Goal: Transaction & Acquisition: Purchase product/service

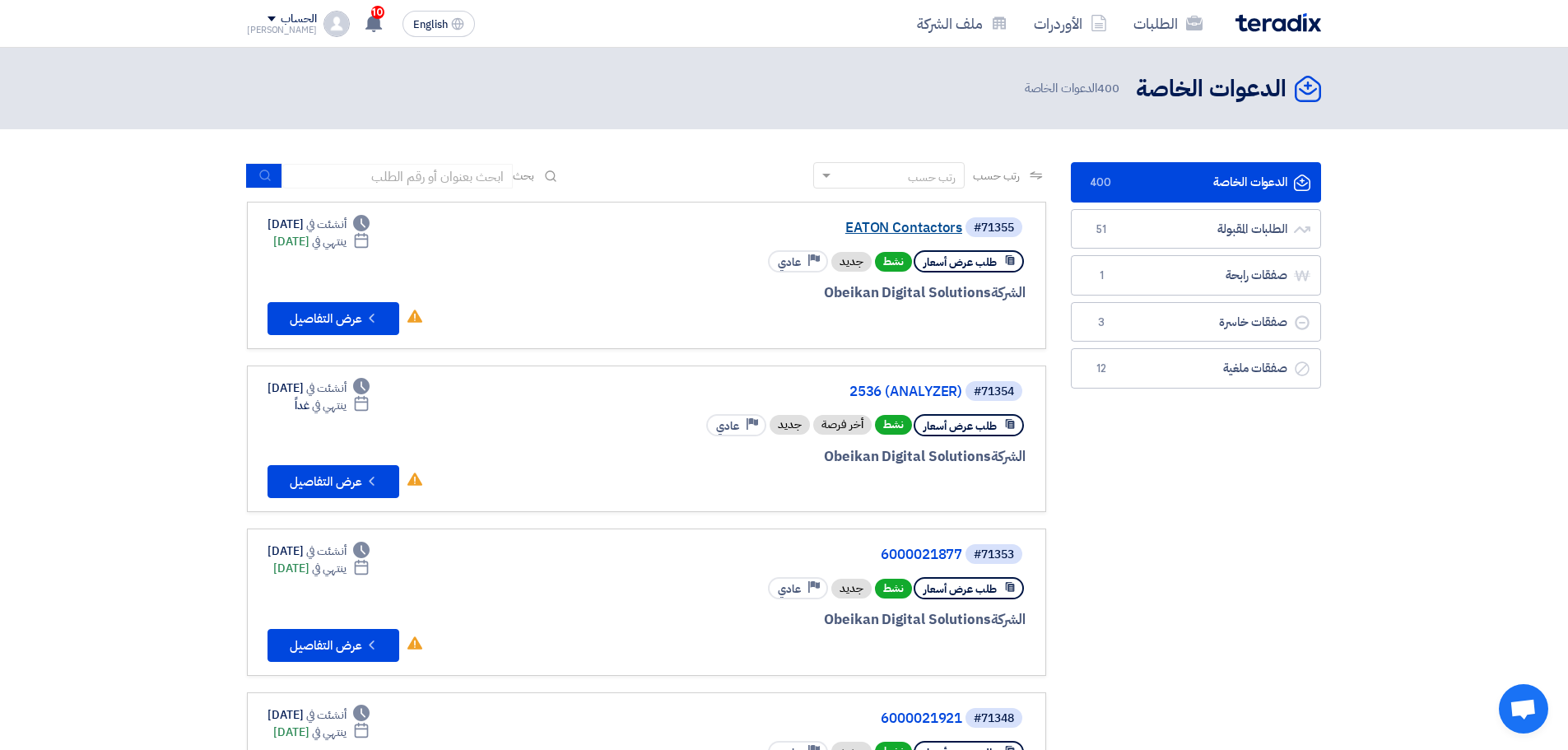
click at [916, 222] on link "EATON Contactors" at bounding box center [797, 228] width 329 height 15
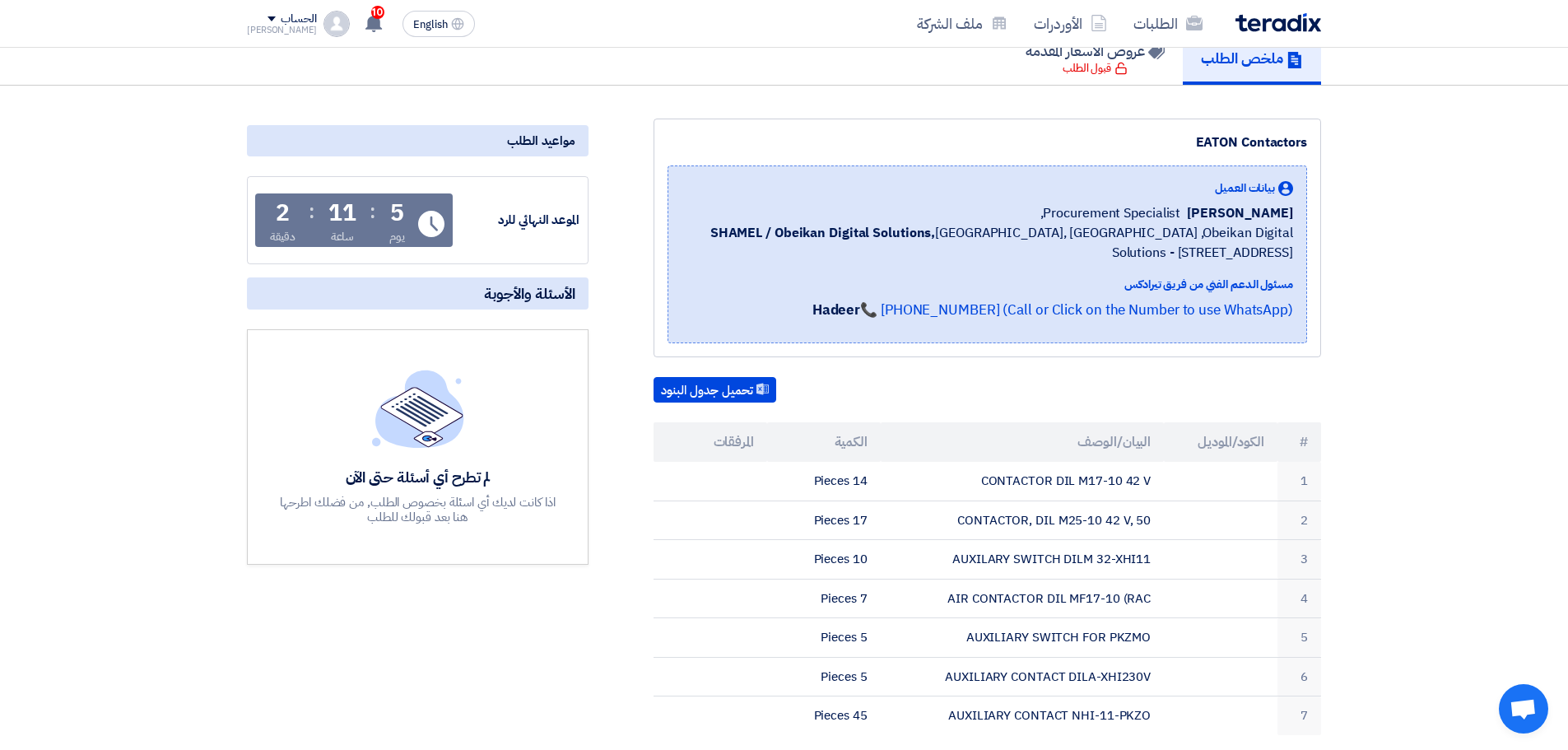
scroll to position [165, 0]
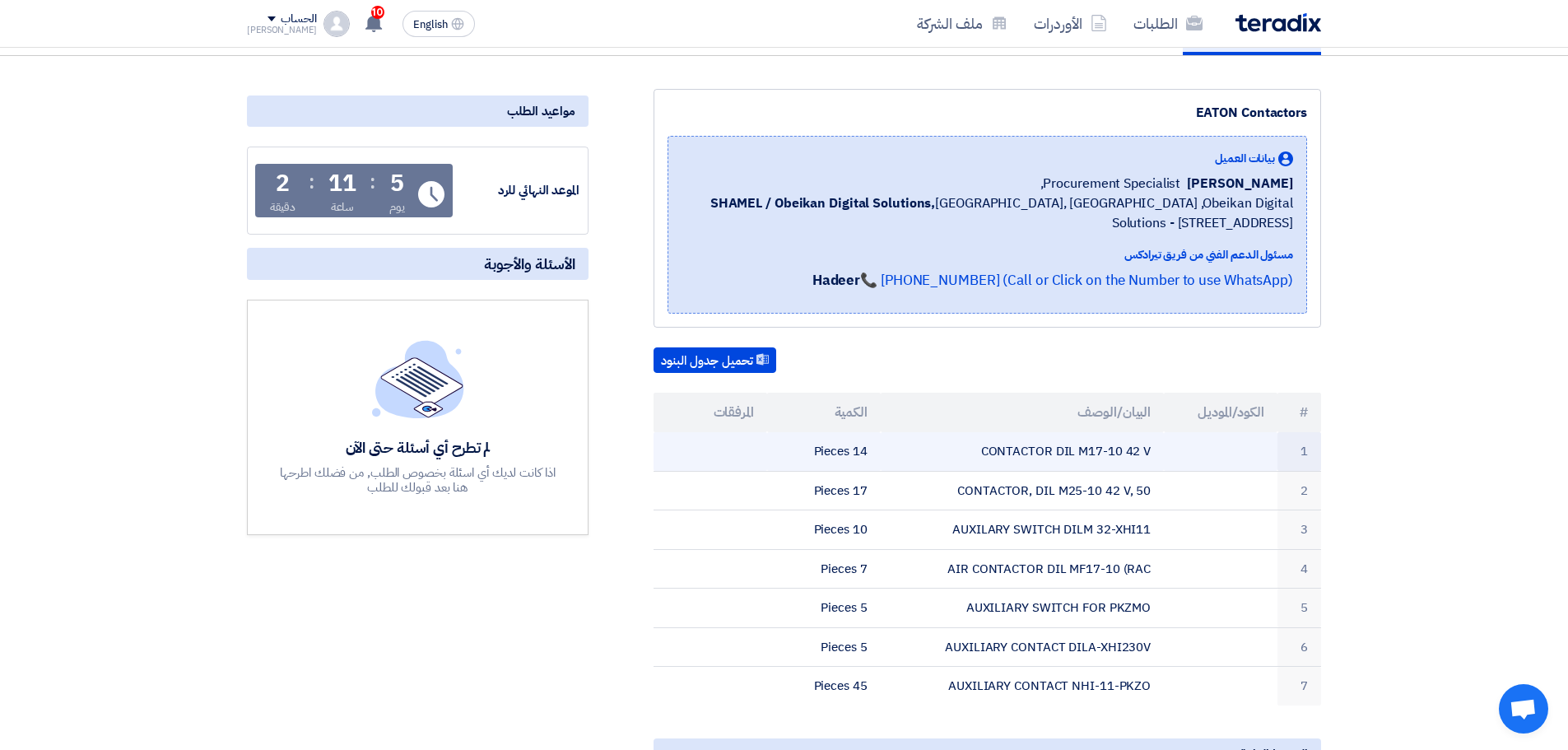
click at [1060, 450] on td "CONTACTOR DIL M17-10 42 V" at bounding box center [1022, 451] width 284 height 39
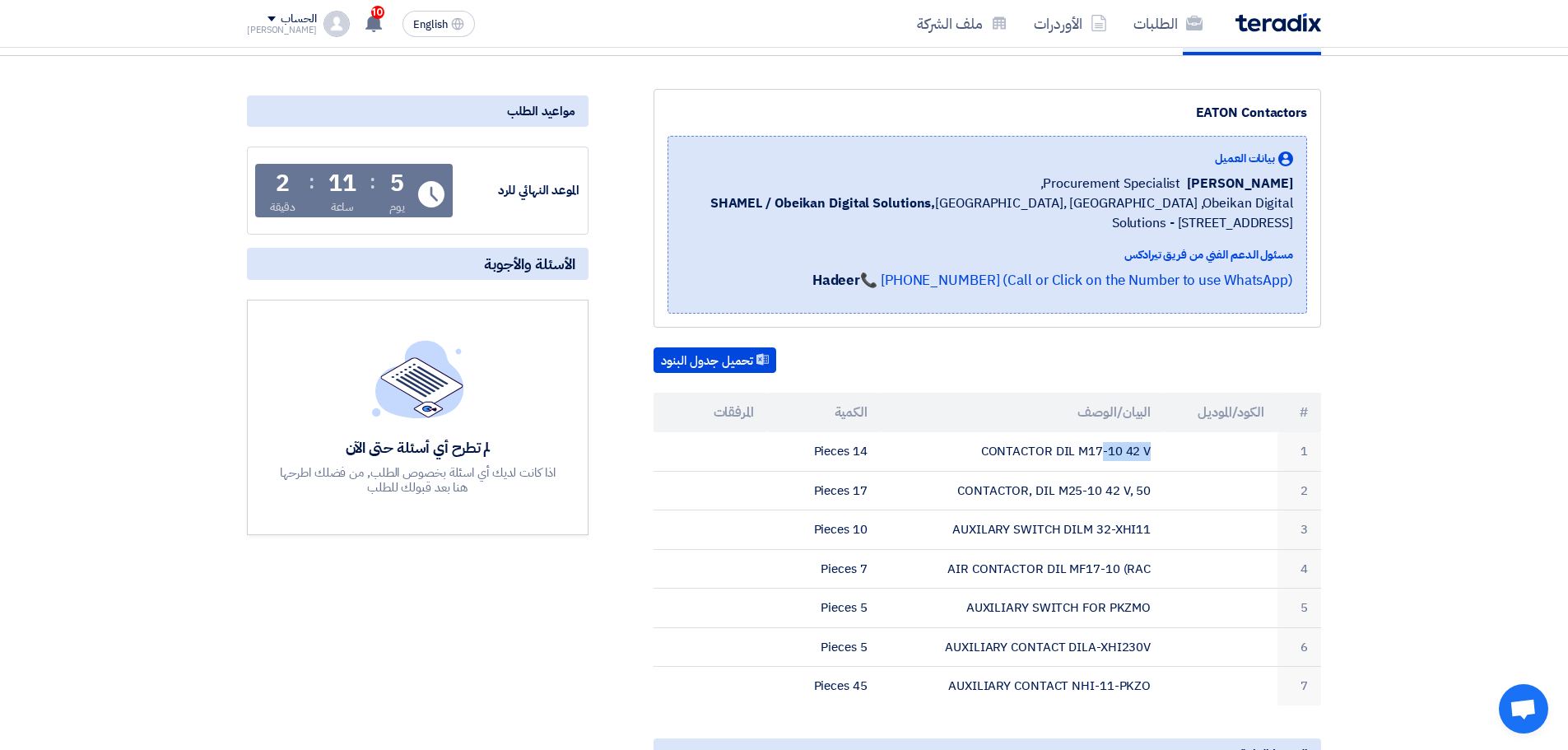
copy tr "CONTACTOR DIL M17-10 42 V"
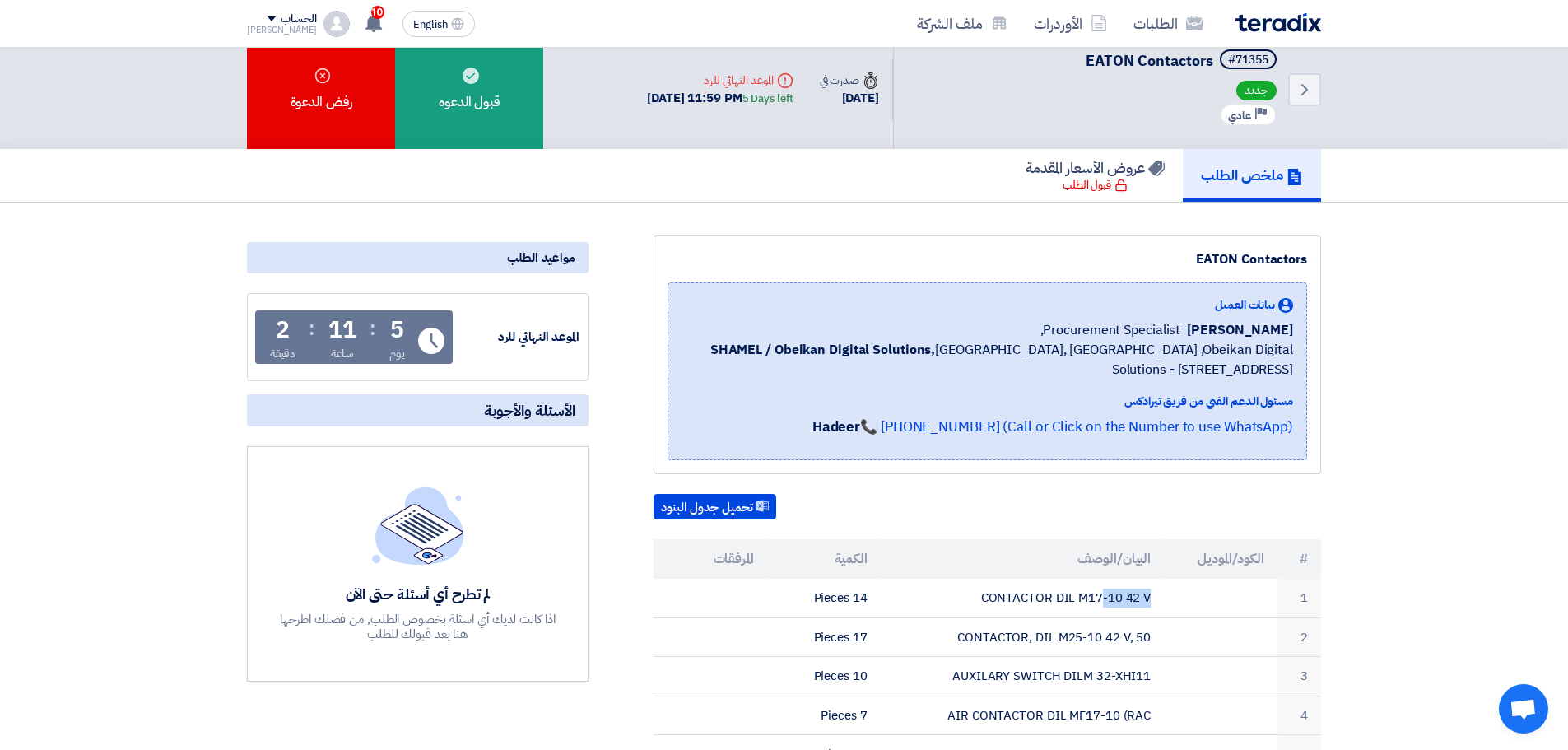
scroll to position [0, 0]
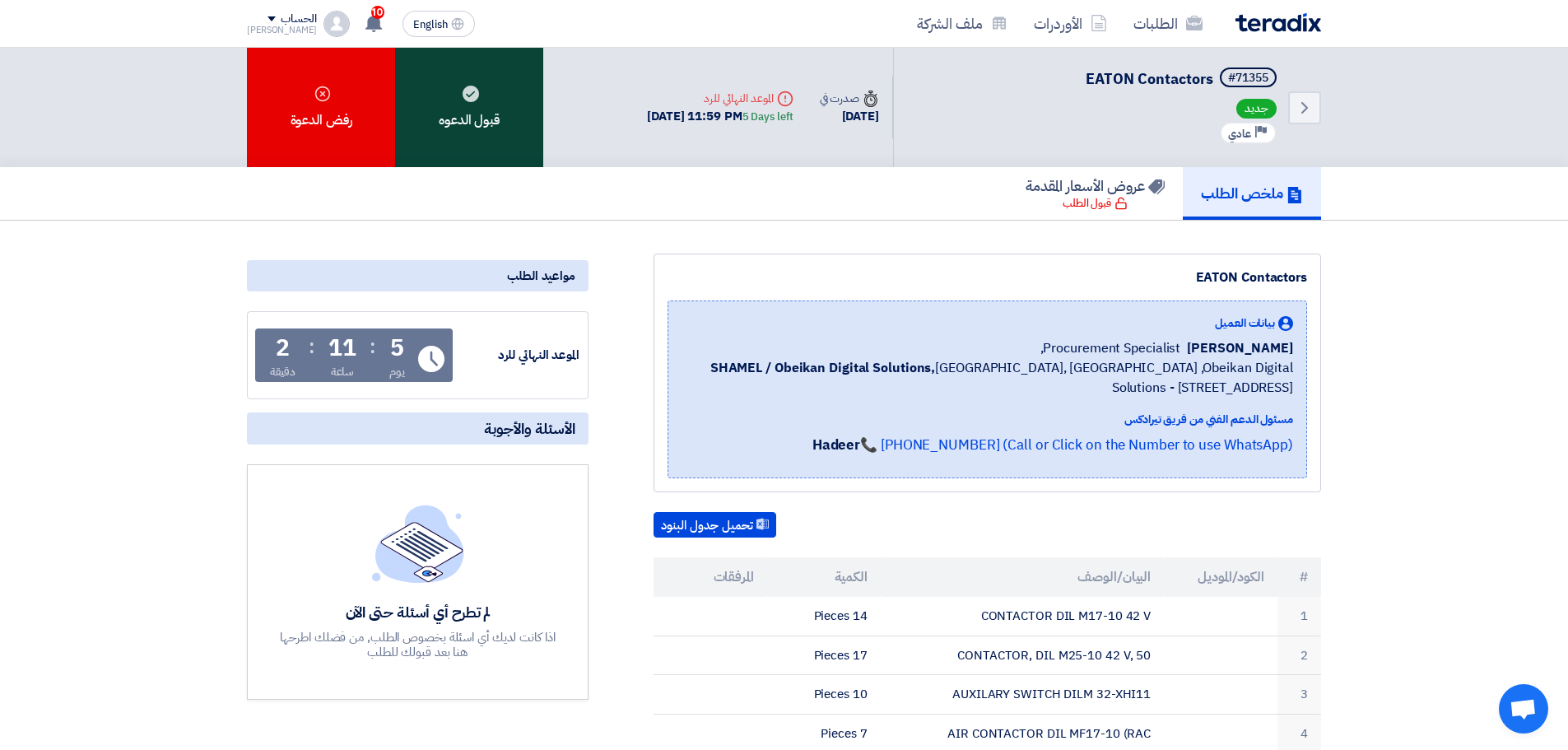
click at [494, 105] on div "قبول الدعوه" at bounding box center [469, 108] width 148 height 120
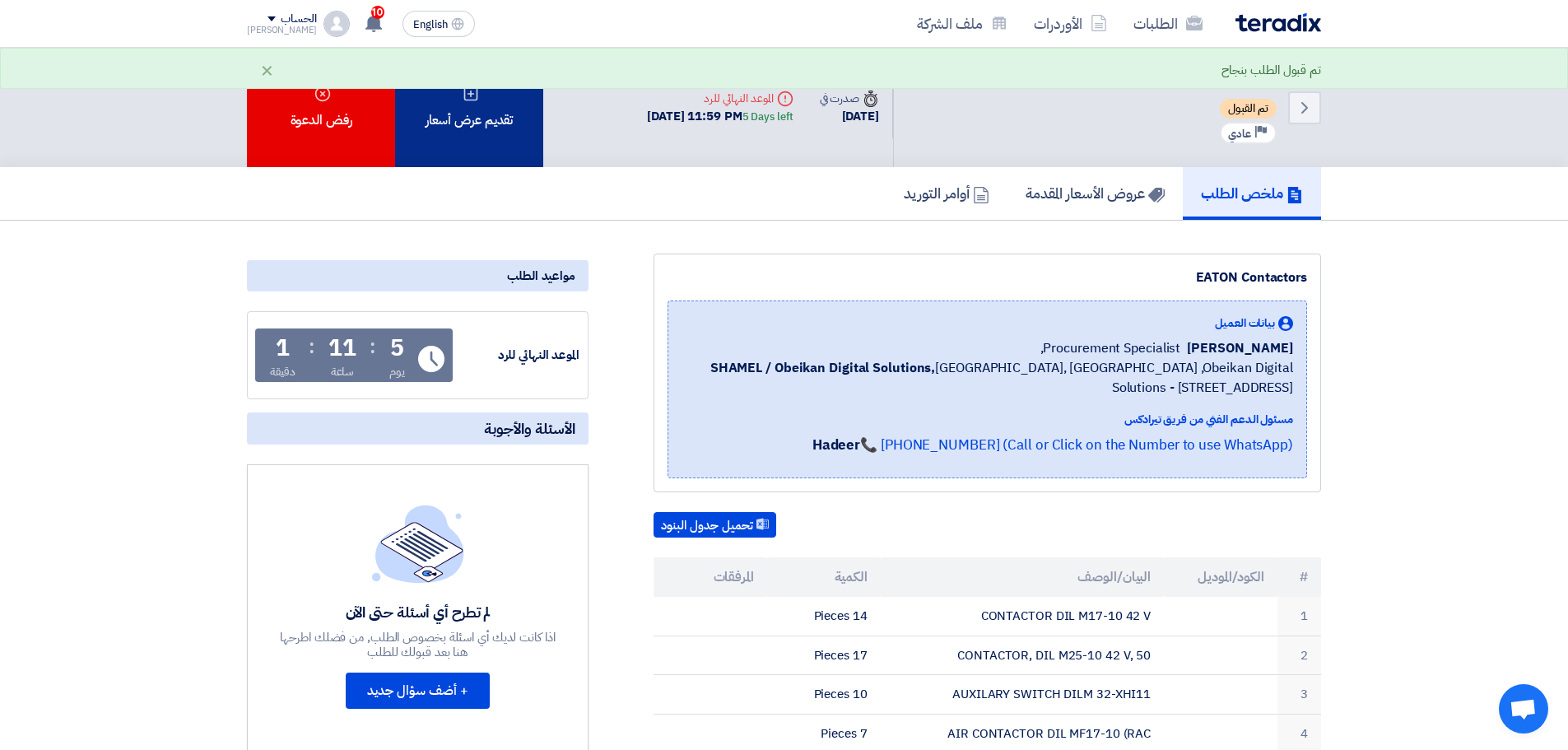
click at [485, 121] on div "تقديم عرض أسعار" at bounding box center [469, 108] width 148 height 120
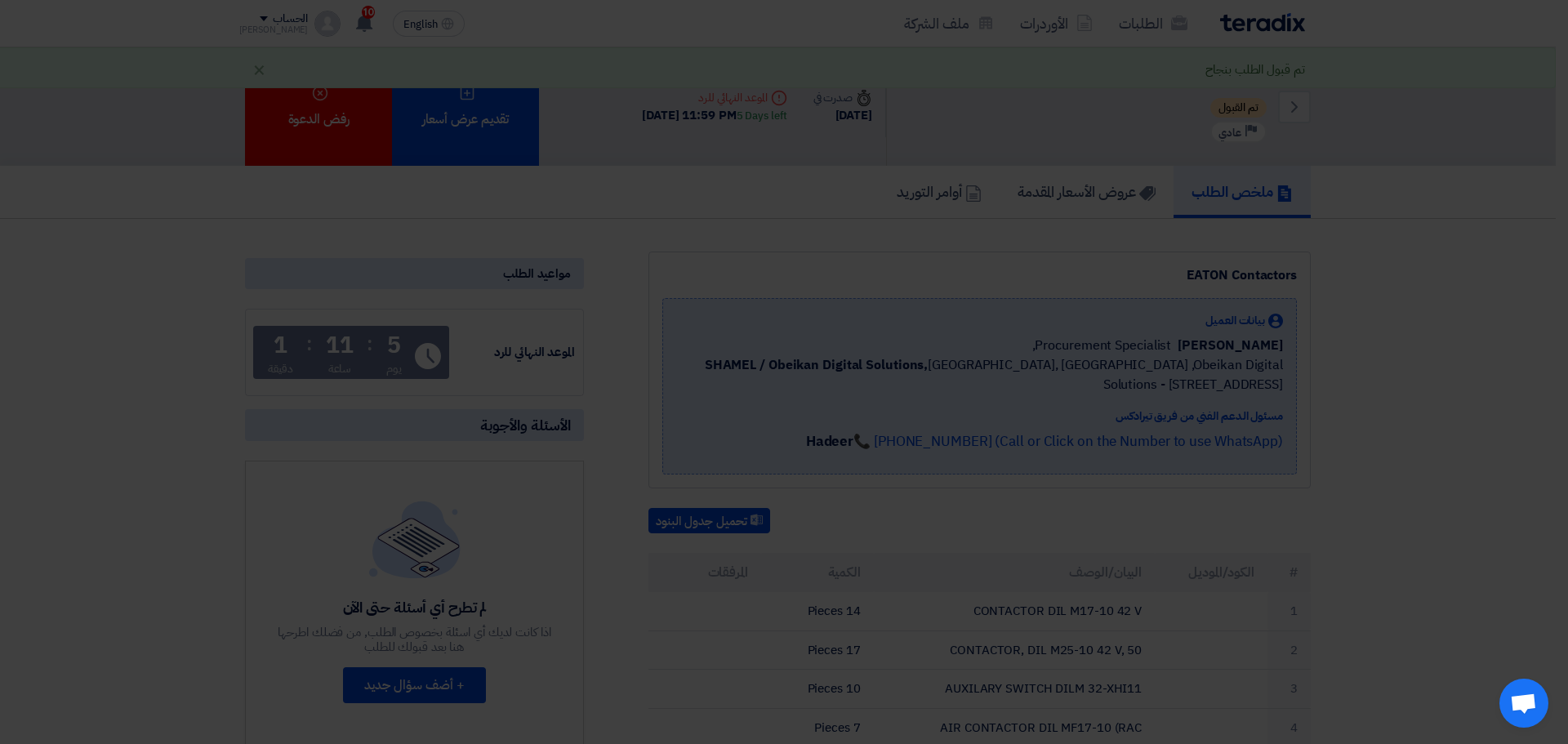
click at [827, 257] on div "أبدأ في تقديم عرض أسعار جديد تقديم عرض أسعار جديد من البداية" at bounding box center [784, 161] width 898 height 235
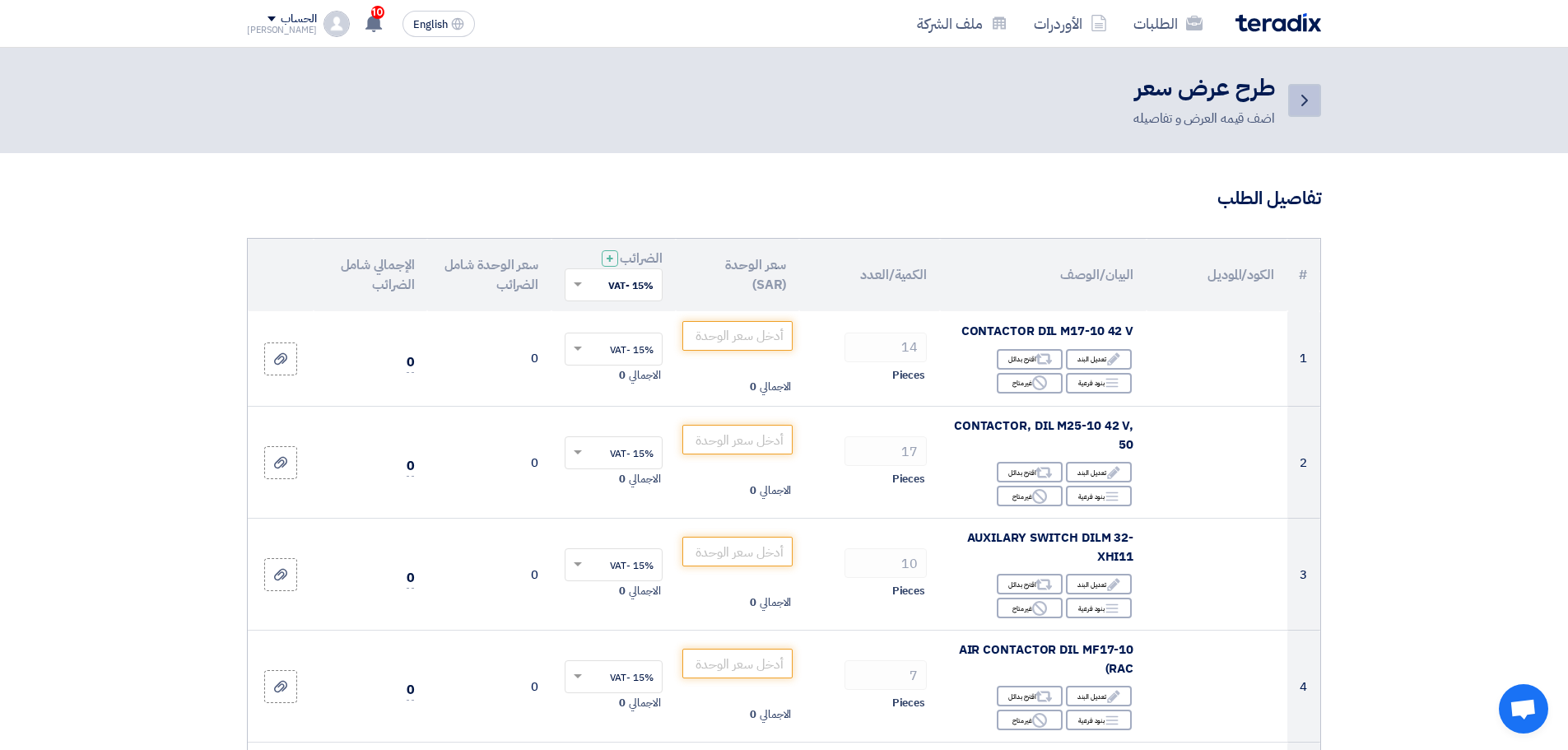
click at [1308, 92] on icon "Back" at bounding box center [1305, 101] width 20 height 20
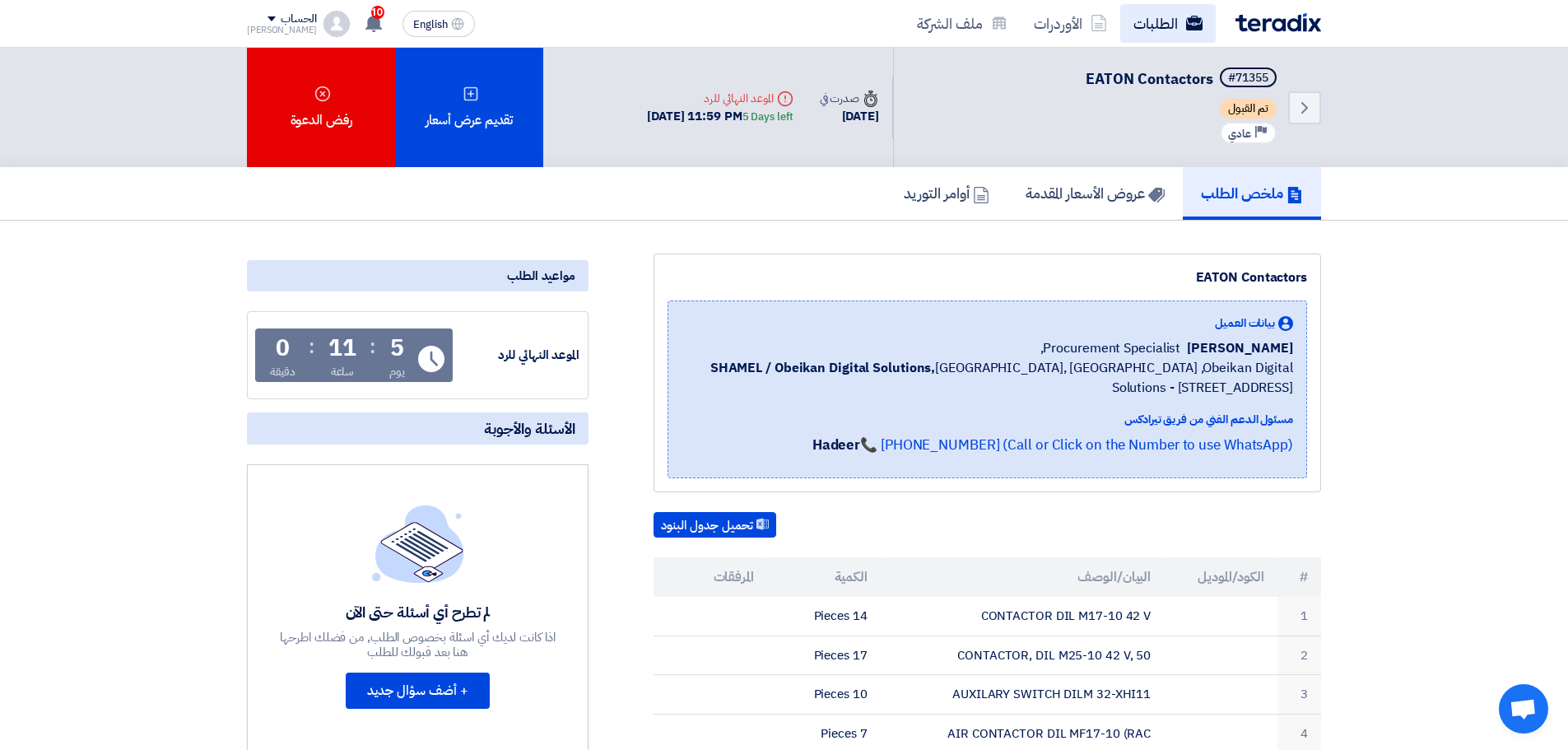
click at [1158, 30] on link "الطلبات" at bounding box center [1167, 24] width 95 height 39
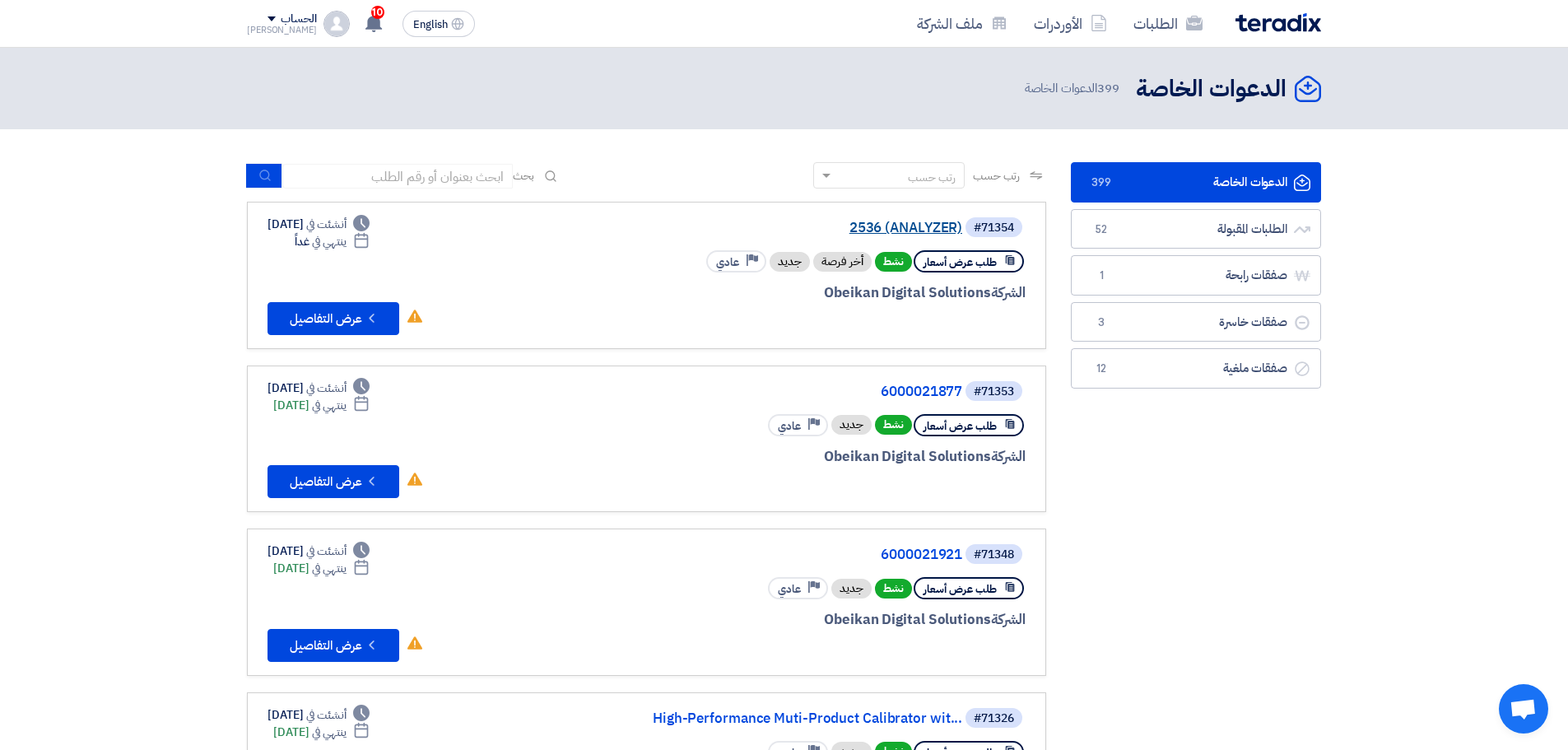
click at [913, 231] on link "2536 (ANALYZER)" at bounding box center [797, 228] width 329 height 15
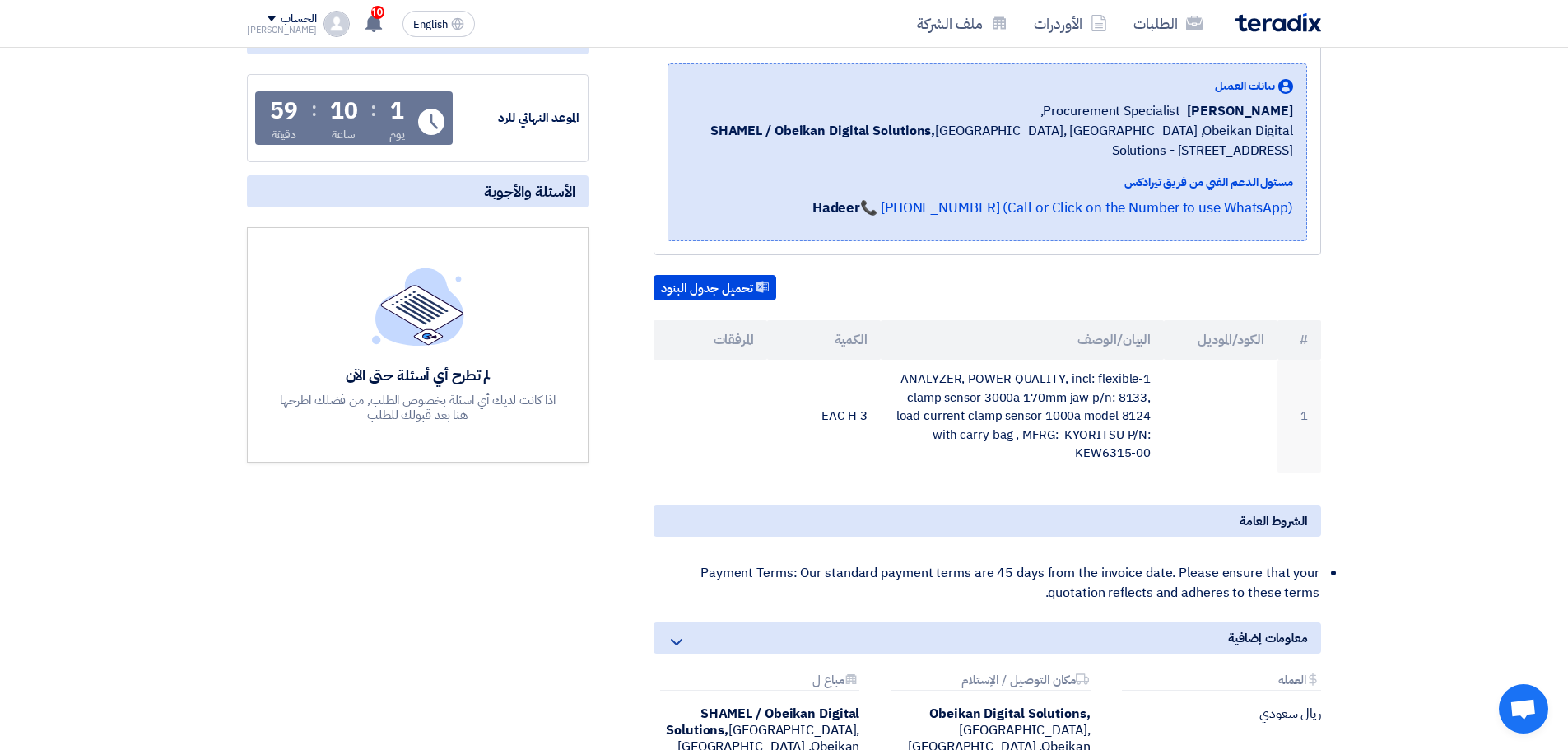
scroll to position [247, 0]
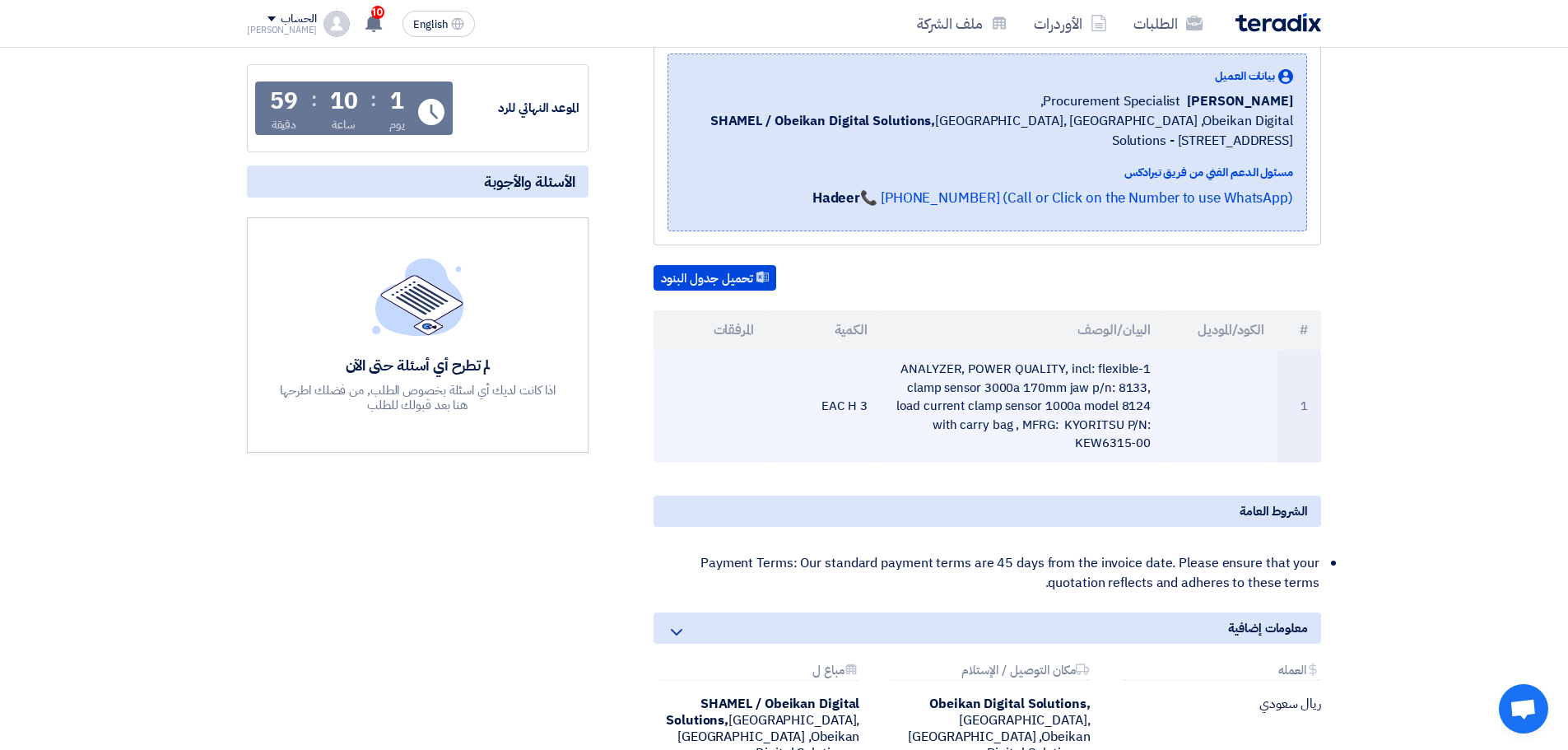
click at [1016, 413] on td "1-ANALYZER, POWER QUALITY, incl: flexible clamp sensor 3000a 170mm jaw p/n: 813…" at bounding box center [1022, 406] width 284 height 112
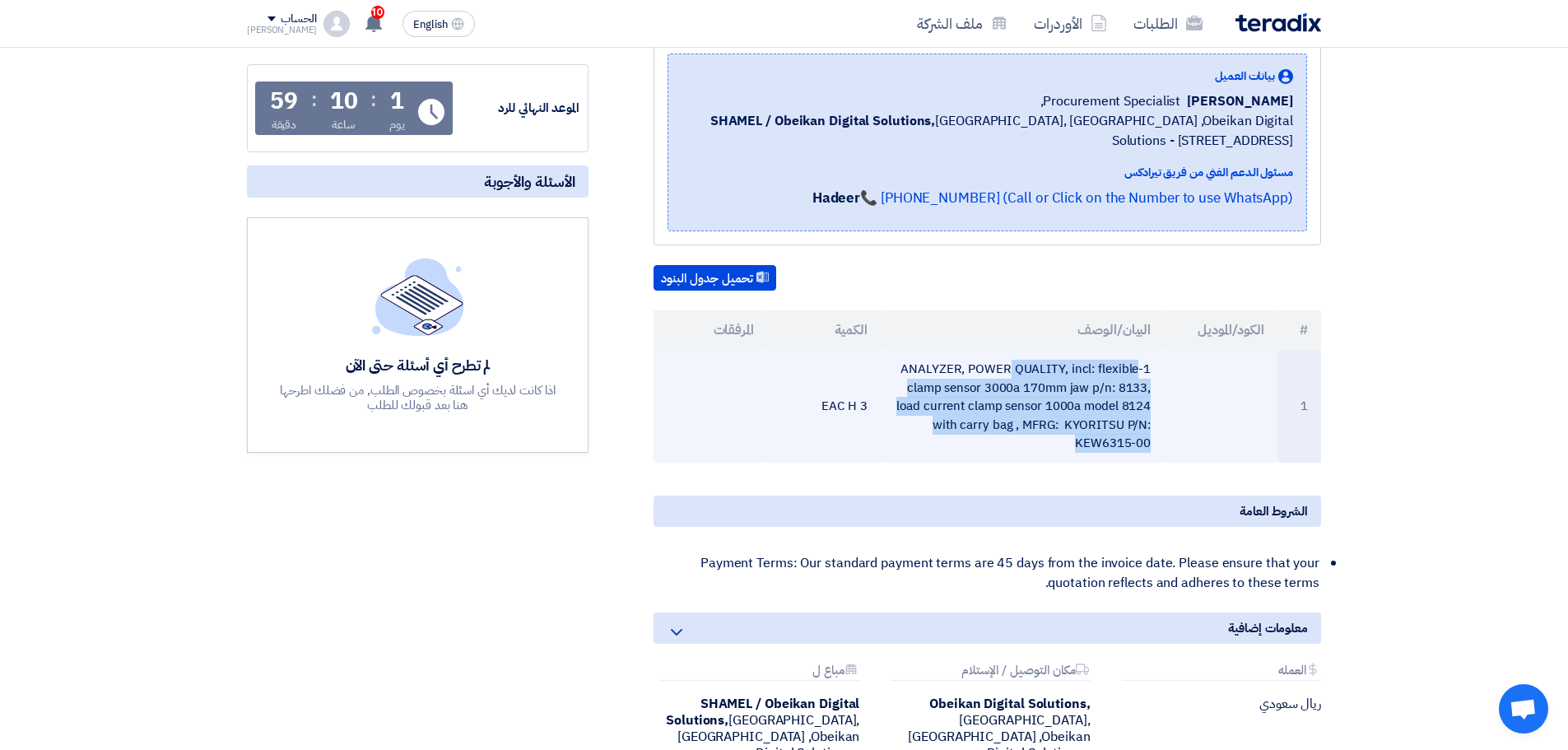
click at [1016, 413] on td "1-ANALYZER, POWER QUALITY, incl: flexible clamp sensor 3000a 170mm jaw p/n: 813…" at bounding box center [1022, 406] width 284 height 112
copy tr "1-ANALYZER, POWER QUALITY, incl: flexible clamp sensor 3000a 170mm jaw p/n: 813…"
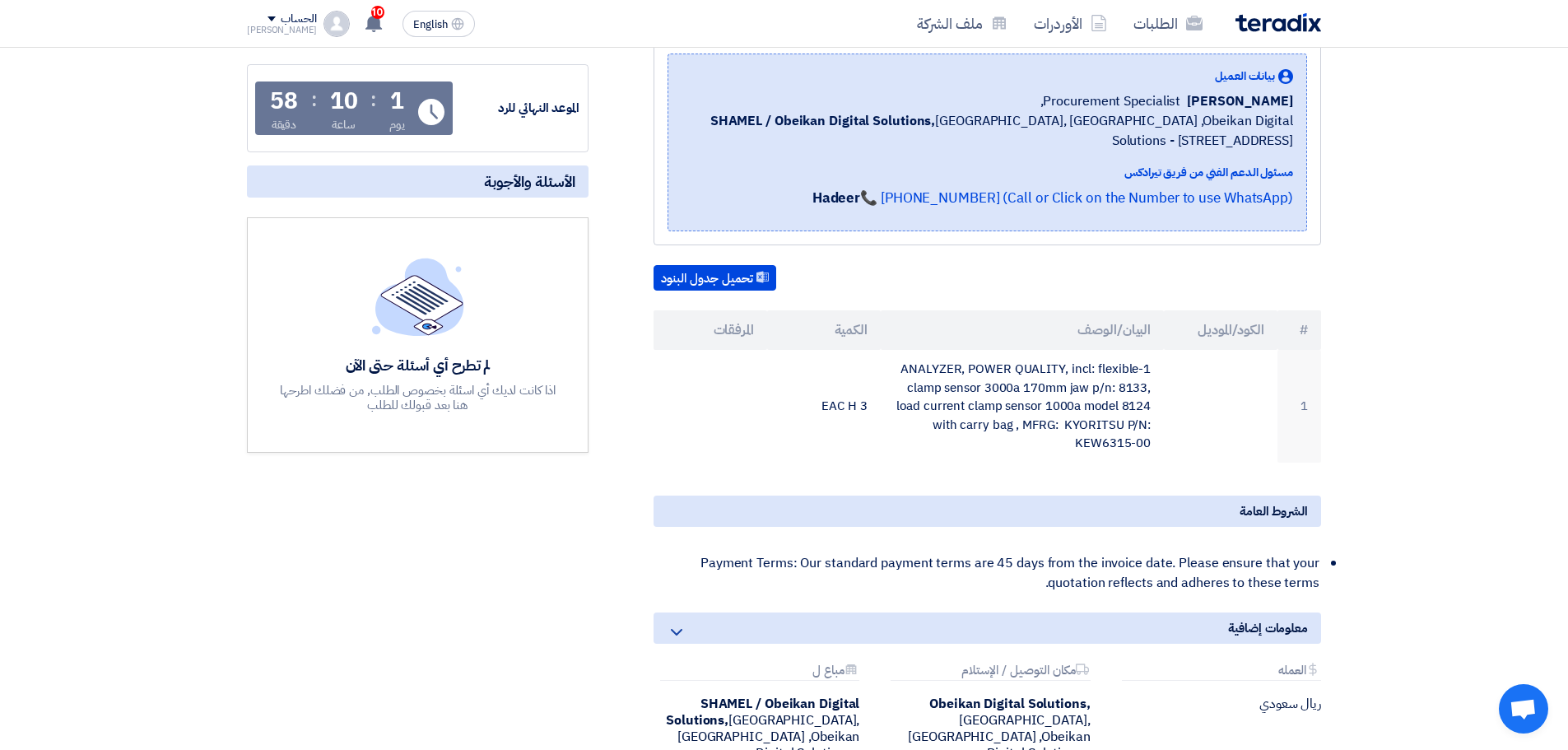
click at [1027, 294] on div "تحميل جدول البنود # الكود/الموديل البيان/الوصف الكمية المرفقات 1 1-ANALYZER, PO…" at bounding box center [988, 364] width 667 height 198
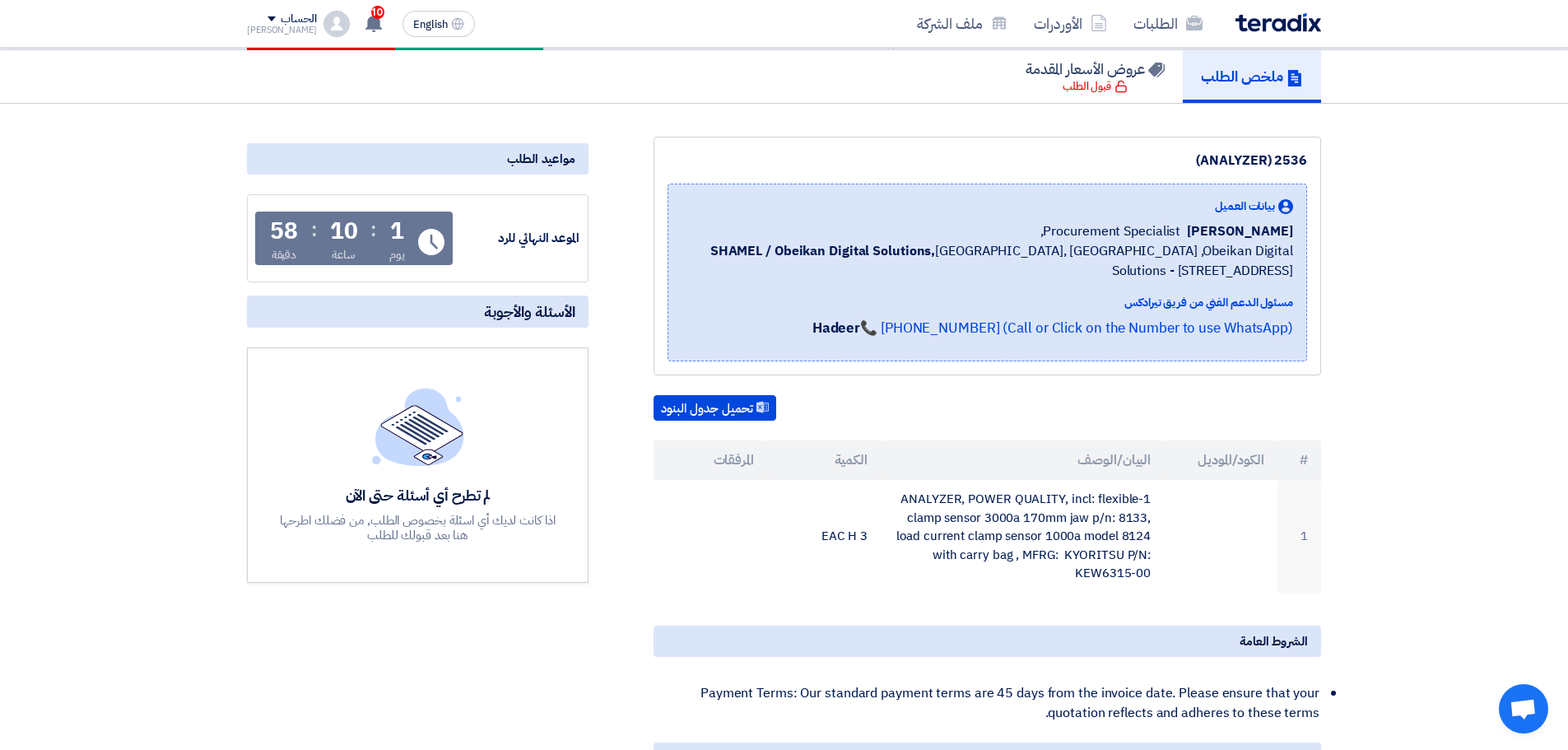
scroll to position [0, 0]
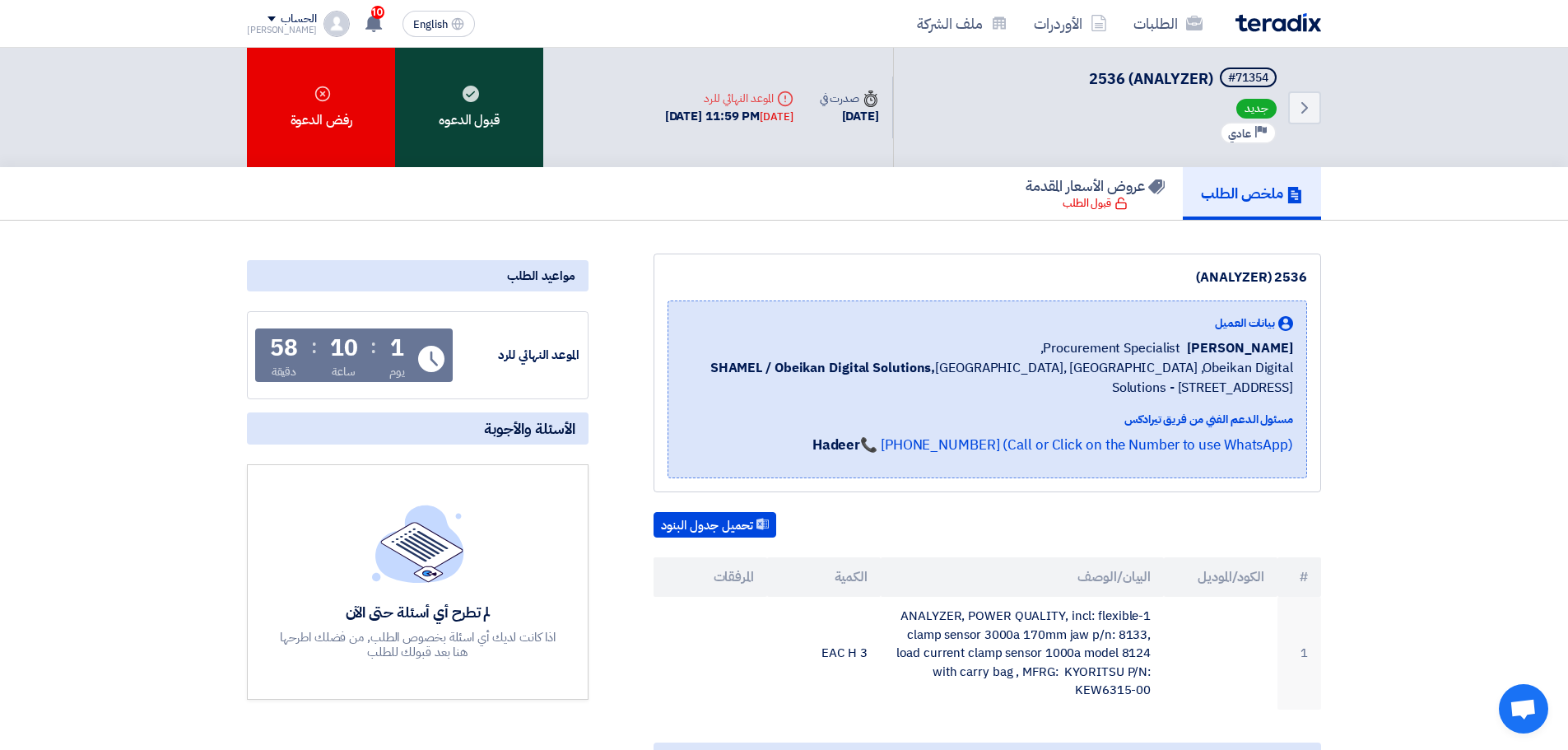
click at [525, 108] on div "قبول الدعوه" at bounding box center [469, 108] width 148 height 120
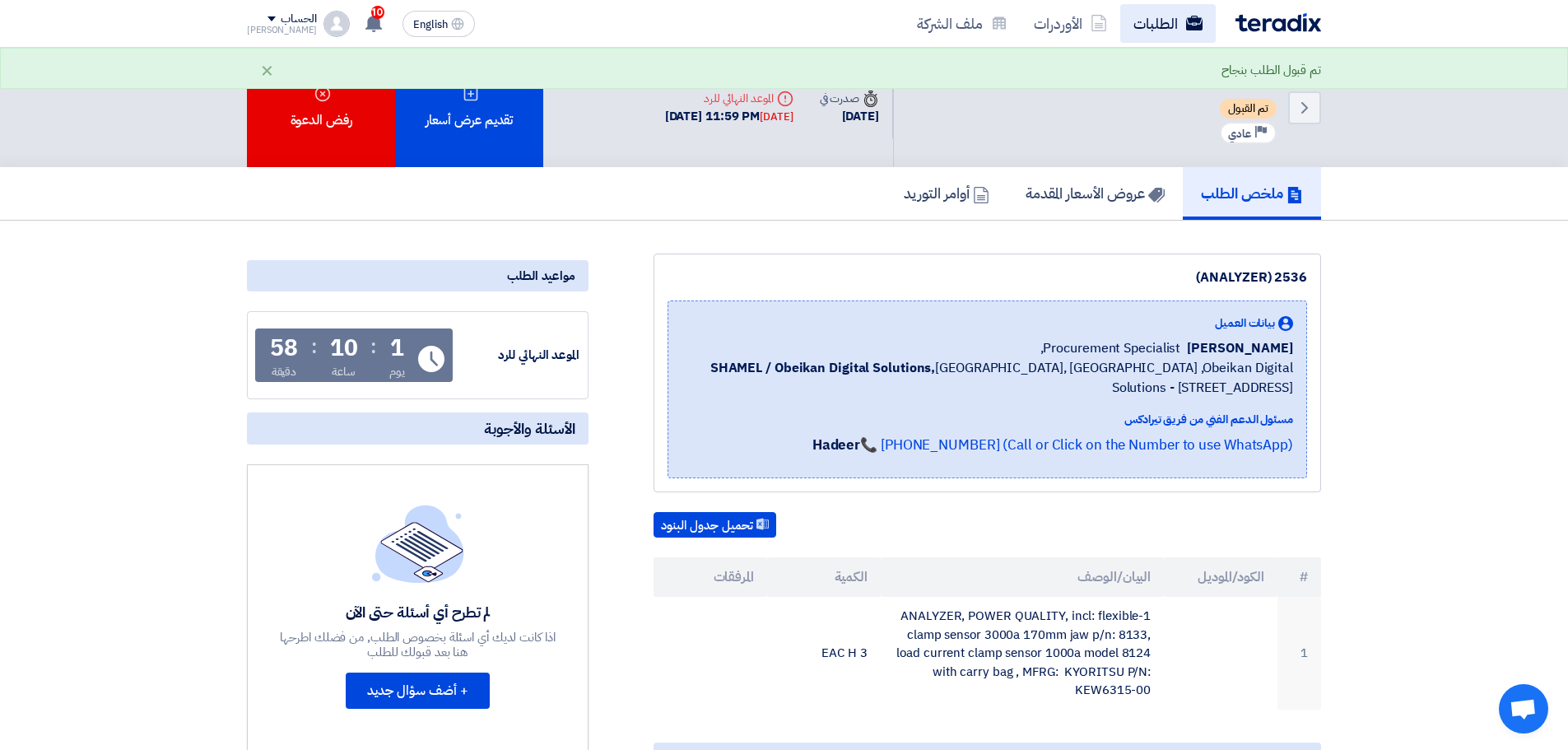
click at [1163, 23] on link "الطلبات" at bounding box center [1167, 24] width 95 height 39
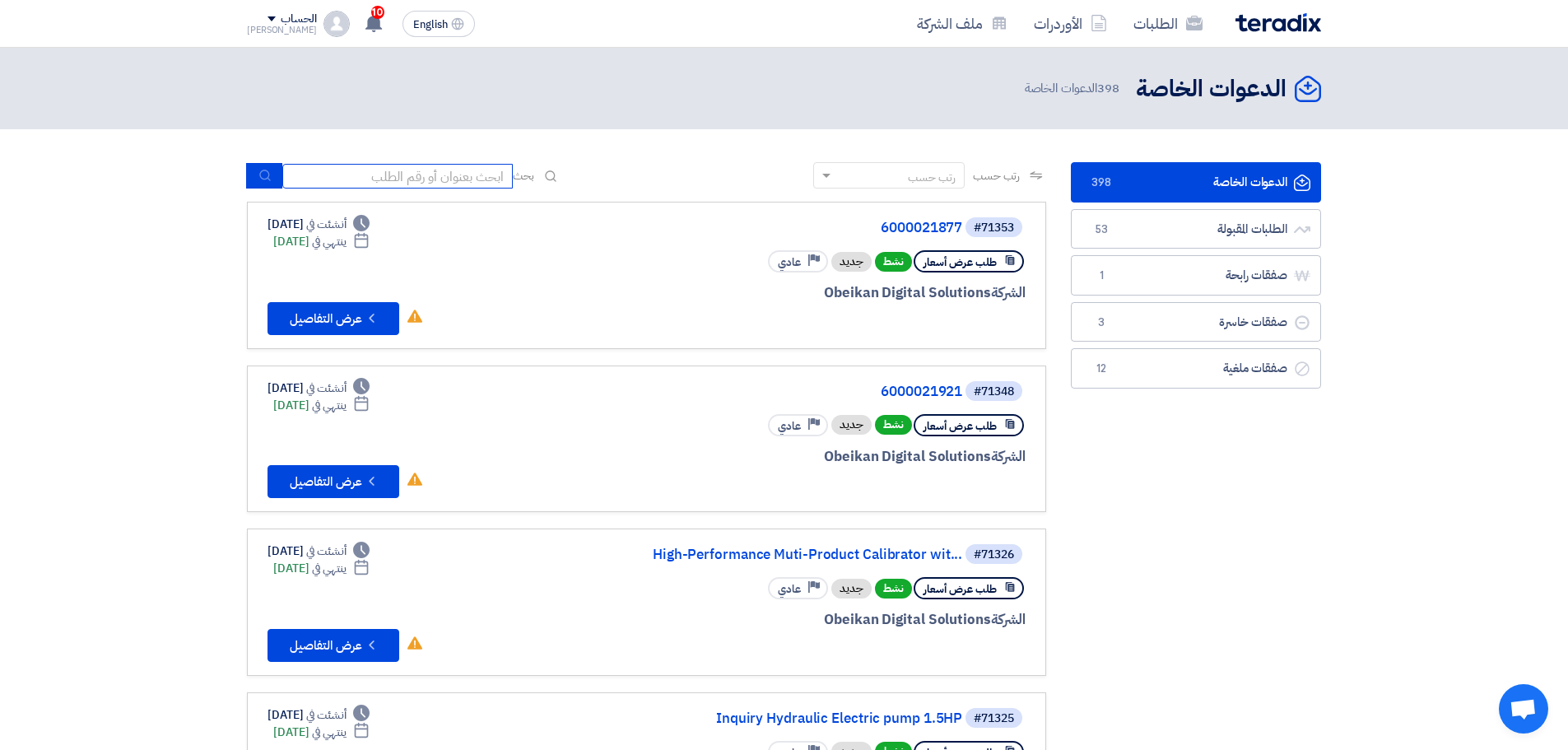
drag, startPoint x: 407, startPoint y: 173, endPoint x: 476, endPoint y: 191, distance: 71.3
click at [407, 173] on input at bounding box center [397, 176] width 230 height 24
click at [922, 227] on link "6000021877" at bounding box center [797, 228] width 329 height 15
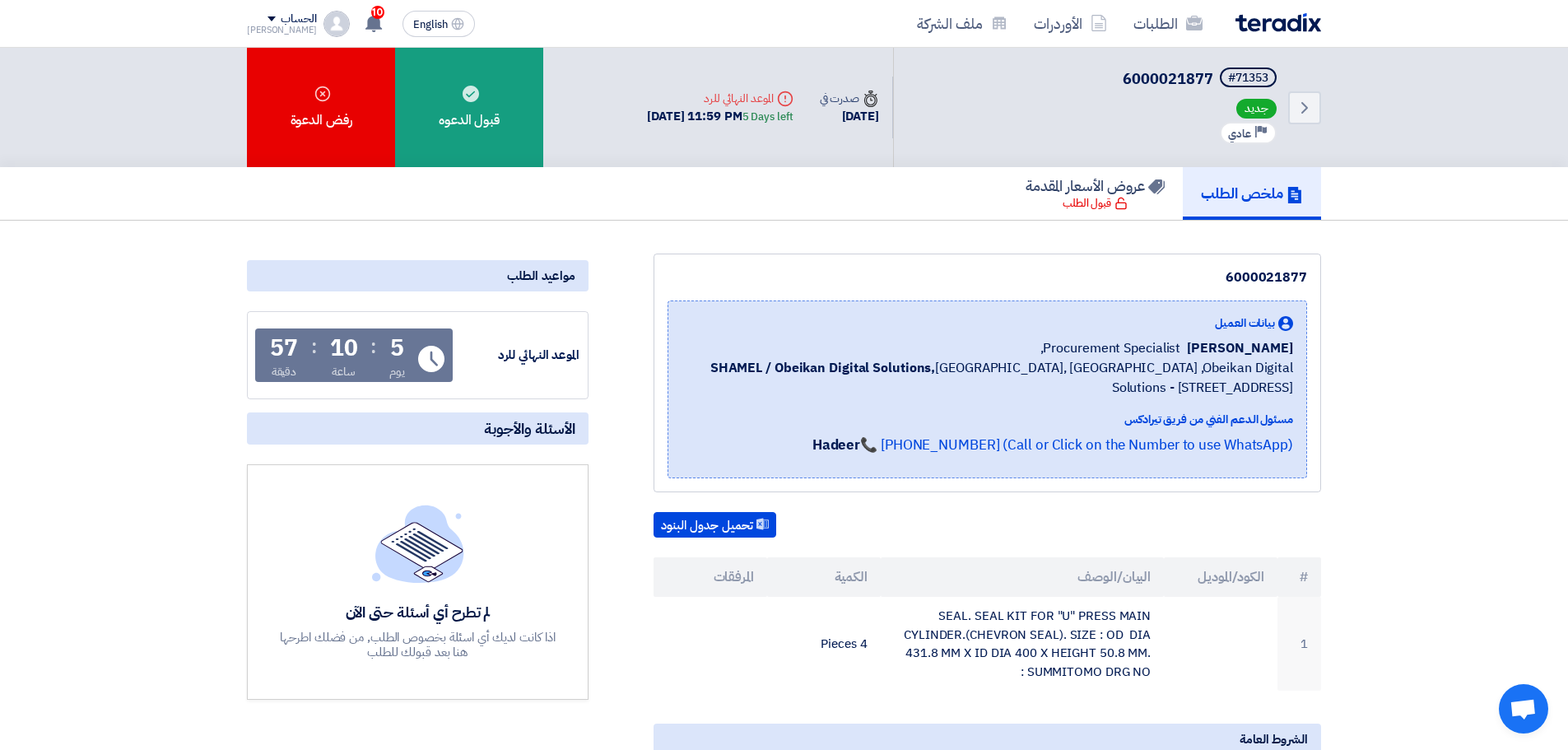
scroll to position [83, 0]
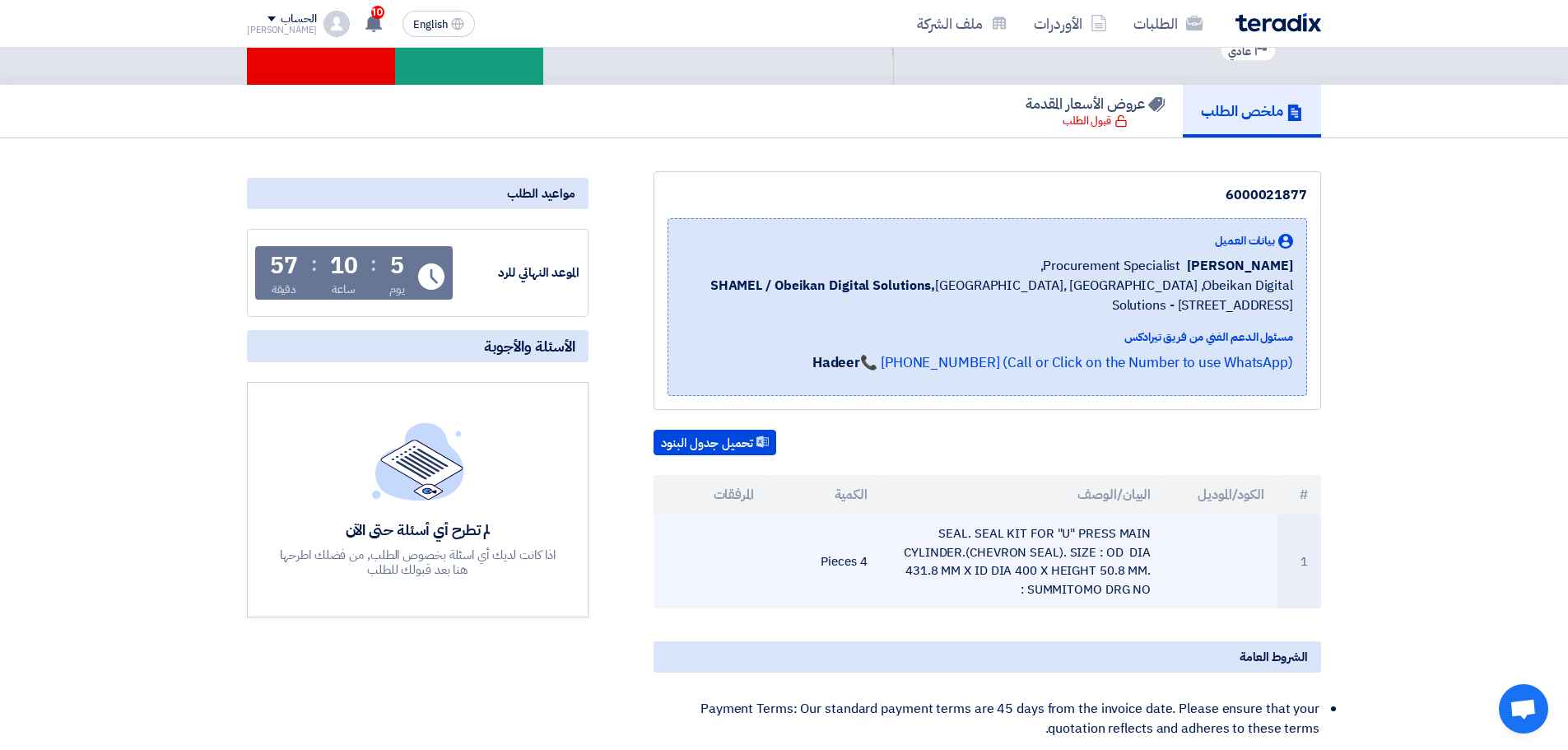
click at [1023, 534] on td "SEAL. SEAL KIT FOR "U" PRESS MAIN CYLINDER.(CHEVRON SEAL). SIZE : OD DIA 431.8 …" at bounding box center [1022, 560] width 284 height 93
click at [1023, 536] on td "SEAL. SEAL KIT FOR "U" PRESS MAIN CYLINDER.(CHEVRON SEAL). SIZE : OD DIA 431.8 …" at bounding box center [1022, 560] width 284 height 93
copy tr "SEAL. SEAL KIT FOR "U" PRESS MAIN CYLINDER.(CHEVRON SEAL). SIZE : OD DIA 431.8 …"
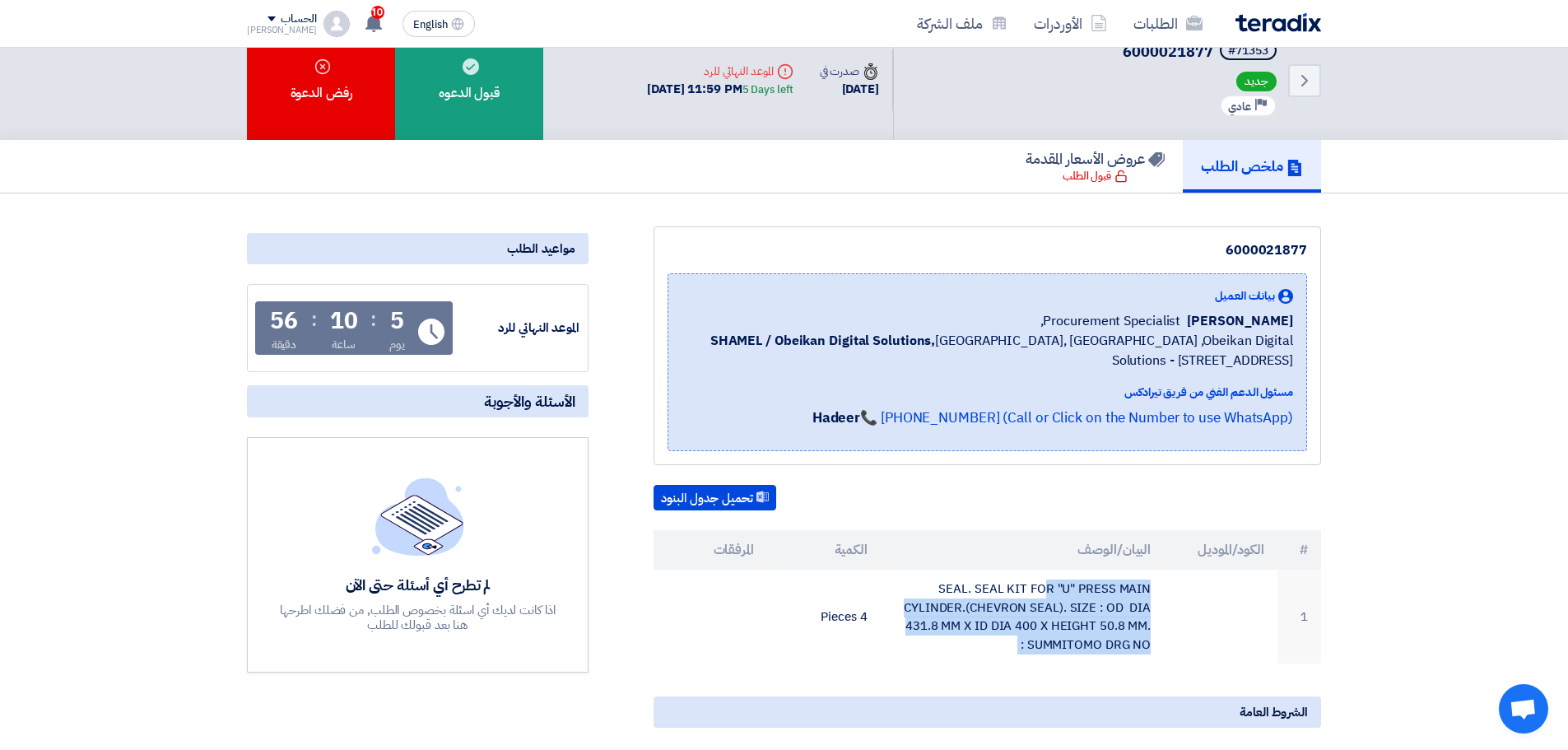
scroll to position [0, 0]
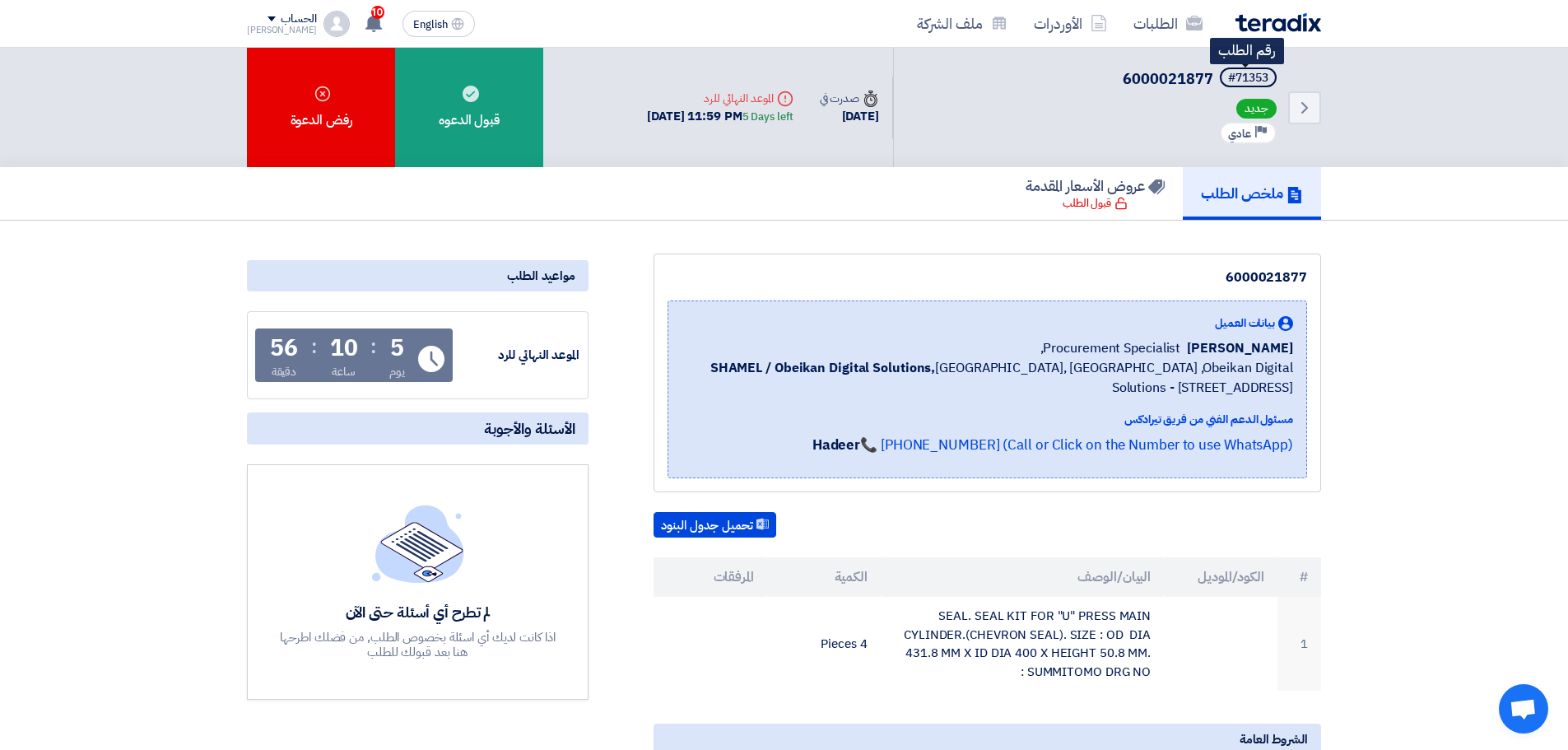
click at [1241, 79] on div "#71353" at bounding box center [1248, 78] width 40 height 12
copy div "71353"
click at [1181, 21] on link "الطلبات" at bounding box center [1167, 24] width 95 height 39
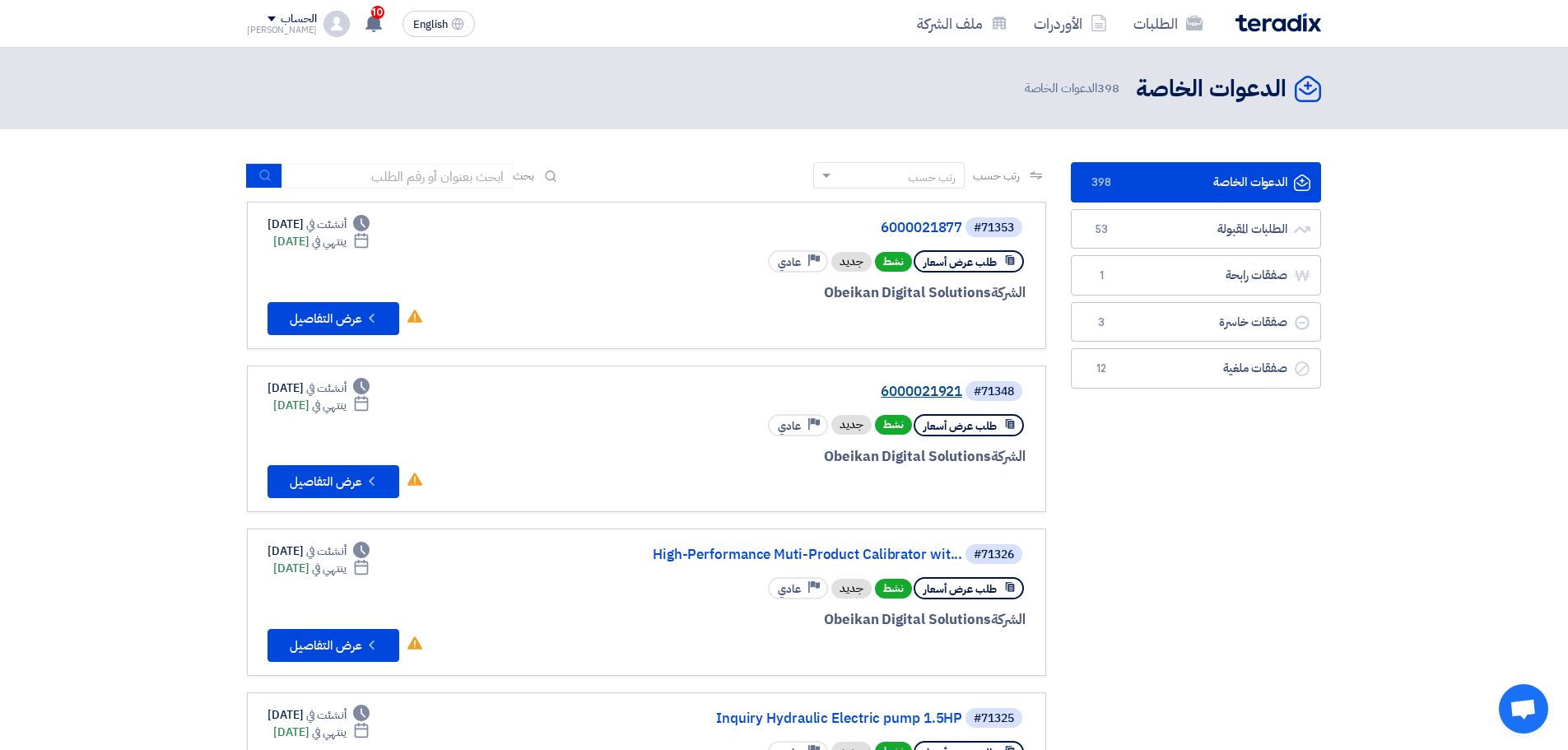
click at [915, 396] on link "6000021921" at bounding box center [797, 392] width 329 height 15
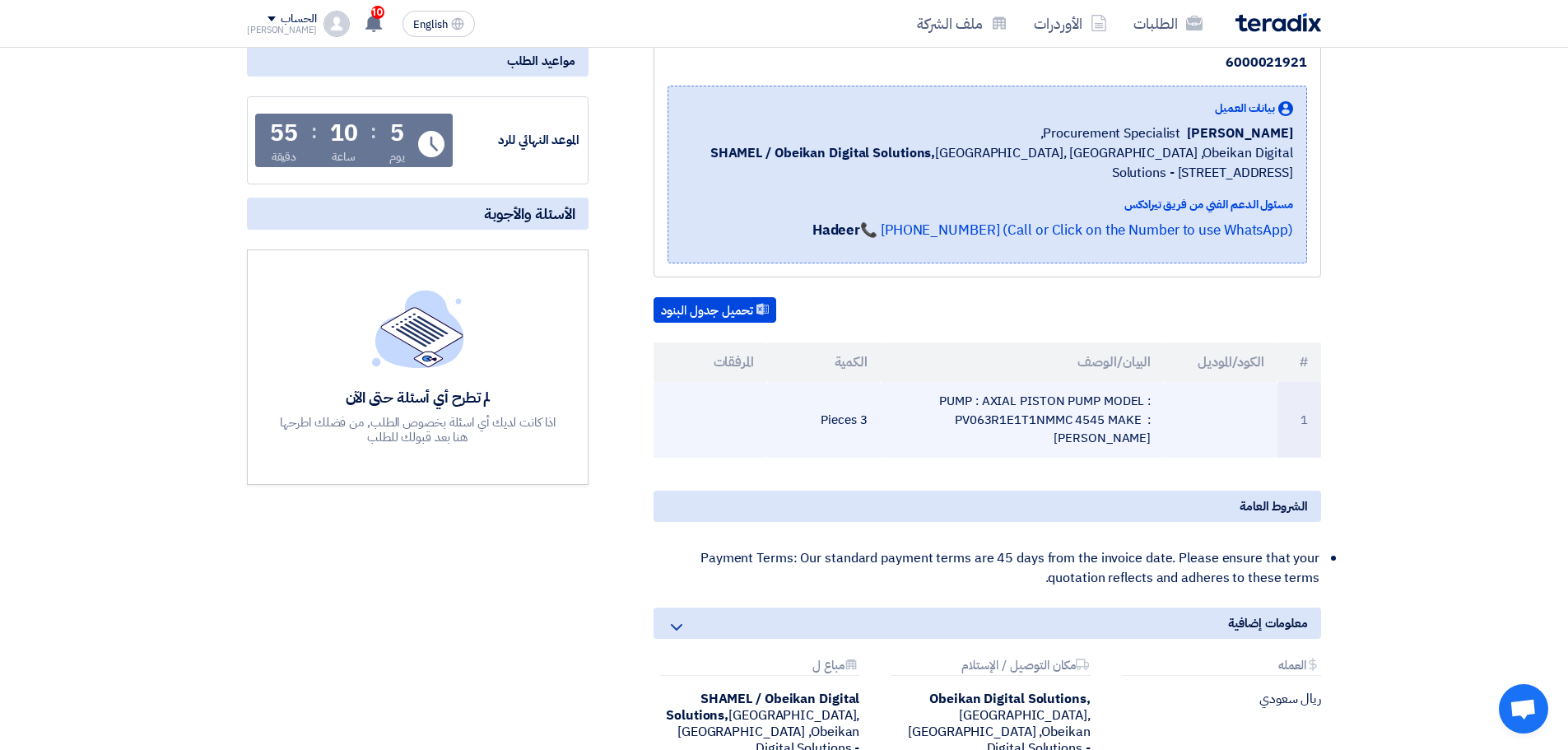
scroll to position [247, 0]
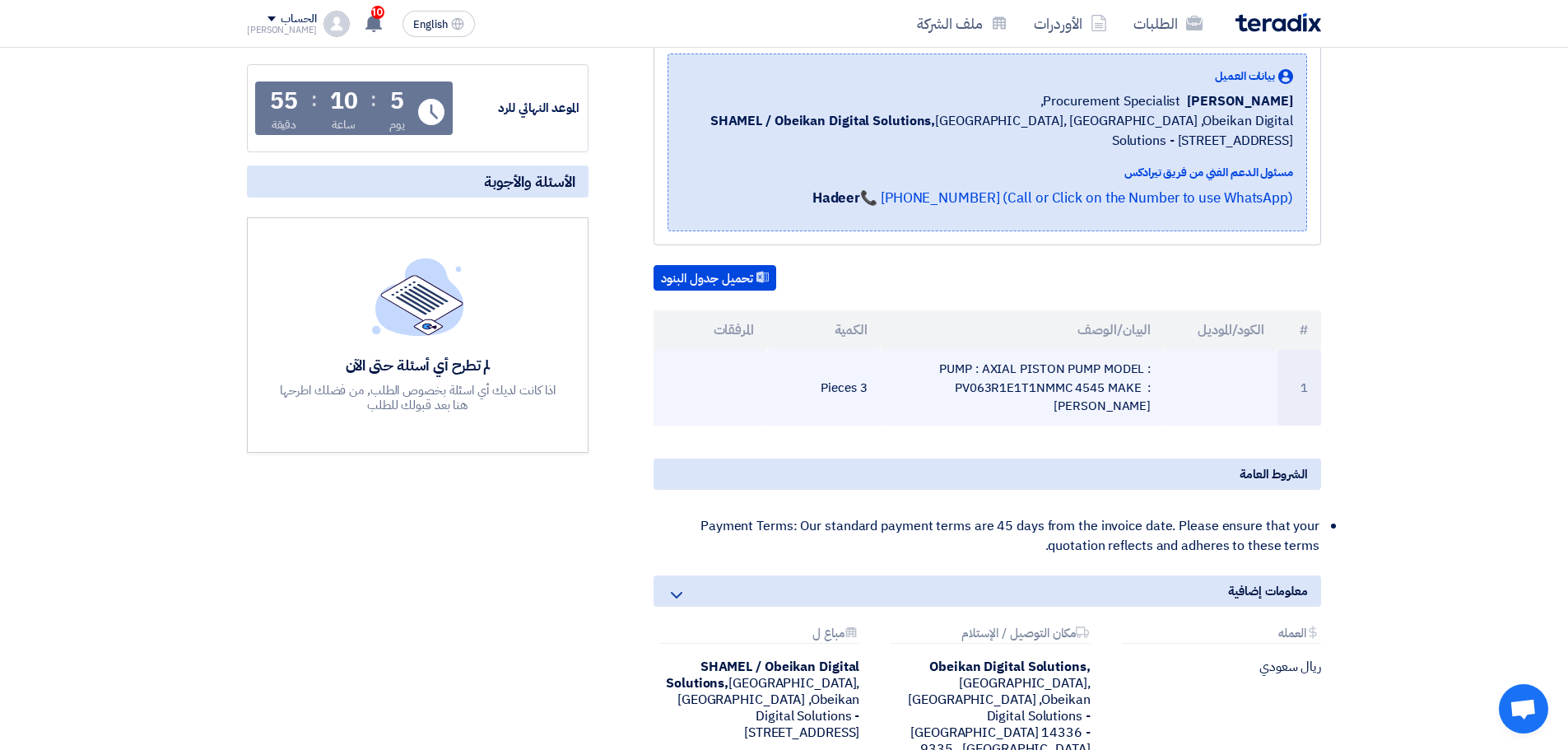
click at [1017, 383] on td "PUMP : AXIAL PISTON PUMP MODEL : PV063R1E1T1NMMC 4545 MAKE : PARKER" at bounding box center [1022, 388] width 284 height 76
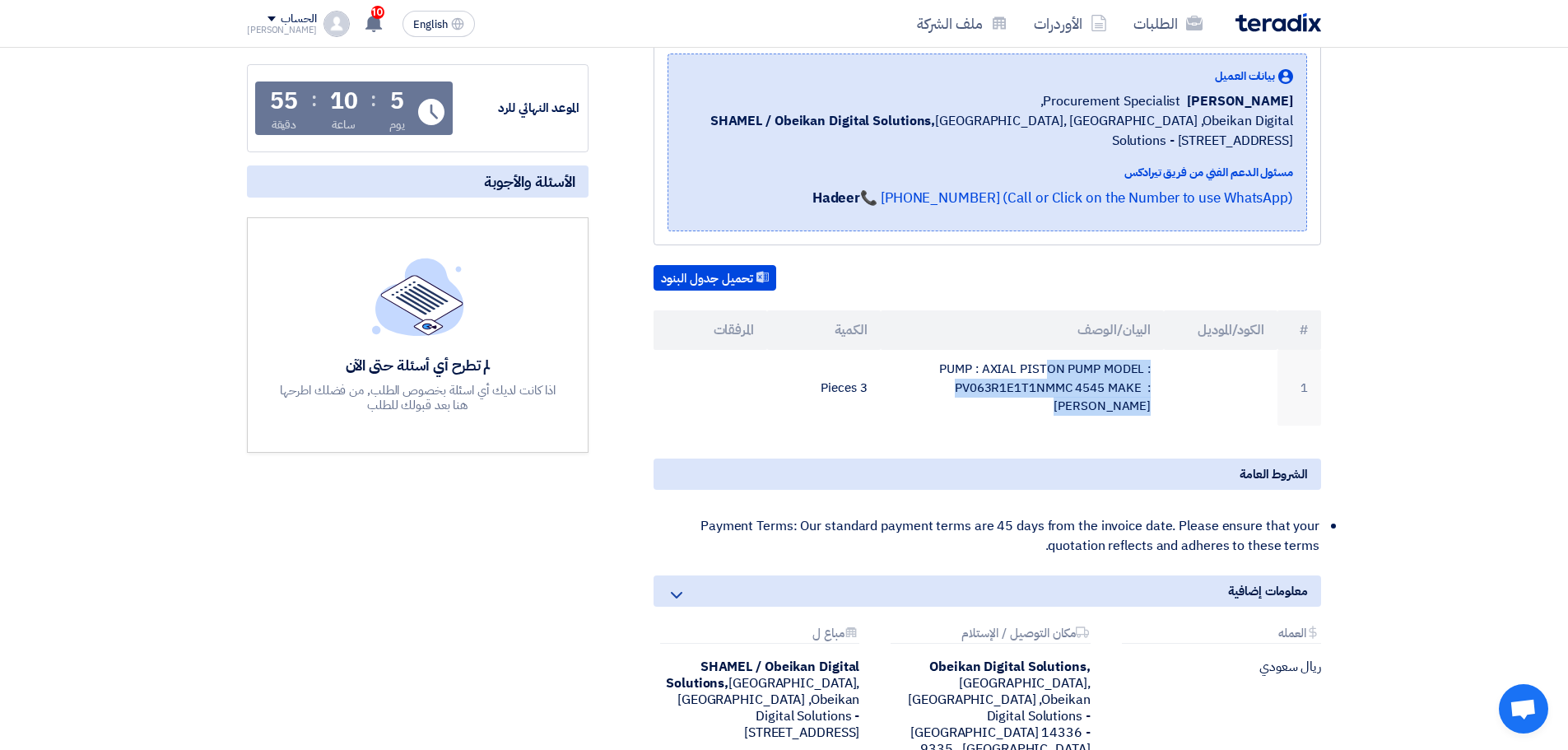
copy tr "PUMP : AXIAL PISTON PUMP MODEL : PV063R1E1T1NMMC 4545 MAKE : PARKER"
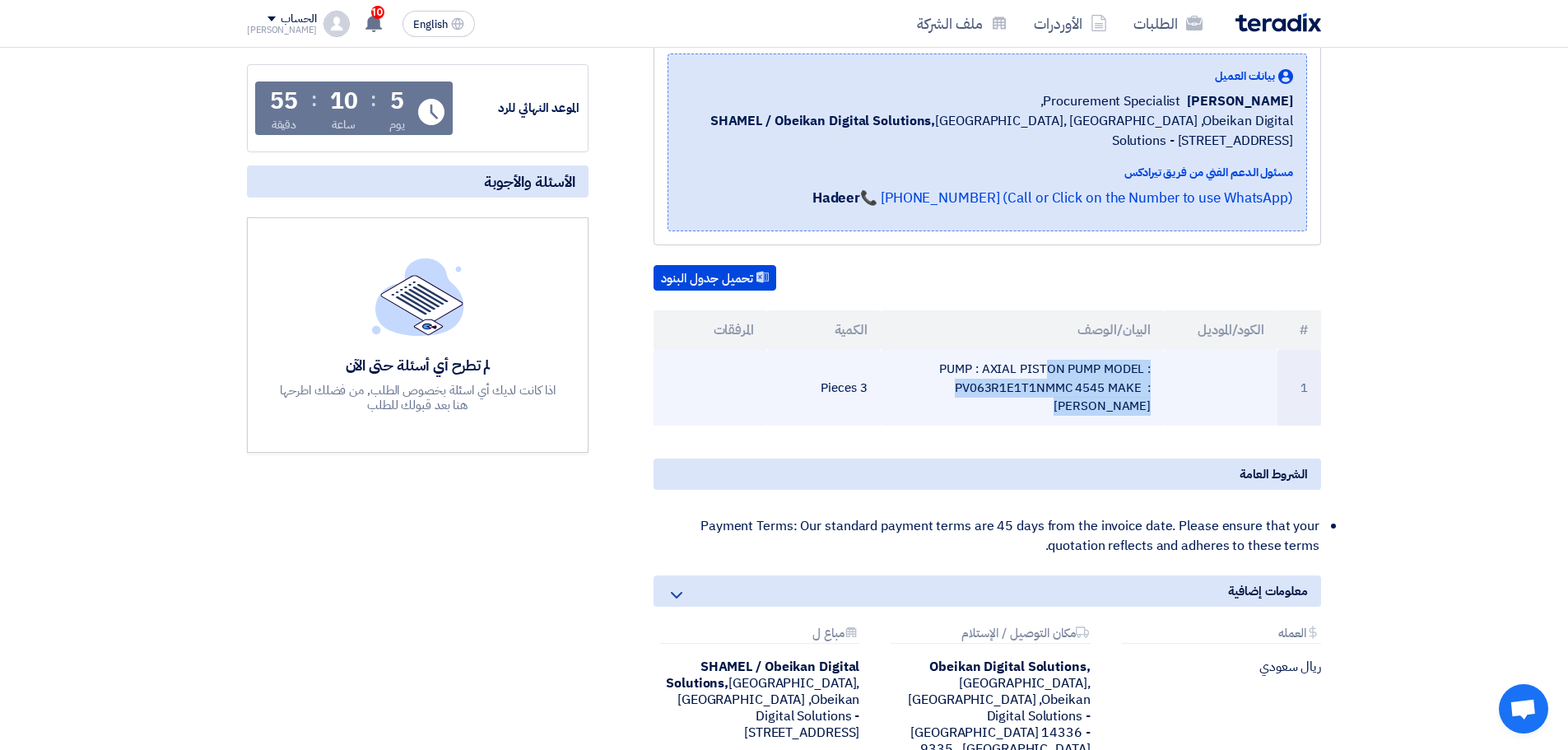
copy tr "PUMP : AXIAL PISTON PUMP MODEL : PV063R1E1T1NMMC 4545 MAKE : PARKER"
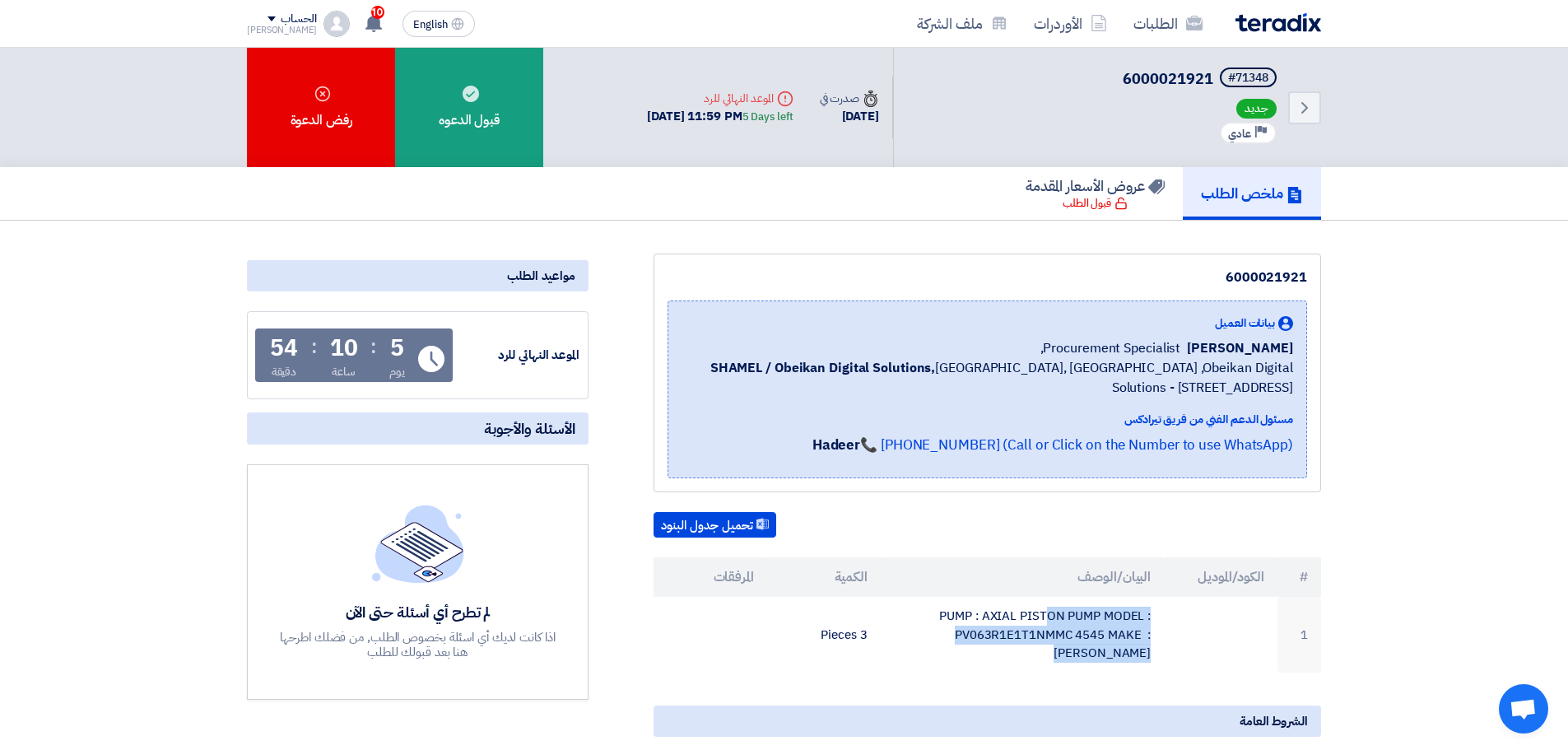
scroll to position [83, 0]
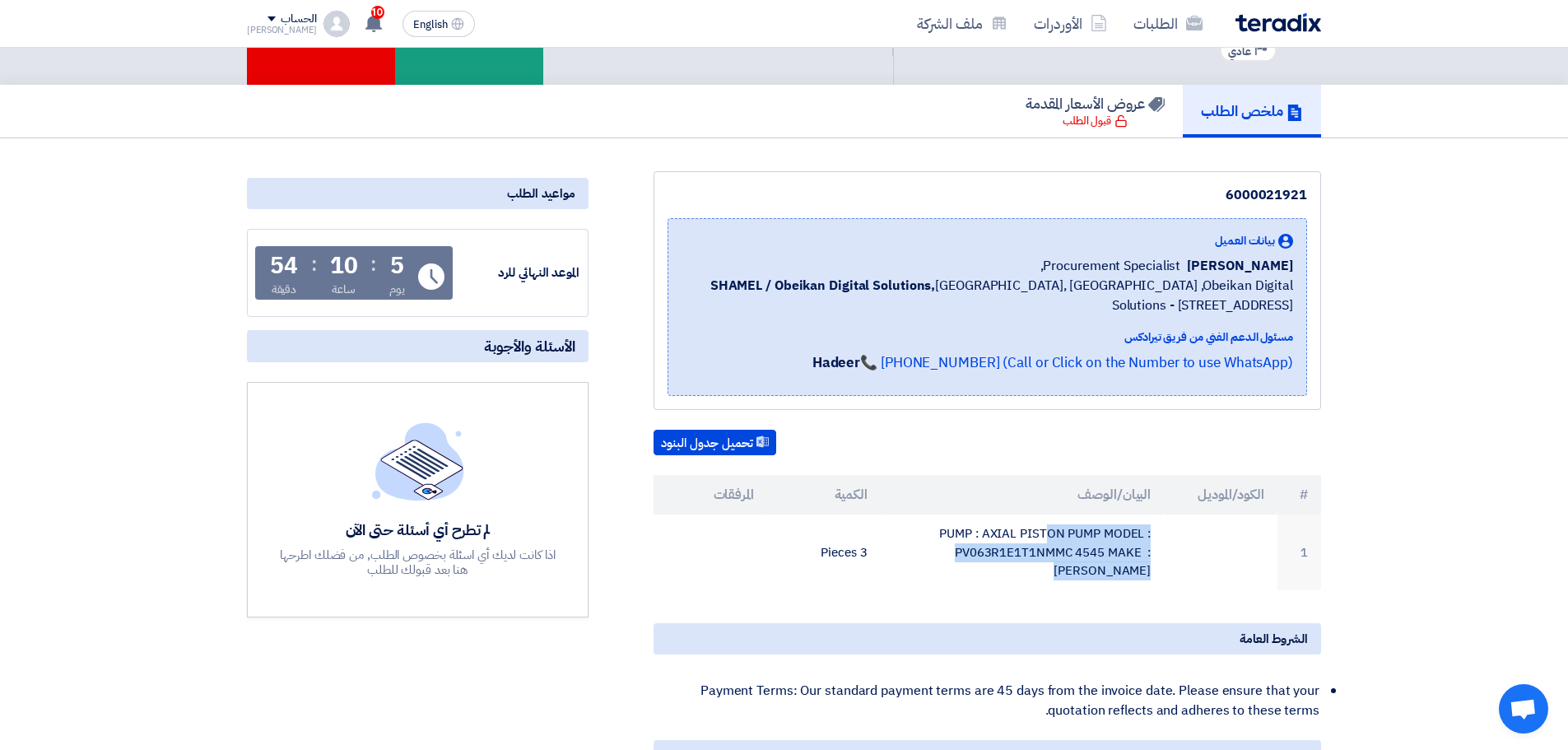
copy tr "PUMP : AXIAL PISTON PUMP MODEL : PV063R1E1T1NMMC 4545 MAKE : PARKER"
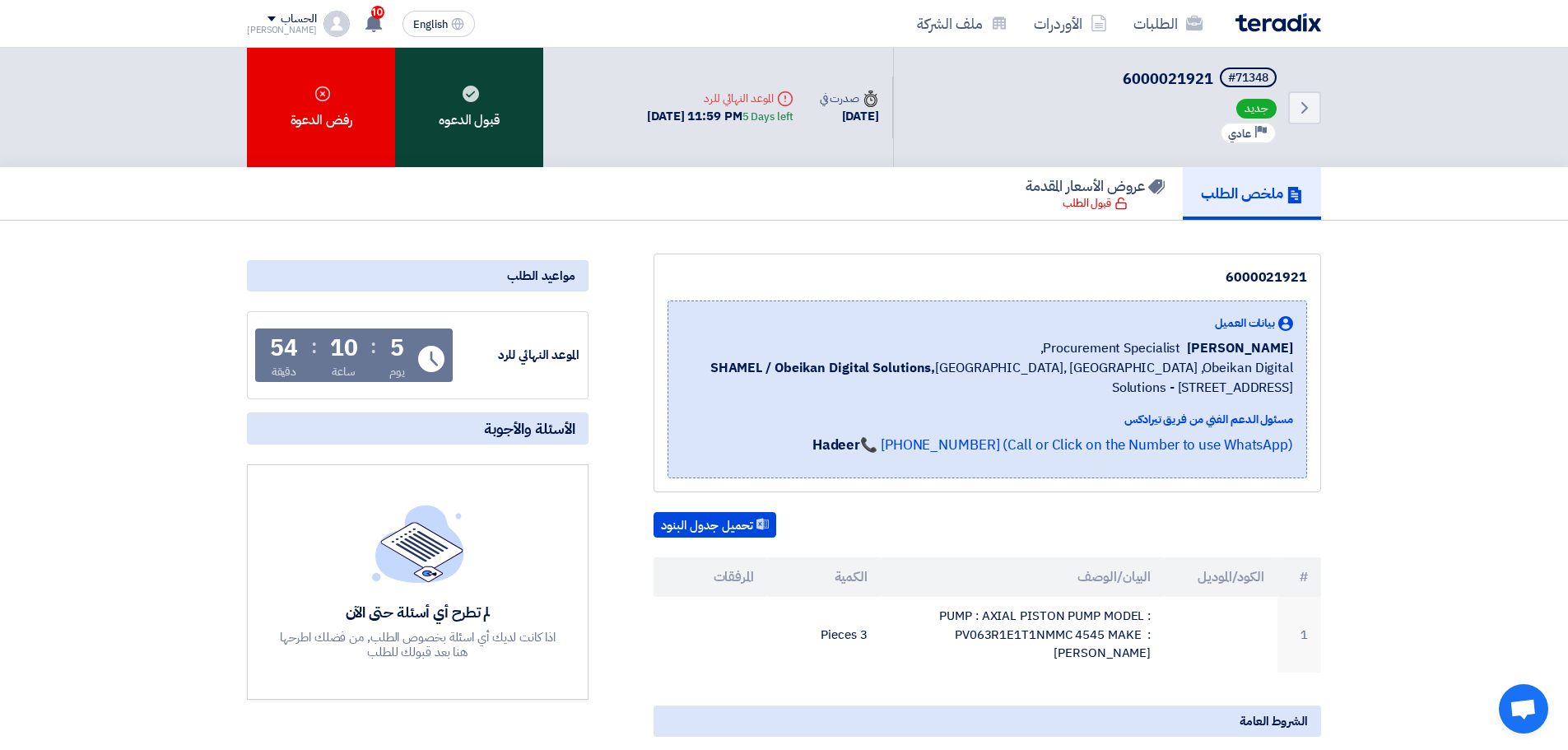
click at [512, 91] on div "قبول الدعوه" at bounding box center [469, 108] width 148 height 120
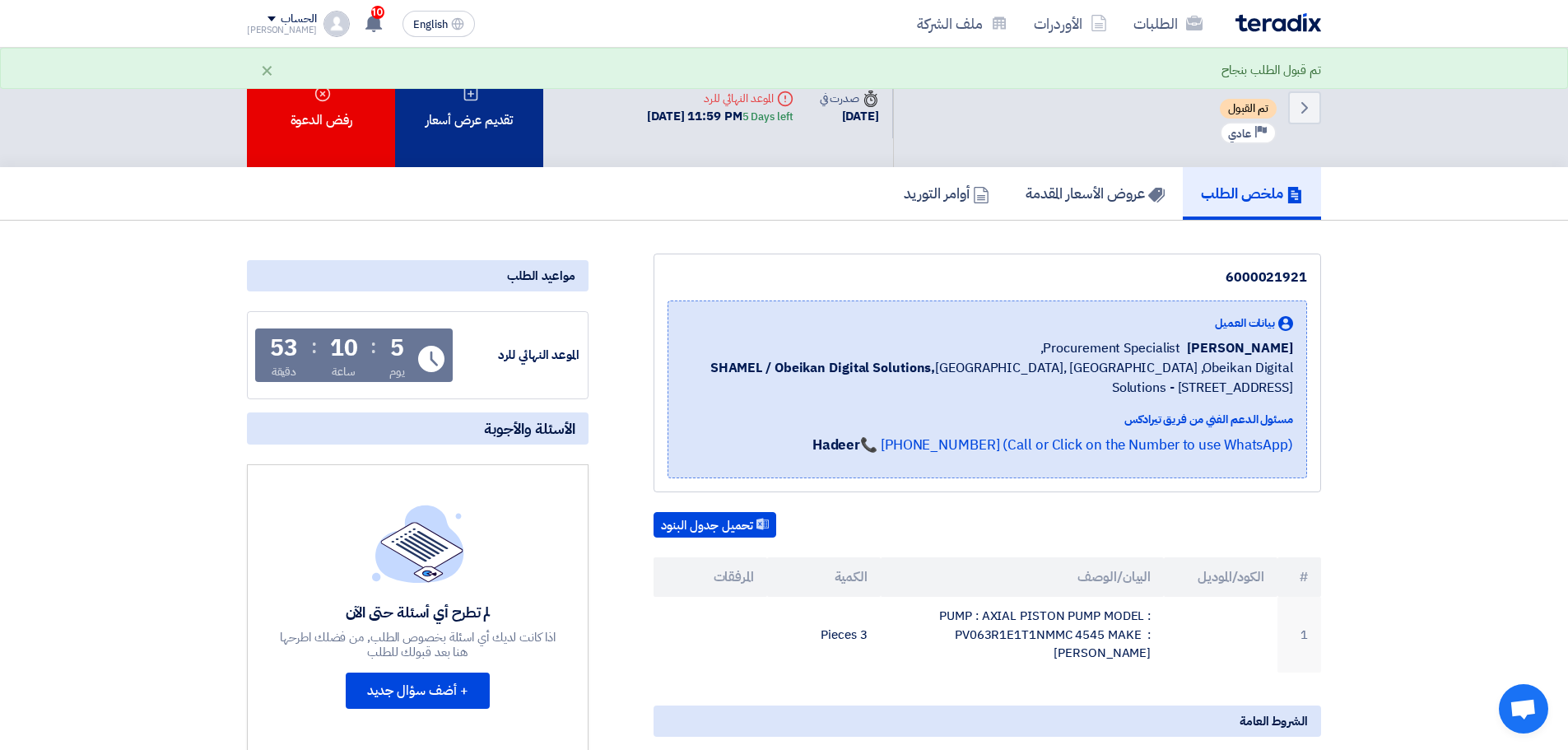
click at [445, 93] on div "تقديم عرض أسعار" at bounding box center [469, 108] width 148 height 120
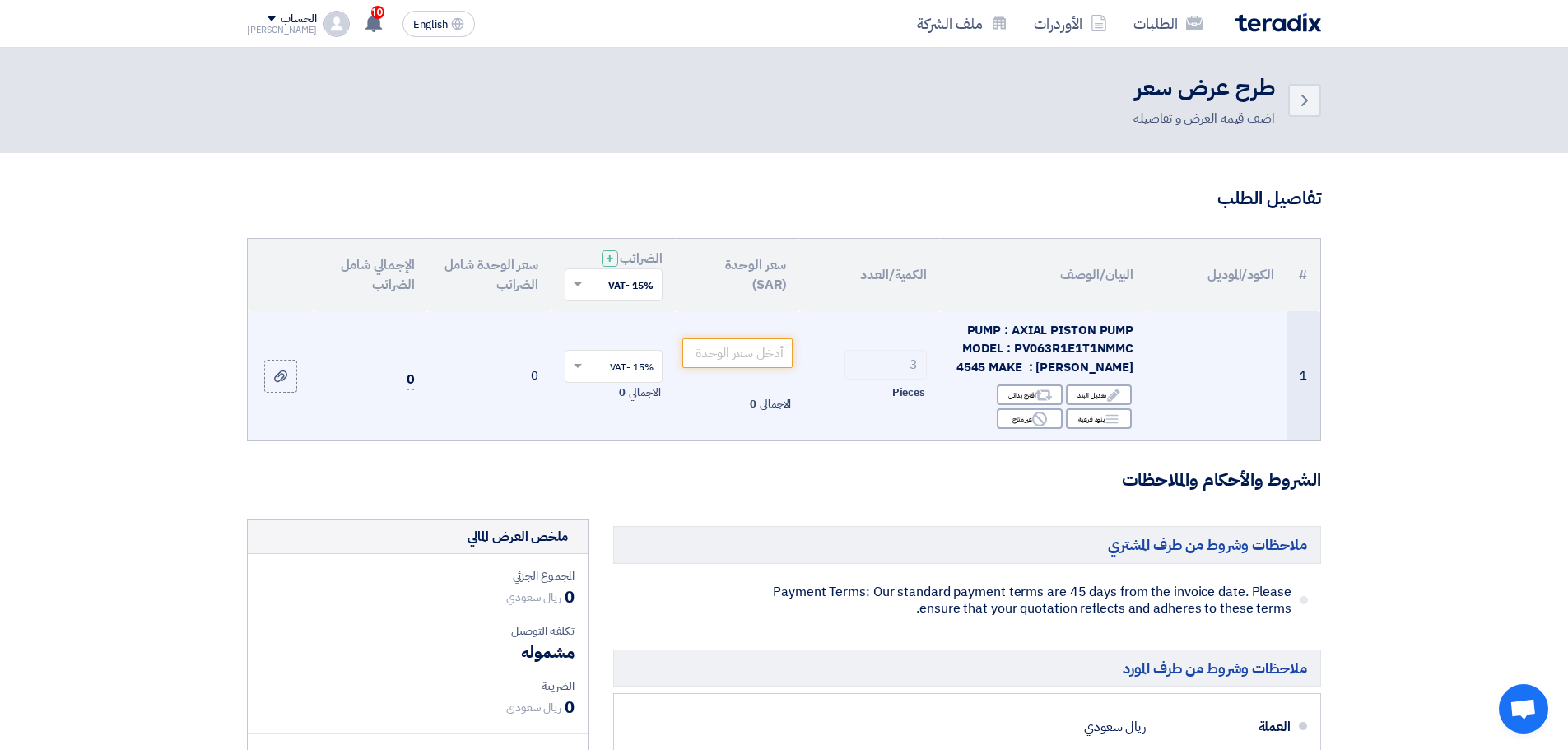
scroll to position [83, 0]
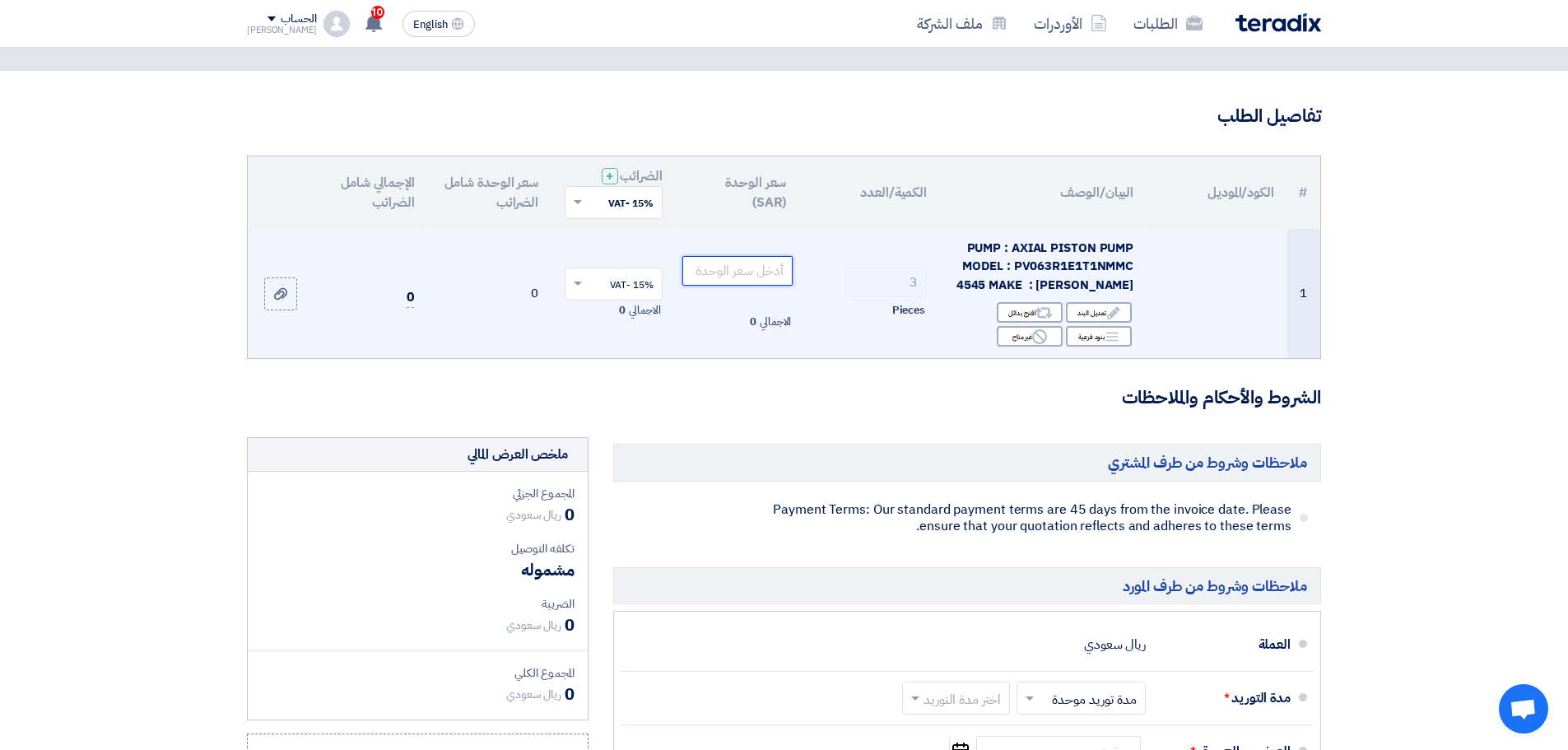
click at [757, 278] on input "number" at bounding box center [737, 270] width 112 height 30
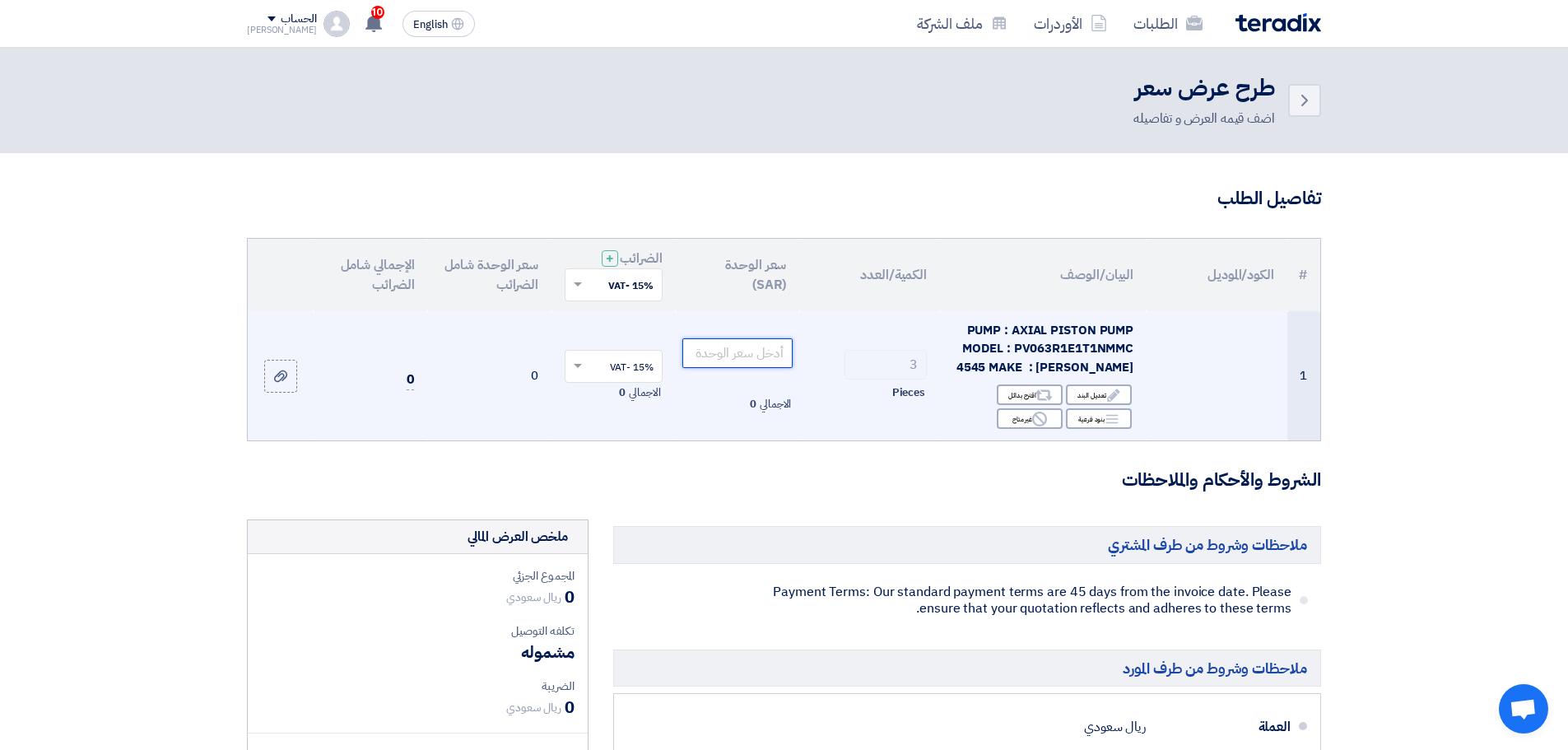
click at [753, 341] on input "number" at bounding box center [737, 353] width 112 height 30
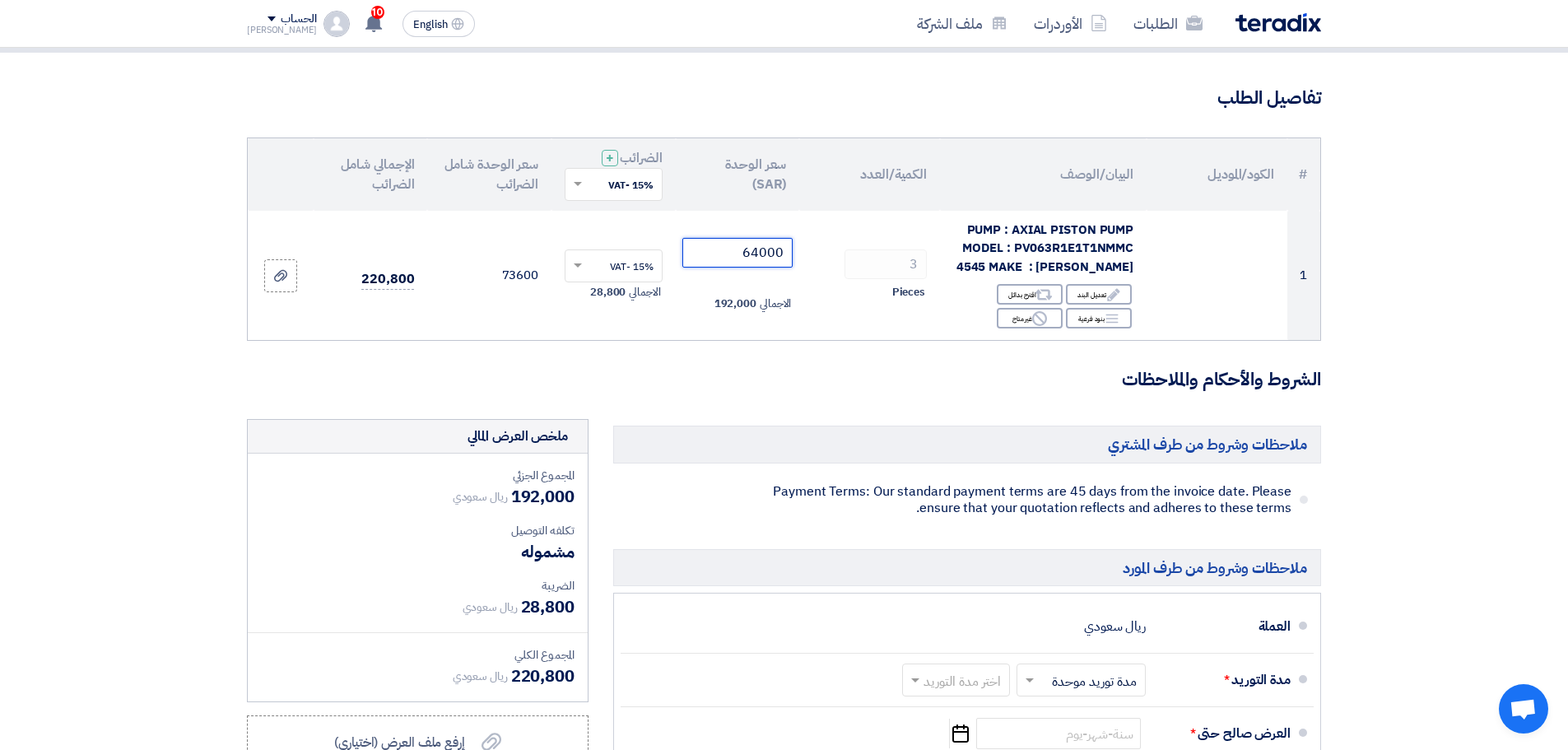
scroll to position [247, 0]
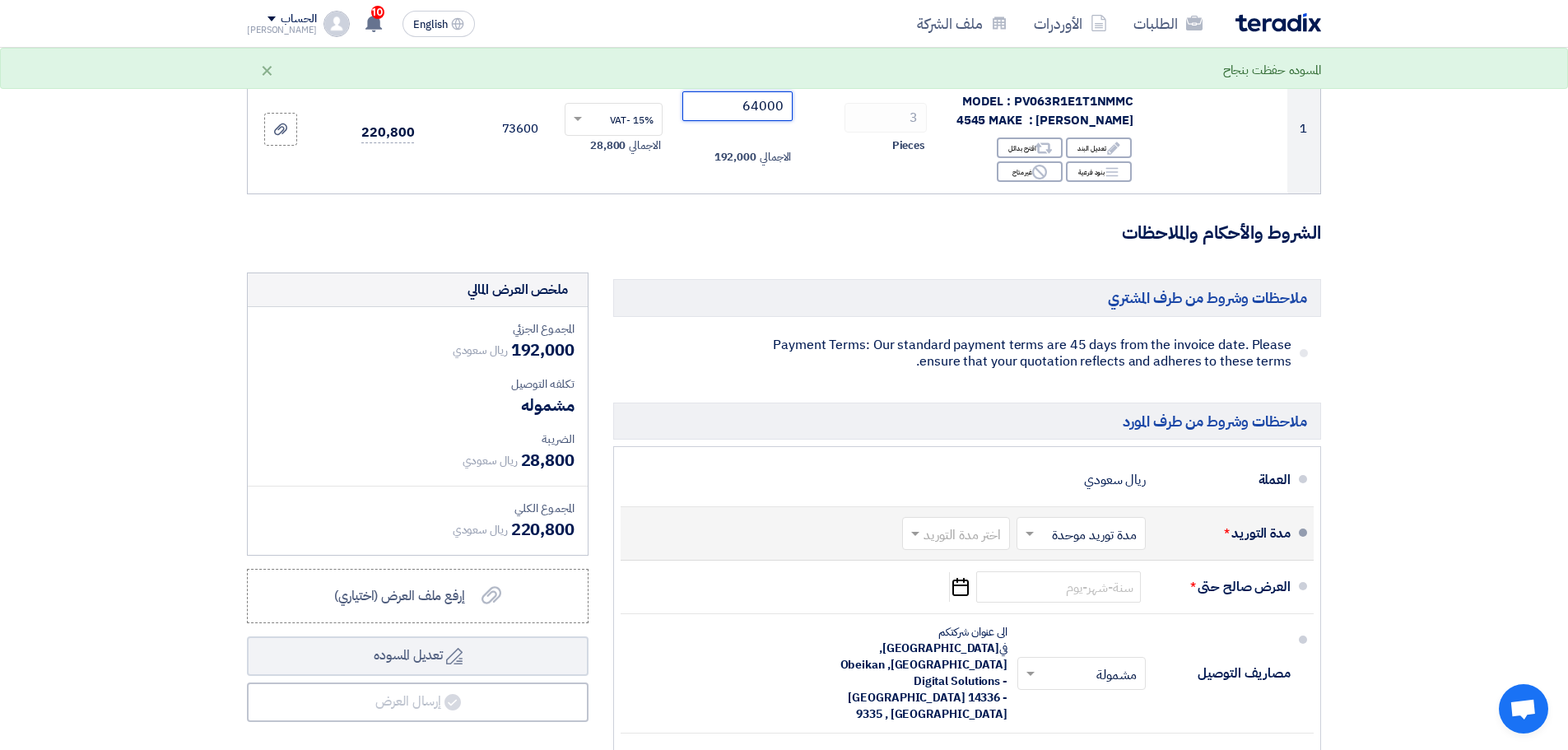
type input "64000"
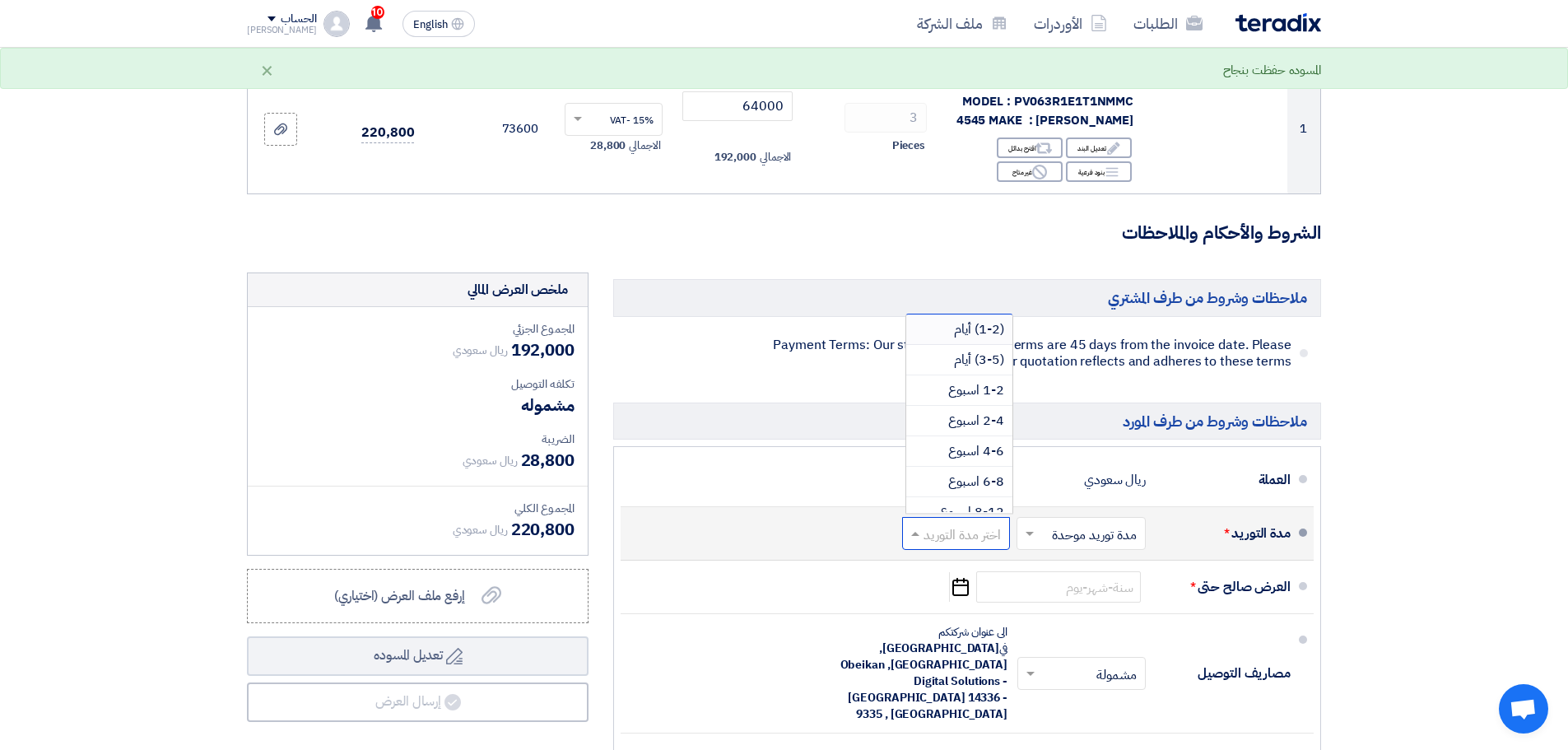
click at [956, 538] on input "text" at bounding box center [953, 535] width 100 height 24
click at [984, 420] on span "2-4 اسبوع" at bounding box center [977, 421] width 56 height 20
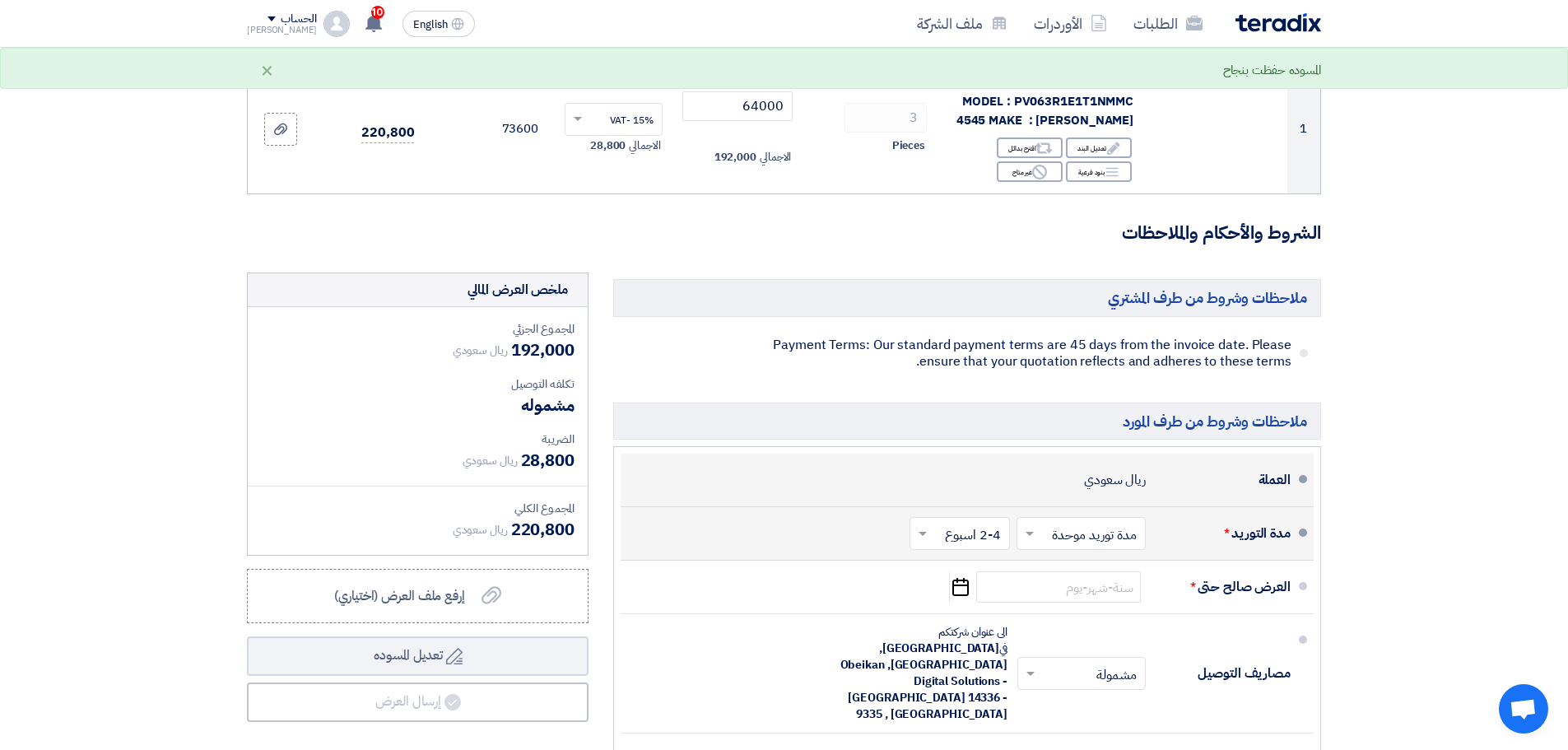
scroll to position [329, 0]
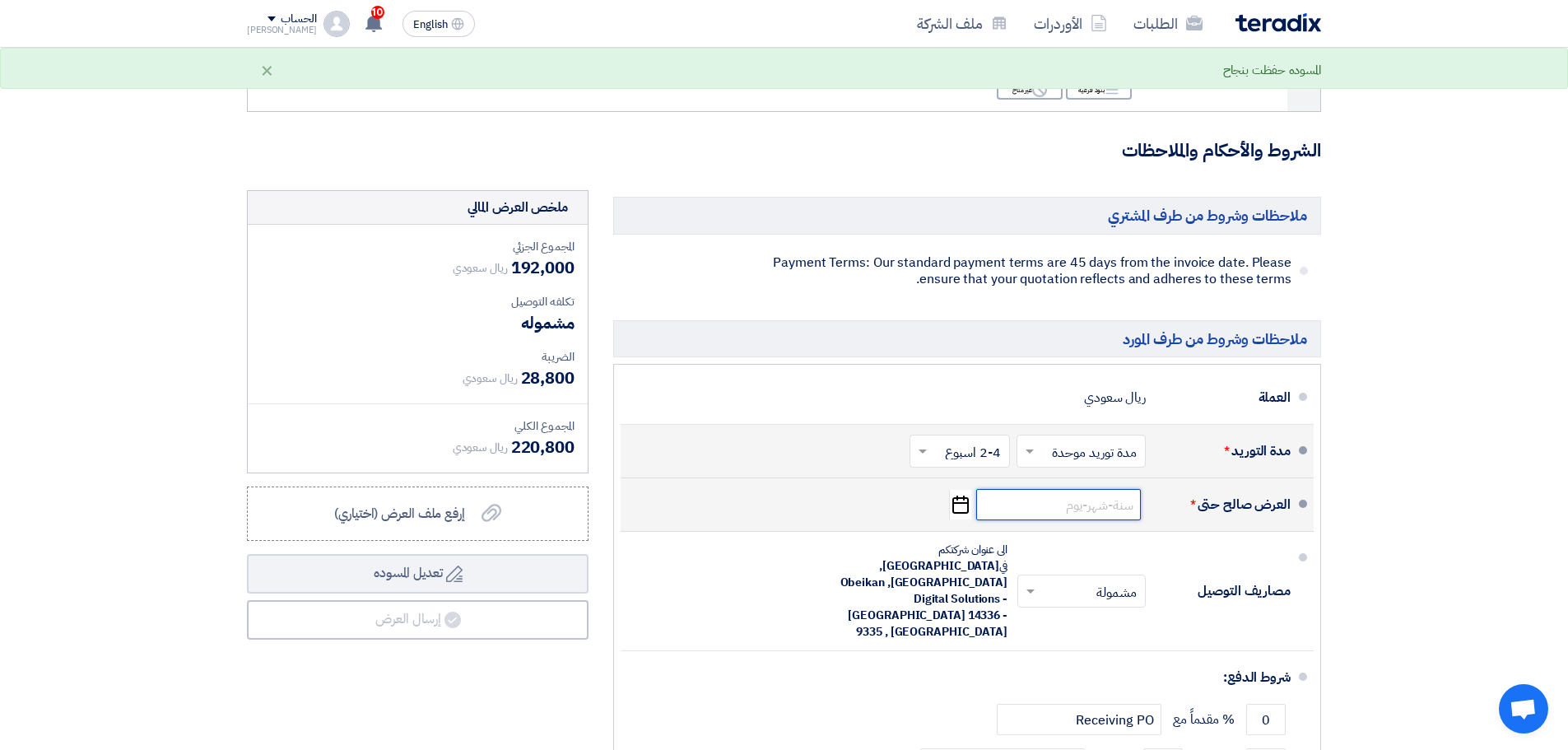
click at [1105, 502] on input at bounding box center [1058, 504] width 165 height 31
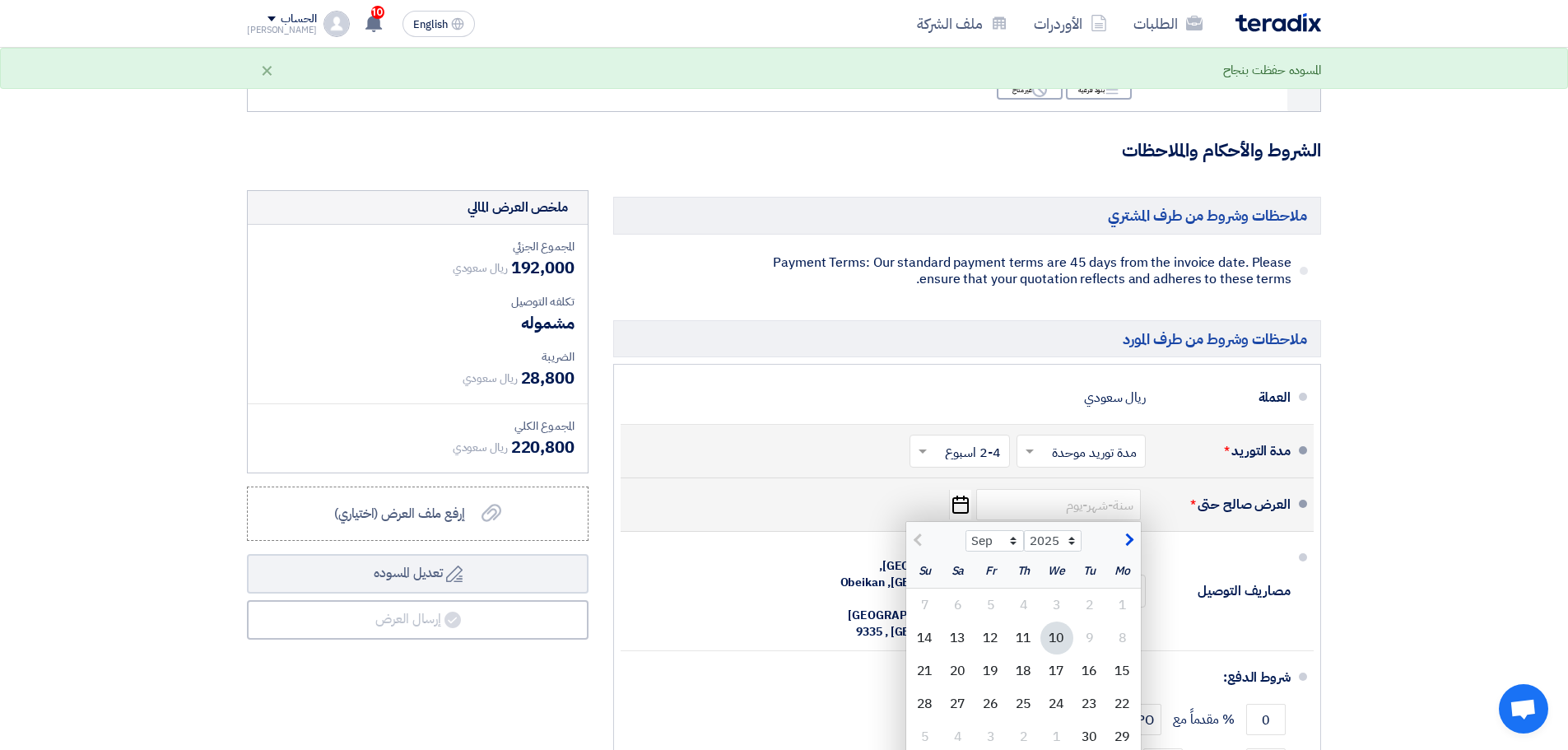
click at [1128, 535] on span "button" at bounding box center [1127, 540] width 9 height 18
select select "10"
click at [1059, 611] on div "1" at bounding box center [1057, 605] width 33 height 33
type input "[DATE]"
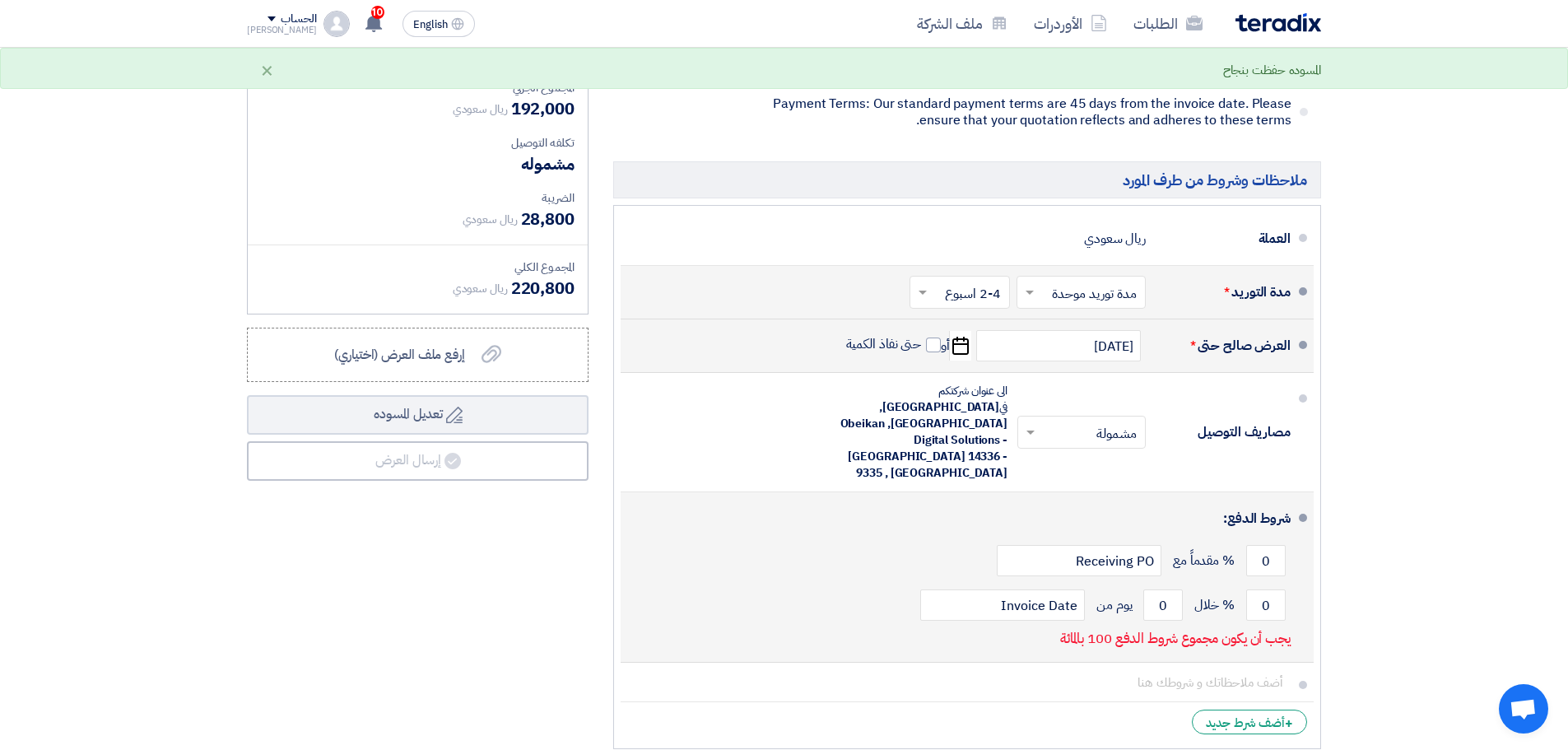
scroll to position [494, 0]
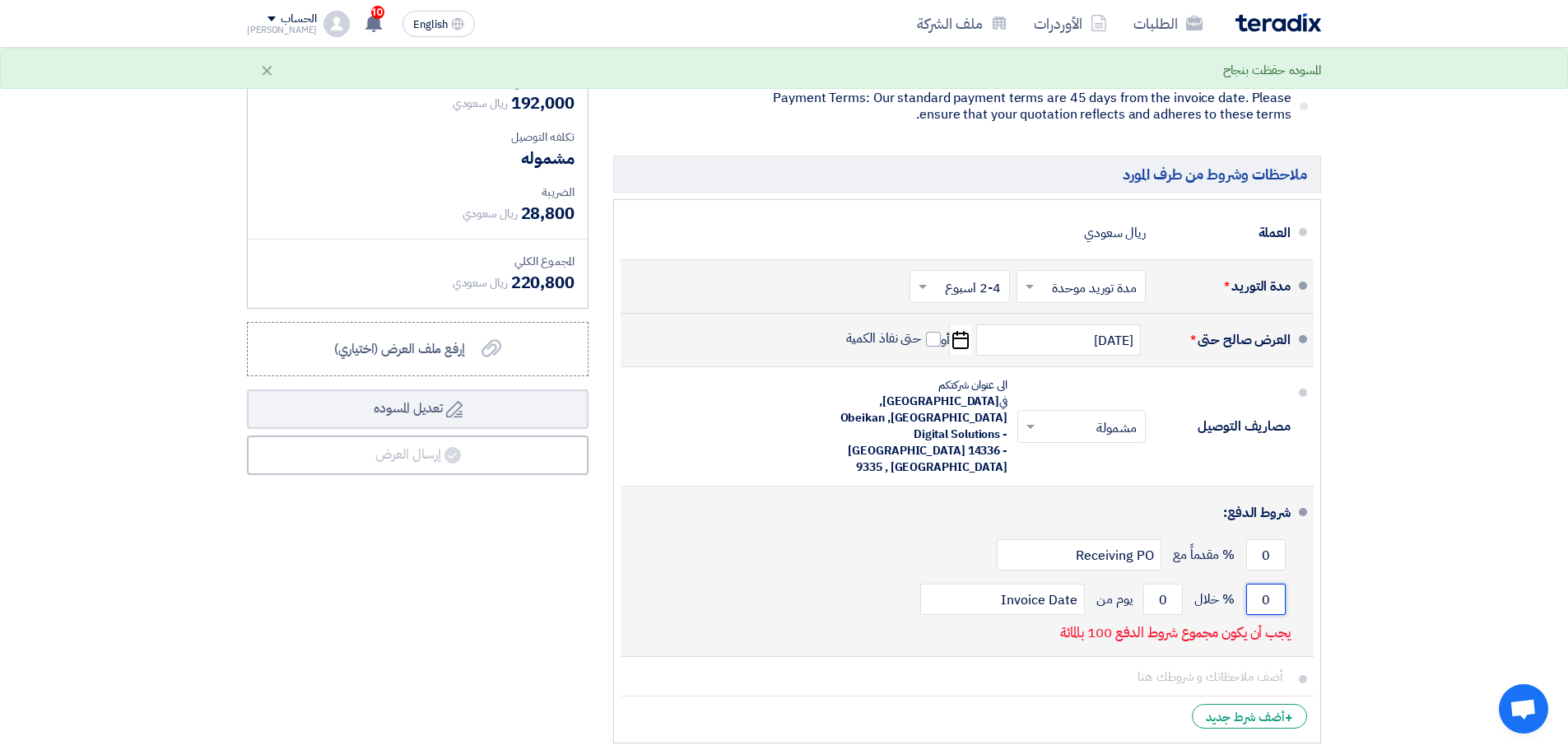
drag, startPoint x: 1261, startPoint y: 546, endPoint x: 1296, endPoint y: 541, distance: 35.4
click at [1296, 541] on li "شروط الدفع: 0 % مقدماً مع Receiving PO 0 % خلال 0 Invoice Date" at bounding box center [967, 571] width 693 height 170
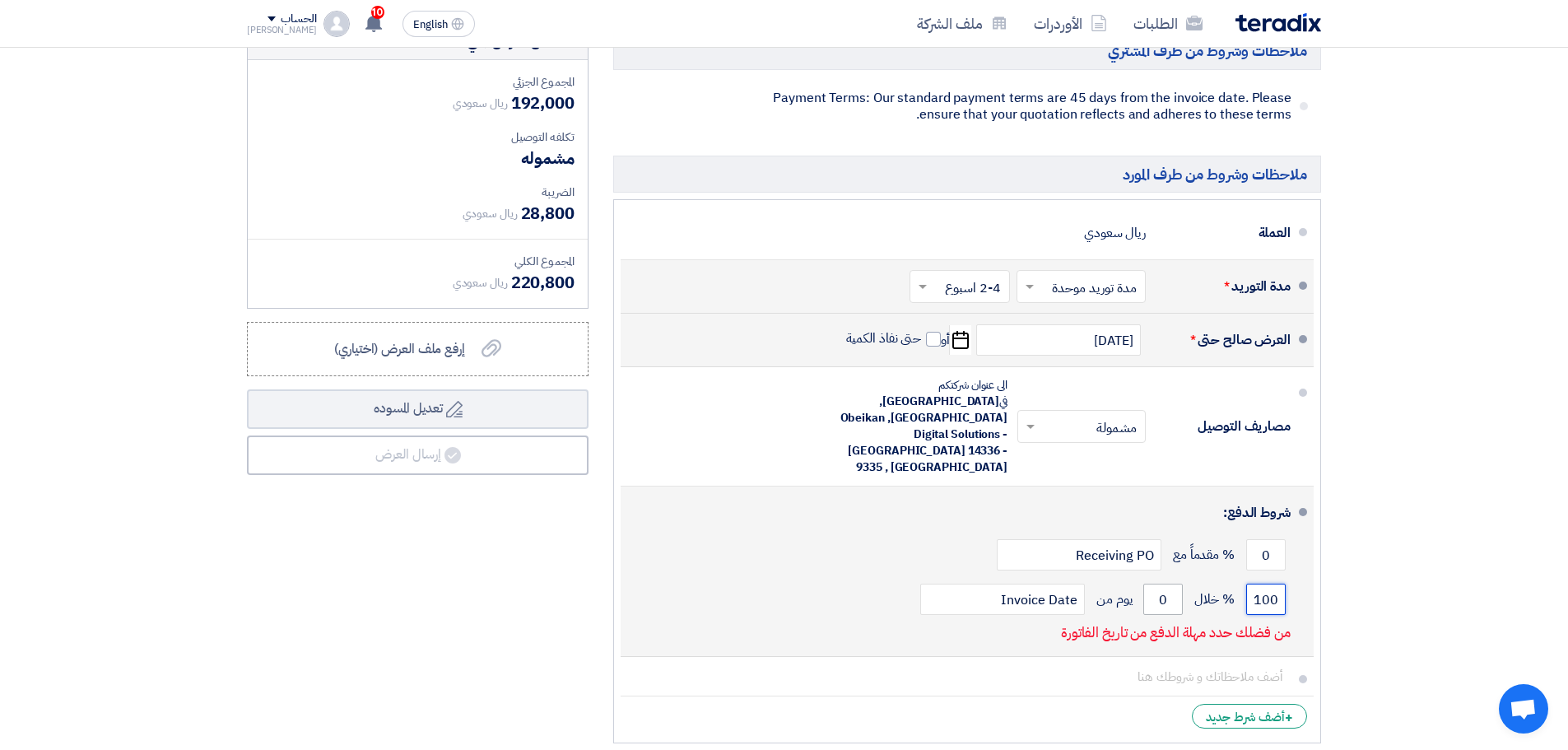
type input "100"
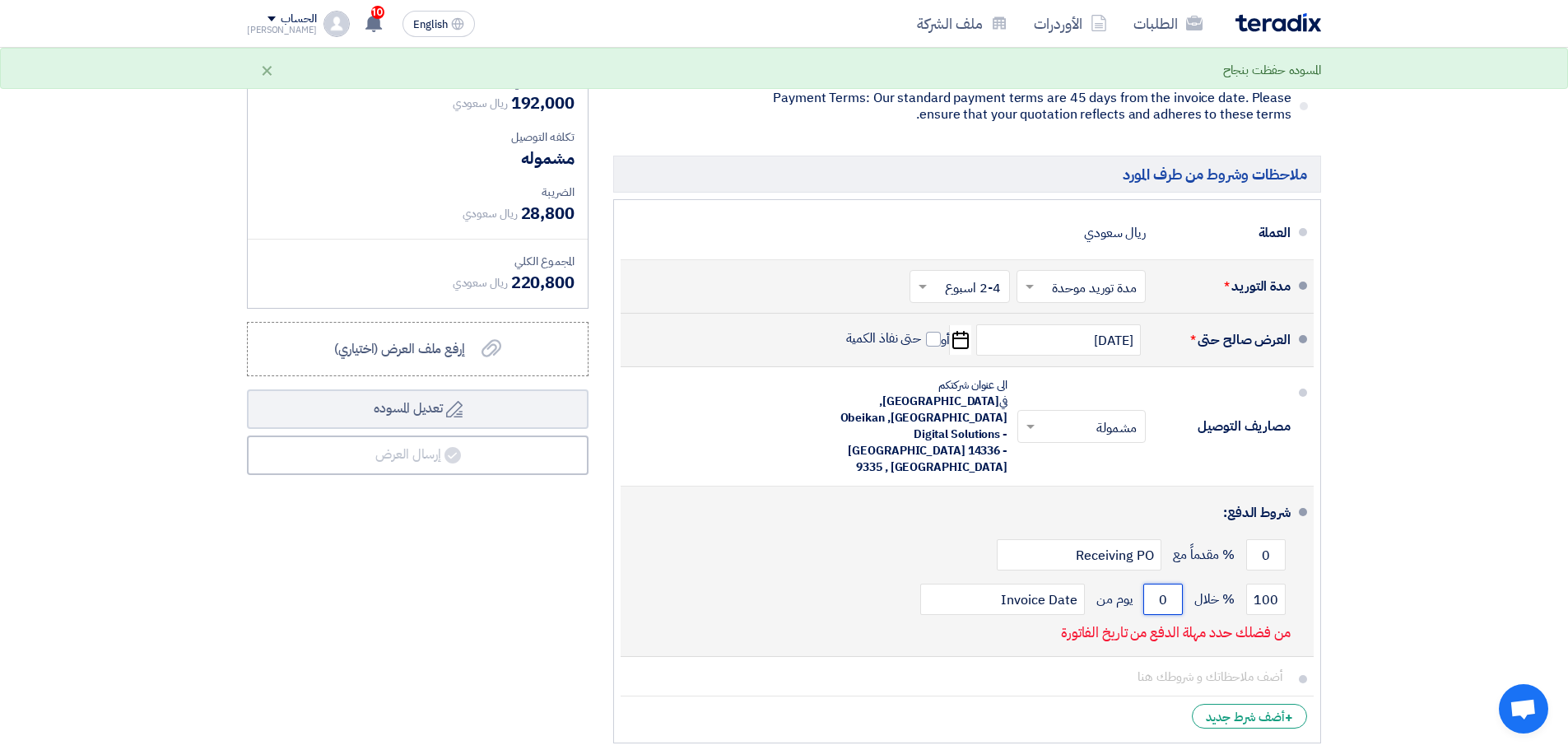
drag, startPoint x: 1172, startPoint y: 550, endPoint x: 1148, endPoint y: 550, distance: 24.0
click at [1148, 584] on input "0" at bounding box center [1164, 599] width 40 height 31
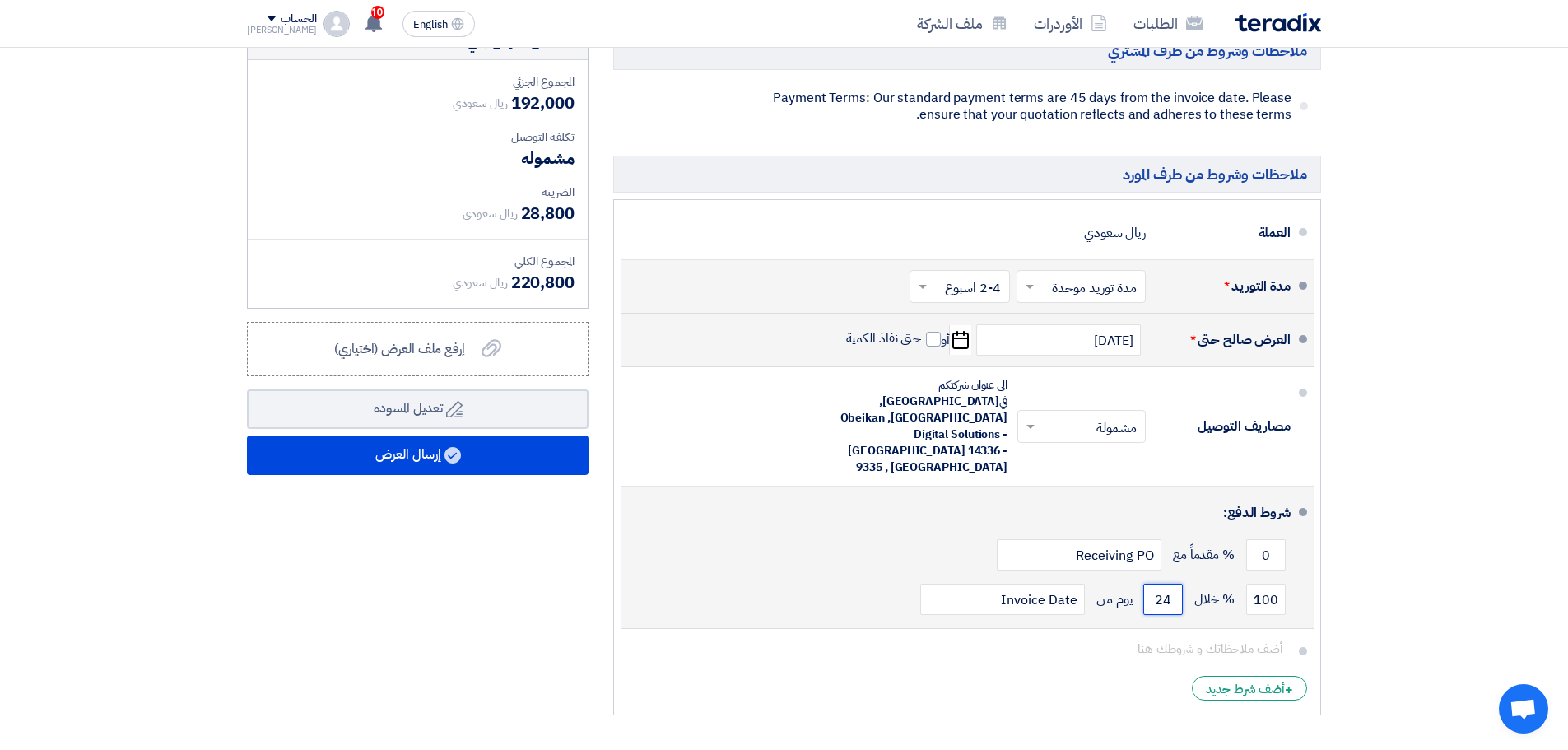
type input "2"
type input "45"
drag, startPoint x: 1269, startPoint y: 500, endPoint x: 1258, endPoint y: 502, distance: 11.2
click at [1258, 539] on input "0" at bounding box center [1266, 554] width 40 height 31
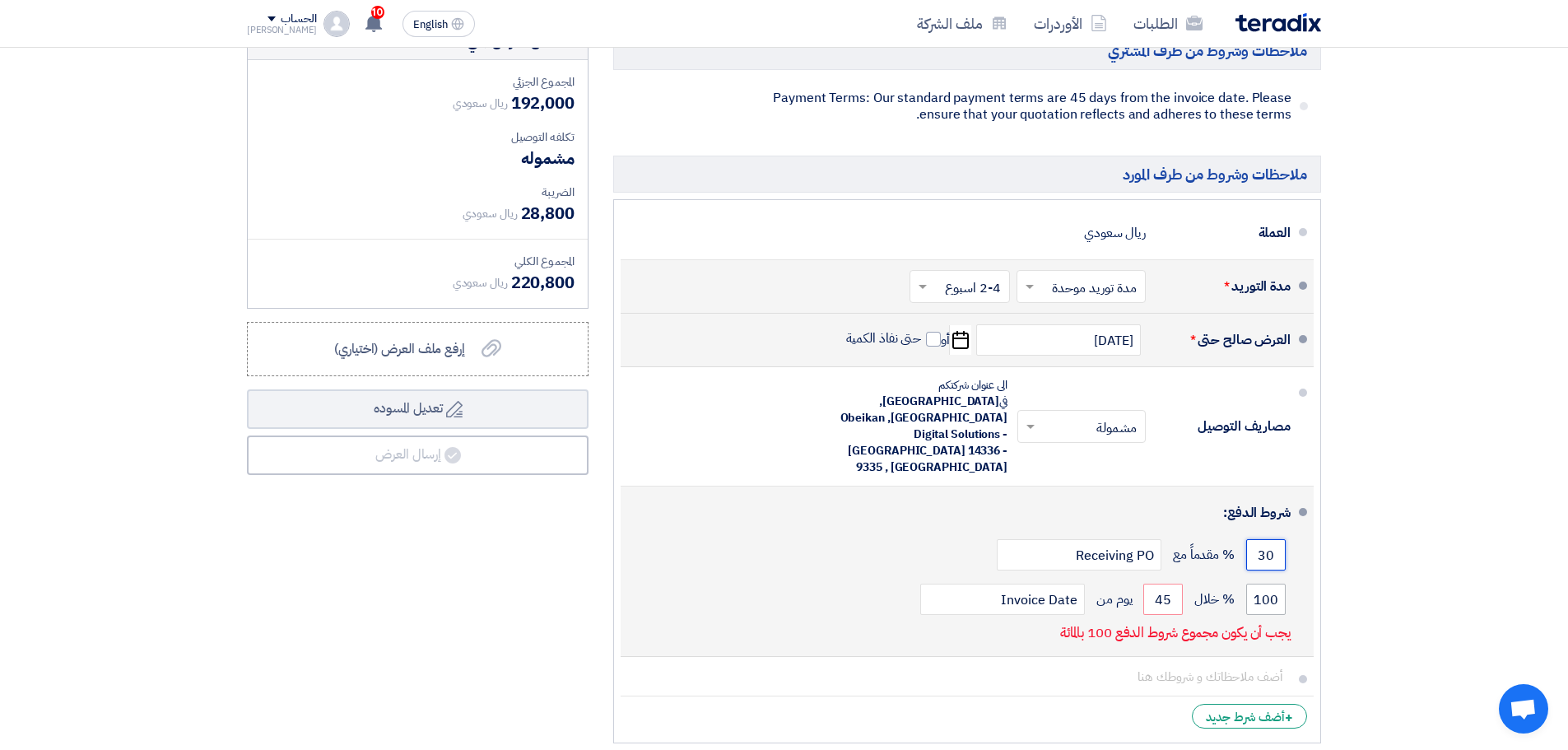
type input "30"
click at [1276, 584] on input "100" at bounding box center [1266, 599] width 40 height 31
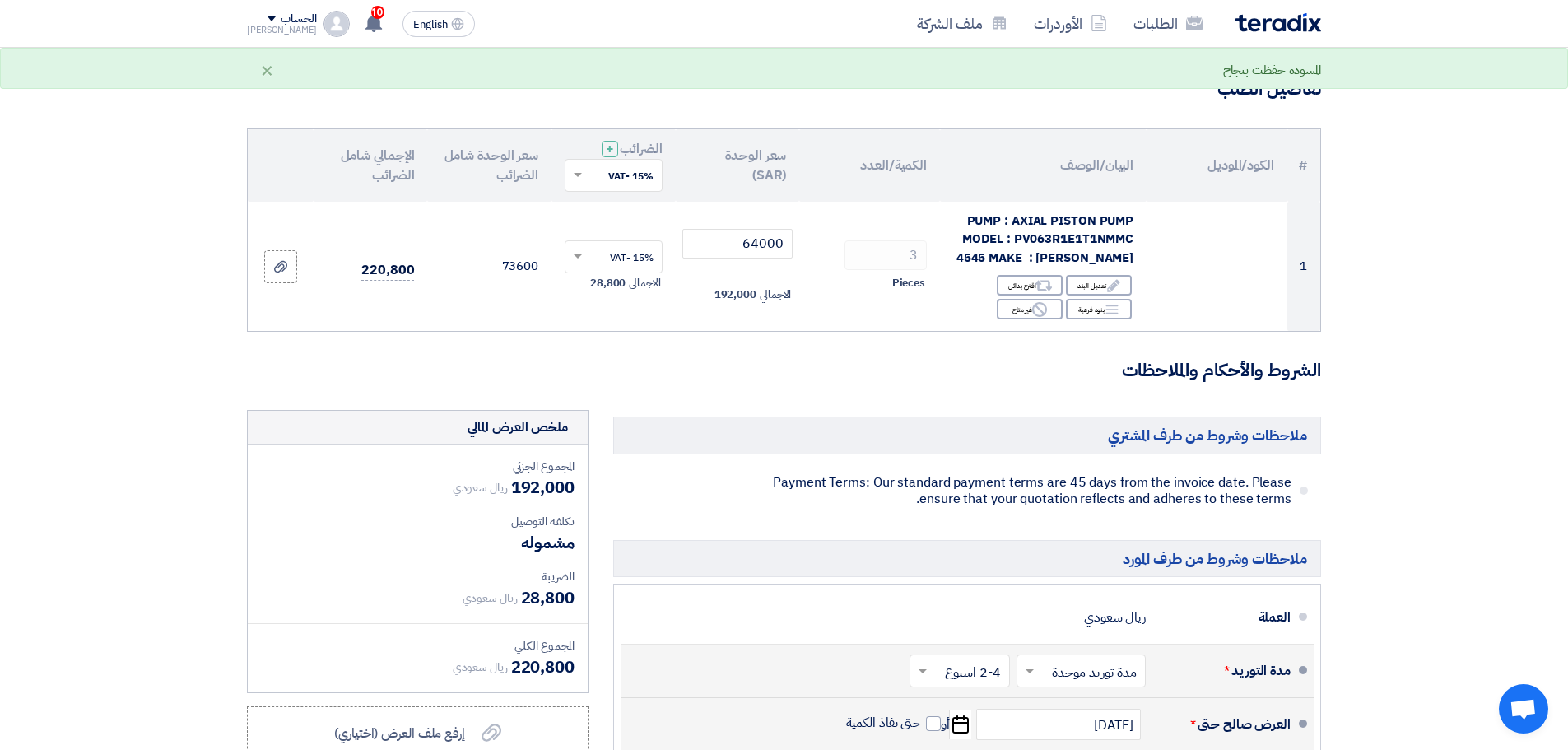
scroll to position [0, 0]
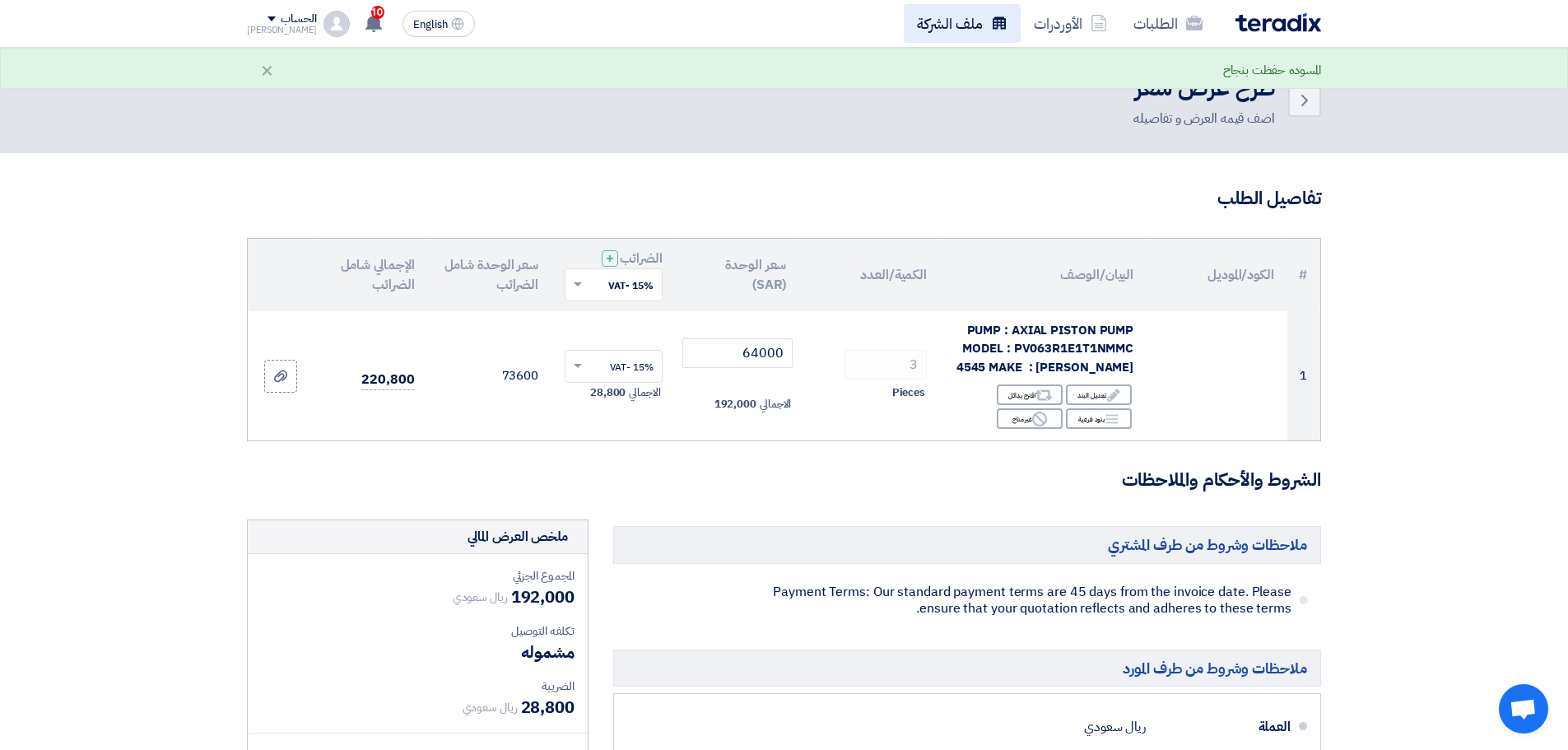
type input "70"
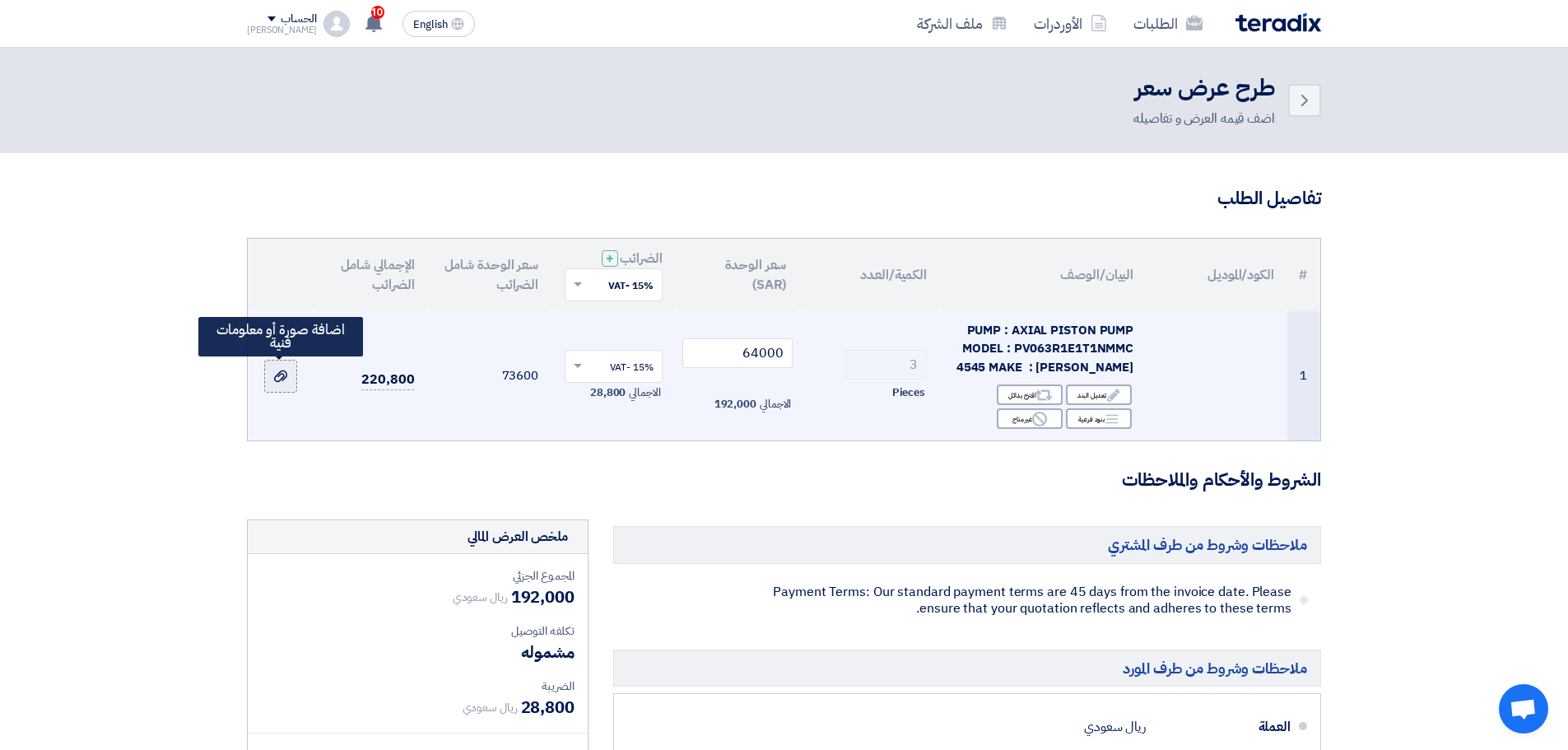
click at [294, 378] on label at bounding box center [280, 376] width 33 height 33
click at [0, 0] on input "file" at bounding box center [0, 0] width 0 height 0
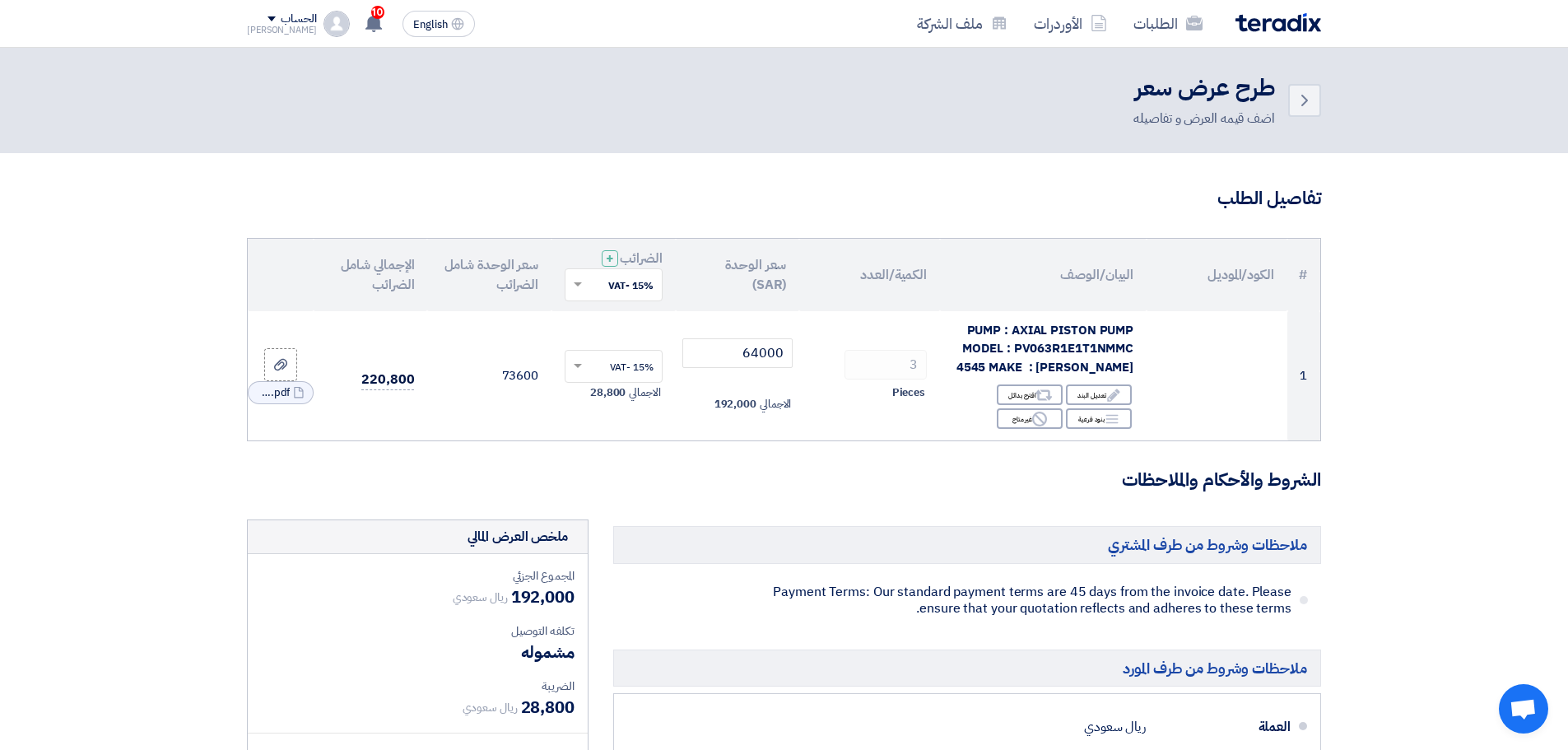
click at [877, 260] on th "الكمية/العدد" at bounding box center [869, 275] width 141 height 73
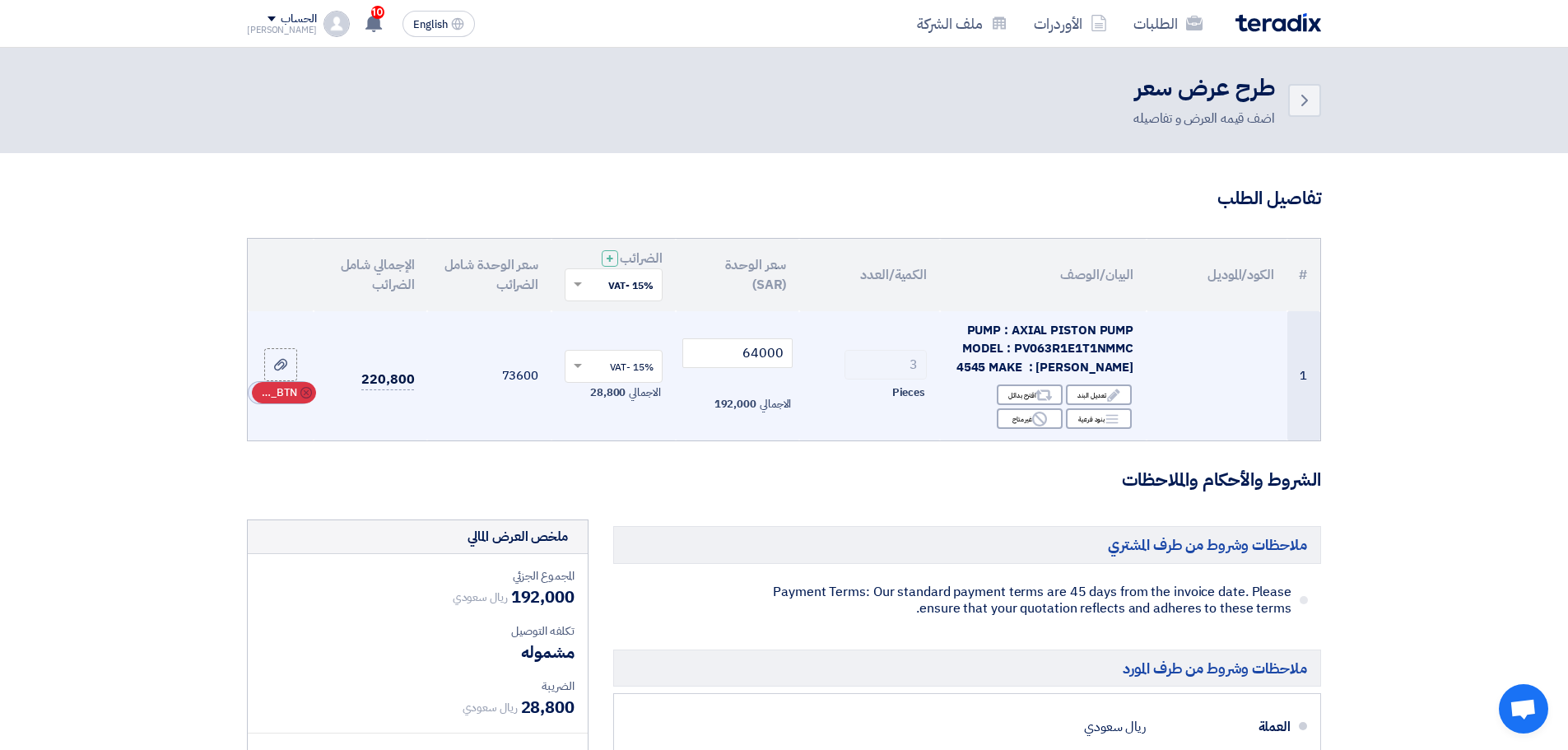
click at [284, 394] on span "RFQ_STEP1.ITEMS_DELETE_BTN" at bounding box center [278, 393] width 40 height 16
click at [281, 365] on label at bounding box center [280, 376] width 33 height 33
click at [0, 0] on input "file" at bounding box center [0, 0] width 0 height 0
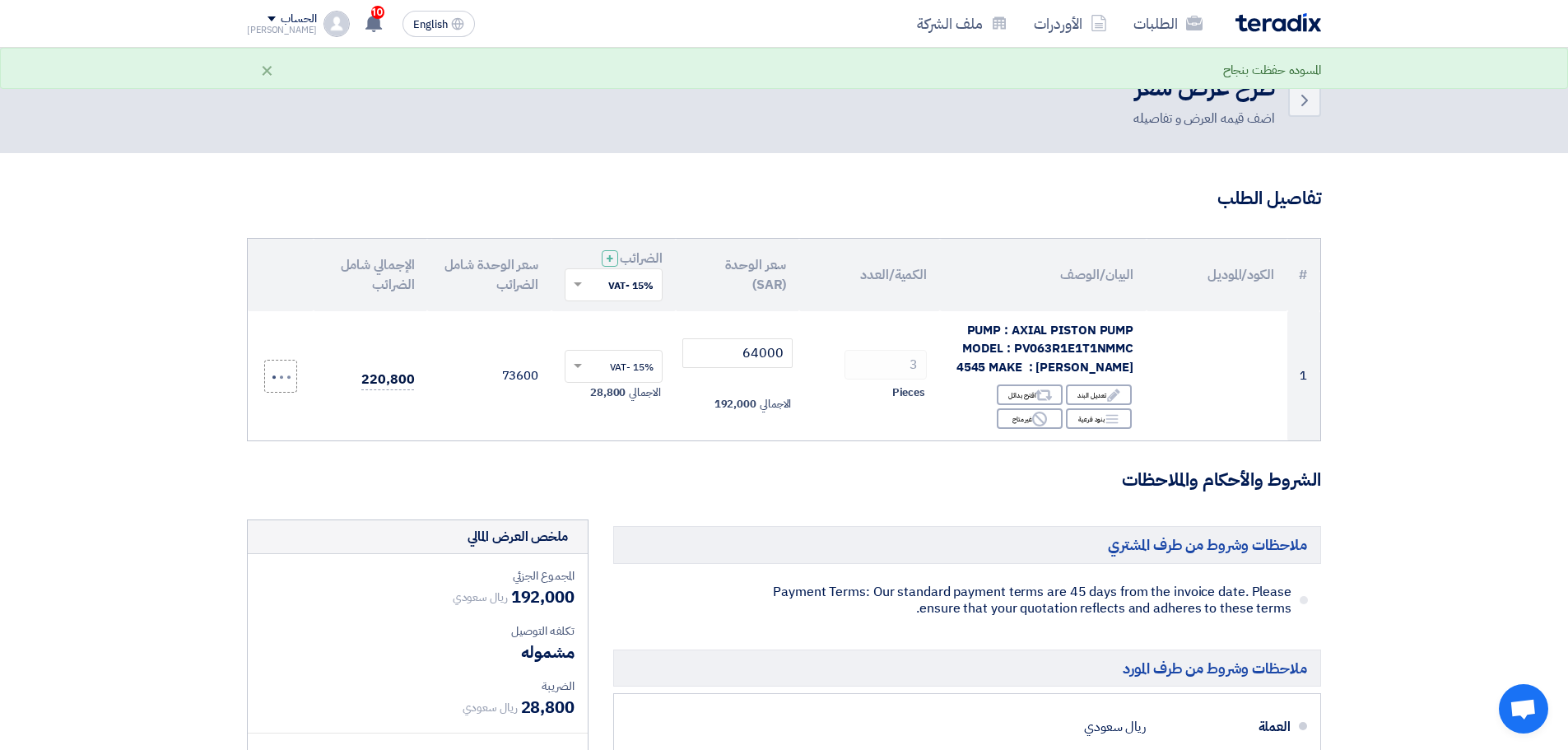
click at [851, 216] on form "تفاصيل الطلب # الكود/الموديل البيان/الوصف الكمية/العدد سعر الوحدة (SAR) الضرائب…" at bounding box center [784, 701] width 1074 height 1031
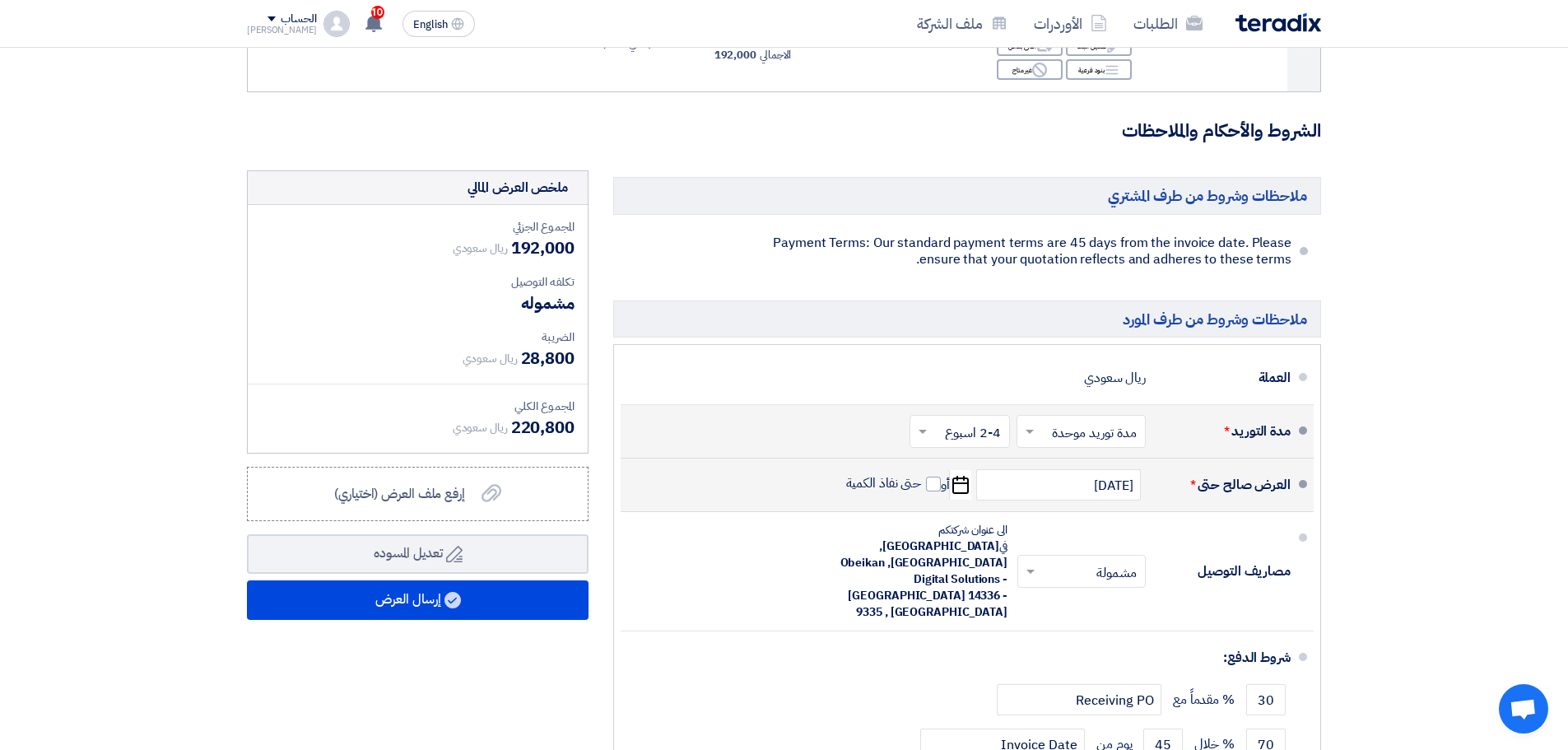
scroll to position [494, 0]
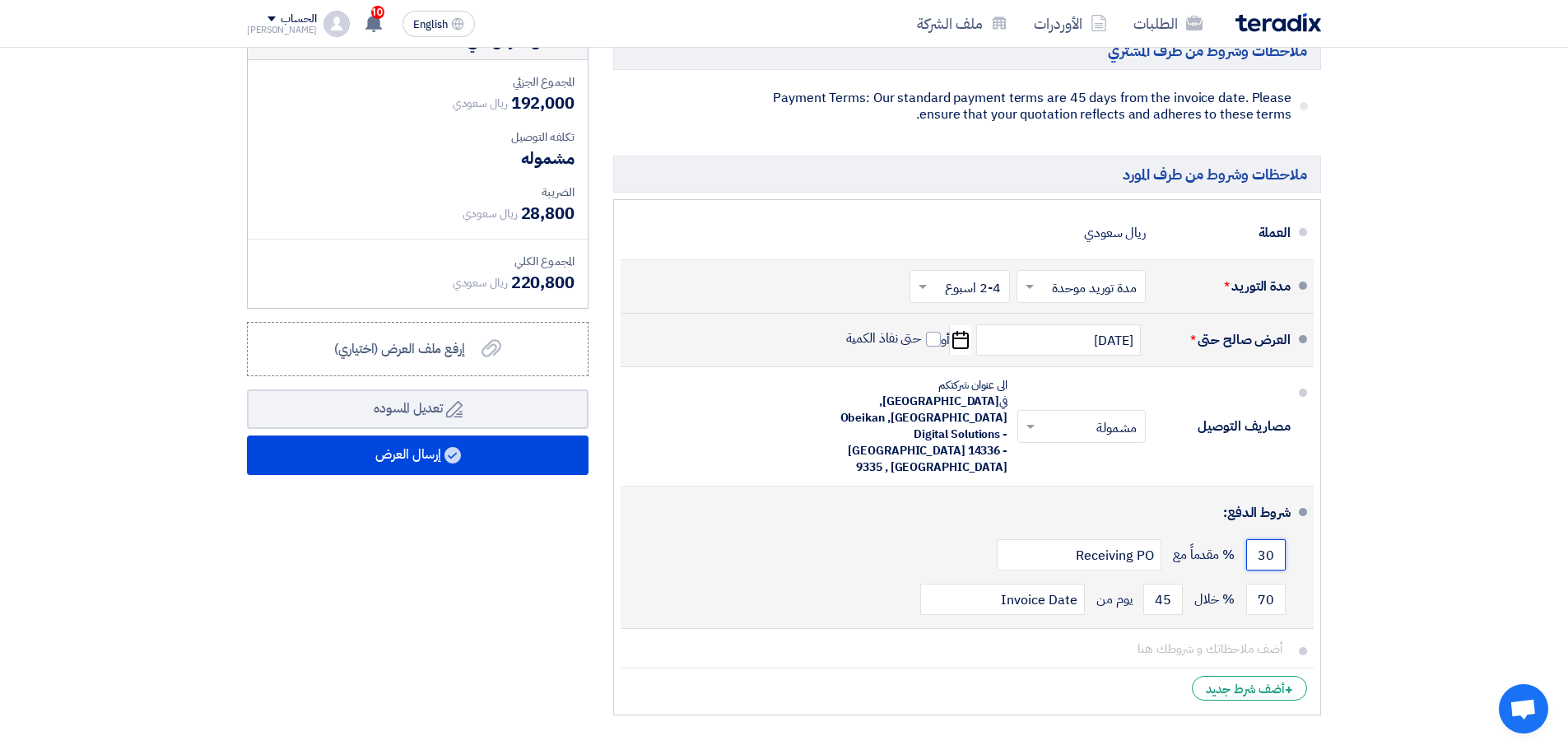
drag, startPoint x: 1261, startPoint y: 504, endPoint x: 1283, endPoint y: 502, distance: 22.1
click at [1283, 539] on input "30" at bounding box center [1266, 554] width 40 height 31
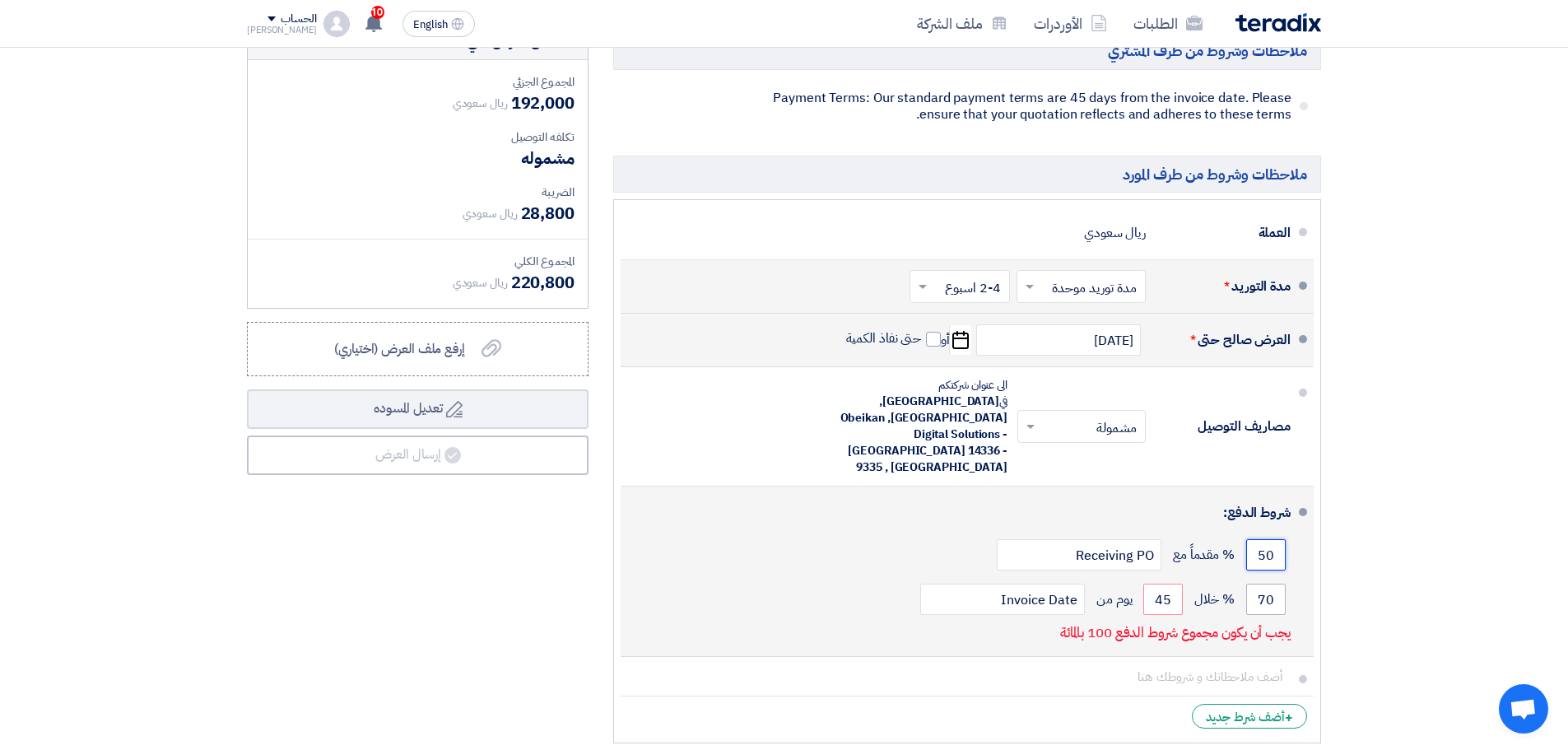
type input "50"
click at [1277, 584] on input "70" at bounding box center [1266, 599] width 40 height 31
drag, startPoint x: 1277, startPoint y: 544, endPoint x: 1256, endPoint y: 551, distance: 22.1
click at [1256, 584] on input "70" at bounding box center [1266, 599] width 40 height 31
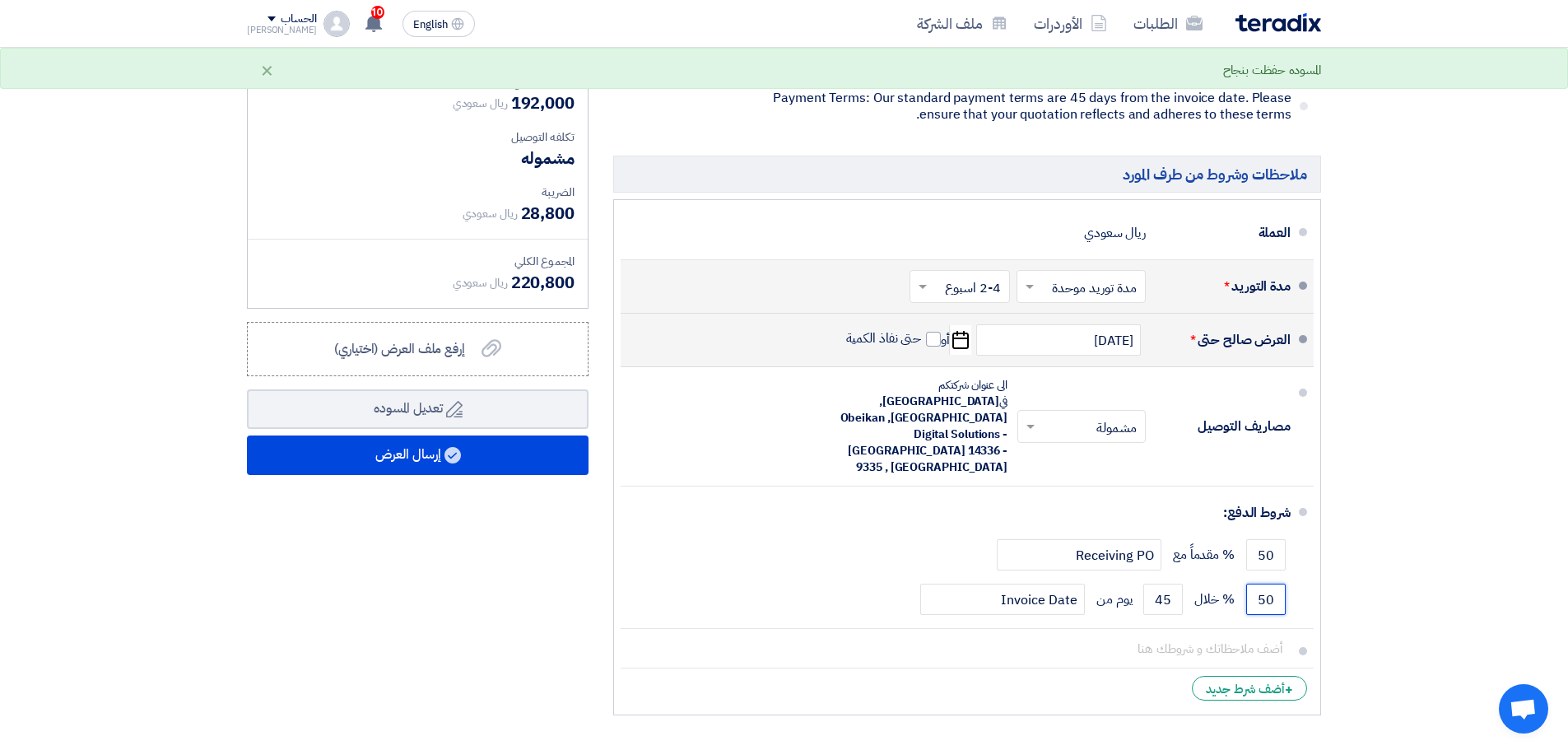
type input "50"
click at [1355, 502] on section "تفاصيل الطلب # الكود/الموديل البيان/الوصف الكمية/العدد سعر الوحدة (SAR) الضرائب…" at bounding box center [784, 218] width 1568 height 1117
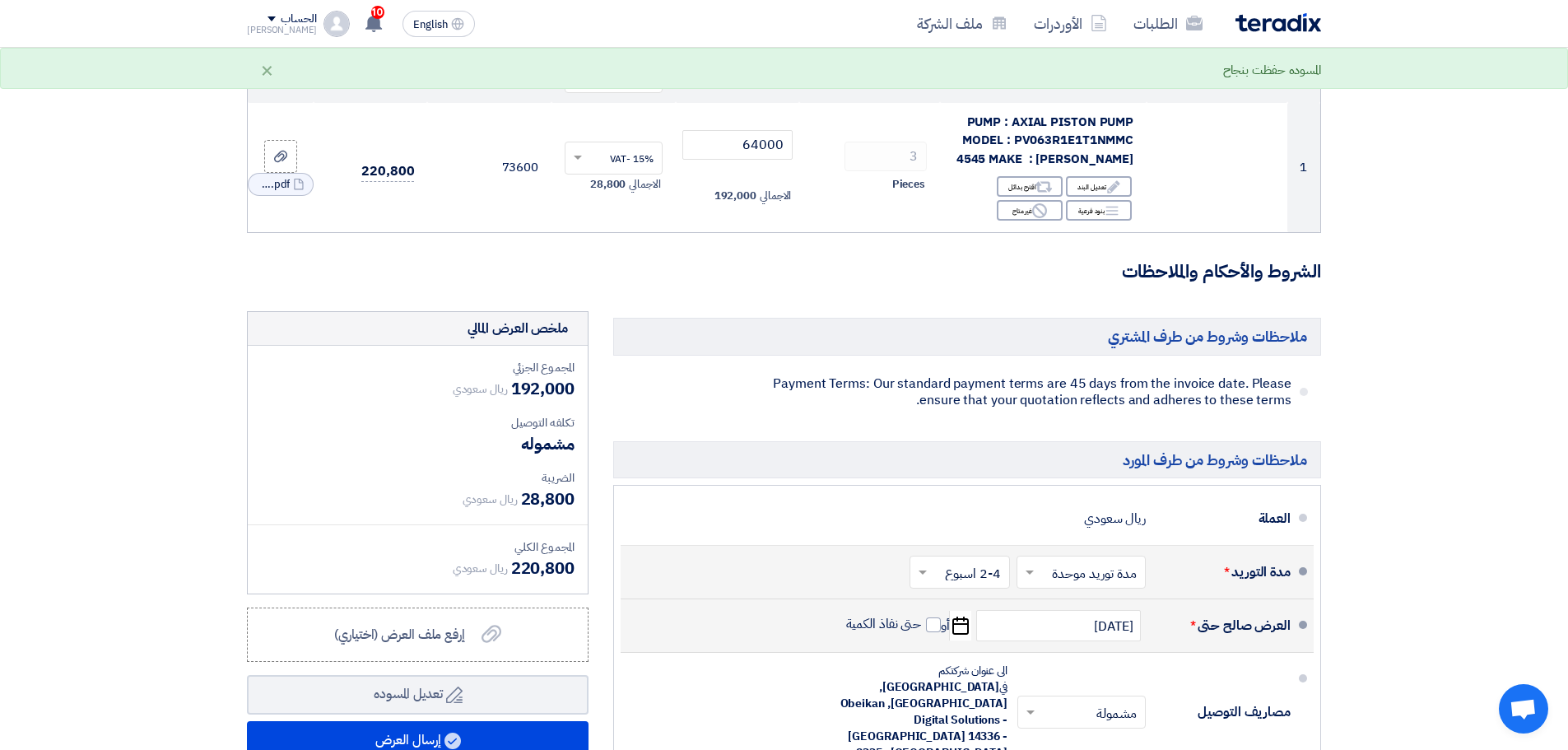
scroll to position [0, 0]
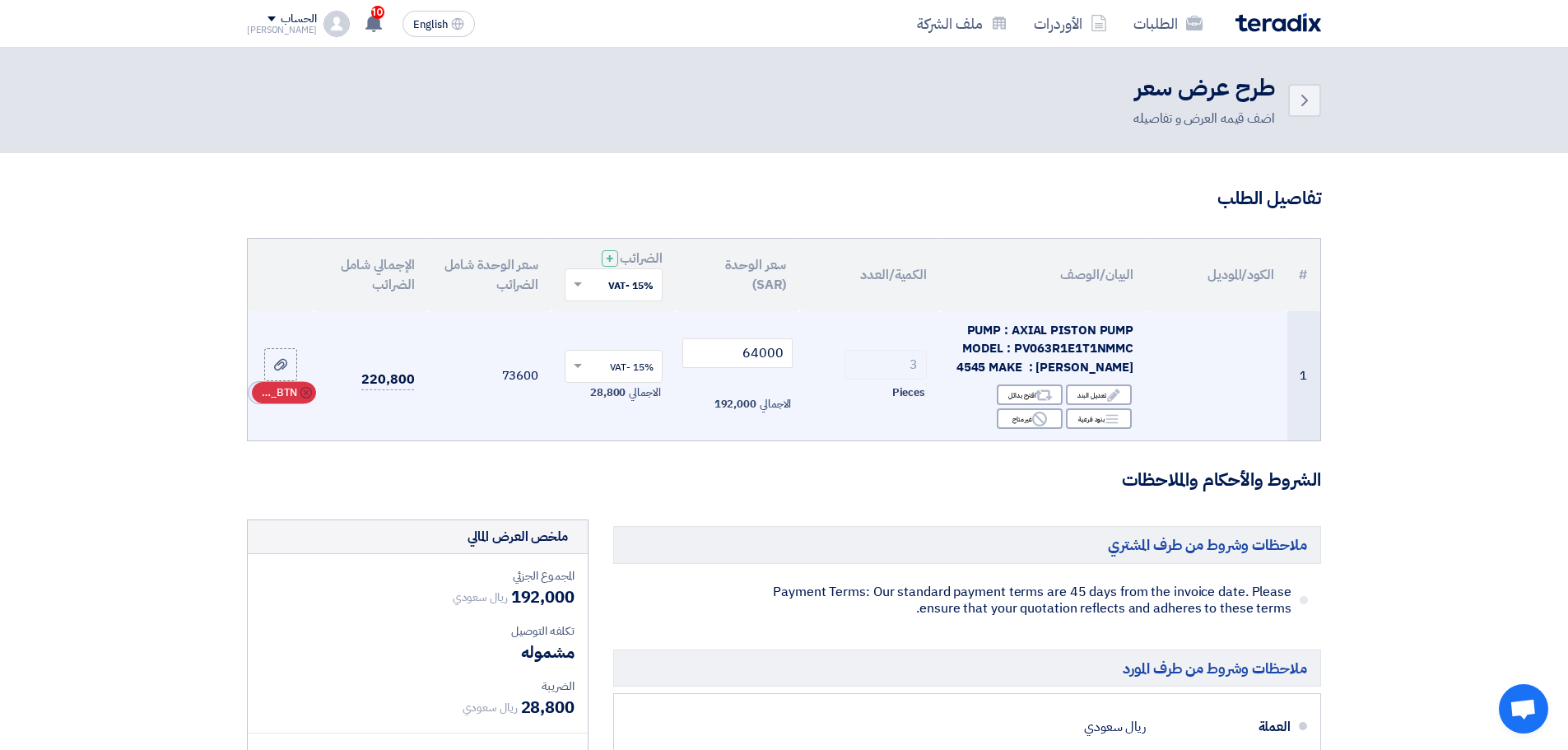
click at [271, 390] on span "RFQ_STEP1.ITEMS_DELETE_BTN" at bounding box center [278, 393] width 40 height 16
click at [273, 377] on div at bounding box center [280, 375] width 16 height 19
click at [0, 0] on input "file" at bounding box center [0, 0] width 0 height 0
drag, startPoint x: 738, startPoint y: 352, endPoint x: 880, endPoint y: 346, distance: 142.1
click at [871, 346] on tr "1 PUMP : AXIAL PISTON PUMP MODEL : PV063R1E1T1NMMC 4545 MAKE : PARKER Edit تعدي…" at bounding box center [784, 375] width 1073 height 130
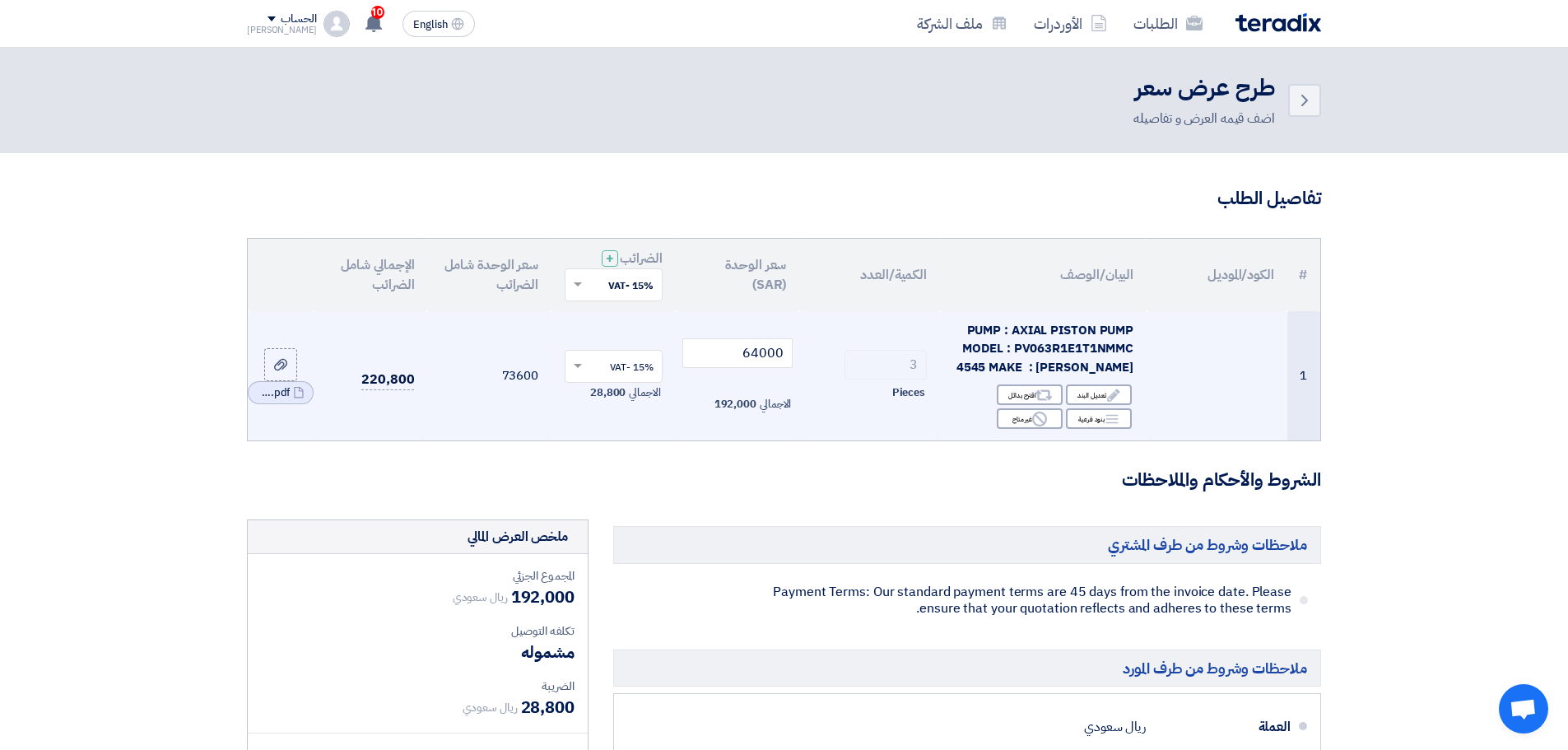
click at [981, 325] on span "PUMP : AXIAL PISTON PUMP MODEL : PV063R1E1T1NMMC 4545 MAKE : PARKER" at bounding box center [1045, 348] width 177 height 55
click at [979, 326] on span "PUMP : AXIAL PISTON PUMP MODEL : PV063R1E1T1NMMC 4545 MAKE : PARKER" at bounding box center [1045, 348] width 177 height 55
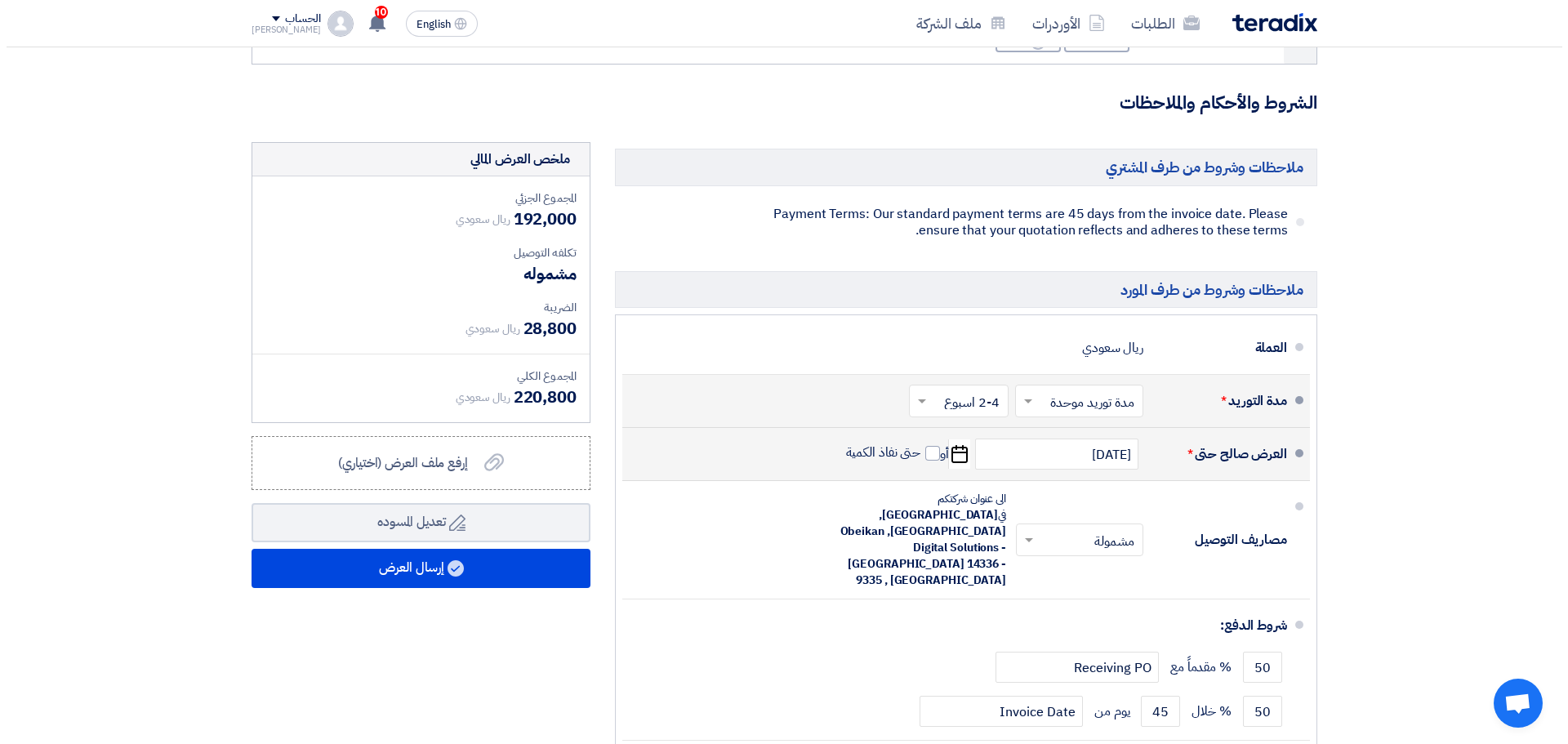
scroll to position [408, 0]
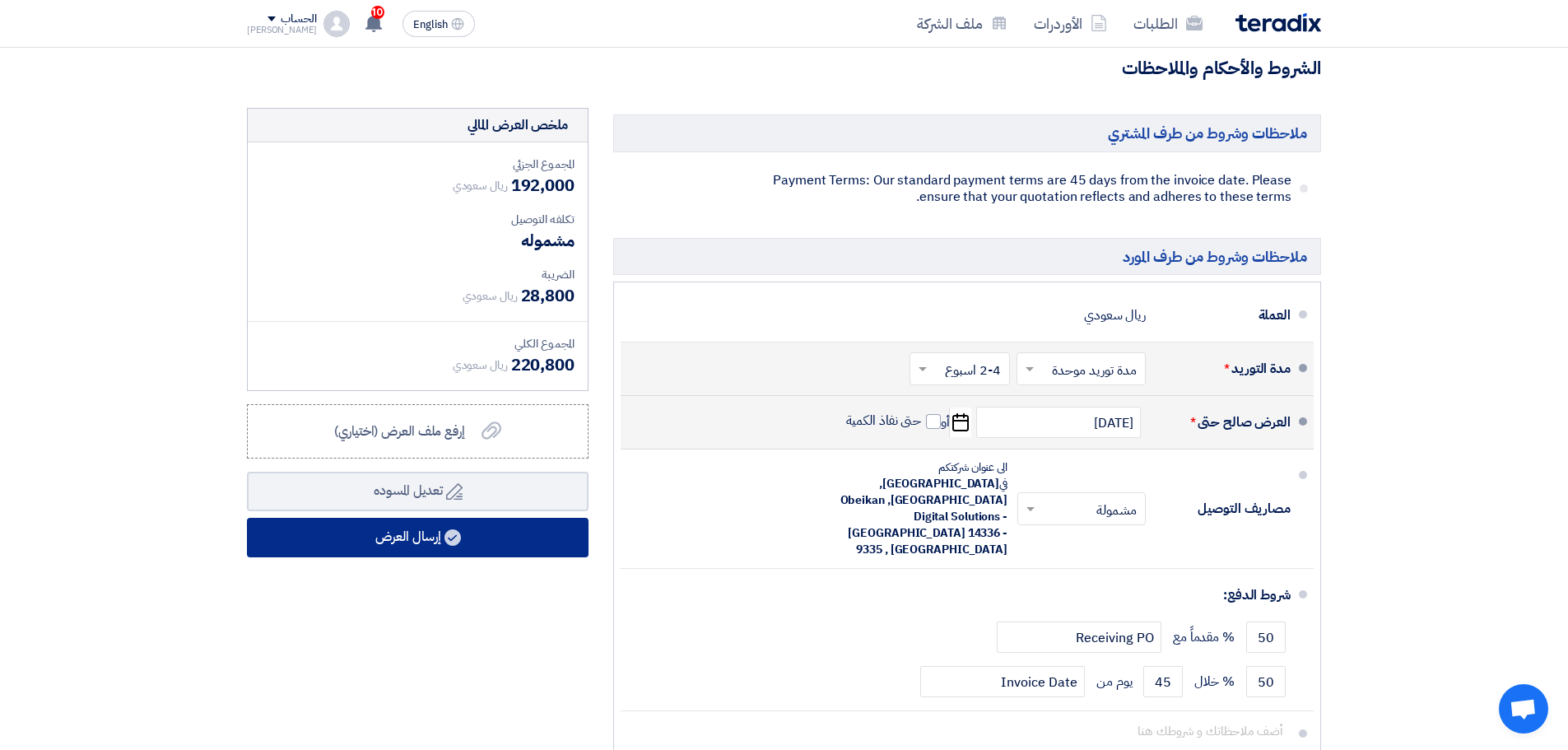
click at [494, 529] on button "إرسال العرض" at bounding box center [417, 538] width 342 height 40
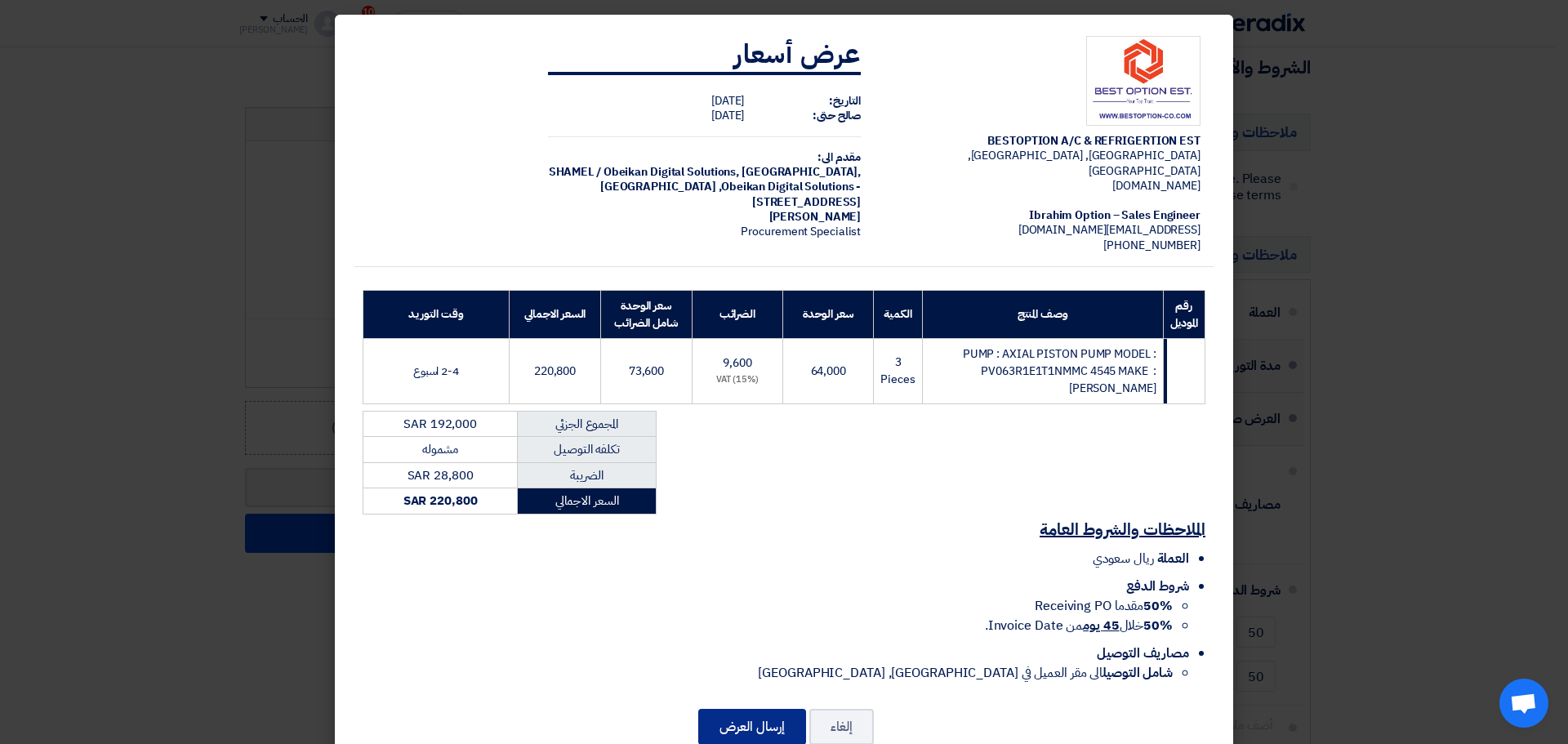
click at [757, 709] on button "إرسال العرض" at bounding box center [752, 727] width 108 height 36
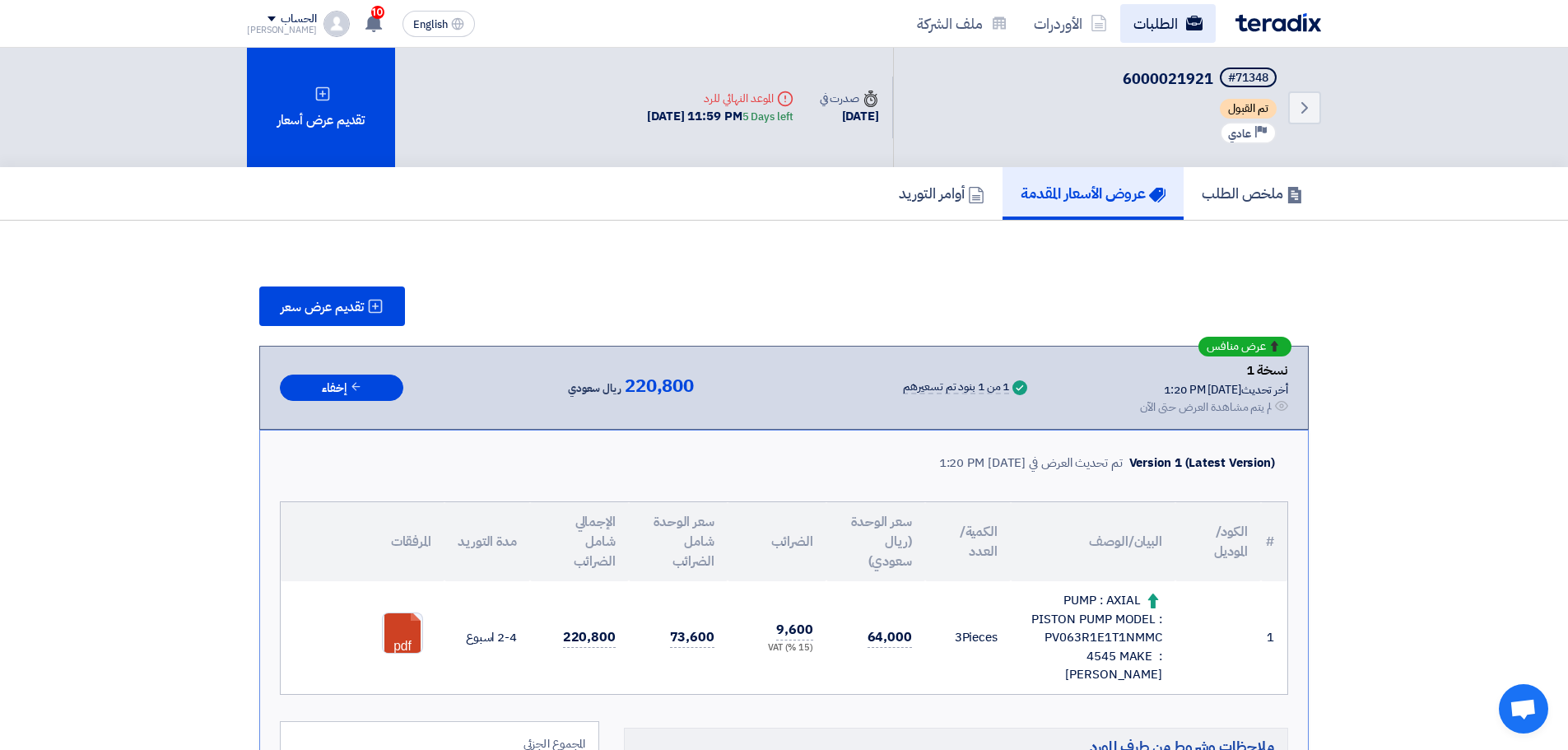
click at [1174, 41] on link "الطلبات" at bounding box center [1167, 24] width 95 height 39
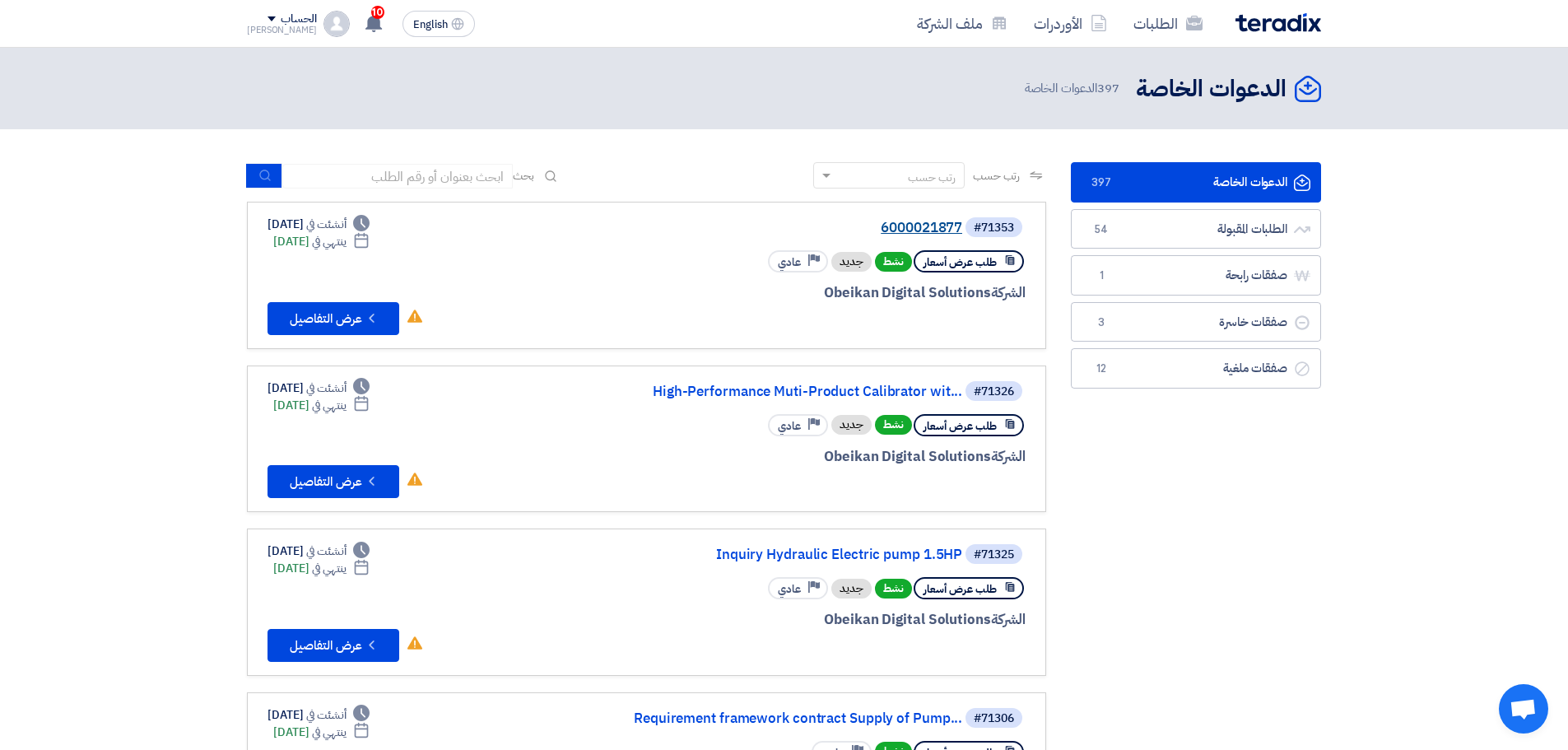
click at [940, 228] on link "6000021877" at bounding box center [797, 228] width 329 height 15
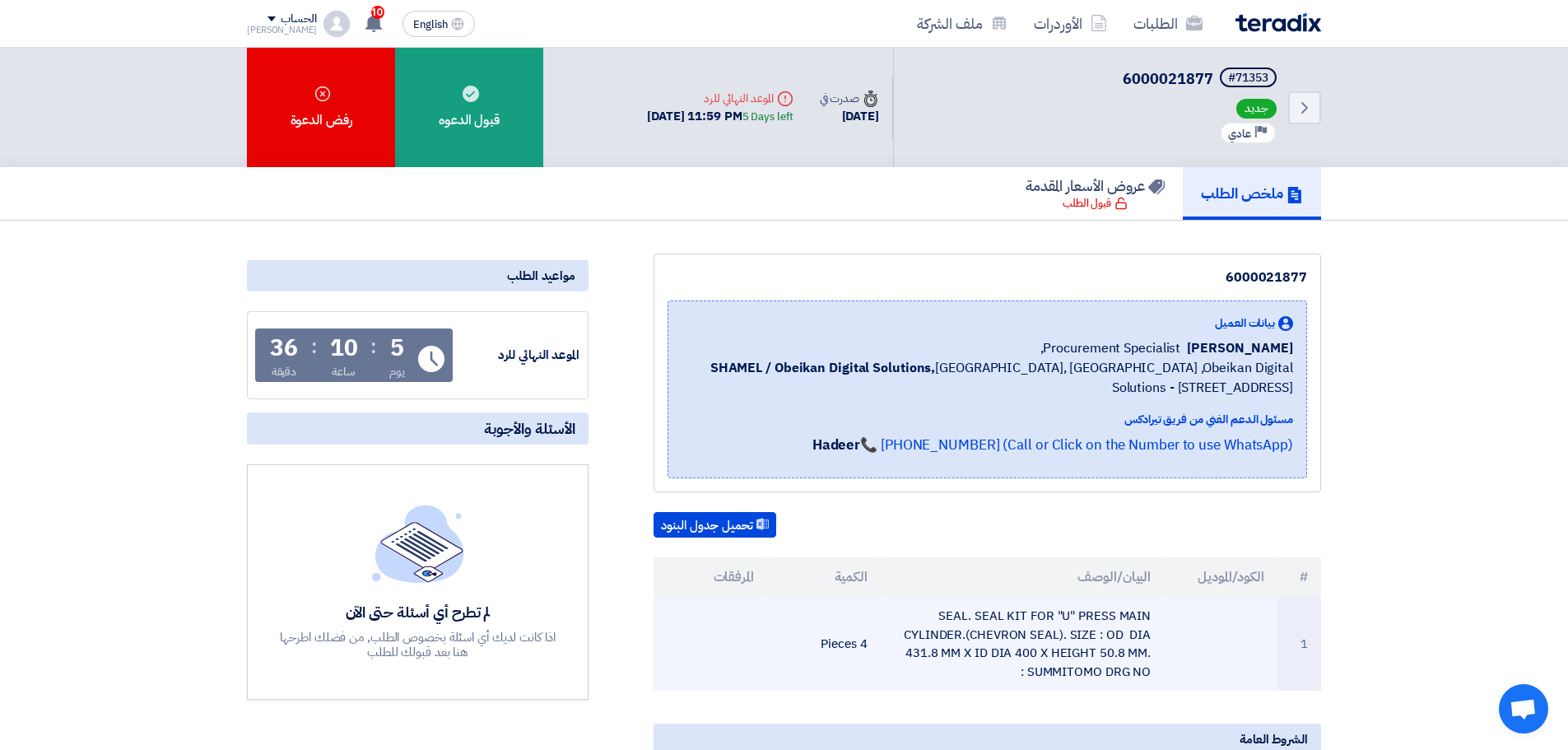
click at [1083, 654] on td "SEAL. SEAL KIT FOR "U" PRESS MAIN CYLINDER.(CHEVRON SEAL). SIZE : OD DIA 431.8 …" at bounding box center [1022, 643] width 284 height 93
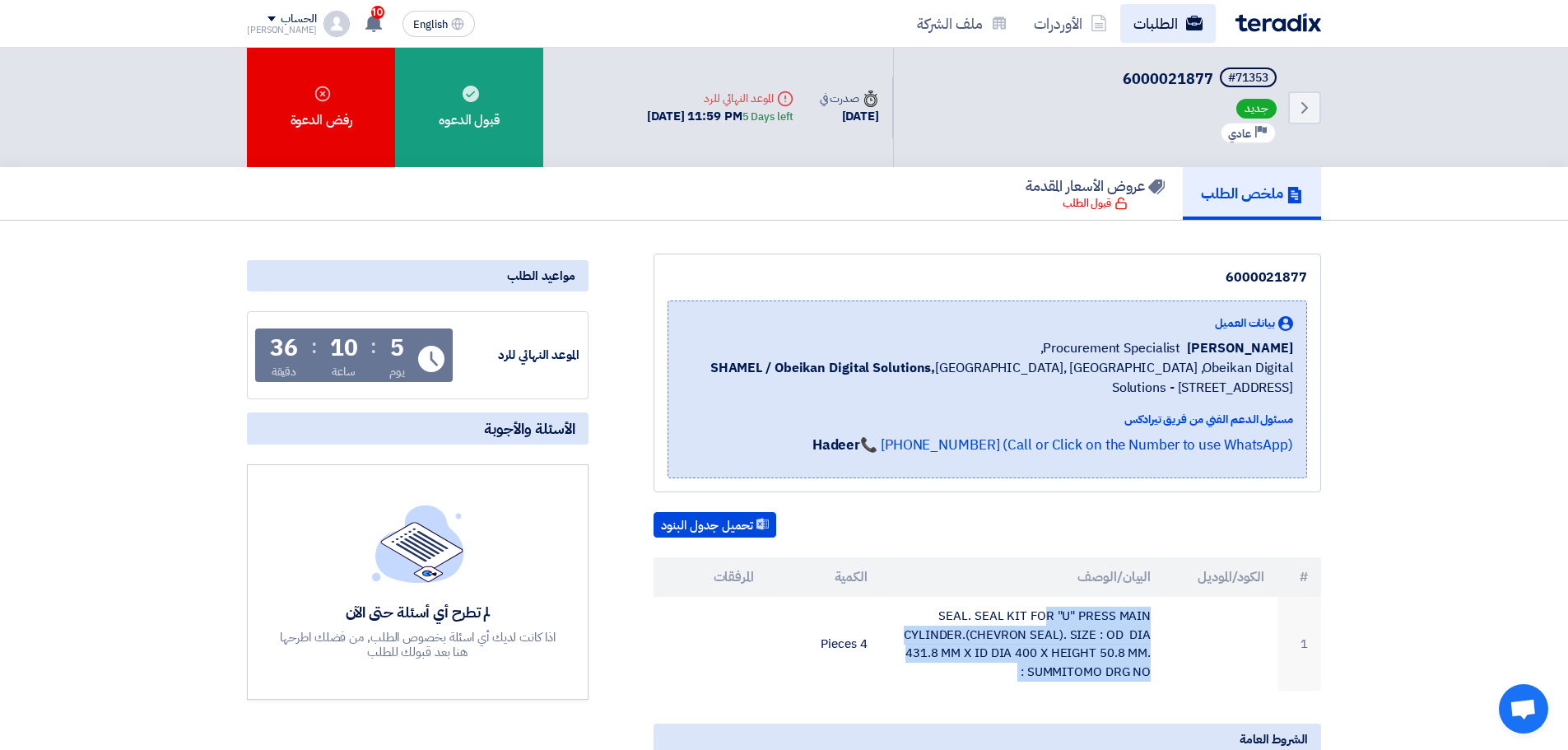
click at [1149, 34] on link "الطلبات" at bounding box center [1167, 24] width 95 height 39
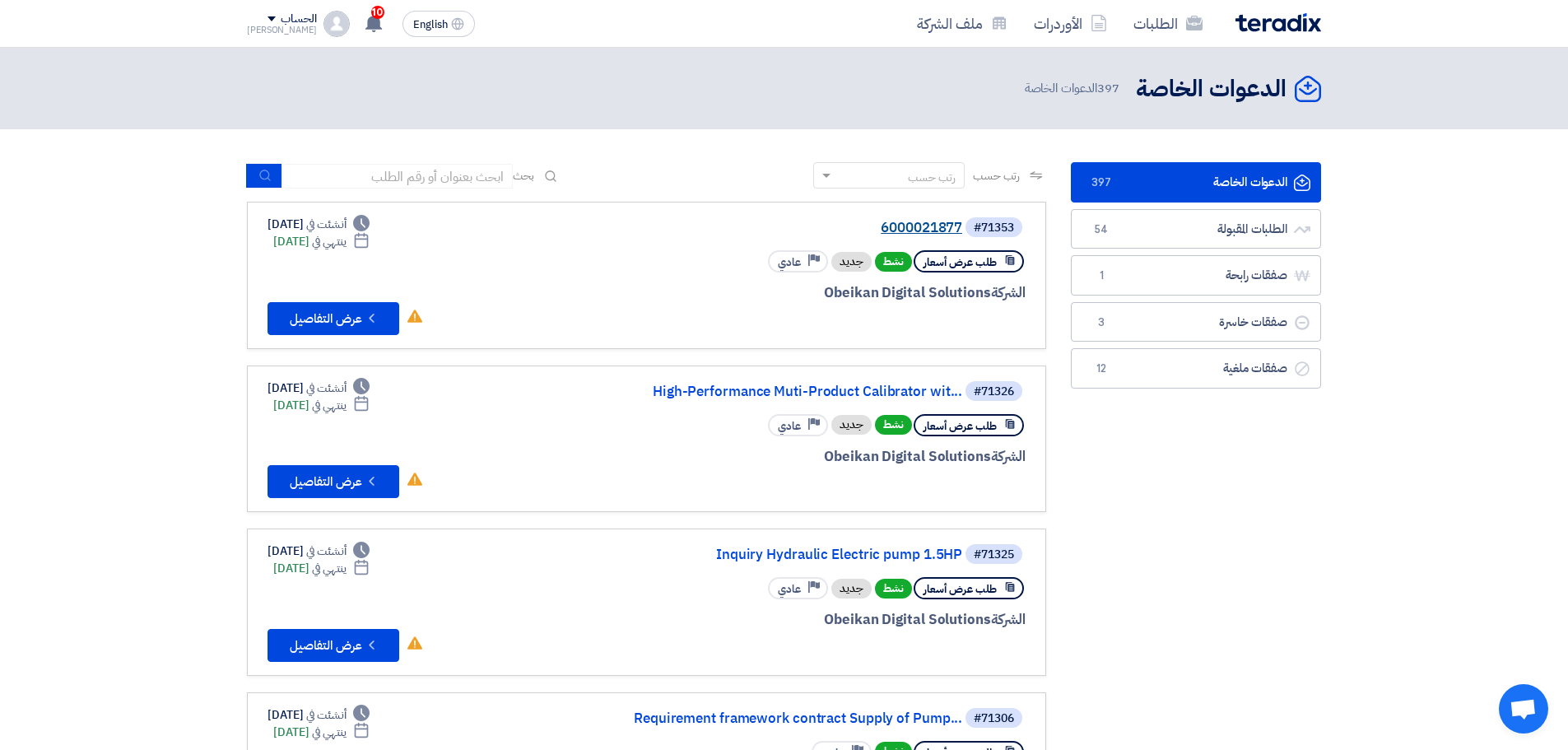
click at [950, 234] on link "6000021877" at bounding box center [797, 228] width 329 height 15
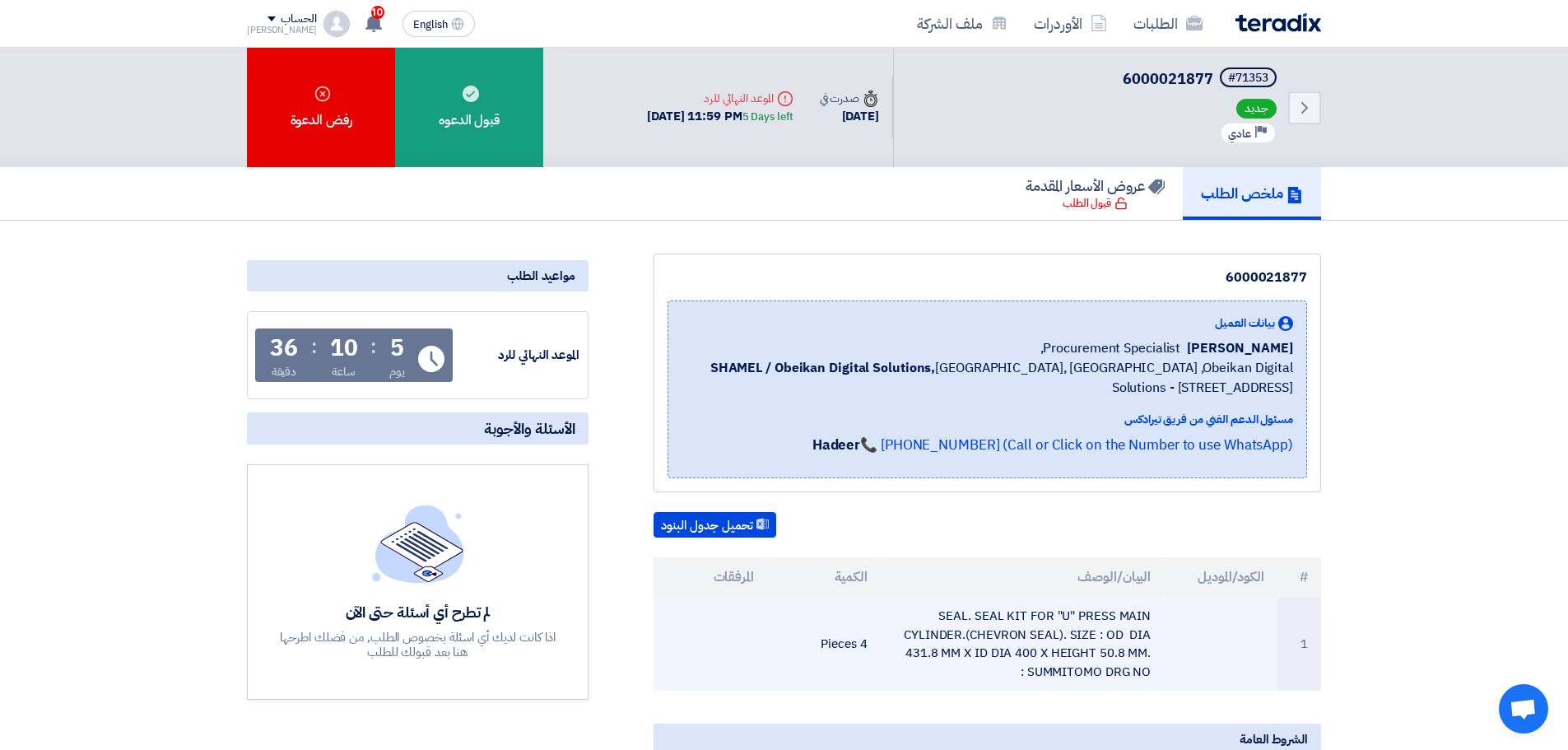
click at [1040, 637] on td "SEAL. SEAL KIT FOR "U" PRESS MAIN CYLINDER.(CHEVRON SEAL). SIZE : OD DIA 431.8 …" at bounding box center [1022, 643] width 284 height 93
copy tr "SEAL. SEAL KIT FOR "U" PRESS MAIN CYLINDER.(CHEVRON SEAL). SIZE : OD DIA 431.8 …"
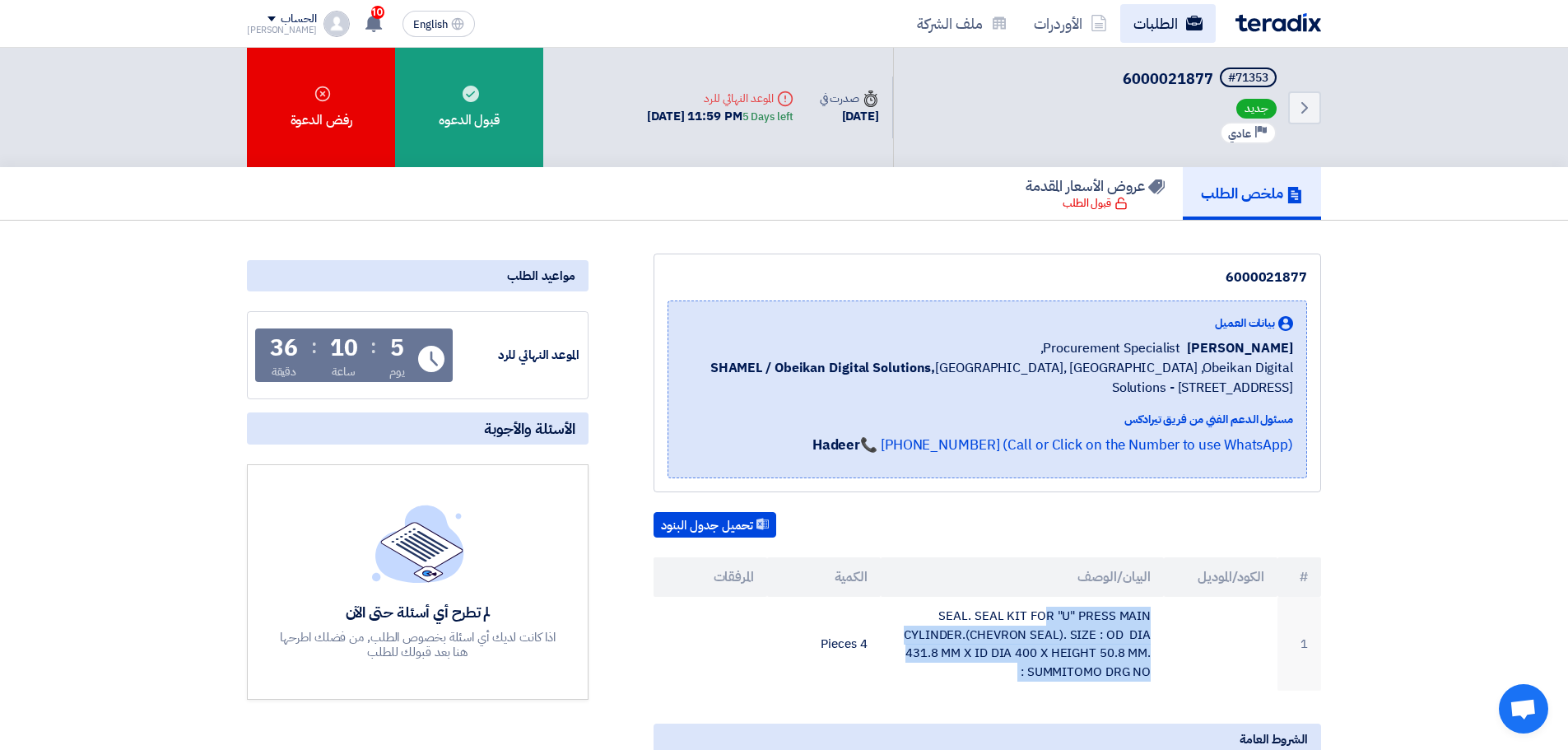
click at [1181, 31] on link "الطلبات" at bounding box center [1167, 24] width 95 height 39
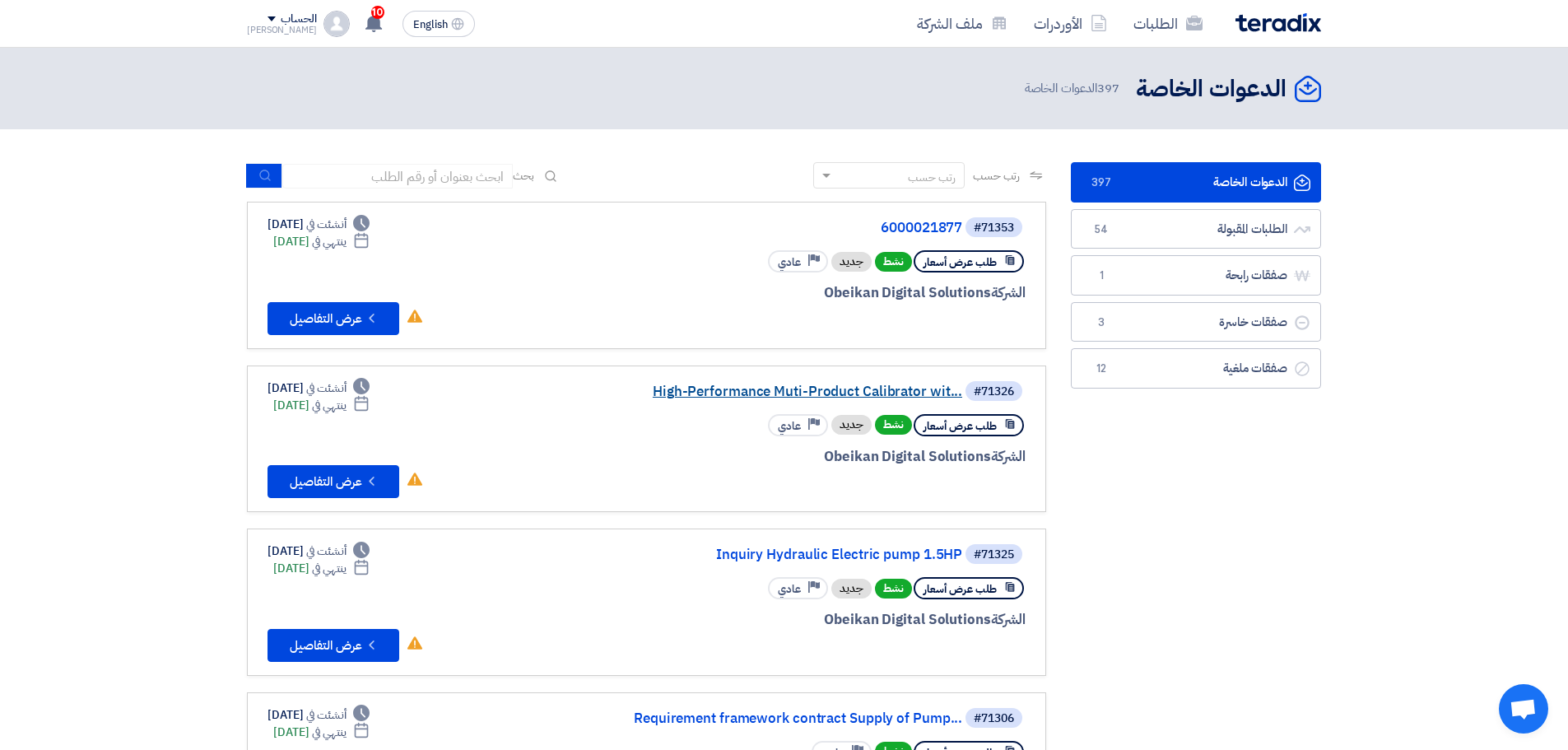
click at [930, 389] on link "High-Performance Muti-Product Calibrator wit..." at bounding box center [797, 392] width 329 height 15
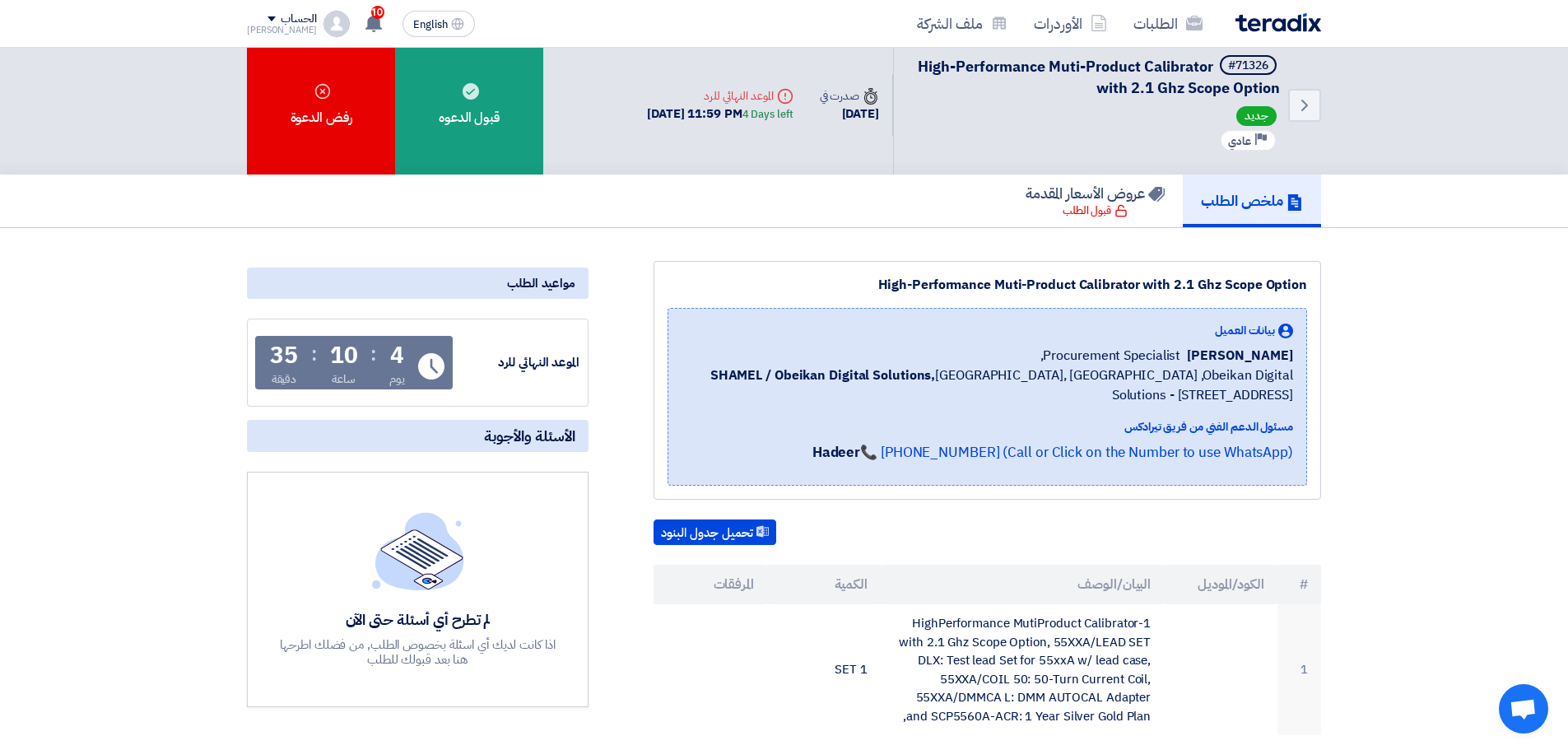
scroll to position [165, 0]
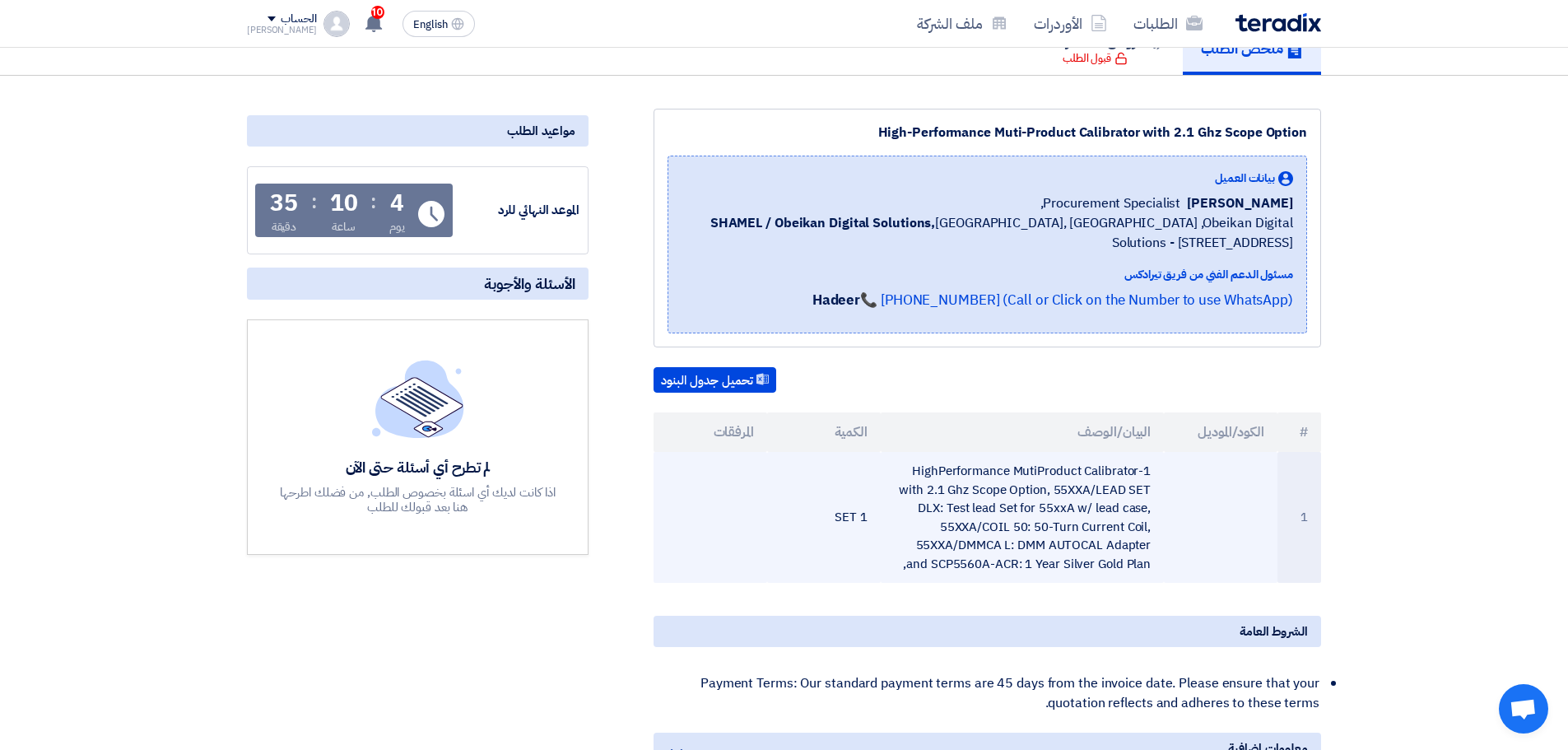
click at [1037, 487] on td "1-HighPerformance MutiProduct Calibrator with 2.1 Ghz Scope Option, 55XXA/LEAD …" at bounding box center [1022, 517] width 284 height 131
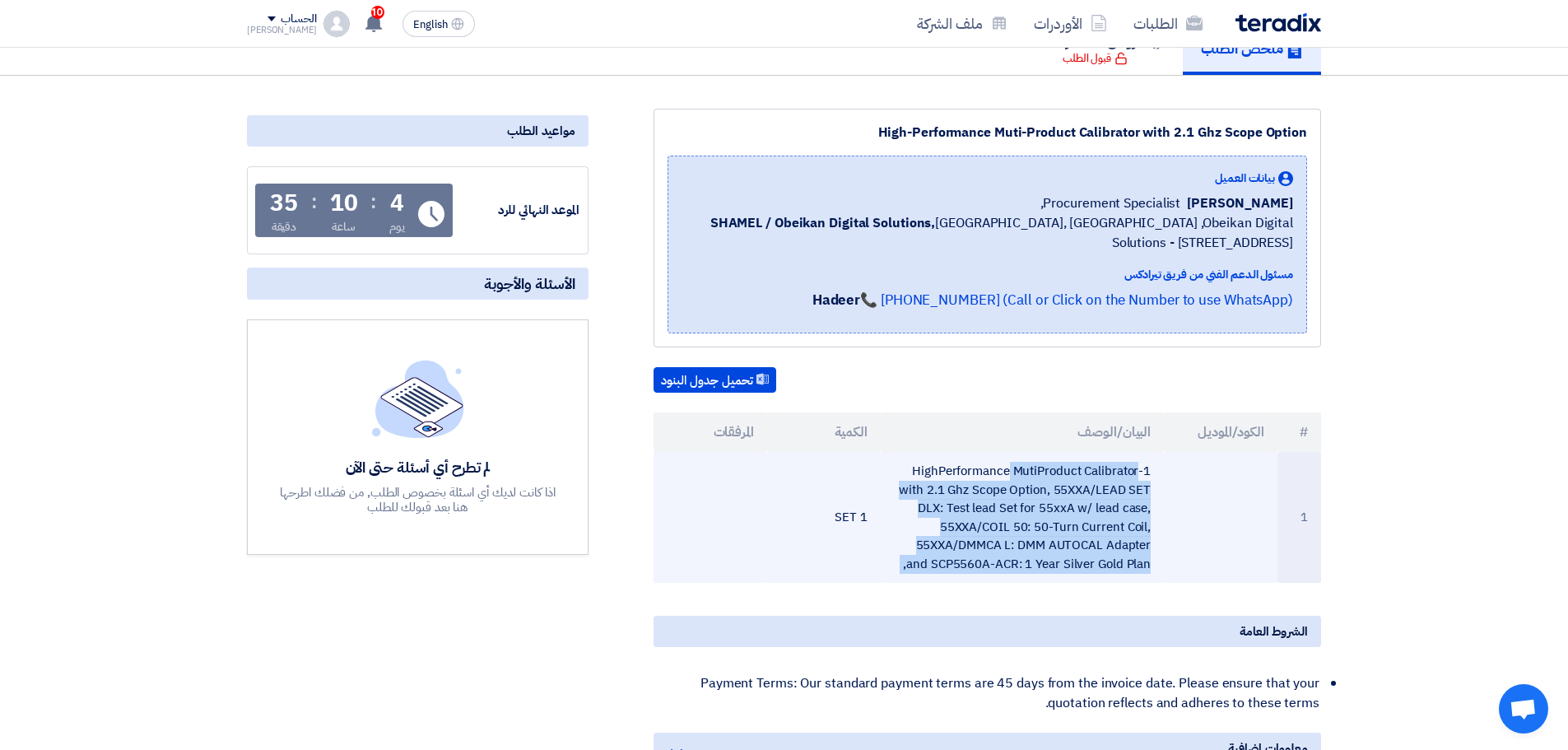
click at [1037, 487] on td "1-HighPerformance MutiProduct Calibrator with 2.1 Ghz Scope Option, 55XXA/LEAD …" at bounding box center [1022, 517] width 284 height 131
copy tr "1-HighPerformance MutiProduct Calibrator with 2.1 Ghz Scope Option, 55XXA/LEAD …"
click at [922, 492] on td "1-HighPerformance MutiProduct Calibrator with 2.1 Ghz Scope Option, 55XXA/LEAD …" at bounding box center [1022, 517] width 284 height 131
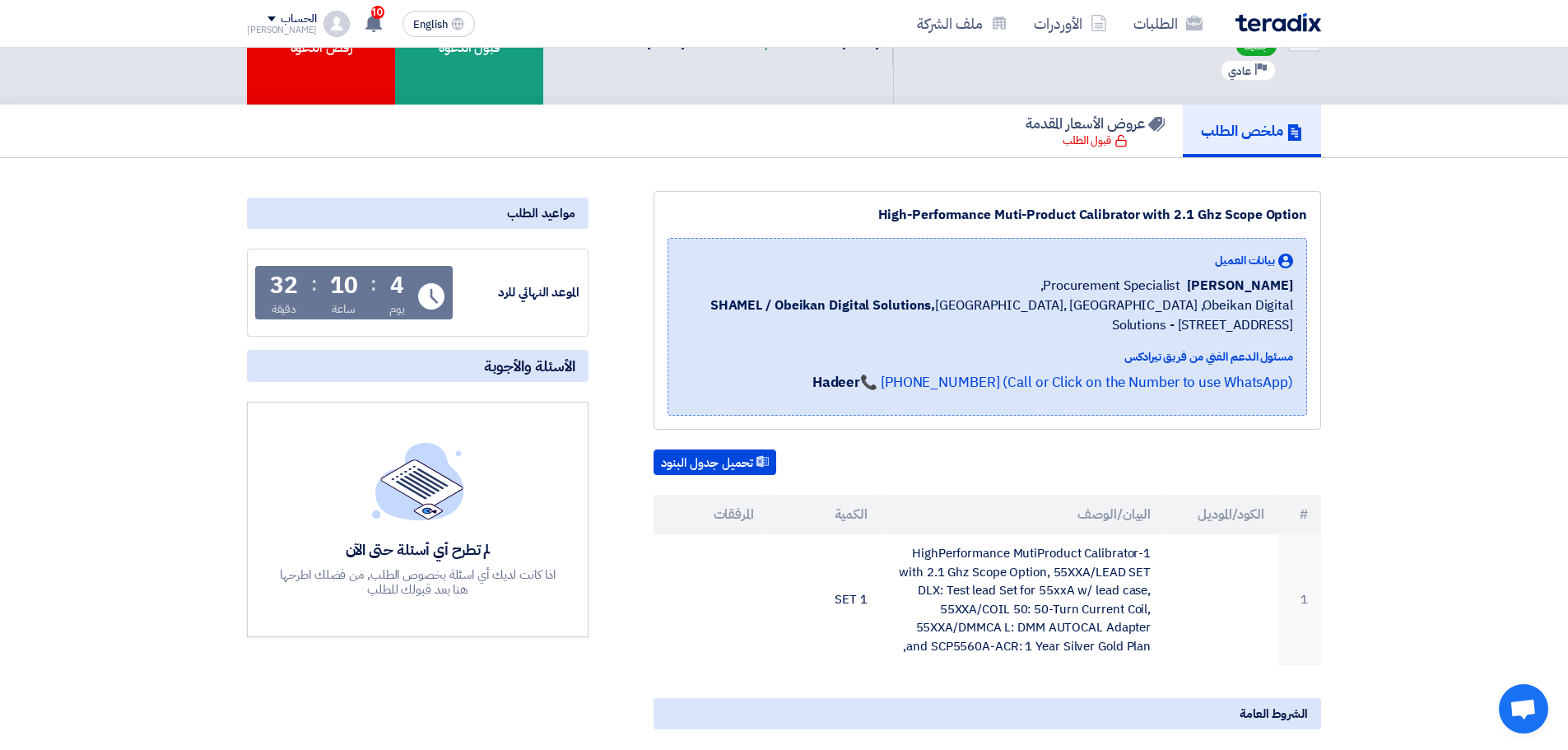
scroll to position [0, 0]
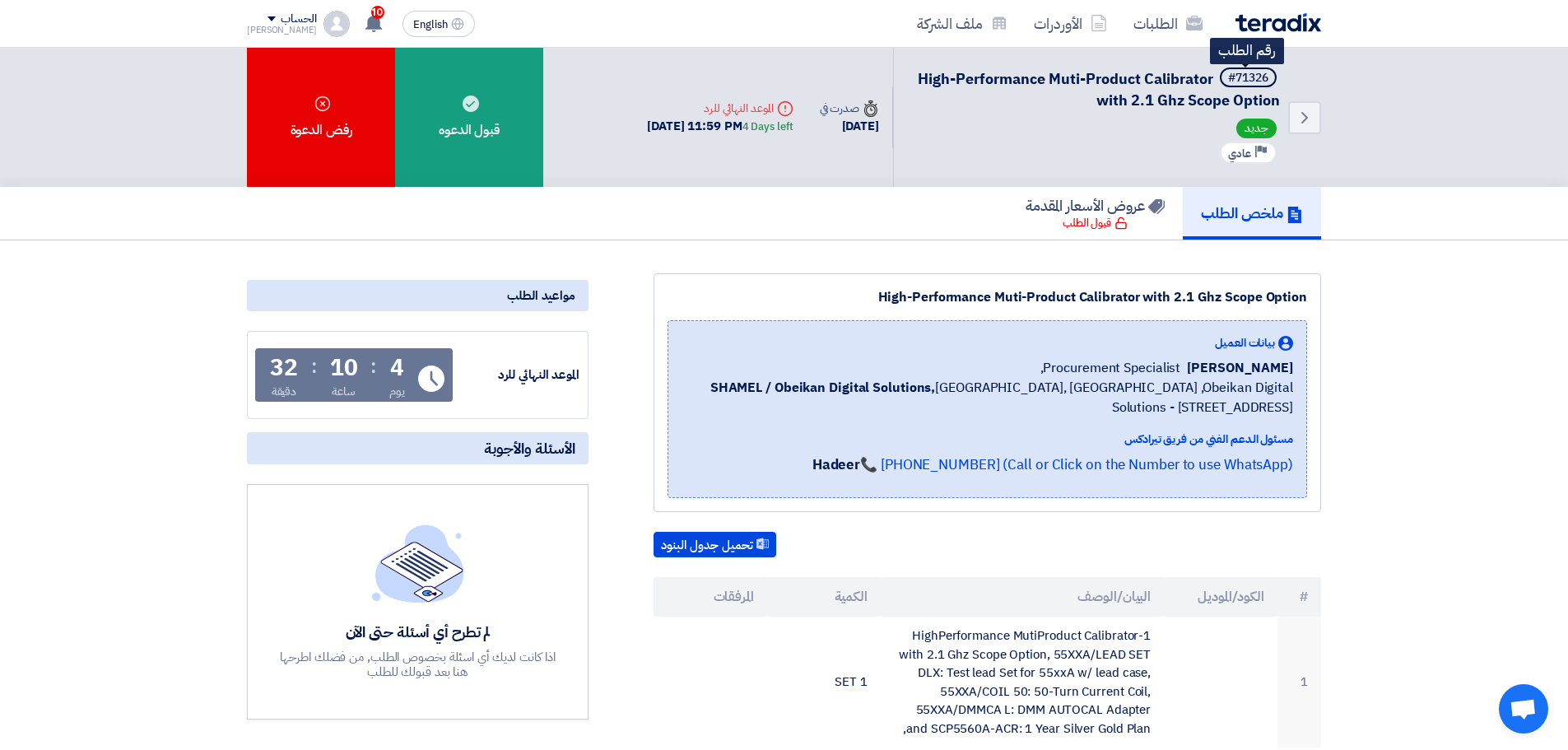
click at [1243, 73] on div "#71326" at bounding box center [1248, 78] width 40 height 12
copy div "71326"
click at [1154, 31] on link "الطلبات" at bounding box center [1167, 24] width 95 height 39
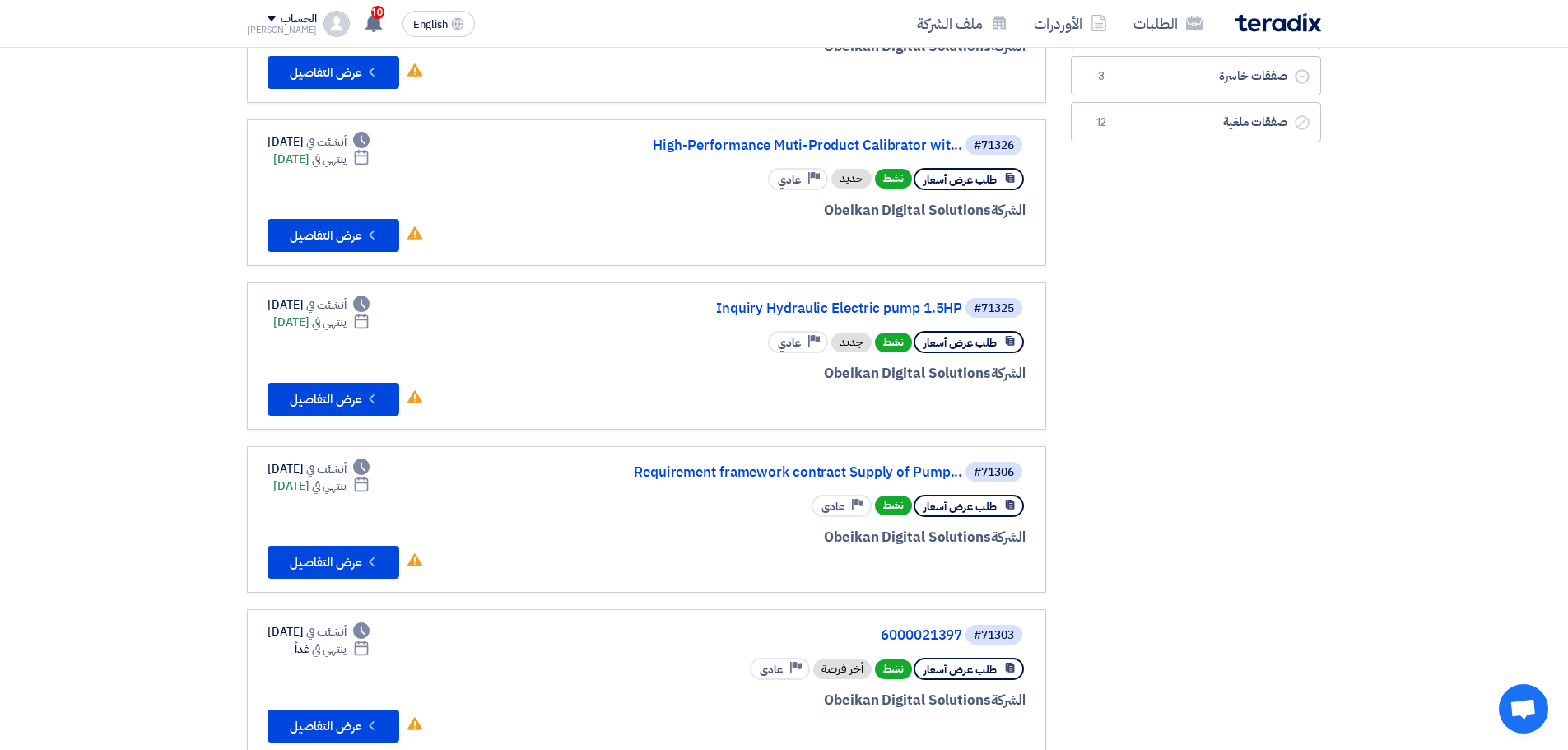
scroll to position [247, 0]
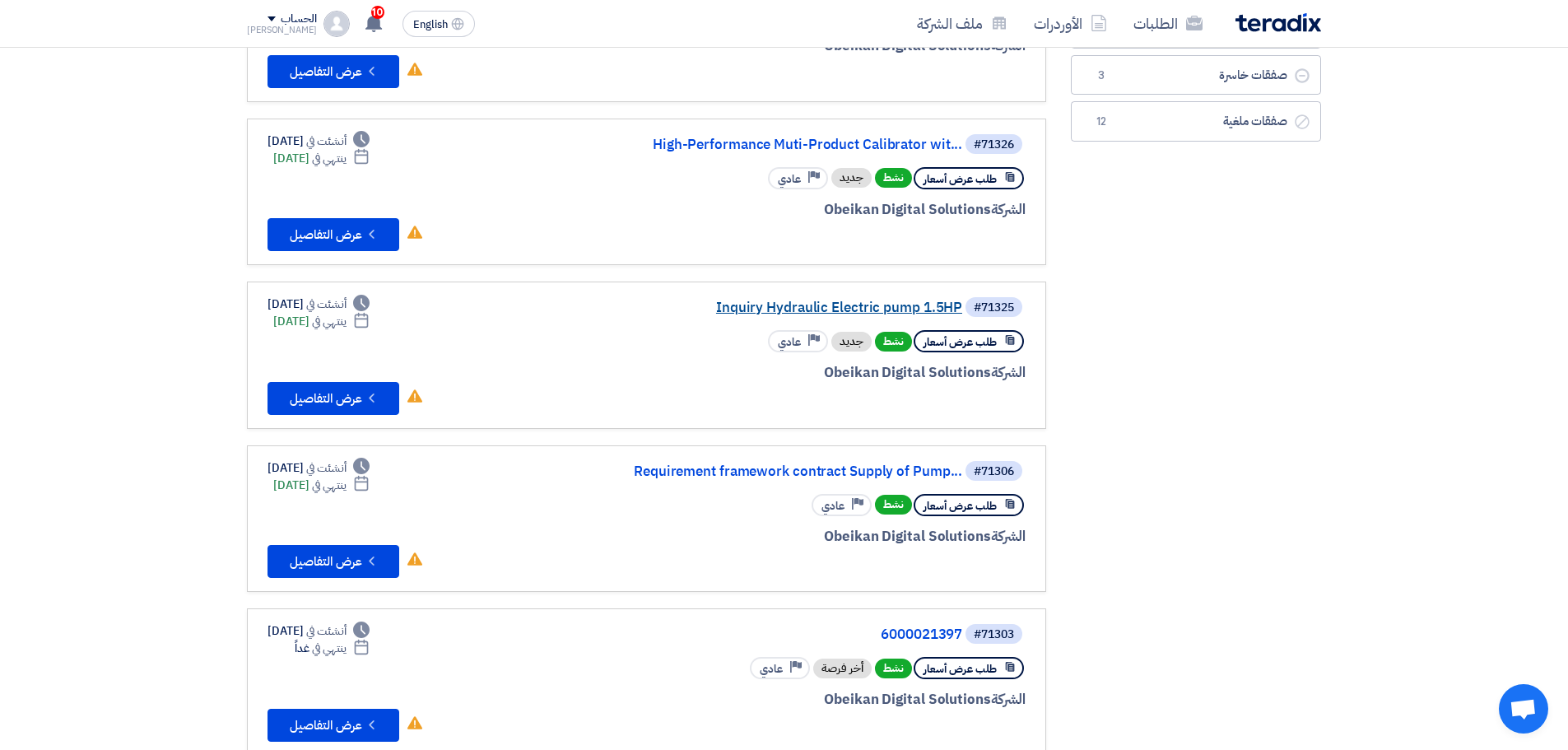
click at [851, 307] on link "Inquiry Hydraulic Electric pump 1.5HP" at bounding box center [797, 307] width 329 height 15
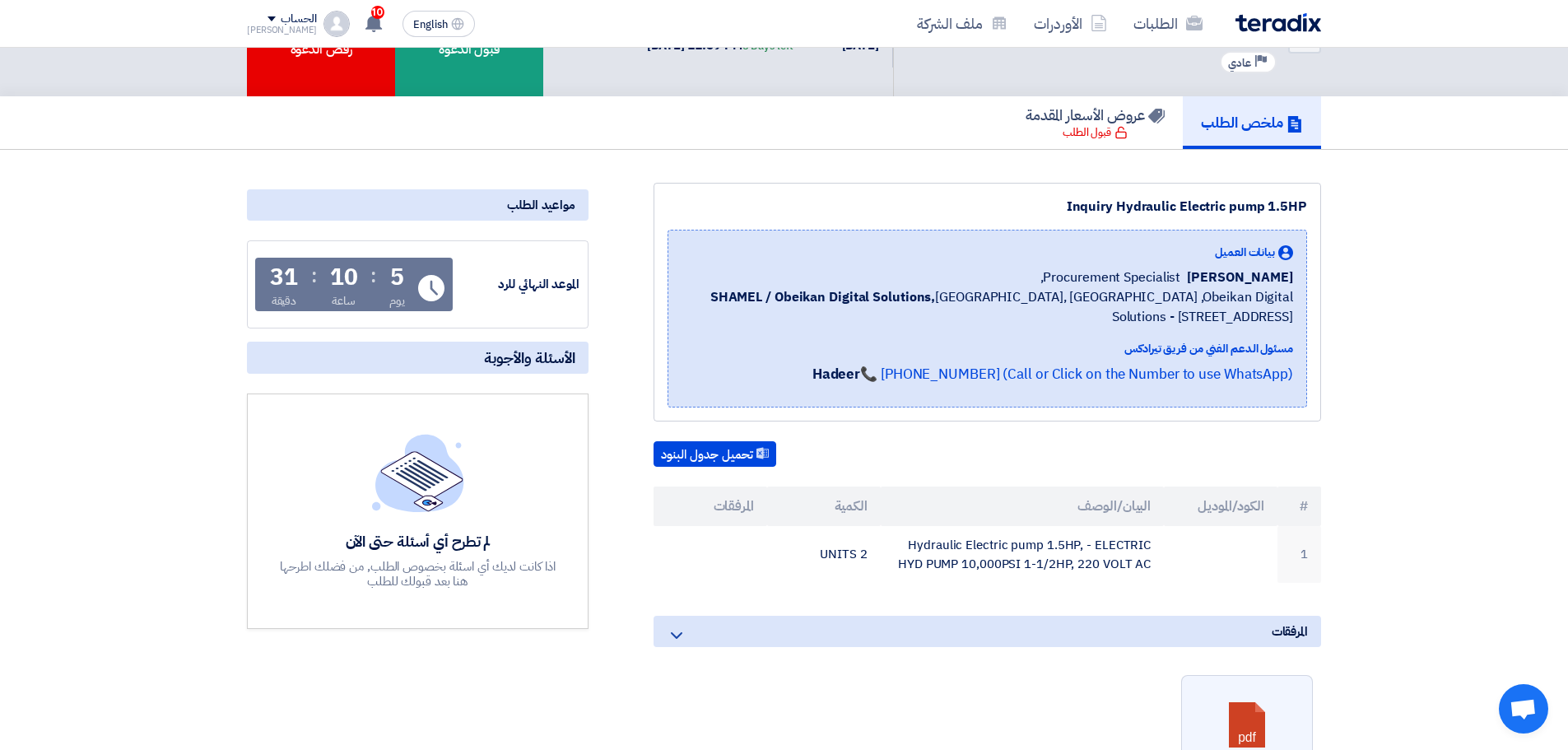
scroll to position [165, 0]
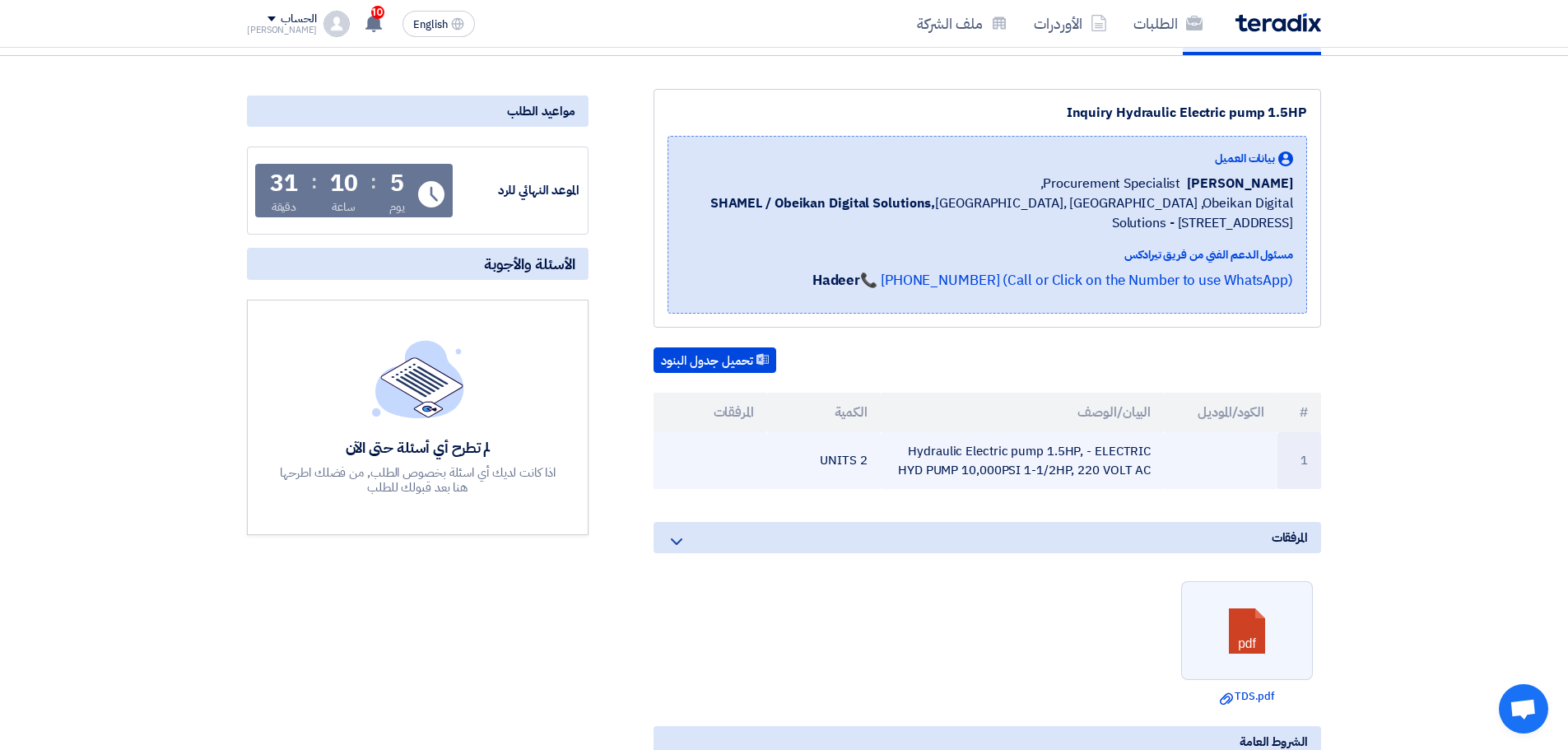
click at [1011, 450] on td "Hydraulic Electric pump 1.5HP, - ELECTRIC HYD PUMP 10,000PSI 1-1/2HP, 220 VOLT …" at bounding box center [1022, 460] width 284 height 57
copy tr "Hydraulic Electric pump 1.5HP, - ELECTRIC HYD PUMP 10,000PSI 1-1/2HP, 220 VOLT …"
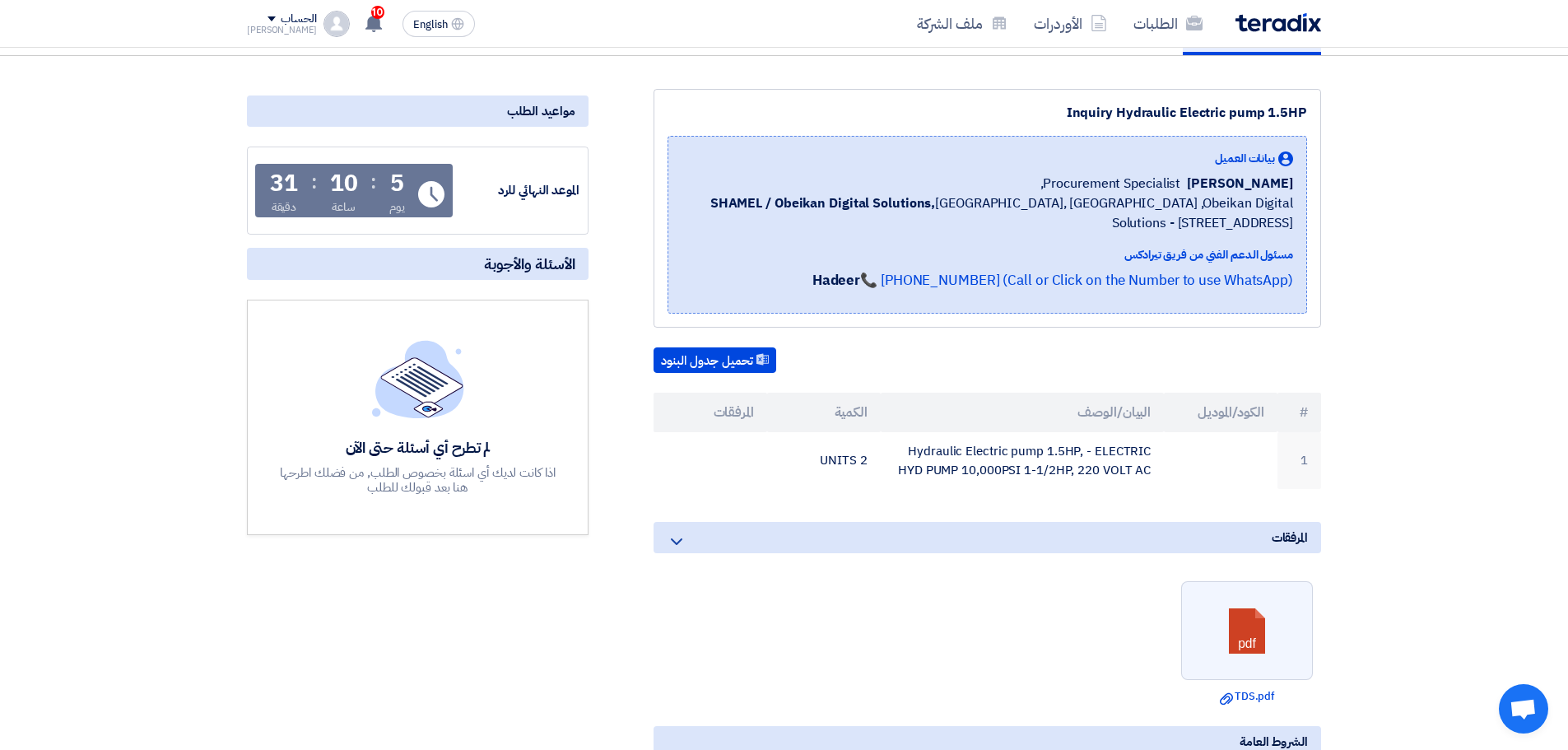
click at [1178, 614] on ul "pdf Download file TDS.pdf" at bounding box center [988, 643] width 667 height 140
click at [1218, 613] on link at bounding box center [1247, 631] width 131 height 99
click at [1246, 639] on link at bounding box center [1247, 631] width 131 height 99
click at [1056, 387] on div "تحميل جدول البنود # الكود/الموديل البيان/الوصف الكمية المرفقات 1 Hydraulic Elec…" at bounding box center [988, 418] width 667 height 142
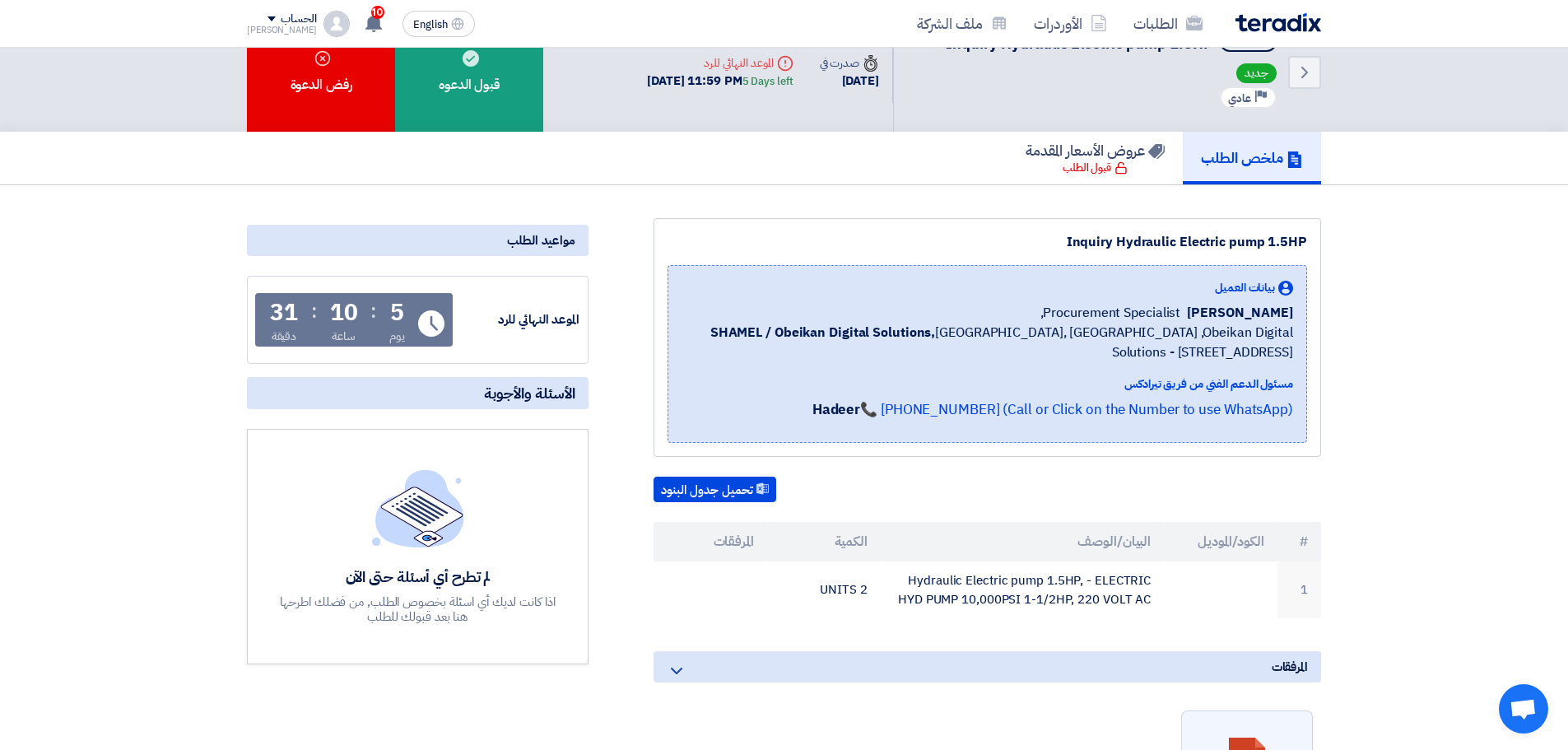
scroll to position [0, 0]
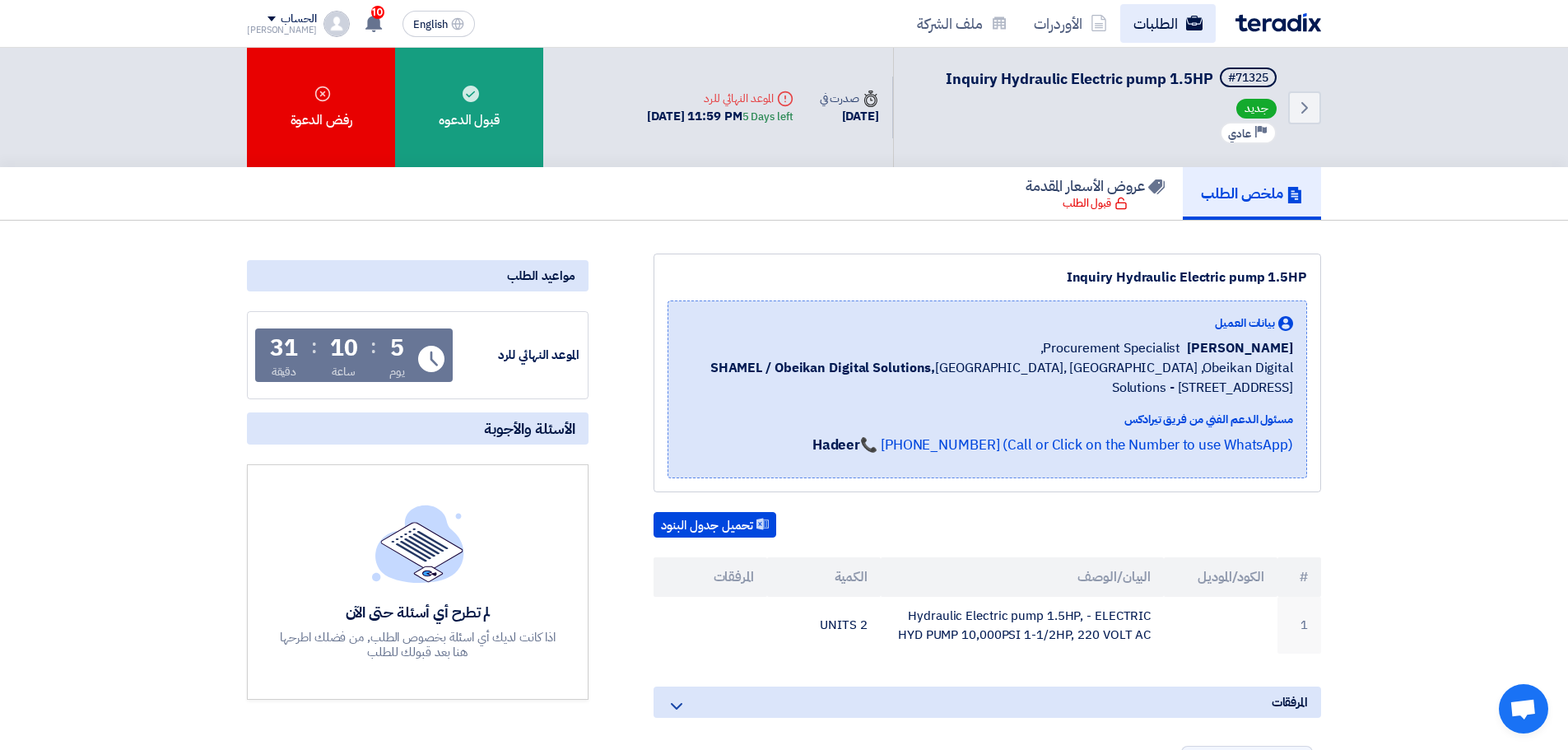
click at [1144, 15] on link "الطلبات" at bounding box center [1167, 24] width 95 height 39
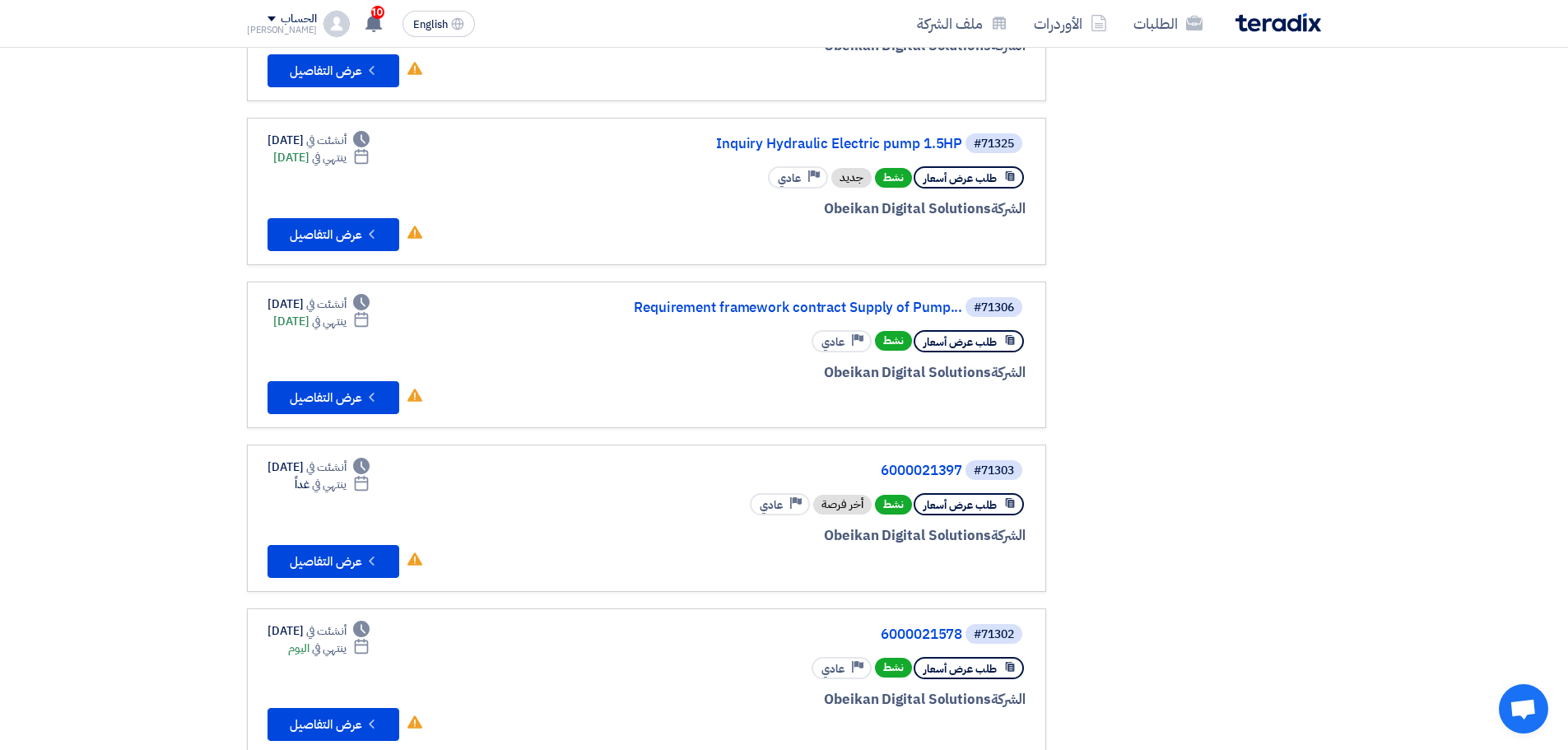
scroll to position [412, 0]
click at [944, 472] on link "6000021397" at bounding box center [797, 470] width 329 height 15
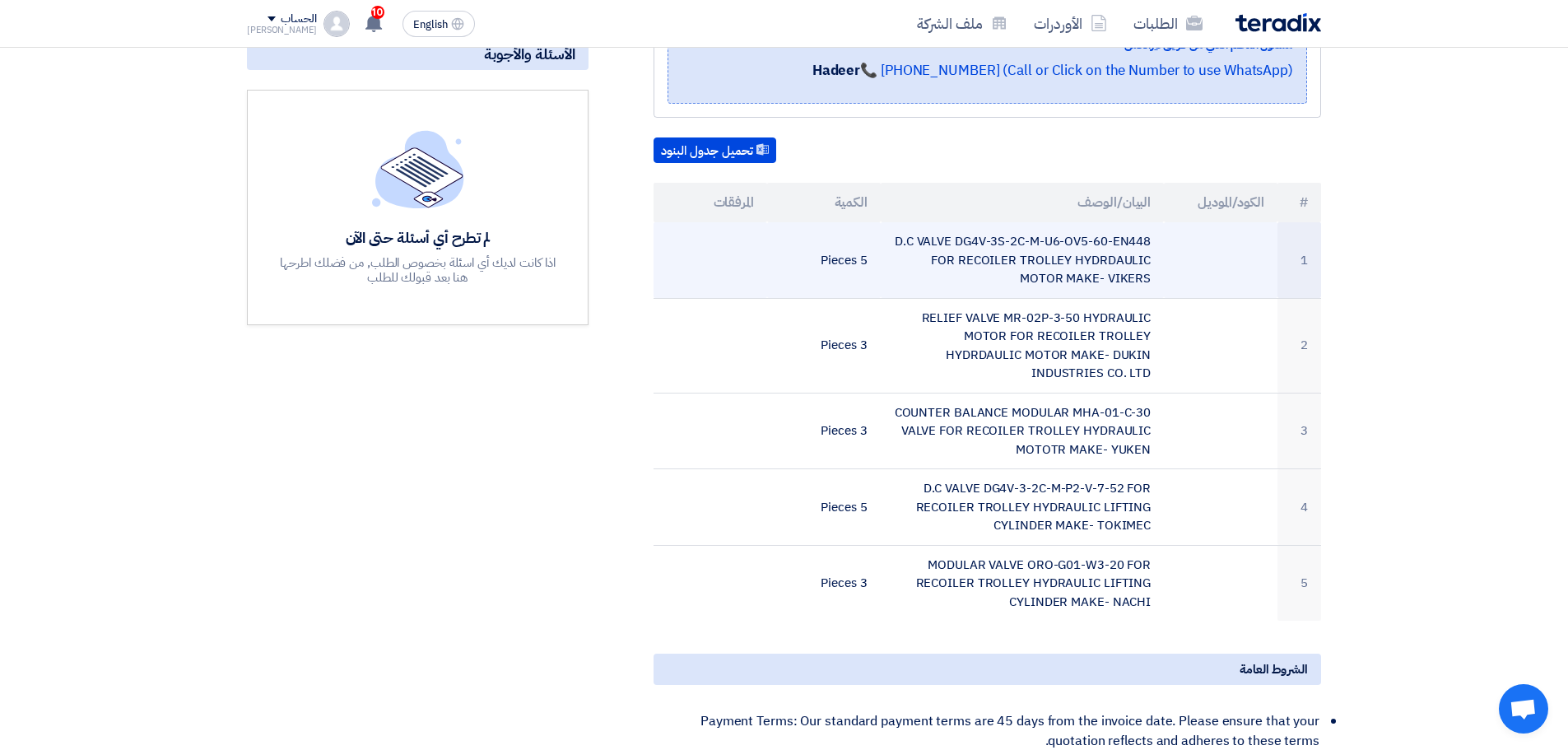
scroll to position [412, 0]
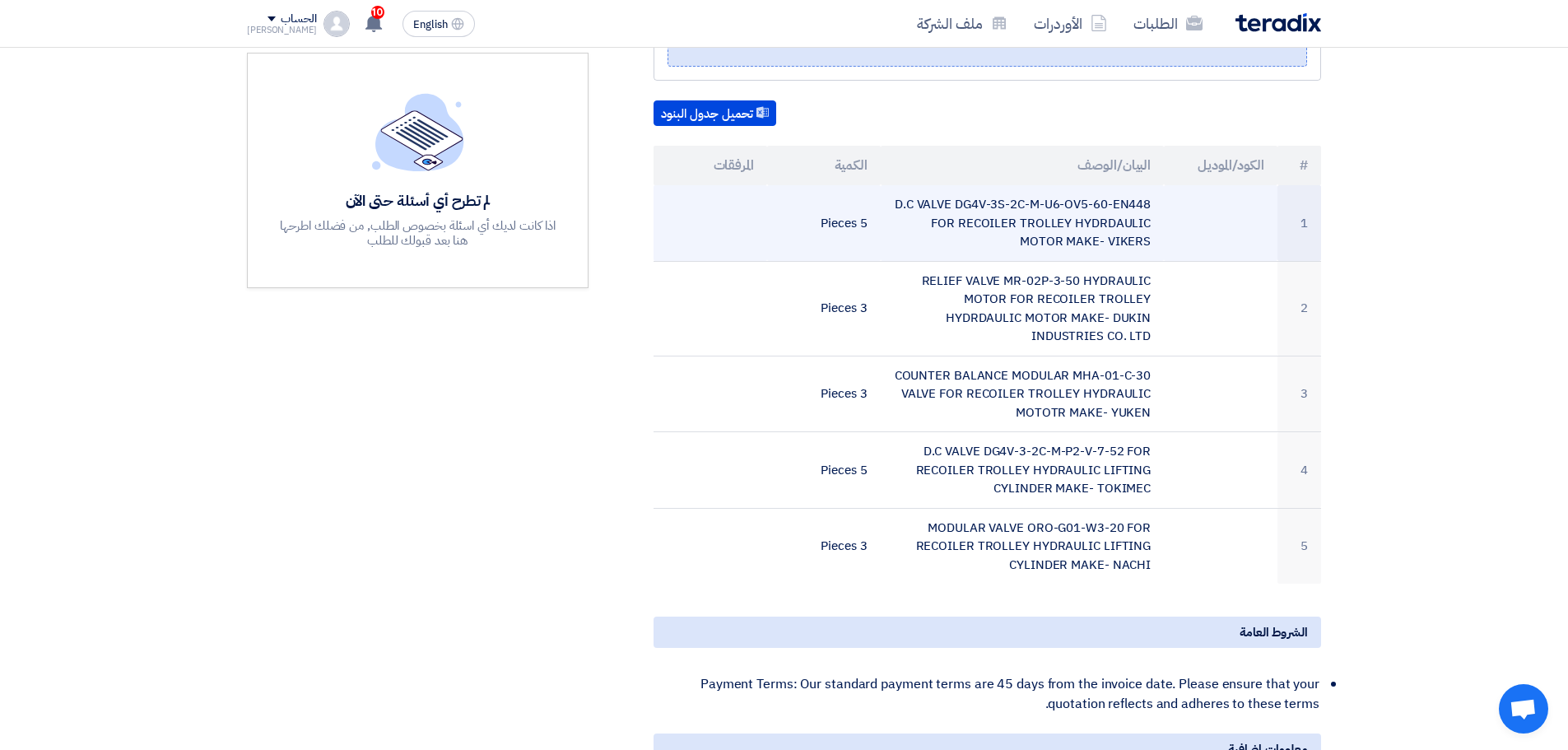
click at [1073, 234] on td "D.C VALVE DG4V-3S-2C-M-U6-OV5-60-EN448 FOR RECOILER TROLLEY HYDRDAULIC MOTOR MA…" at bounding box center [1022, 223] width 284 height 76
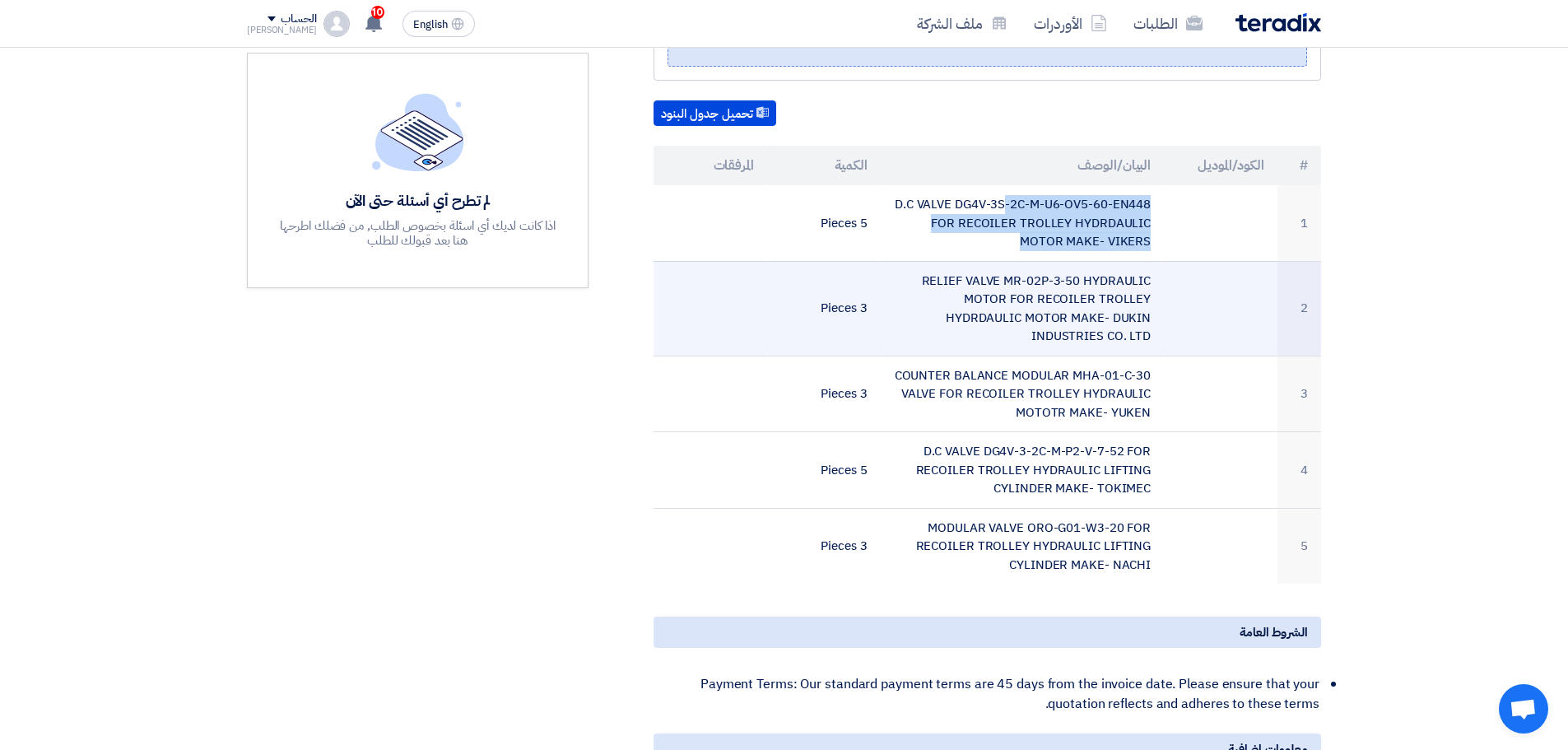
copy tr "D.C VALVE DG4V-3S-2C-M-U6-OV5-60-EN448 FOR RECOILER TROLLEY HYDRDAULIC MOTOR MA…"
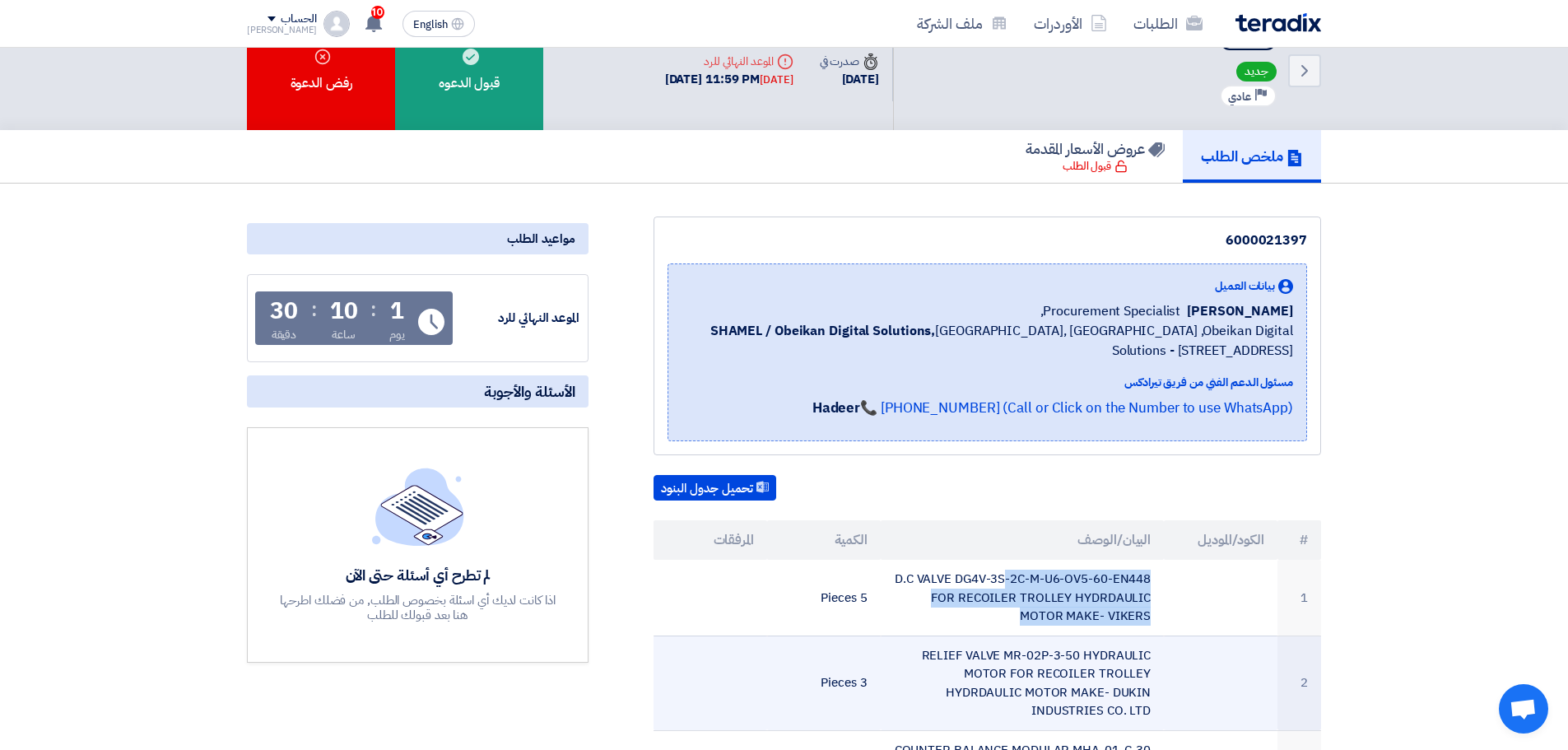
scroll to position [0, 0]
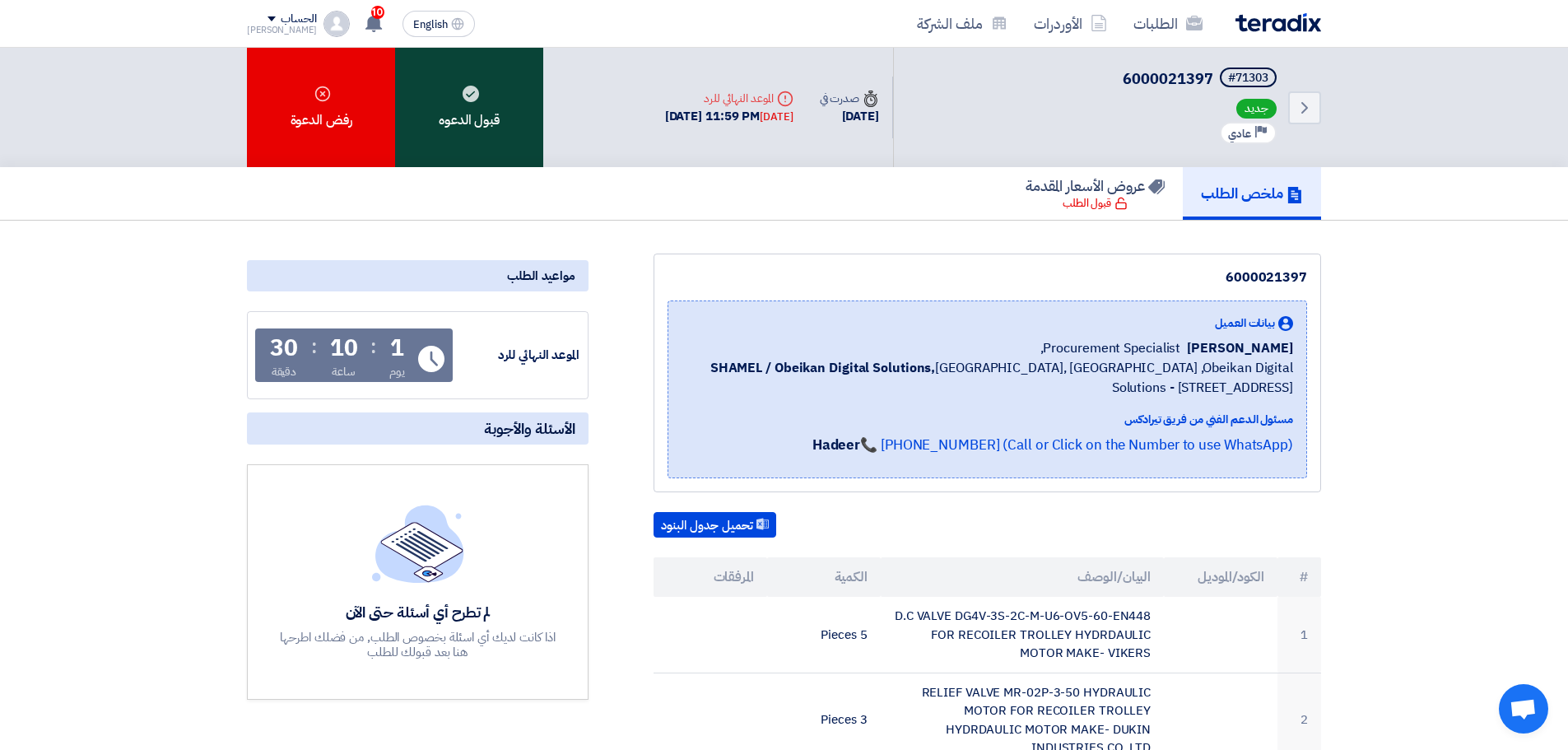
click at [502, 70] on div "قبول الدعوه" at bounding box center [469, 108] width 148 height 120
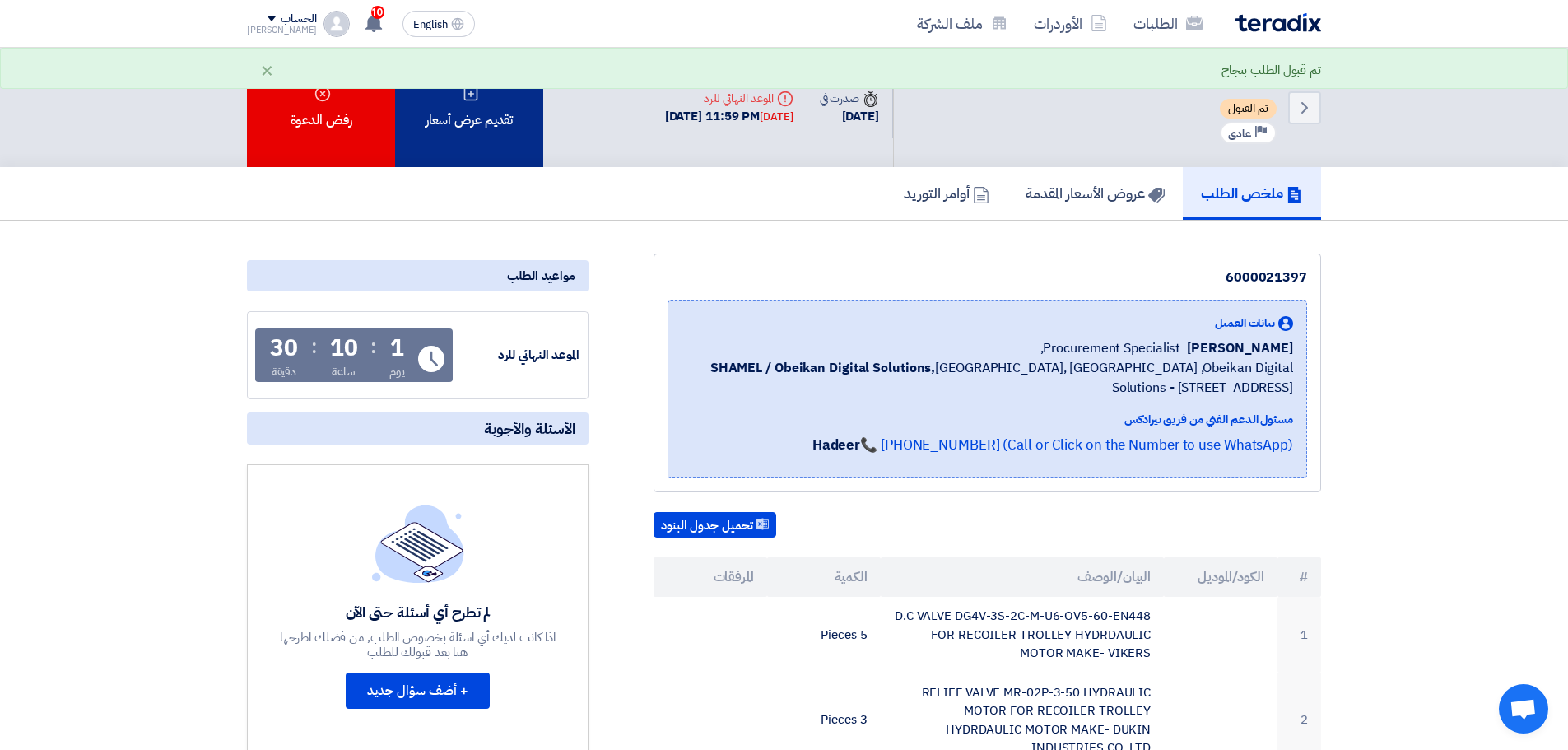
click at [509, 111] on div "تقديم عرض أسعار" at bounding box center [469, 108] width 148 height 120
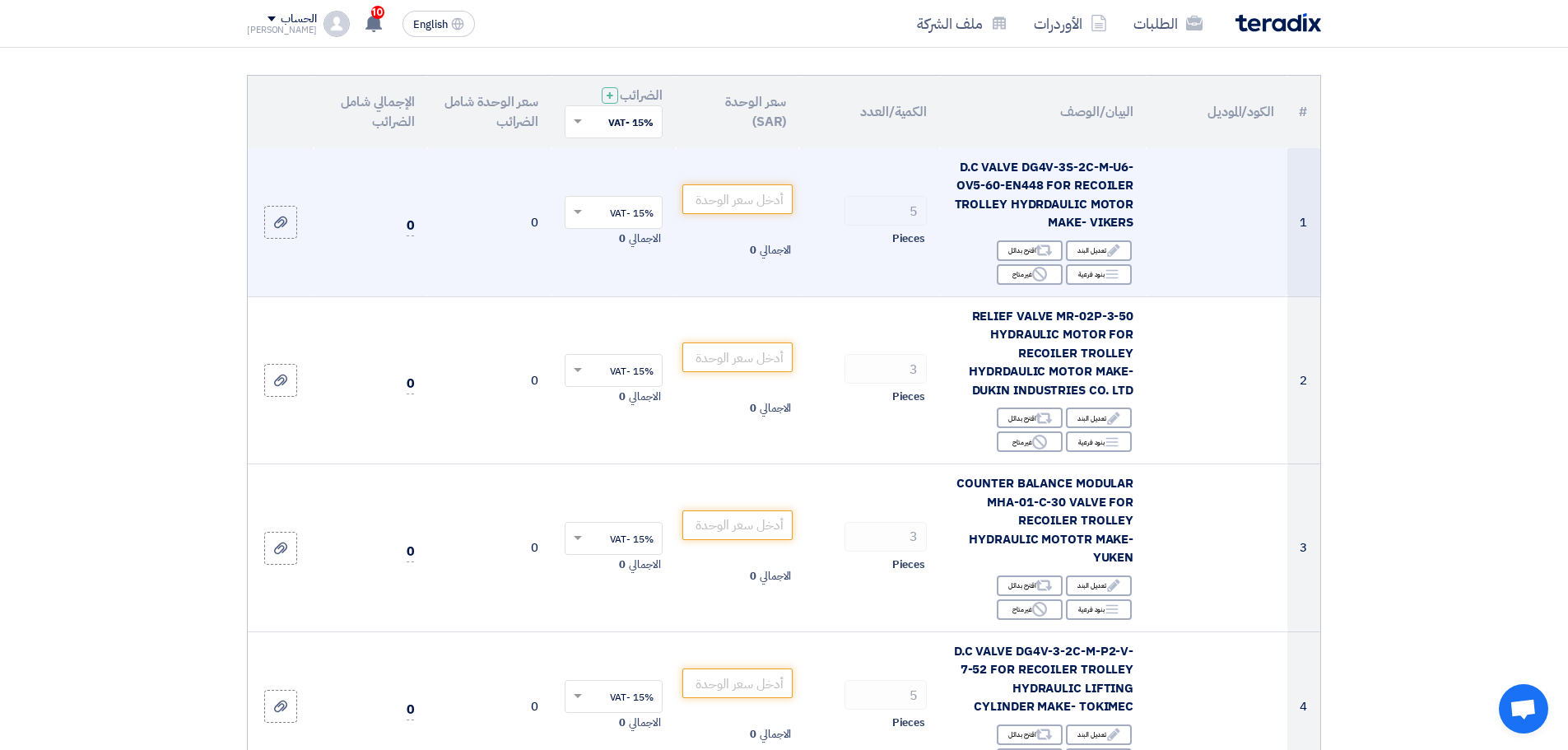
scroll to position [165, 0]
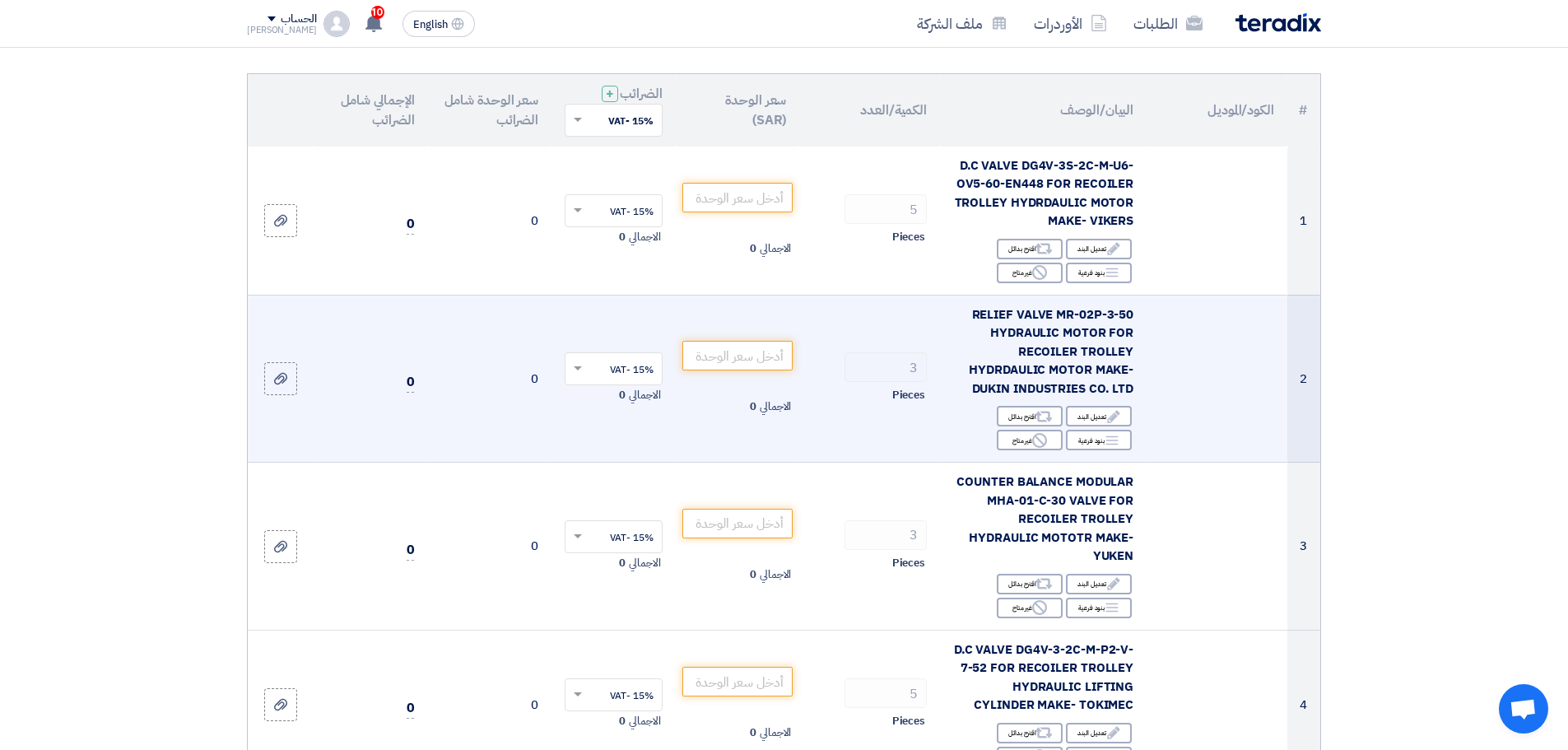
click at [1106, 361] on span "RELIEF VALVE MR-02P-3-50 HYDRAULIC MOTOR FOR RECOILER TROLLEY HYDRDAULIC MOTOR …" at bounding box center [1051, 352] width 165 height 93
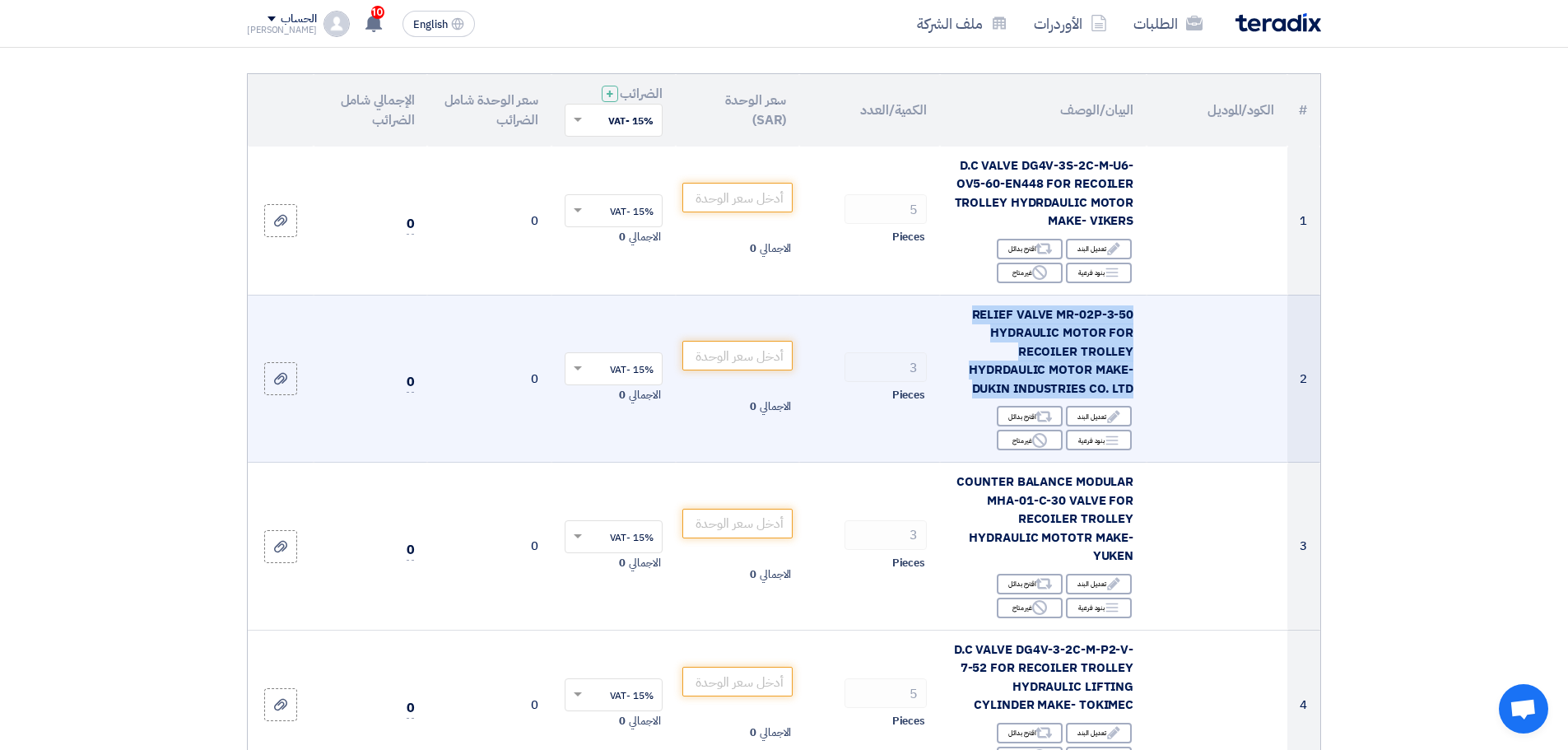
click at [1106, 361] on span "RELIEF VALVE MR-02P-3-50 HYDRAULIC MOTOR FOR RECOILER TROLLEY HYDRDAULIC MOTOR …" at bounding box center [1051, 352] width 165 height 93
copy td "RELIEF VALVE MR-02P-3-50 HYDRAULIC MOTOR FOR RECOILER TROLLEY HYDRDAULIC MOTOR …"
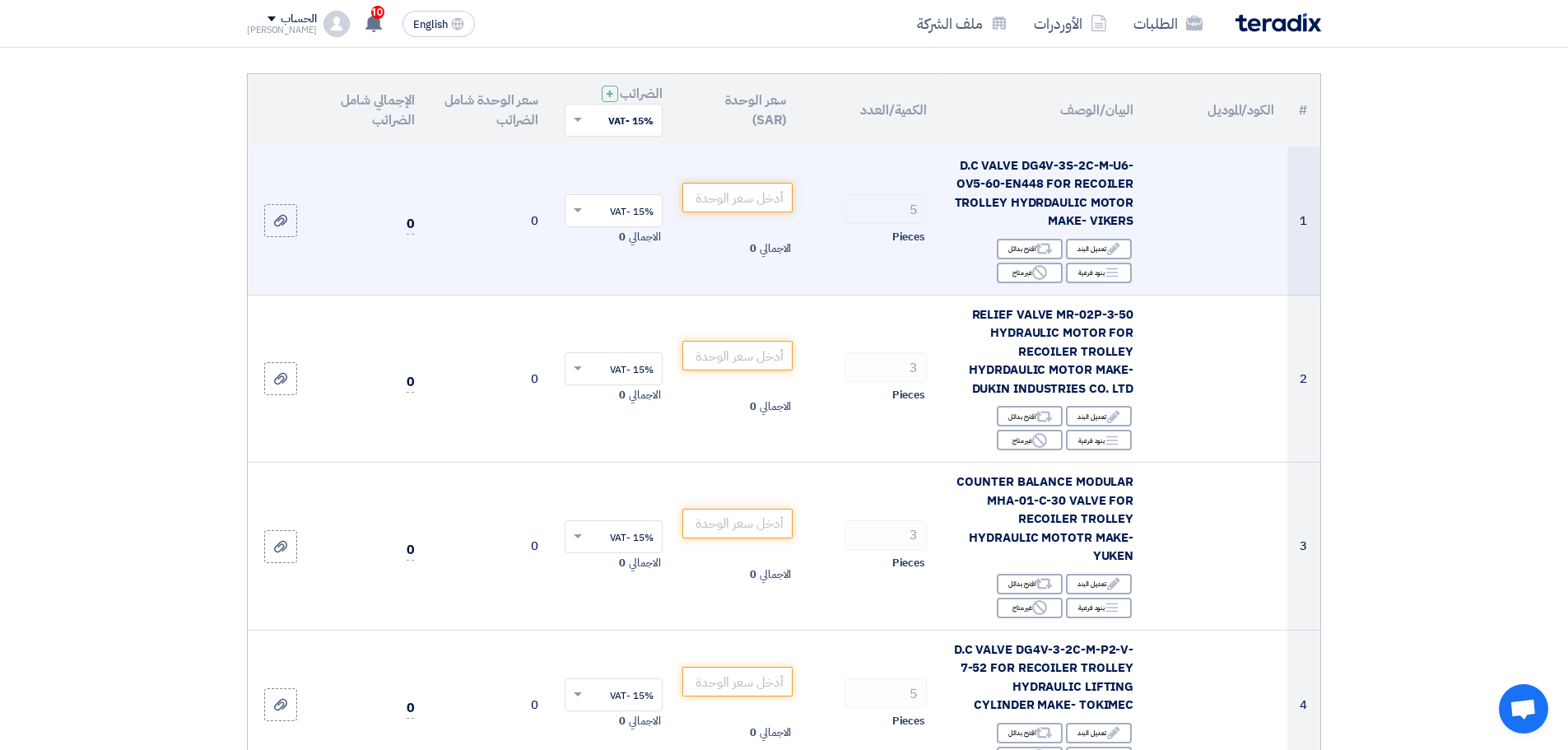
click at [1222, 221] on td at bounding box center [1216, 221] width 141 height 149
click at [748, 193] on input "number" at bounding box center [737, 197] width 112 height 30
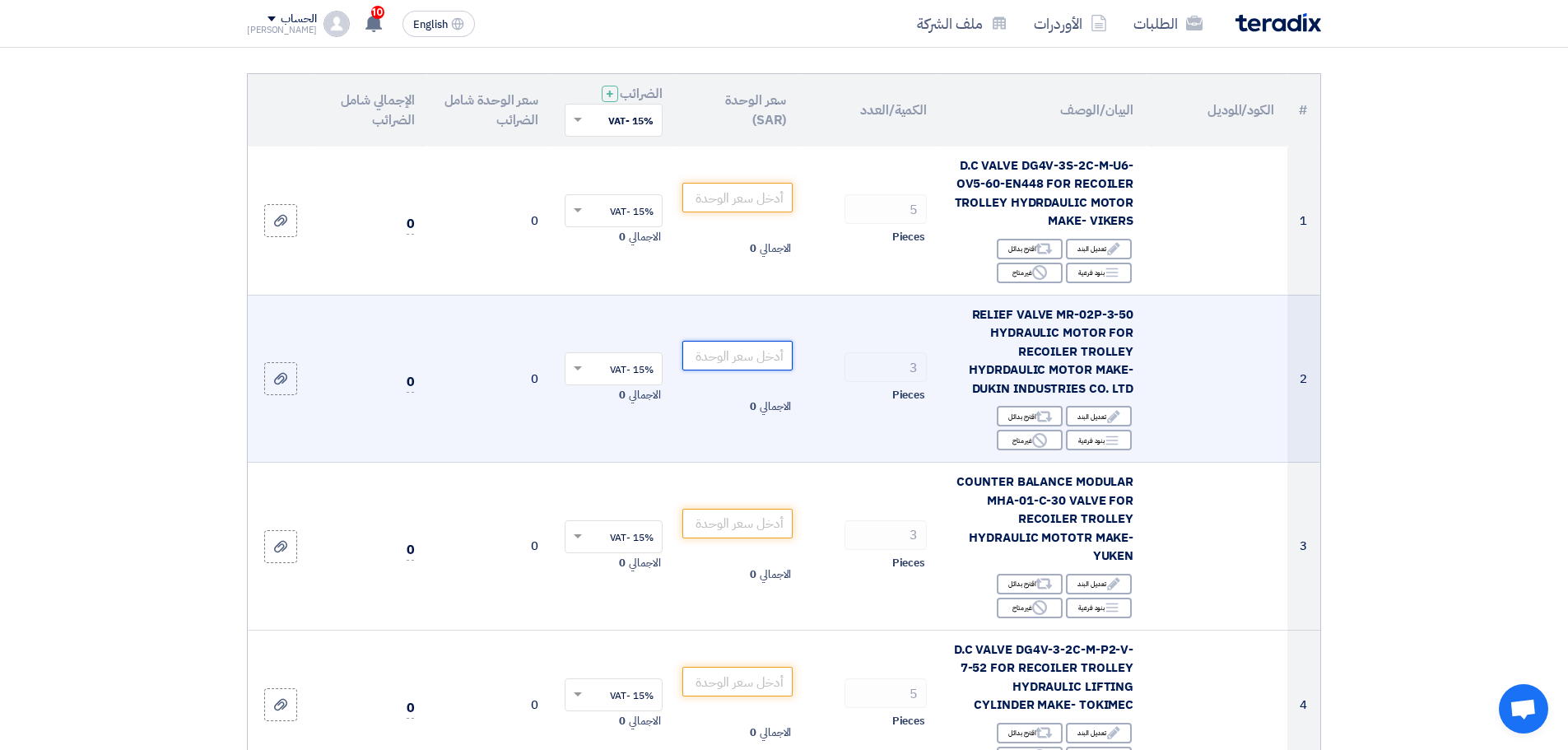
click at [763, 361] on input "number" at bounding box center [737, 356] width 112 height 30
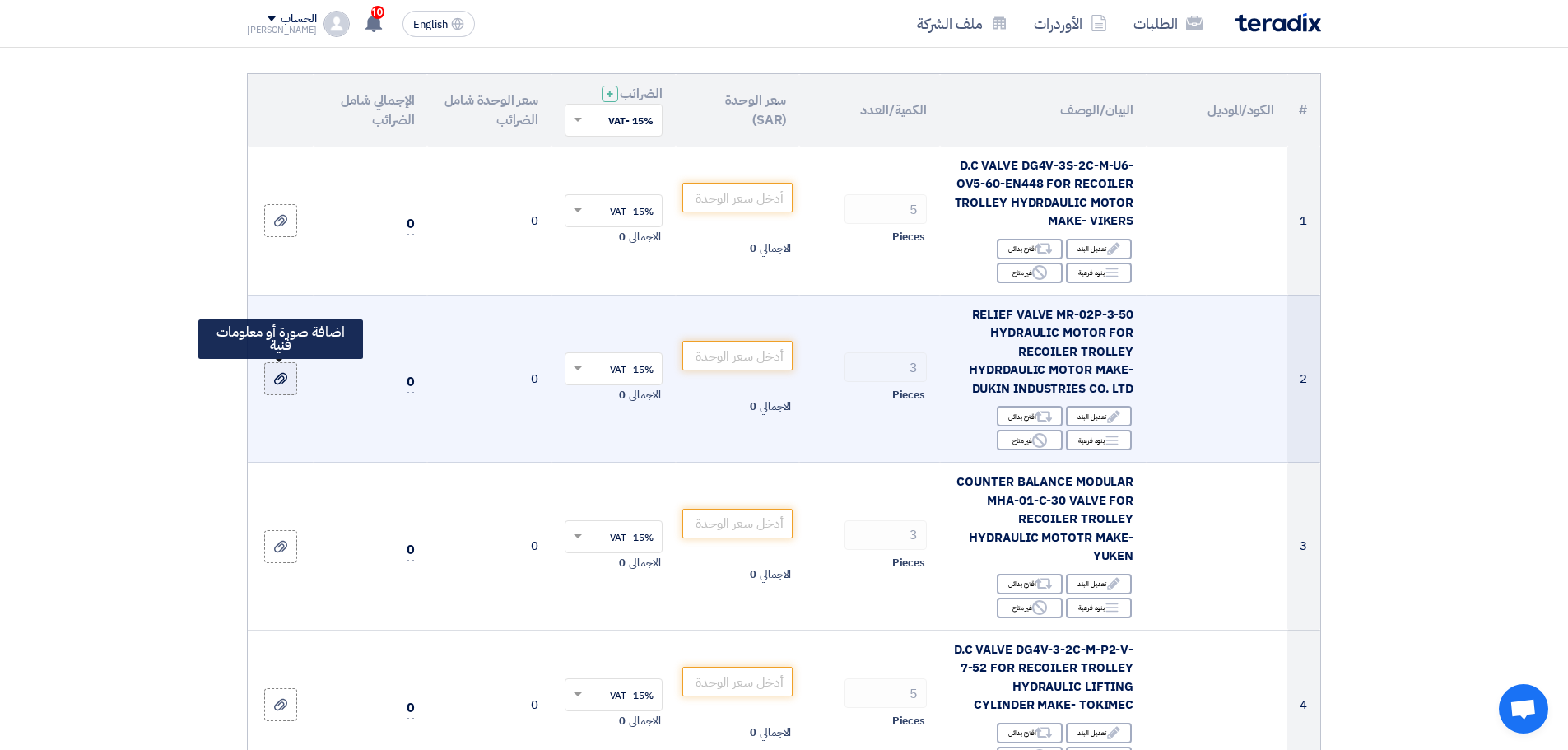
click at [276, 378] on icon at bounding box center [280, 378] width 14 height 14
click at [0, 0] on input "file" at bounding box center [0, 0] width 0 height 0
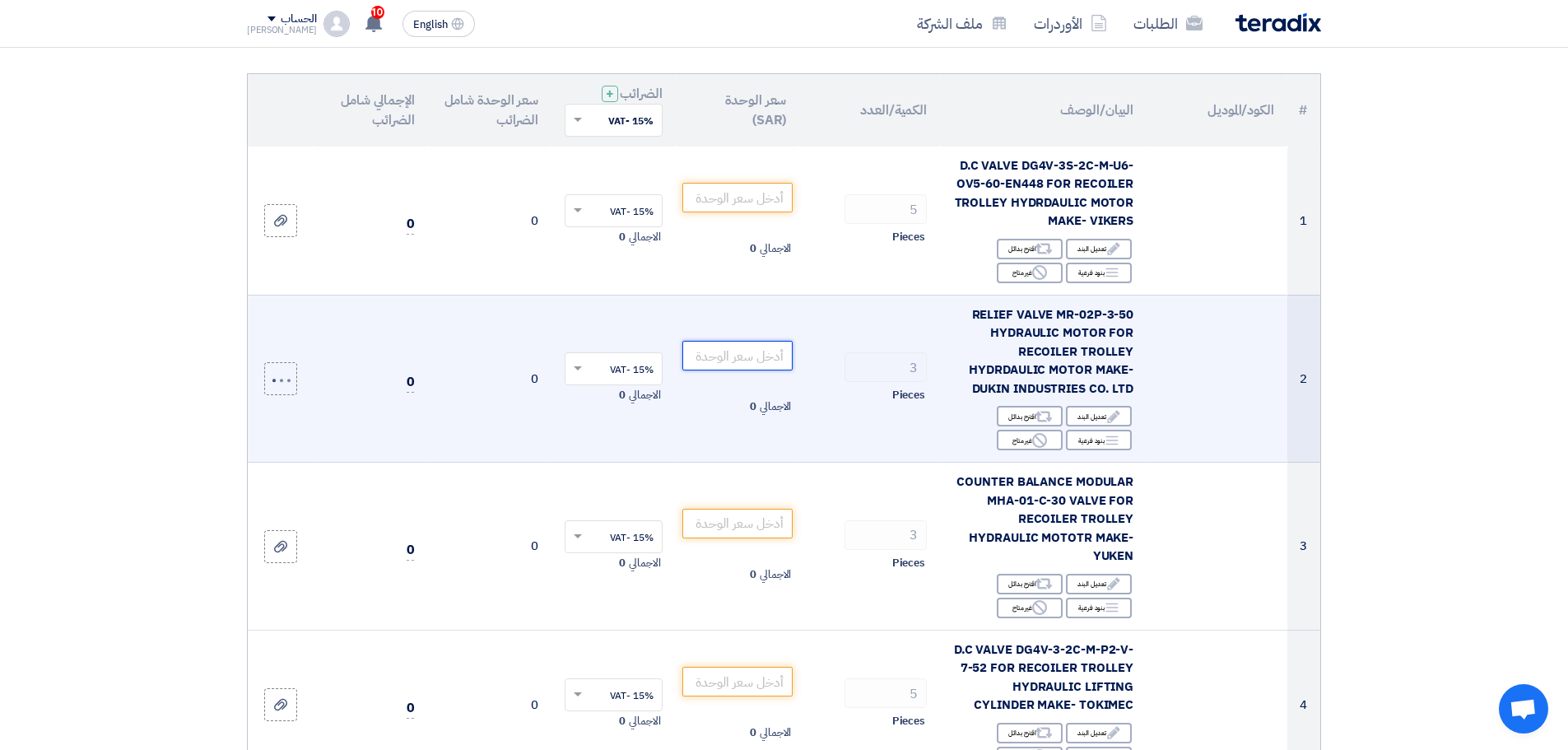
click at [726, 352] on input "number" at bounding box center [737, 356] width 112 height 30
type input "3150"
click at [918, 341] on td "3 Pieces" at bounding box center [869, 378] width 141 height 168
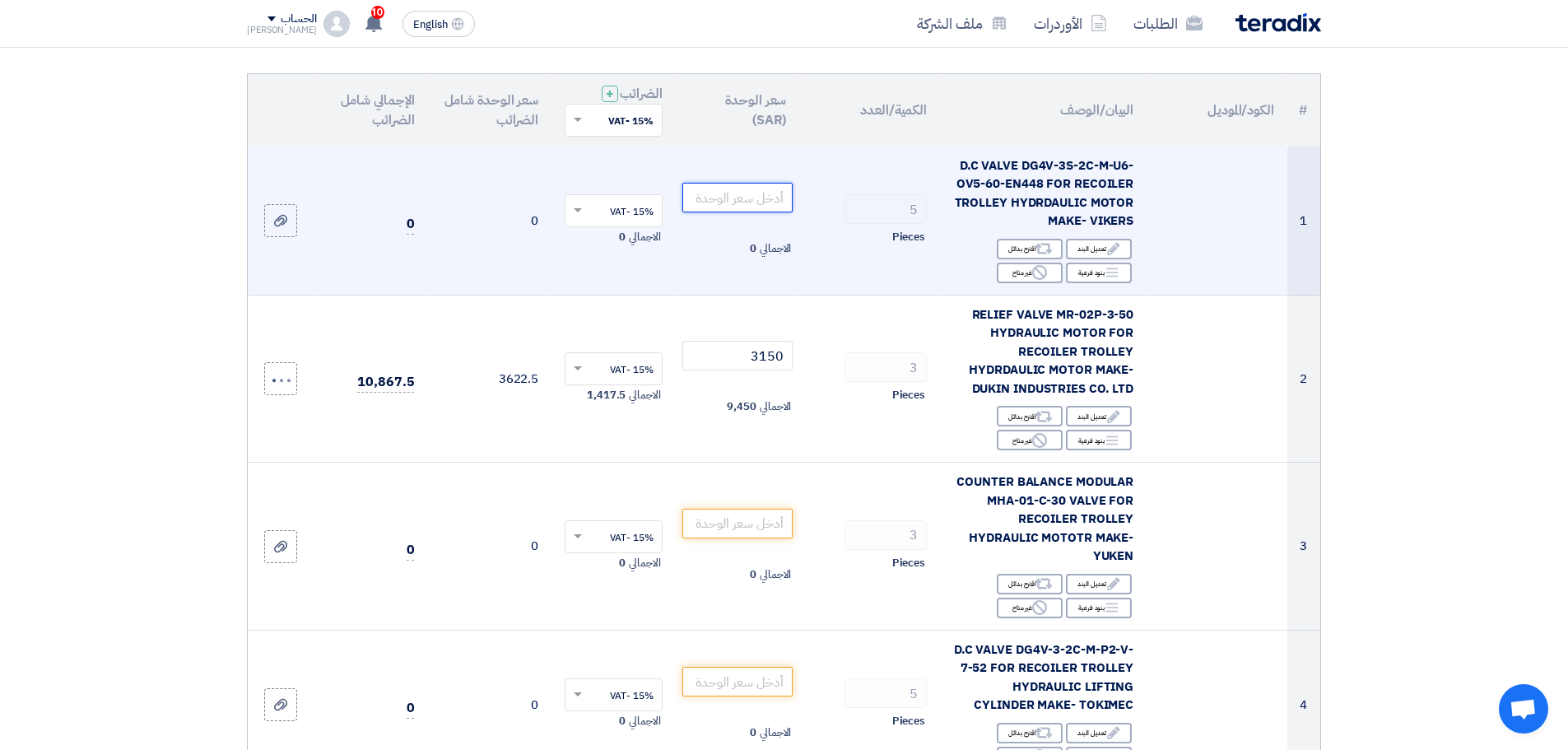
click at [732, 196] on input "number" at bounding box center [737, 197] width 112 height 30
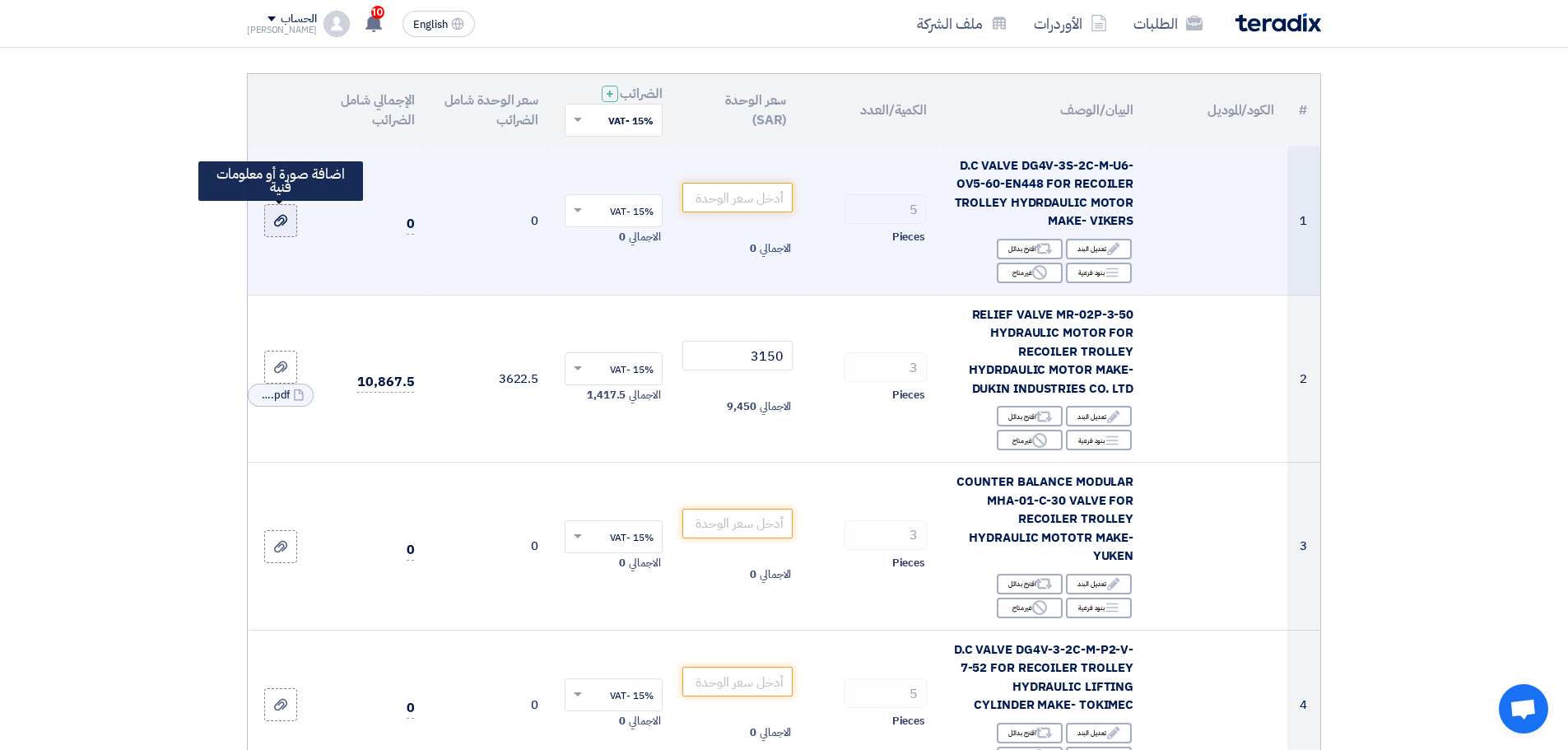
click at [280, 225] on use at bounding box center [280, 220] width 14 height 12
click at [0, 0] on input "file" at bounding box center [0, 0] width 0 height 0
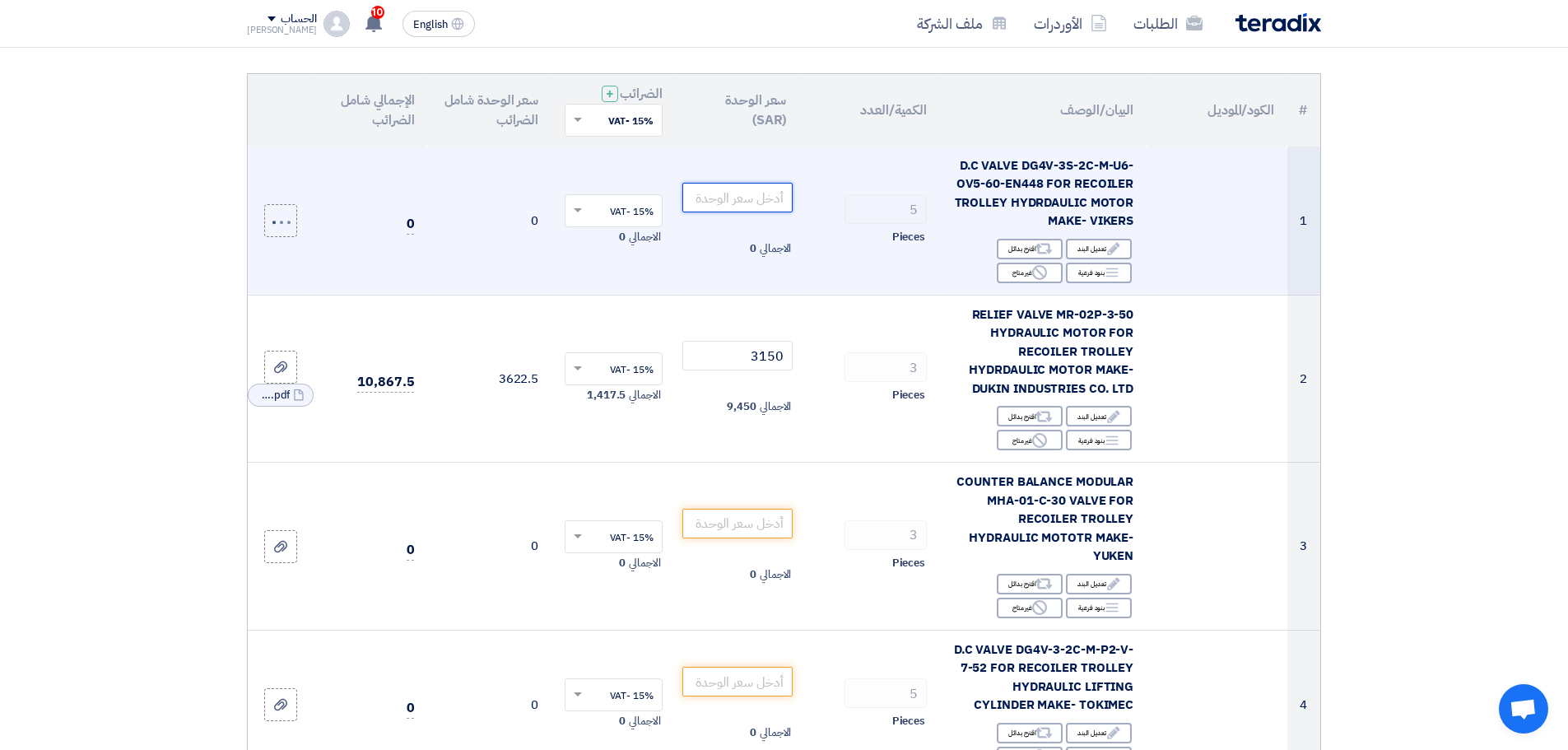
click at [765, 190] on input "number" at bounding box center [737, 197] width 112 height 30
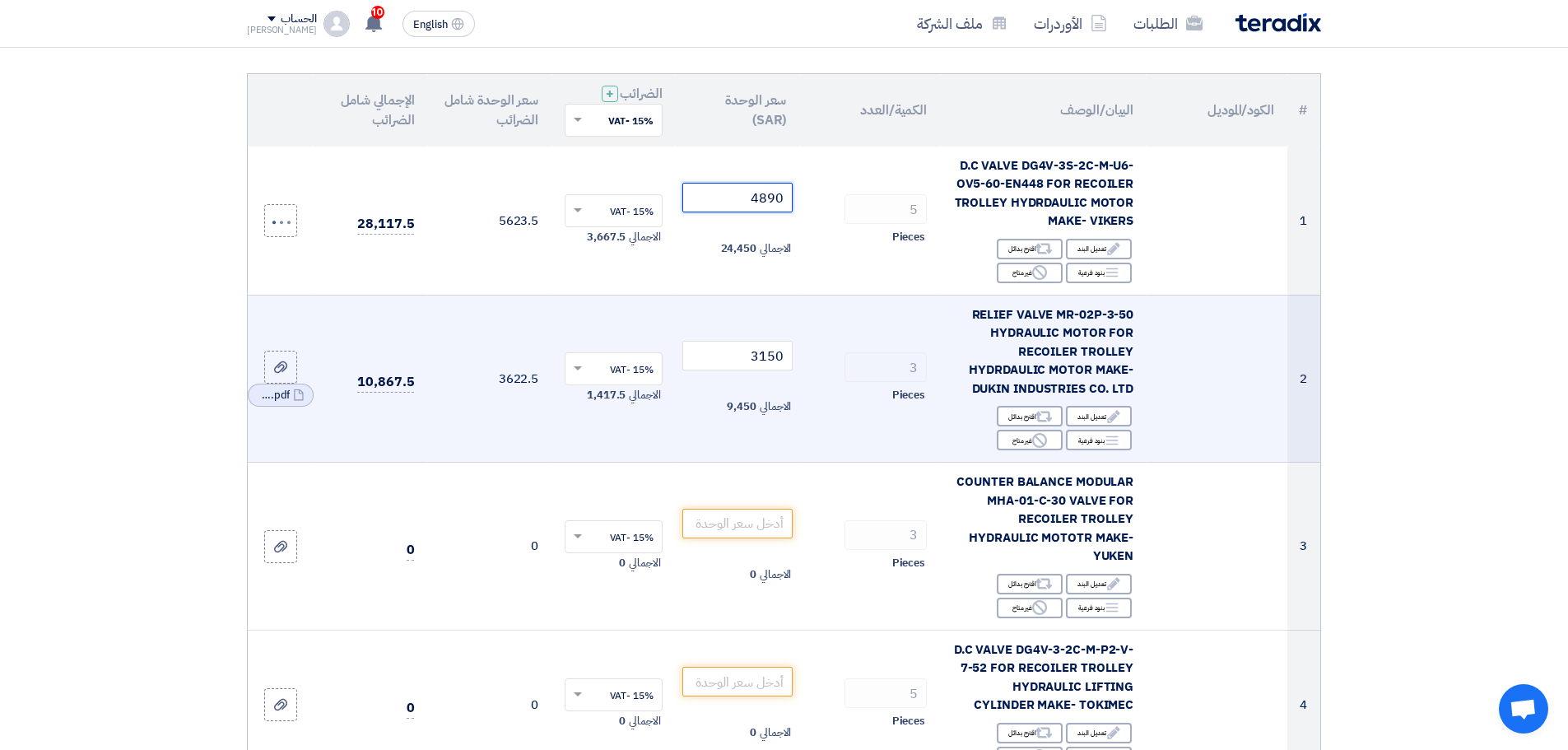
type input "4890"
click at [892, 304] on td "3 Pieces" at bounding box center [869, 378] width 141 height 168
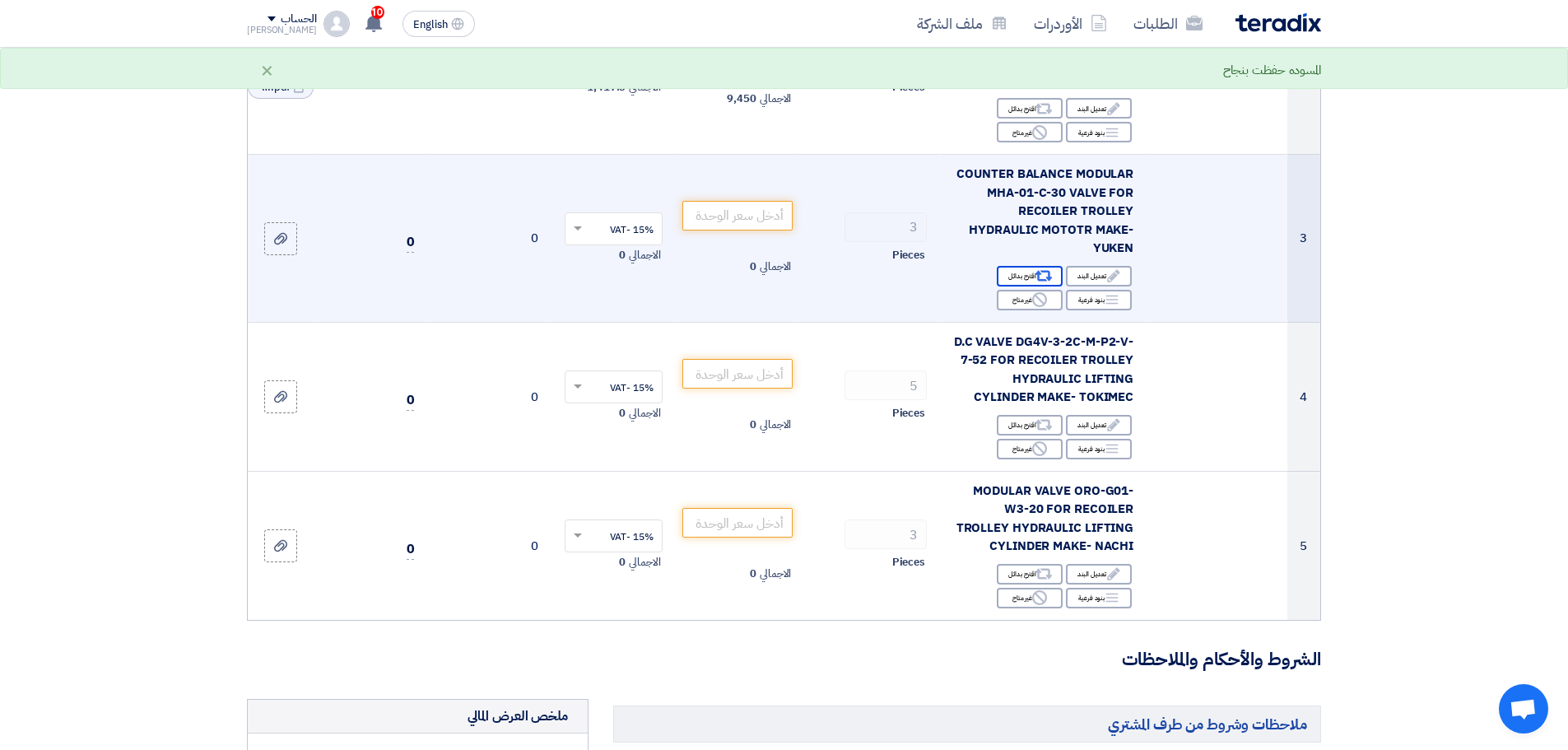
scroll to position [494, 0]
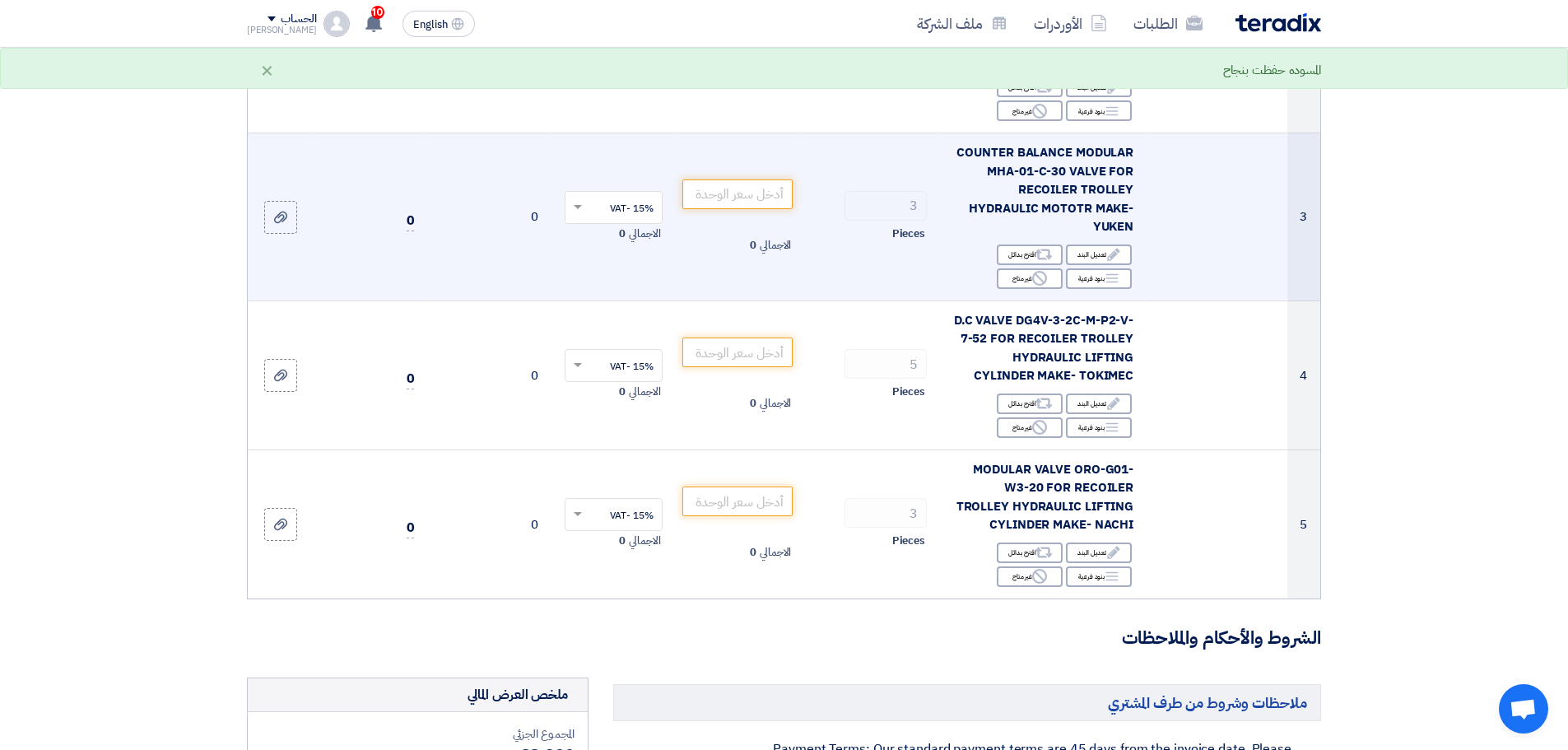
click at [1053, 195] on span "COUNTER BALANCE MODULAR MHA-01-C-30 VALVE FOR RECOILER TROLLEY HYDRAULIC MOTOTR…" at bounding box center [1045, 190] width 177 height 93
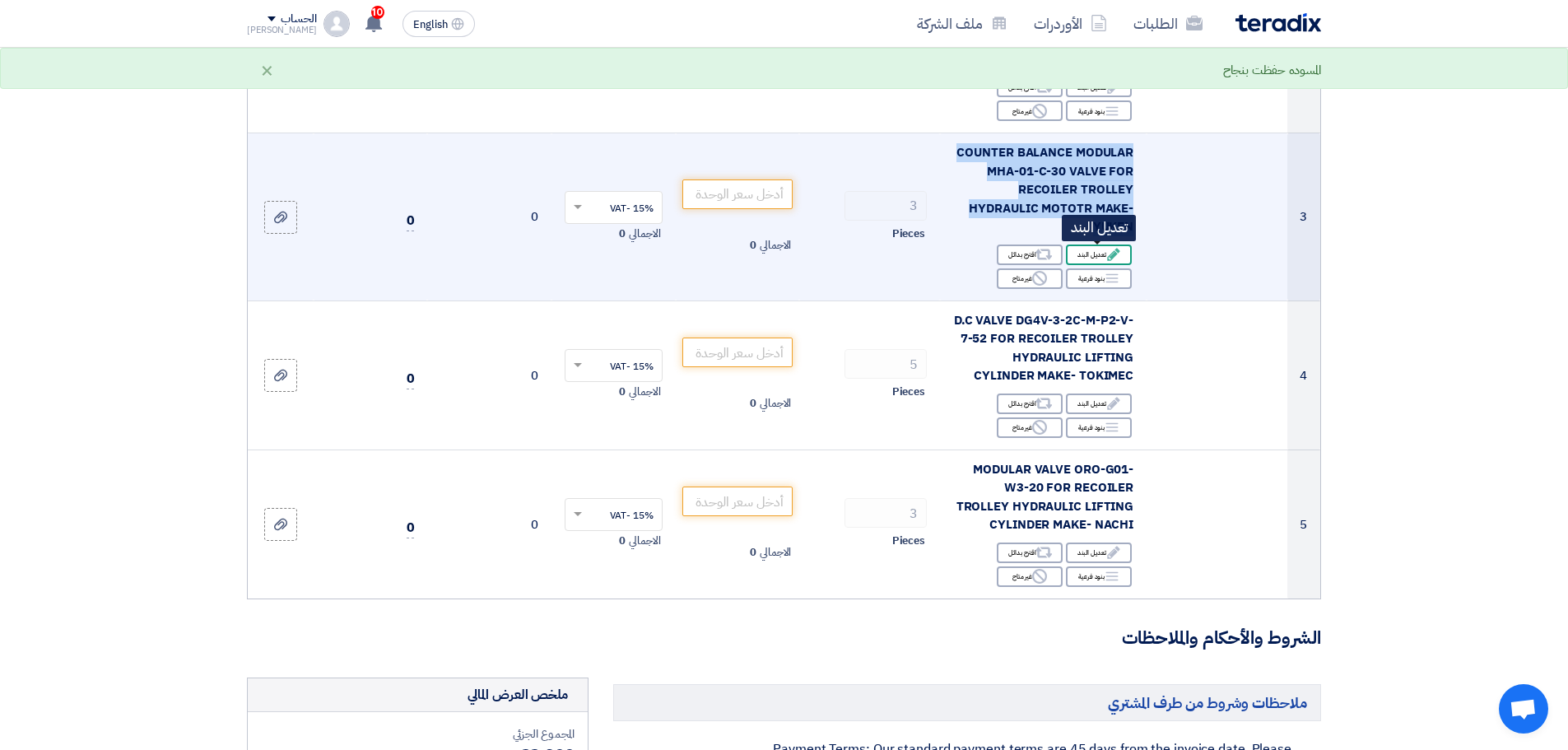
copy td "COUNTER BALANCE MODULAR MHA-01-C-30 VALVE FOR RECOILER TROLLEY HYDRAULIC MOTOTR…"
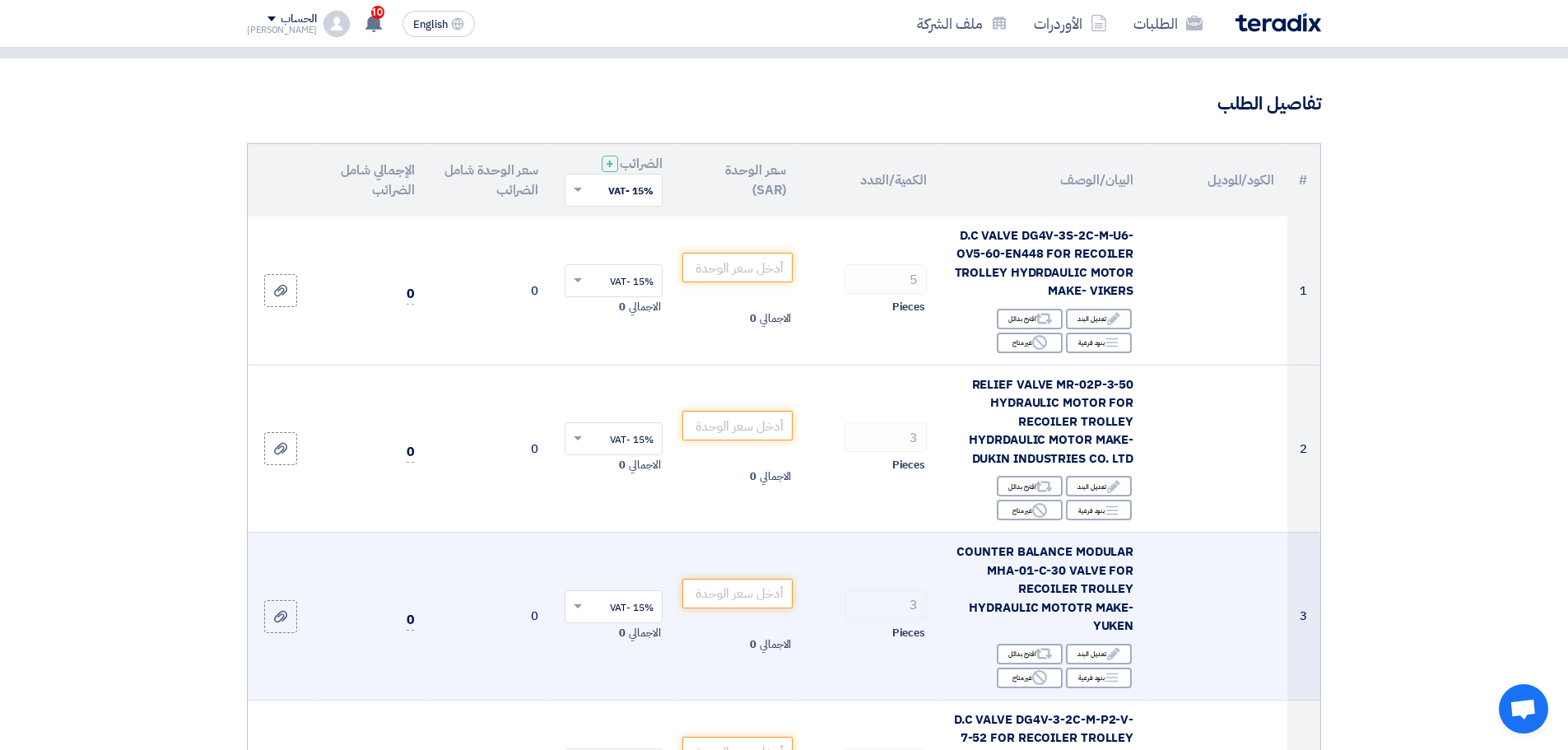
scroll to position [83, 0]
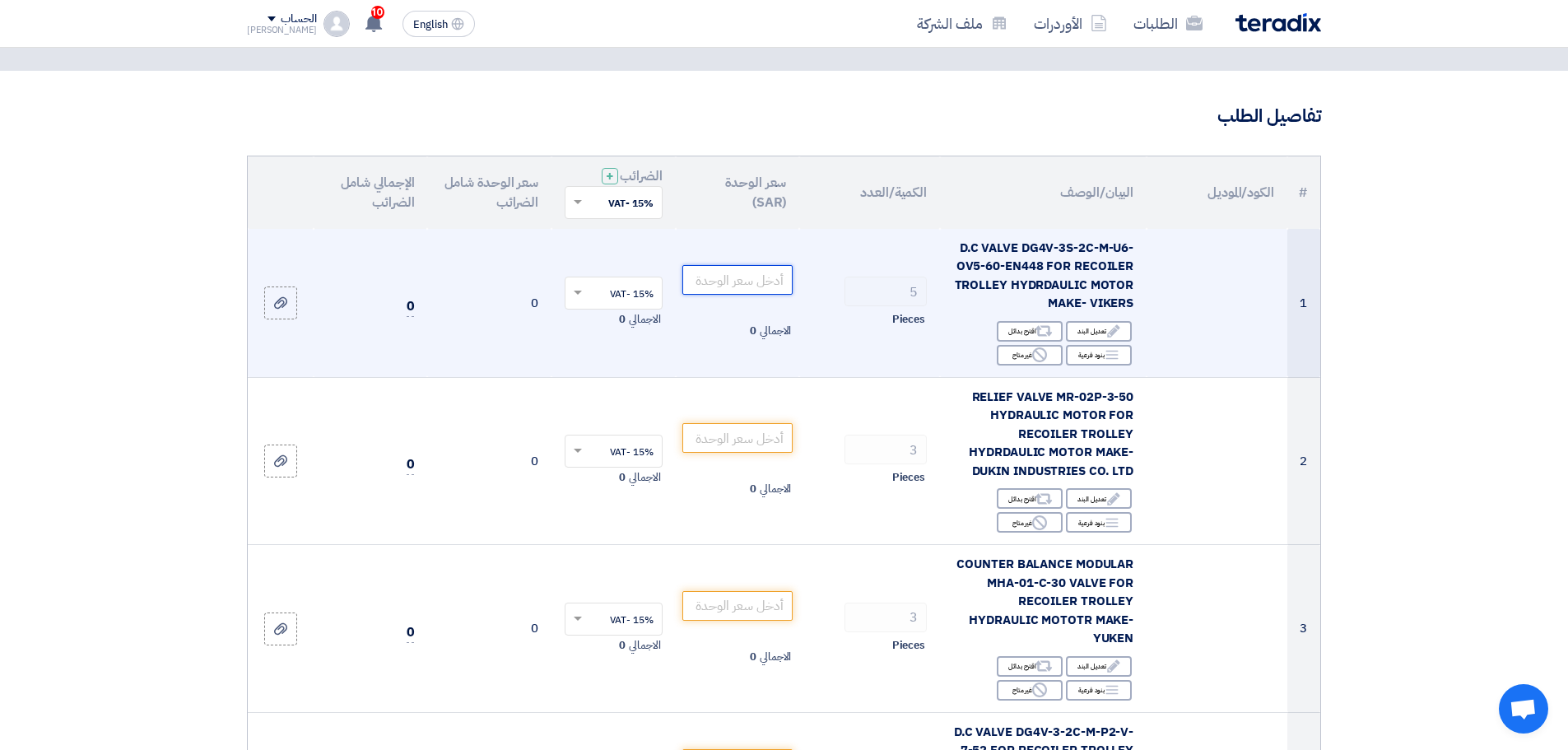
click at [762, 275] on input "number" at bounding box center [737, 279] width 112 height 30
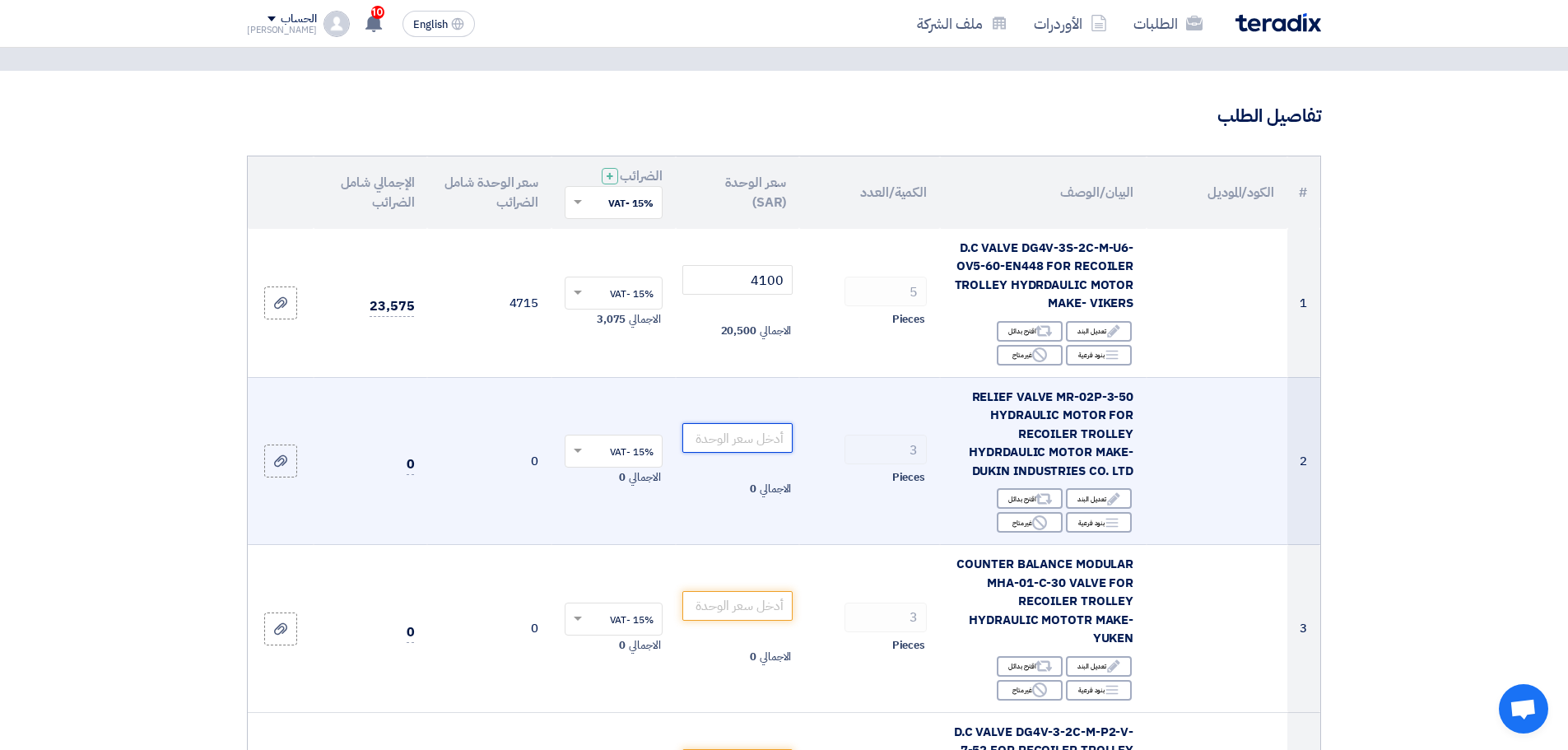
click at [772, 441] on input "number" at bounding box center [737, 438] width 112 height 30
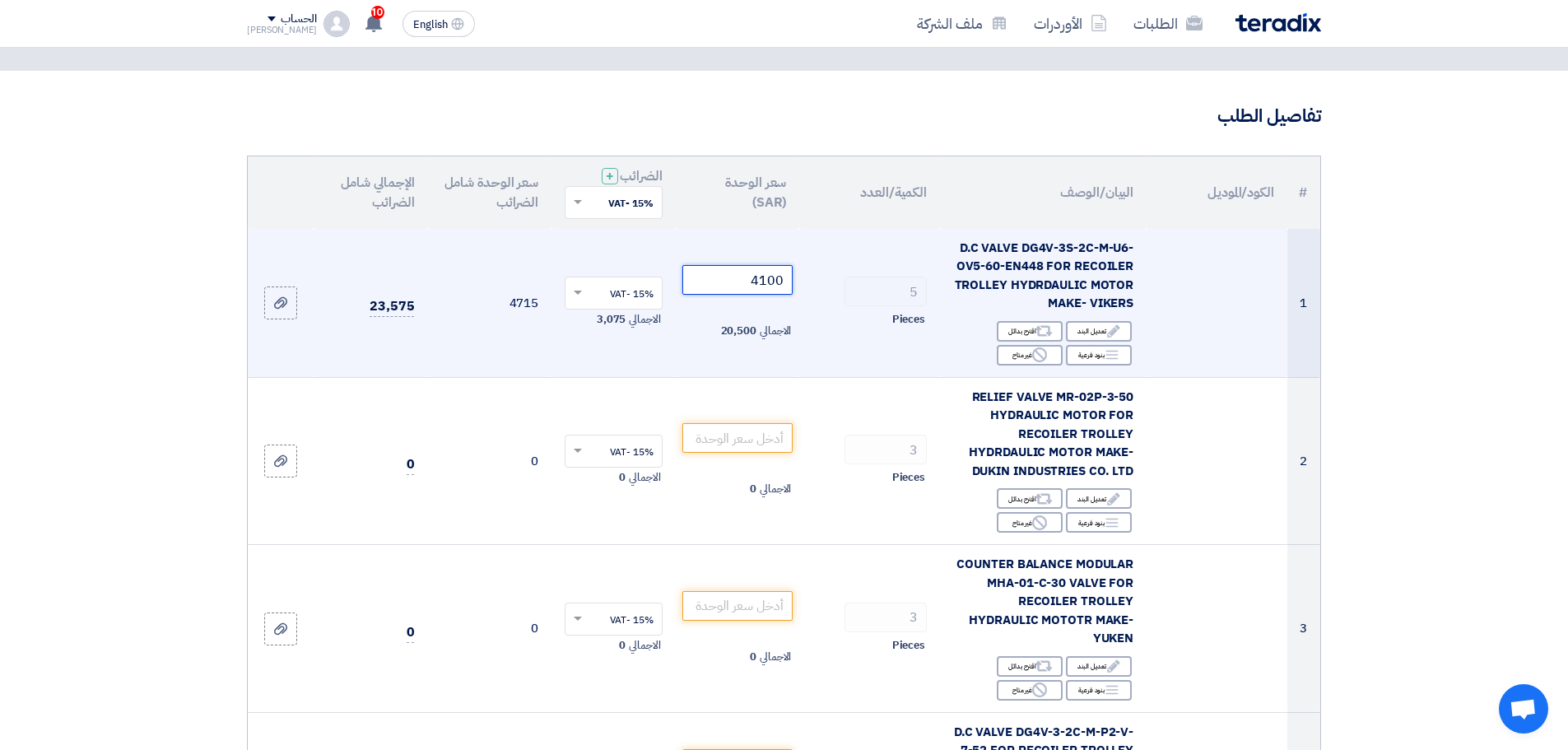
click at [760, 277] on input "4100" at bounding box center [737, 279] width 112 height 30
click at [850, 265] on td "5 Pieces" at bounding box center [869, 303] width 141 height 149
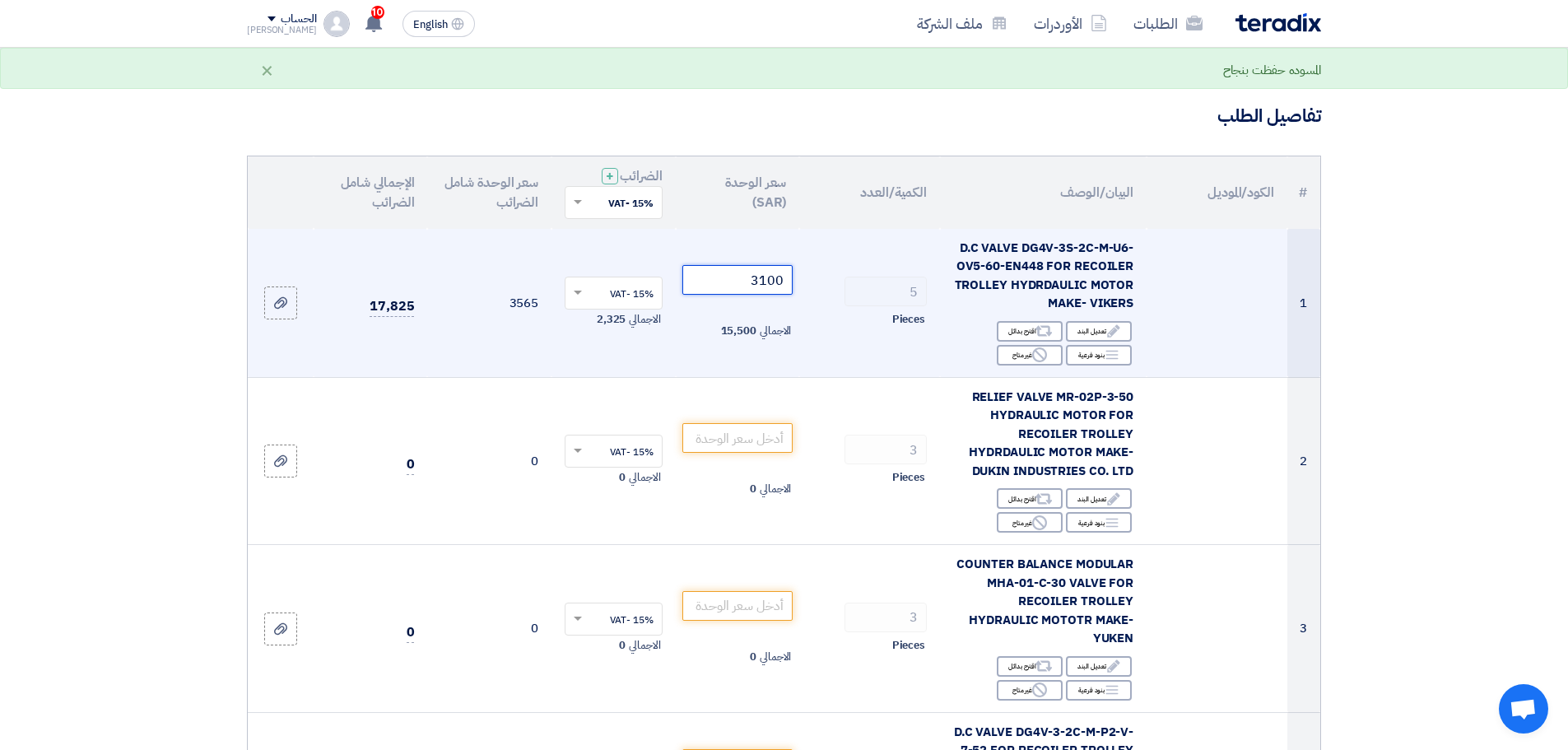
click at [766, 280] on input "3100" at bounding box center [737, 279] width 112 height 30
type input "3700"
click at [789, 257] on td "3700 الاجمالي 18,500" at bounding box center [737, 303] width 124 height 149
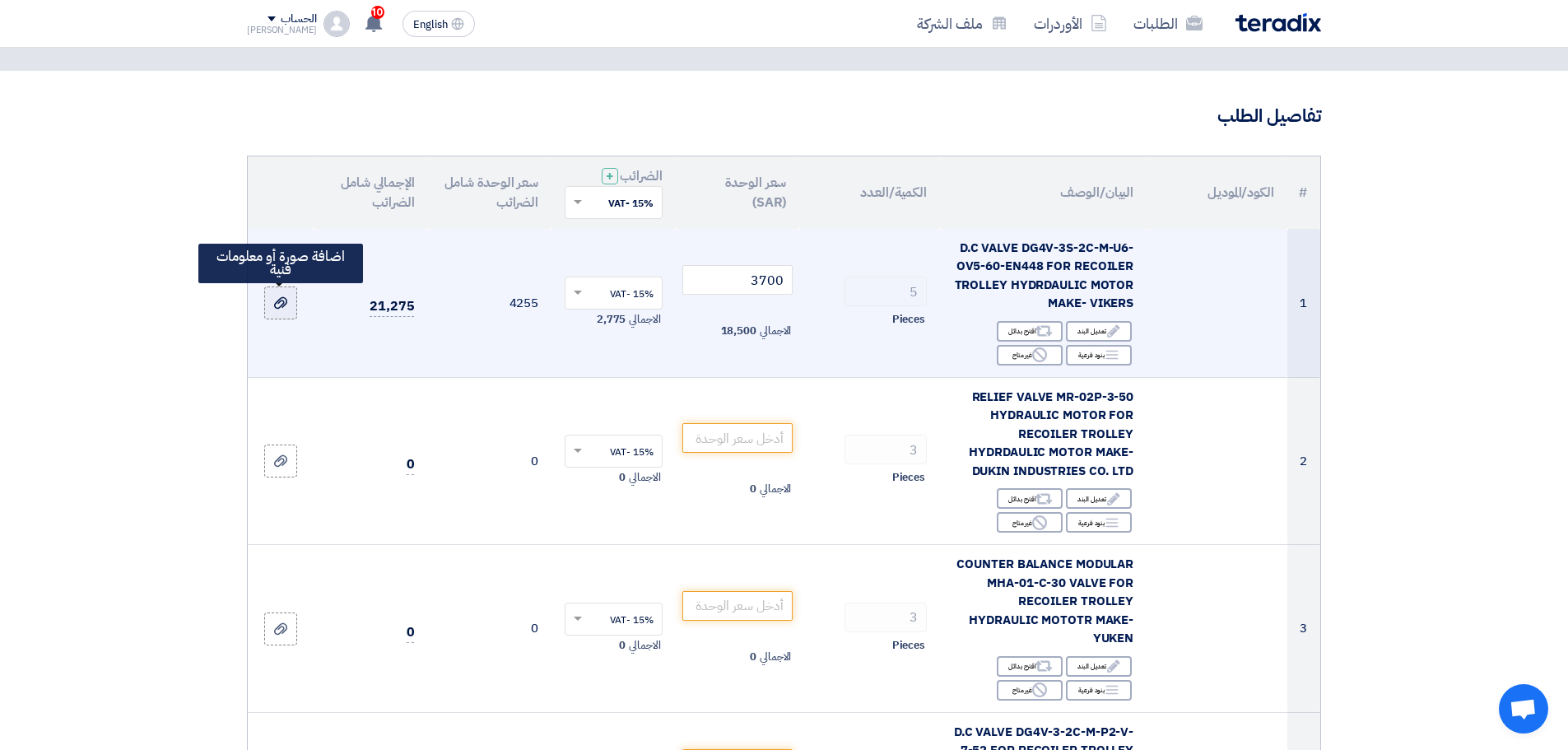
click at [290, 305] on label at bounding box center [280, 303] width 33 height 33
click at [0, 0] on input "file" at bounding box center [0, 0] width 0 height 0
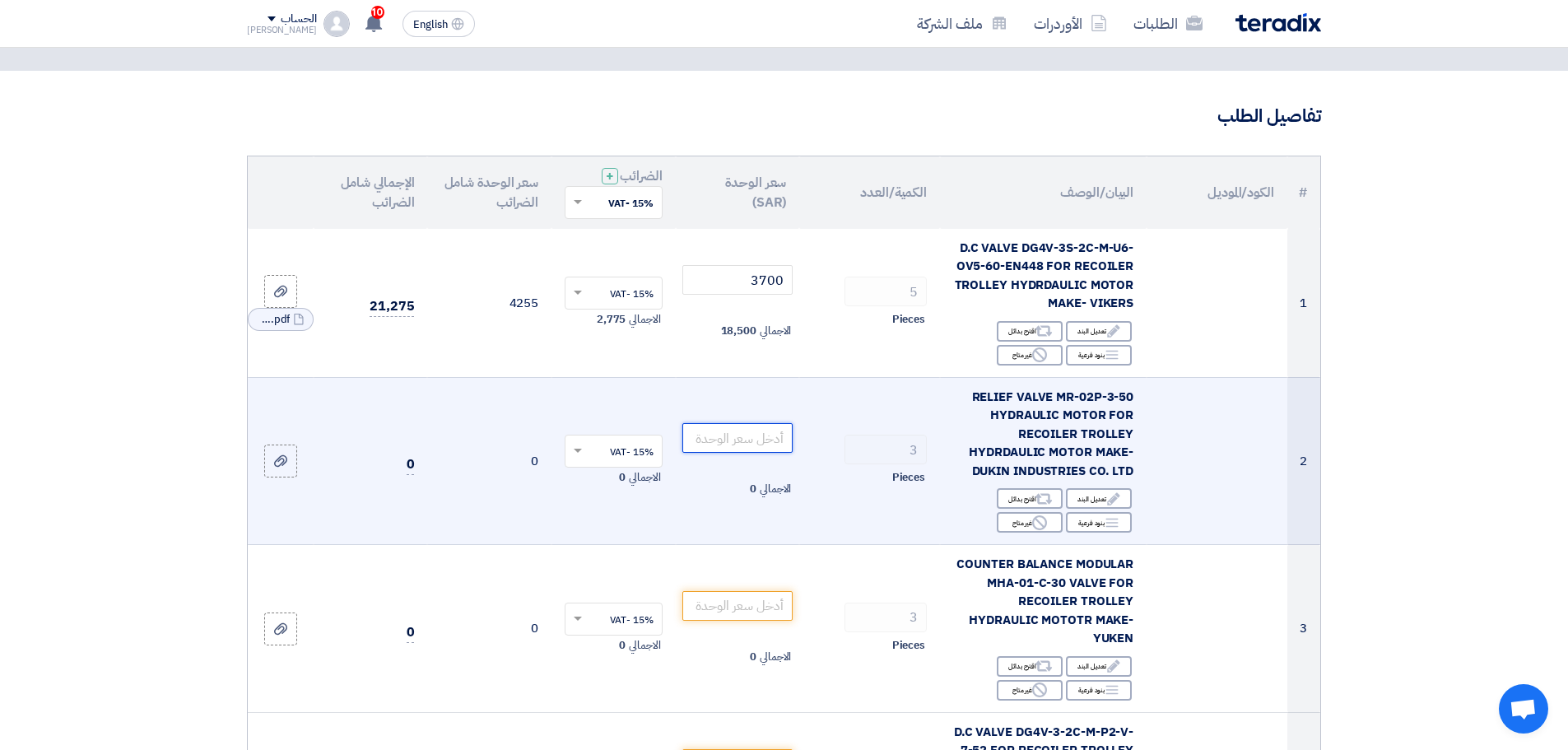
click at [751, 432] on input "number" at bounding box center [737, 438] width 112 height 30
type input "3150"
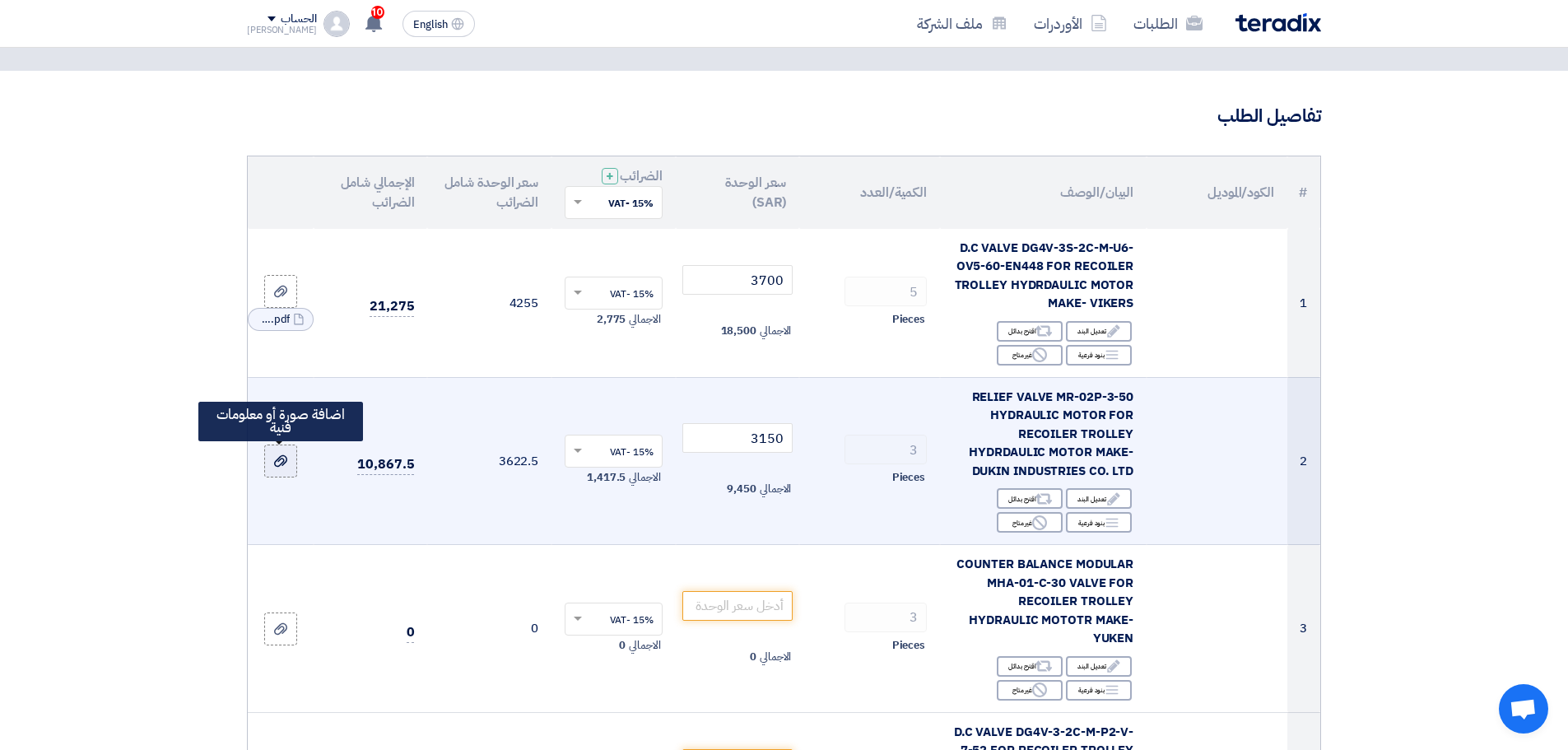
click at [278, 469] on div at bounding box center [280, 461] width 16 height 19
click at [0, 0] on input "file" at bounding box center [0, 0] width 0 height 0
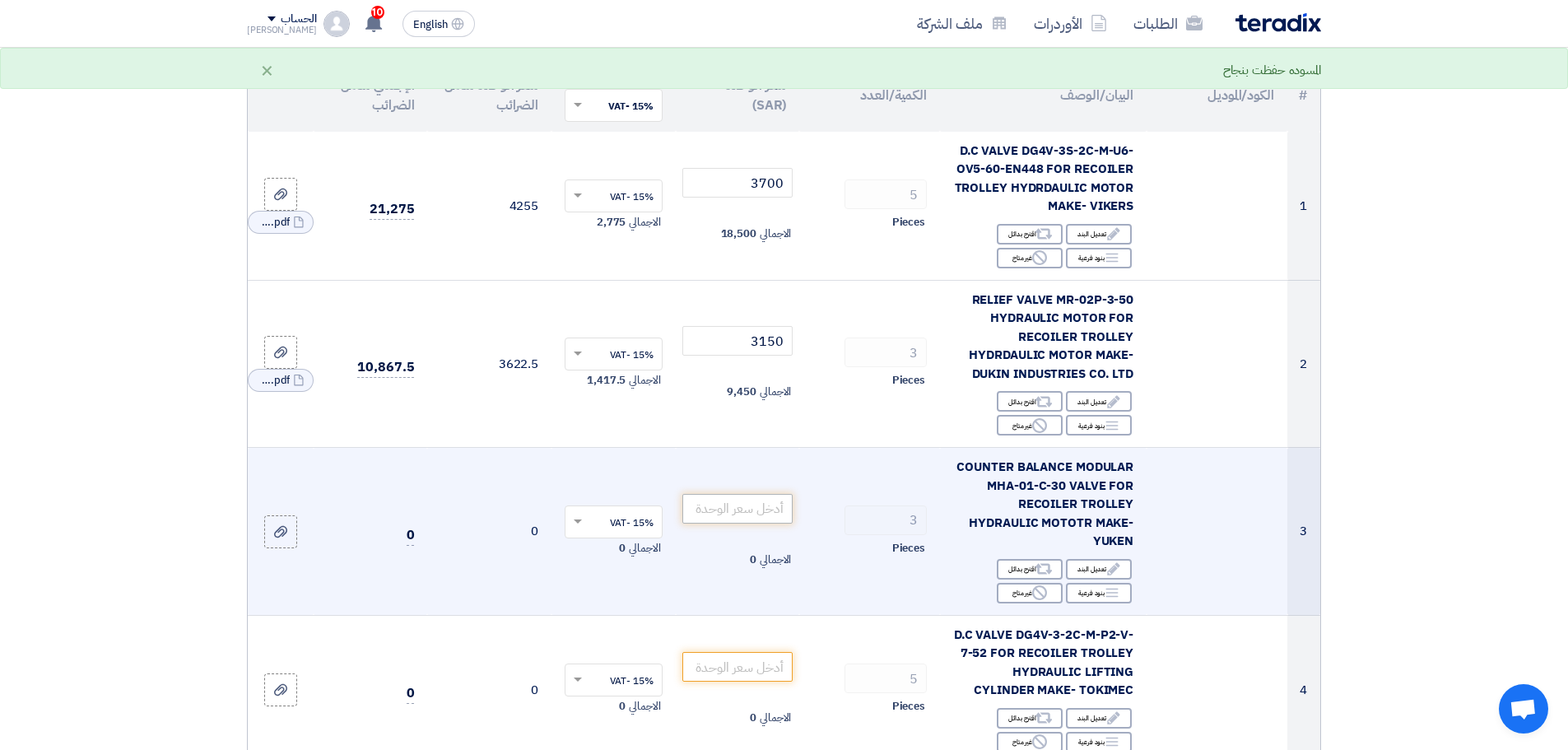
scroll to position [329, 0]
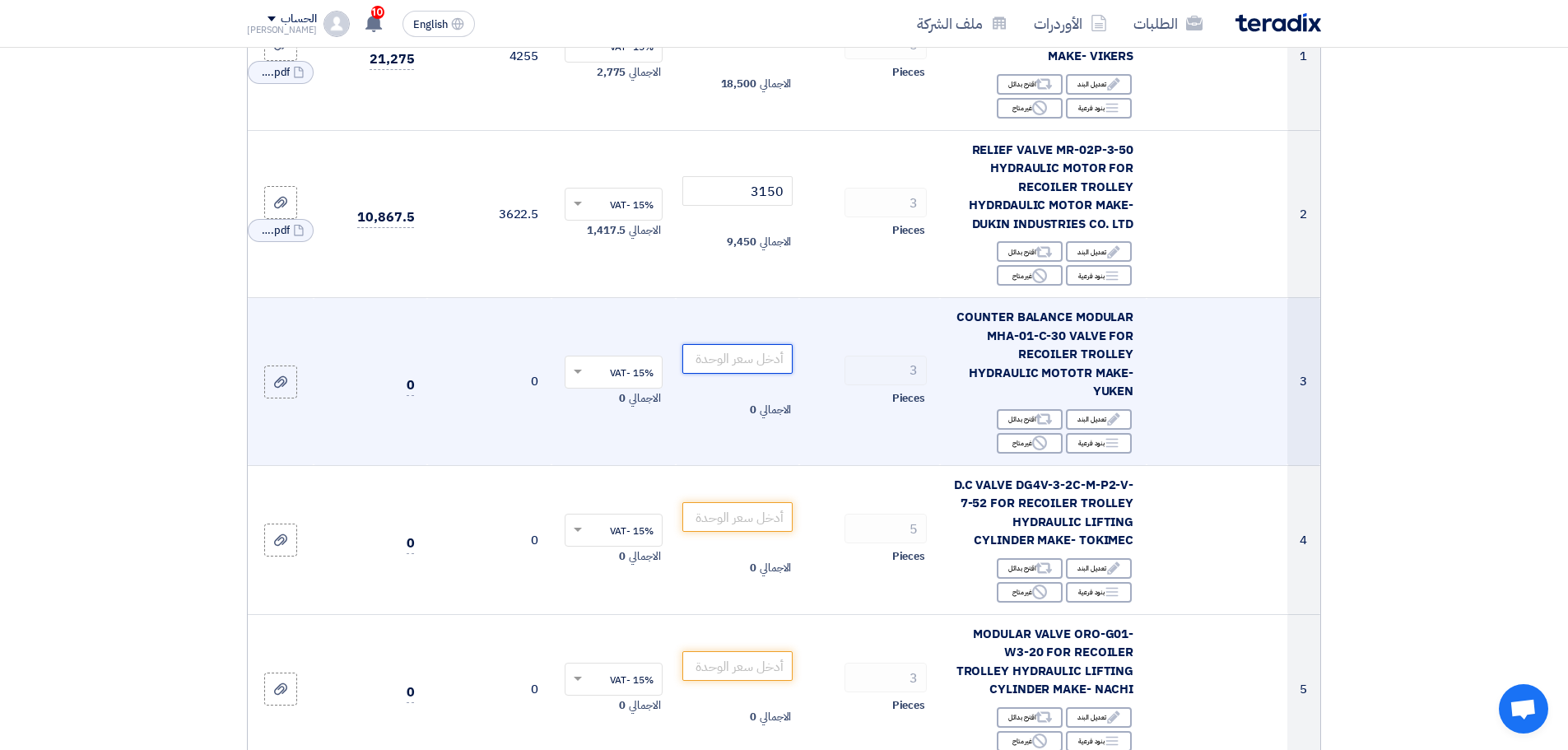
click at [744, 352] on input "number" at bounding box center [737, 358] width 112 height 30
type input "2100"
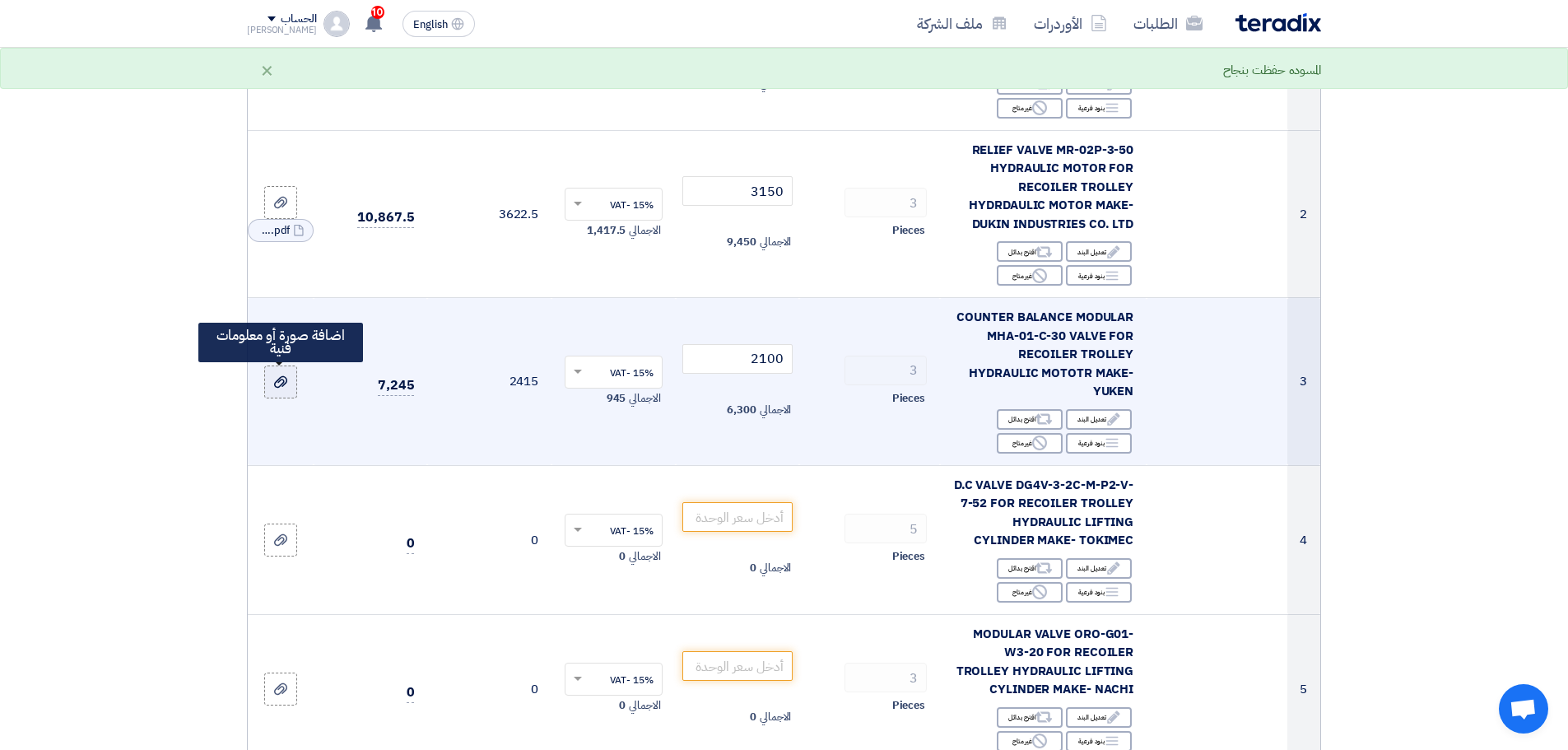
click at [278, 386] on icon at bounding box center [280, 382] width 14 height 14
click at [0, 0] on input "file" at bounding box center [0, 0] width 0 height 0
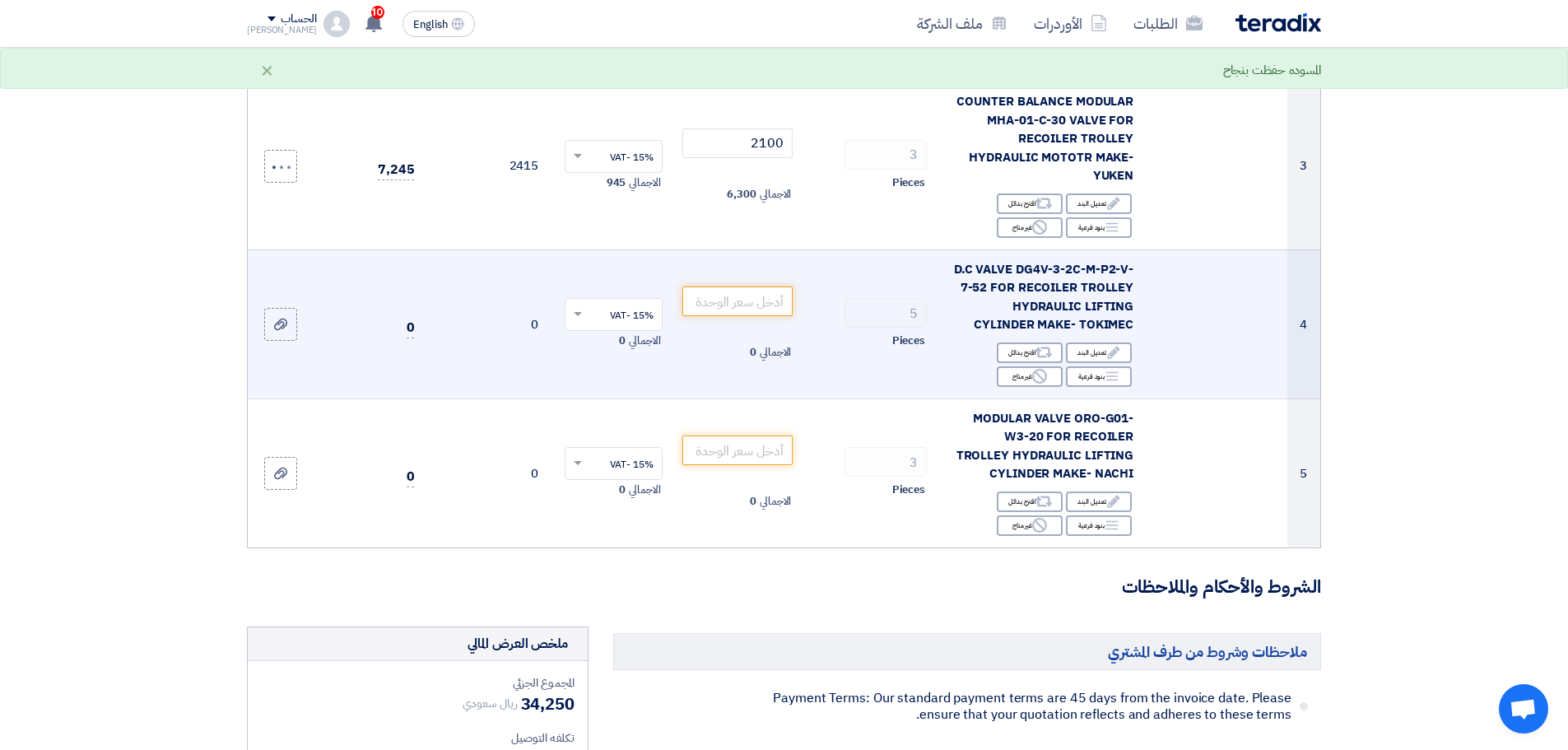
scroll to position [576, 0]
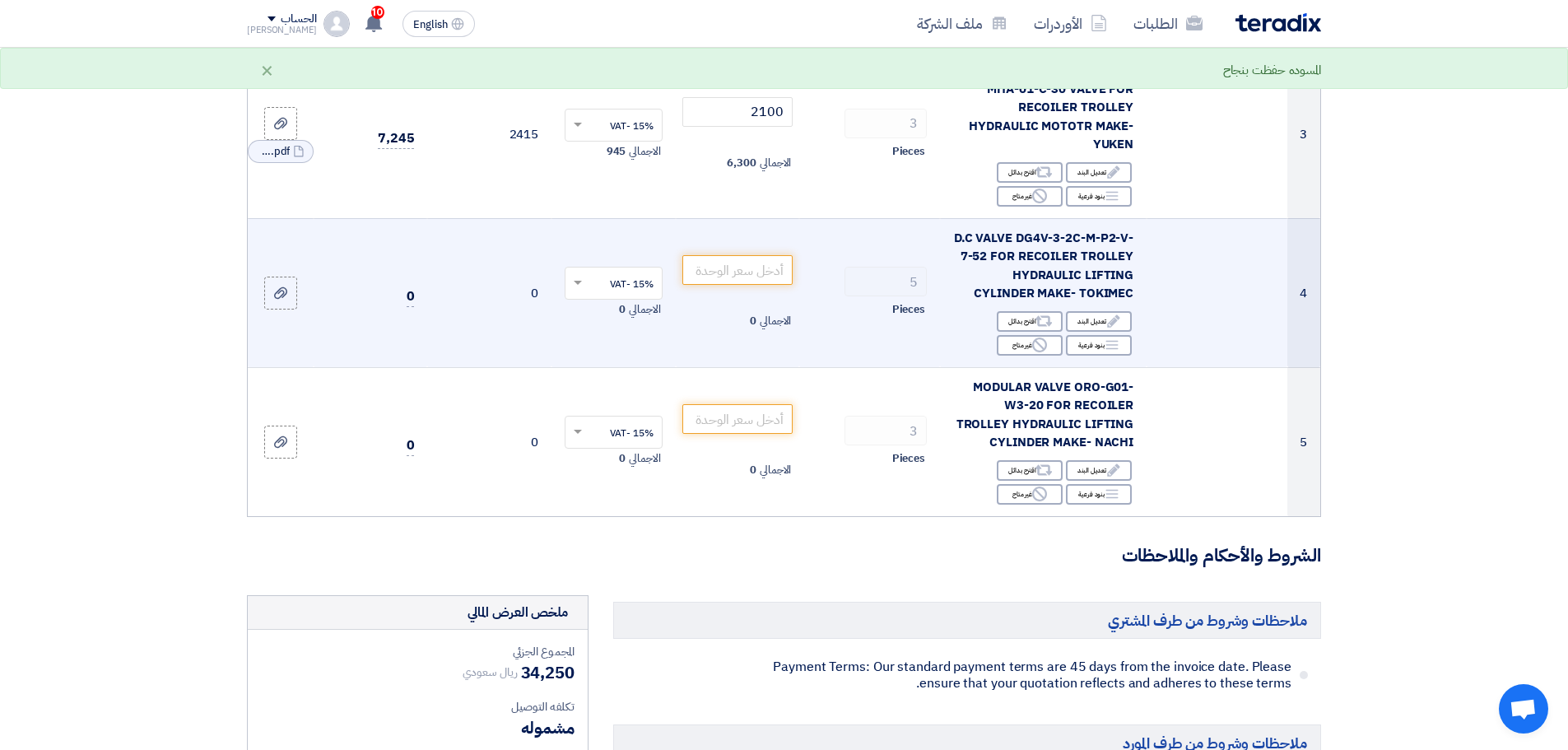
click at [1055, 262] on span "D.C VALVE DG4V-3-2C-M-P2-V-7-52 FOR RECOILER TROLLEY HYDRAULIC LIFTING CYLINDER…" at bounding box center [1044, 266] width 180 height 74
copy td "D.C VALVE DG4V-3-2C-M-P2-V-7-52 FOR RECOILER TROLLEY HYDRAULIC LIFTING CYLINDER…"
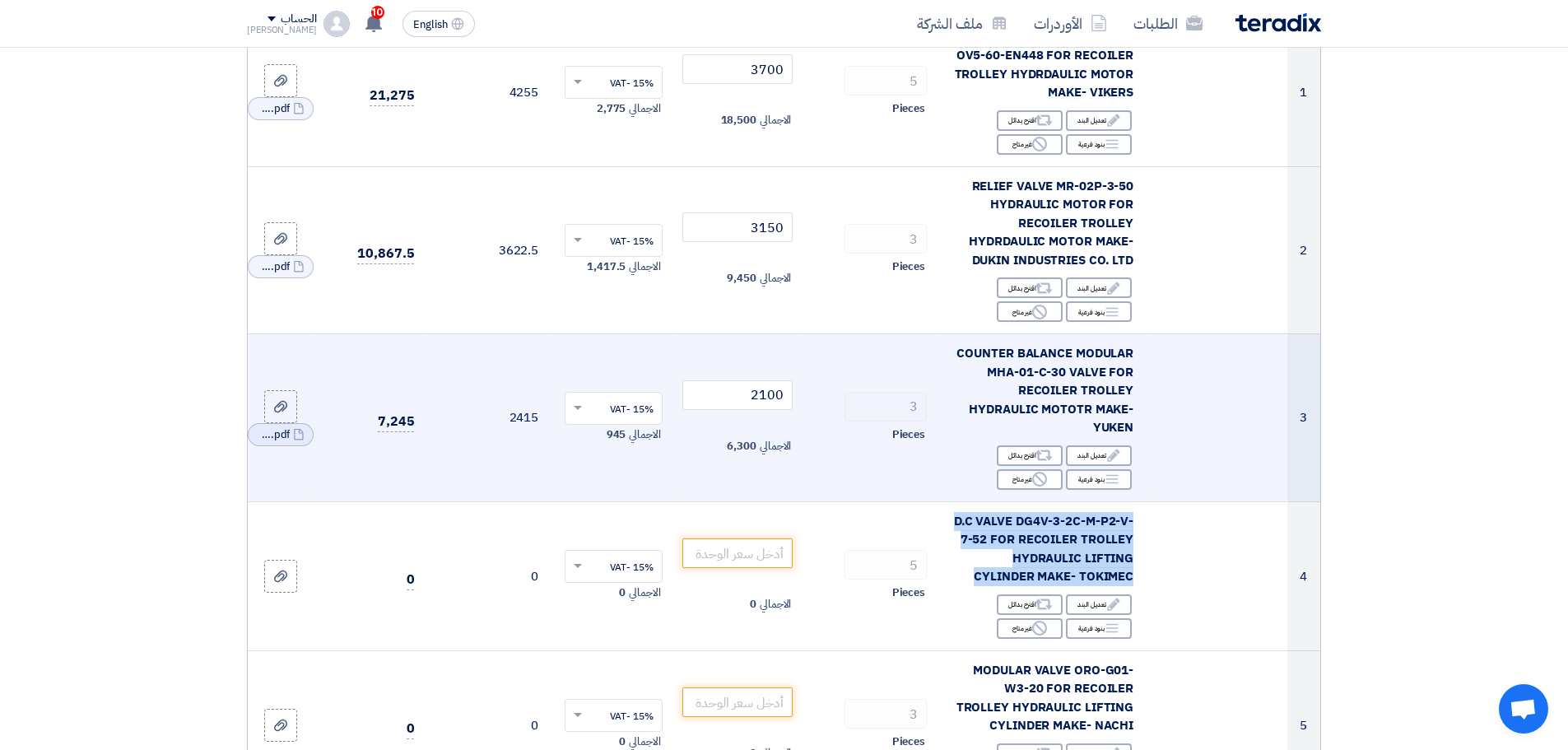
scroll to position [247, 0]
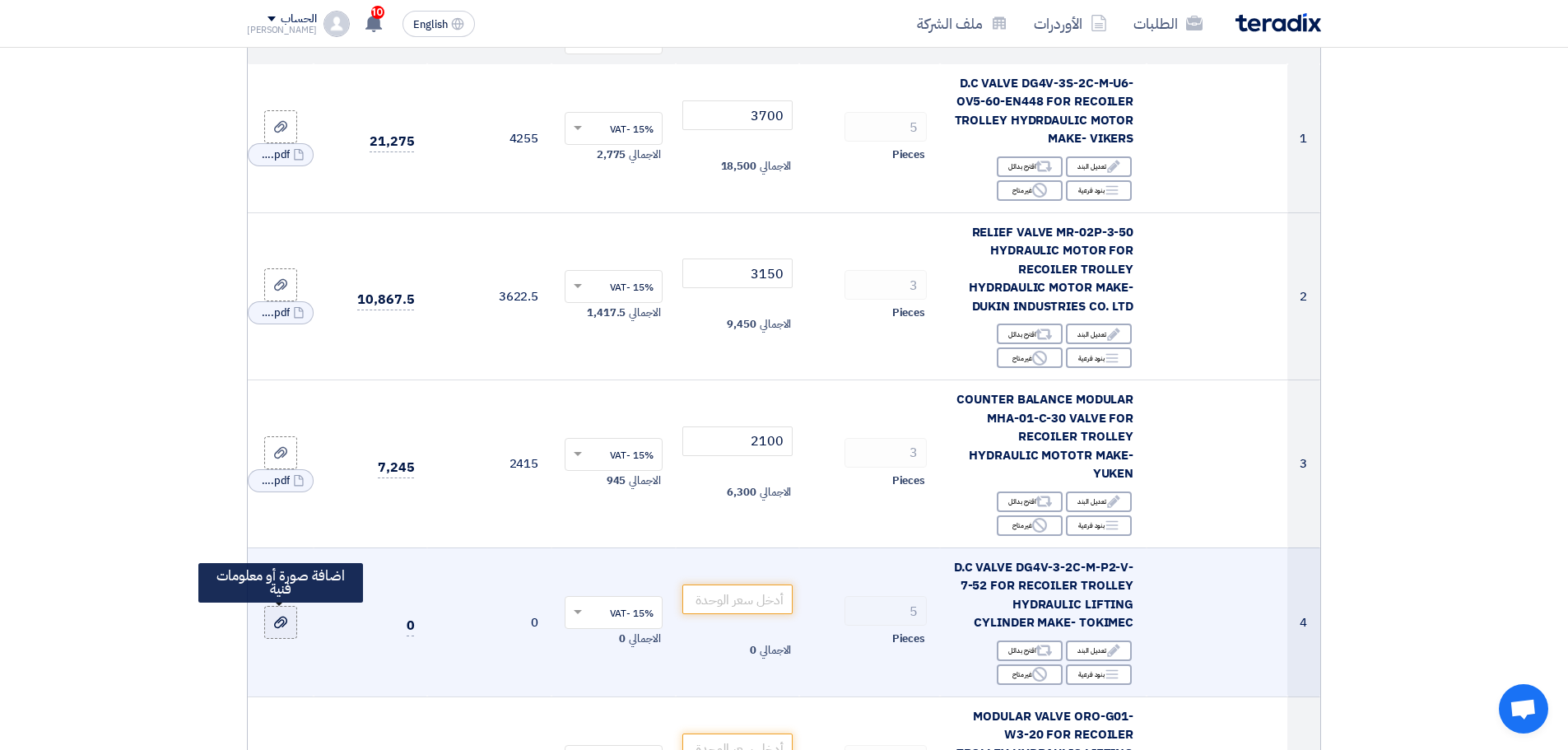
click at [275, 626] on use at bounding box center [280, 622] width 14 height 12
click at [0, 0] on input "file" at bounding box center [0, 0] width 0 height 0
click at [739, 592] on input "number" at bounding box center [737, 599] width 112 height 30
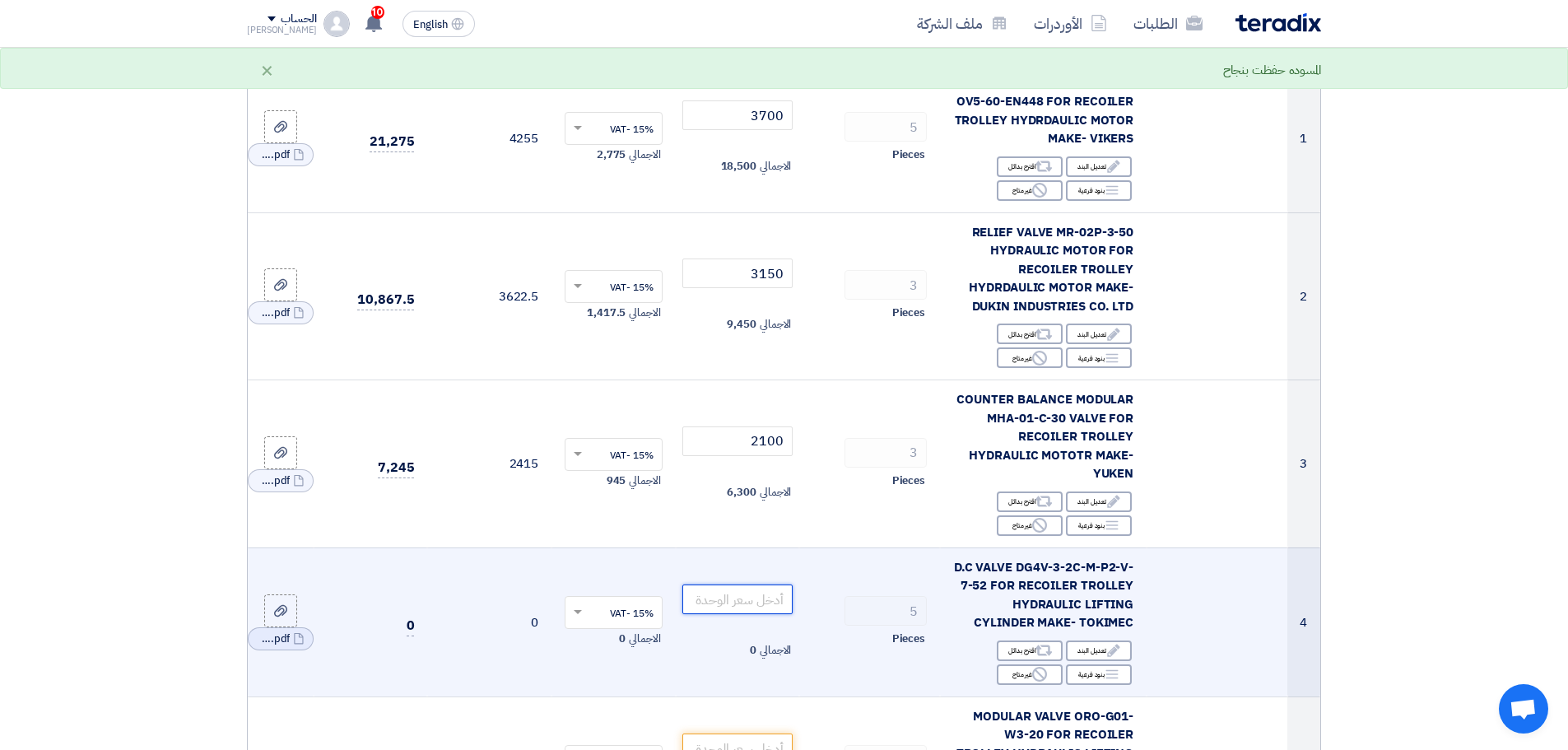
click at [761, 600] on input "number" at bounding box center [737, 599] width 112 height 30
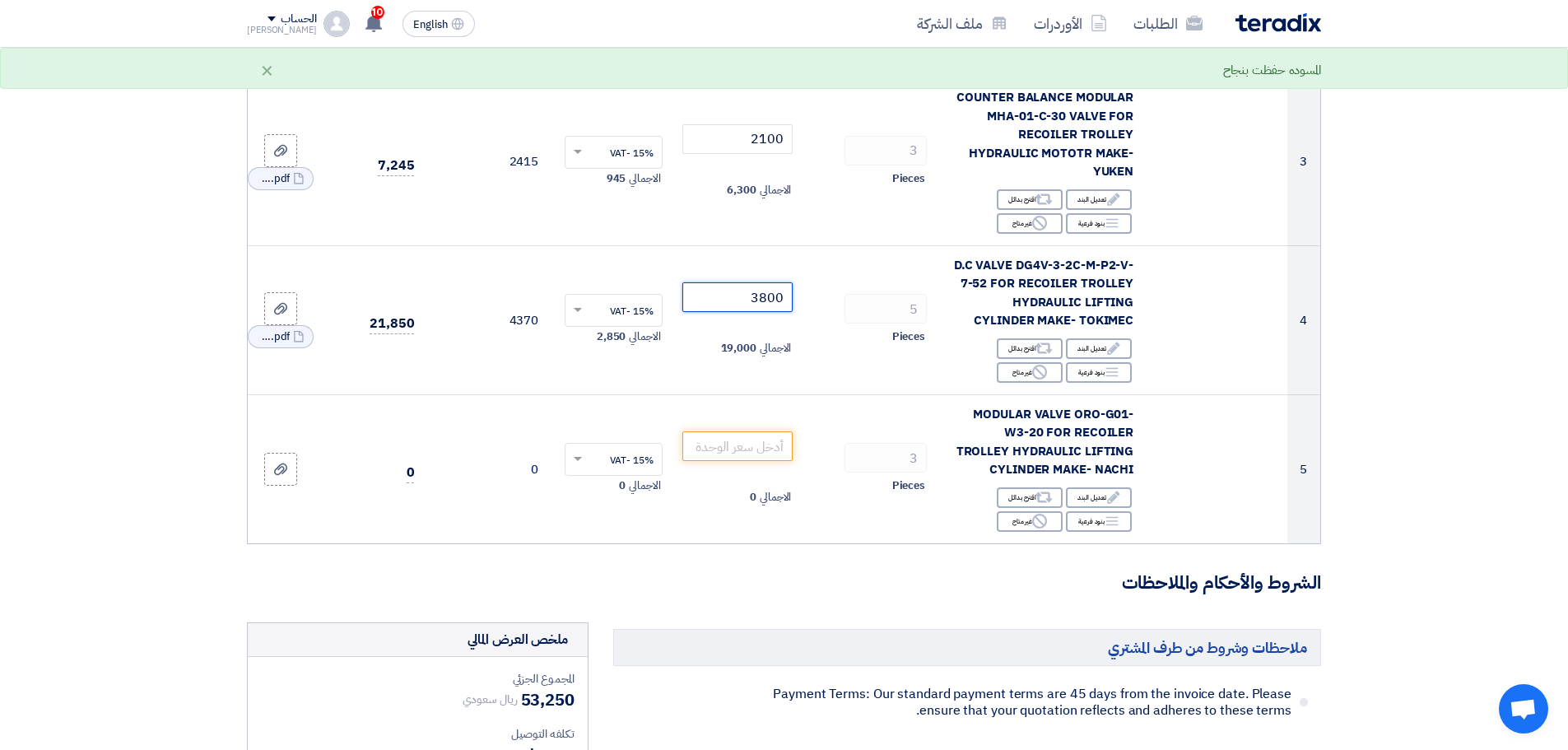
scroll to position [576, 0]
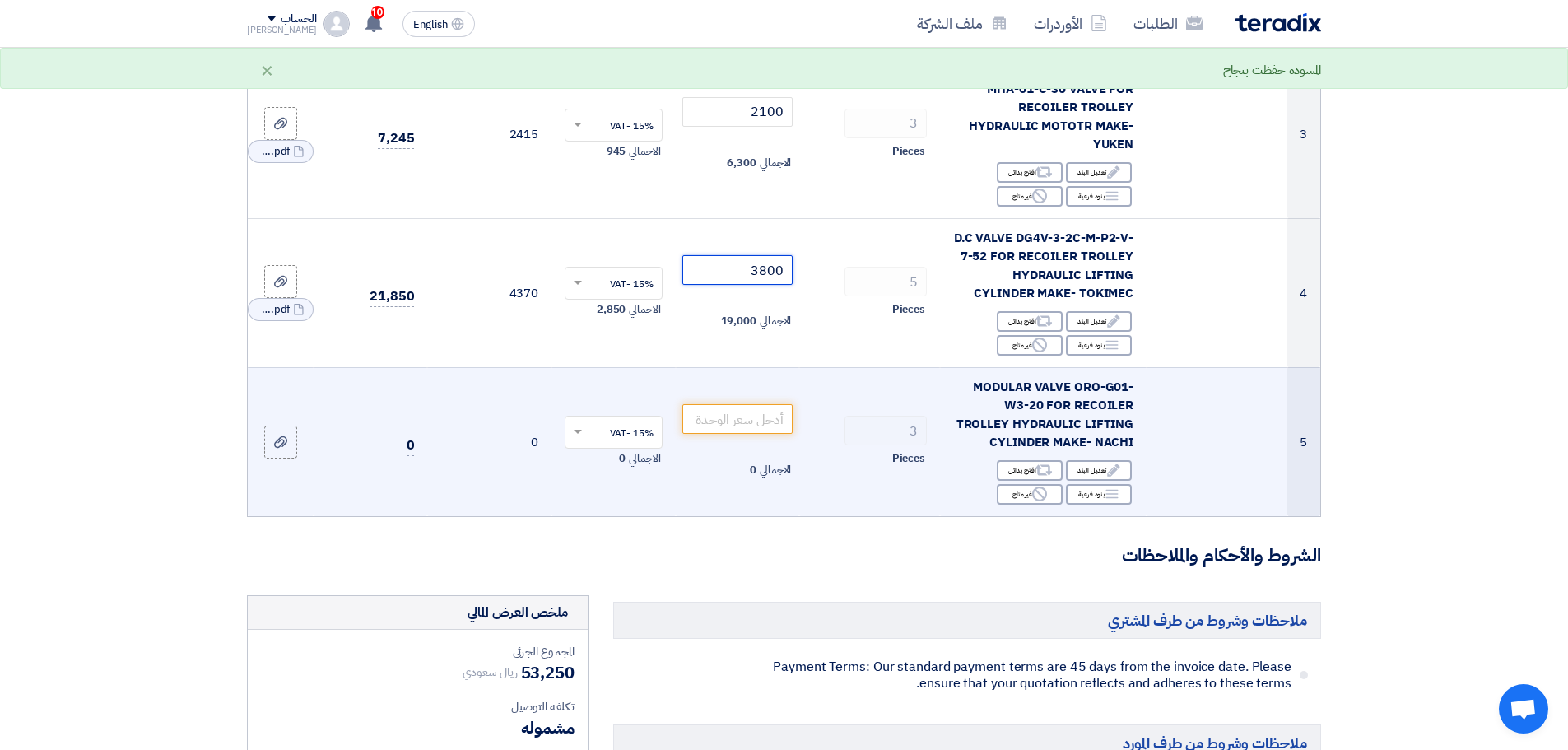
type input "3800"
click at [1015, 387] on span "MODULAR VALVE ORO-G01-W3-20 FOR RECOILER TROLLEY HYDRAULIC LIFTING CYLINDER MAK…" at bounding box center [1046, 415] width 178 height 74
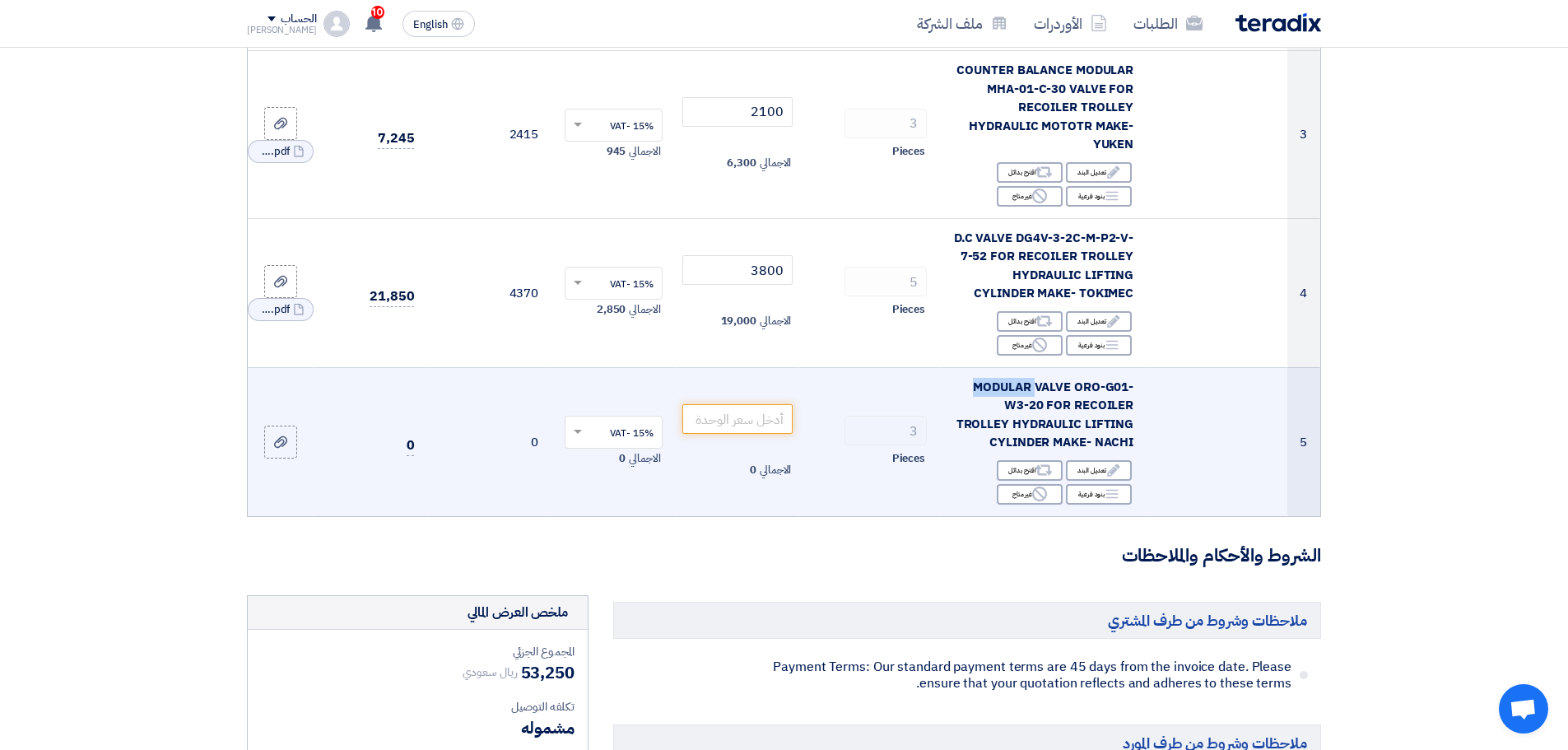
click at [1015, 387] on span "MODULAR VALVE ORO-G01-W3-20 FOR RECOILER TROLLEY HYDRAULIC LIFTING CYLINDER MAK…" at bounding box center [1046, 415] width 178 height 74
copy td "MODULAR VALVE ORO-G01-W3-20 FOR RECOILER TROLLEY HYDRAULIC LIFTING CYLINDER MAK…"
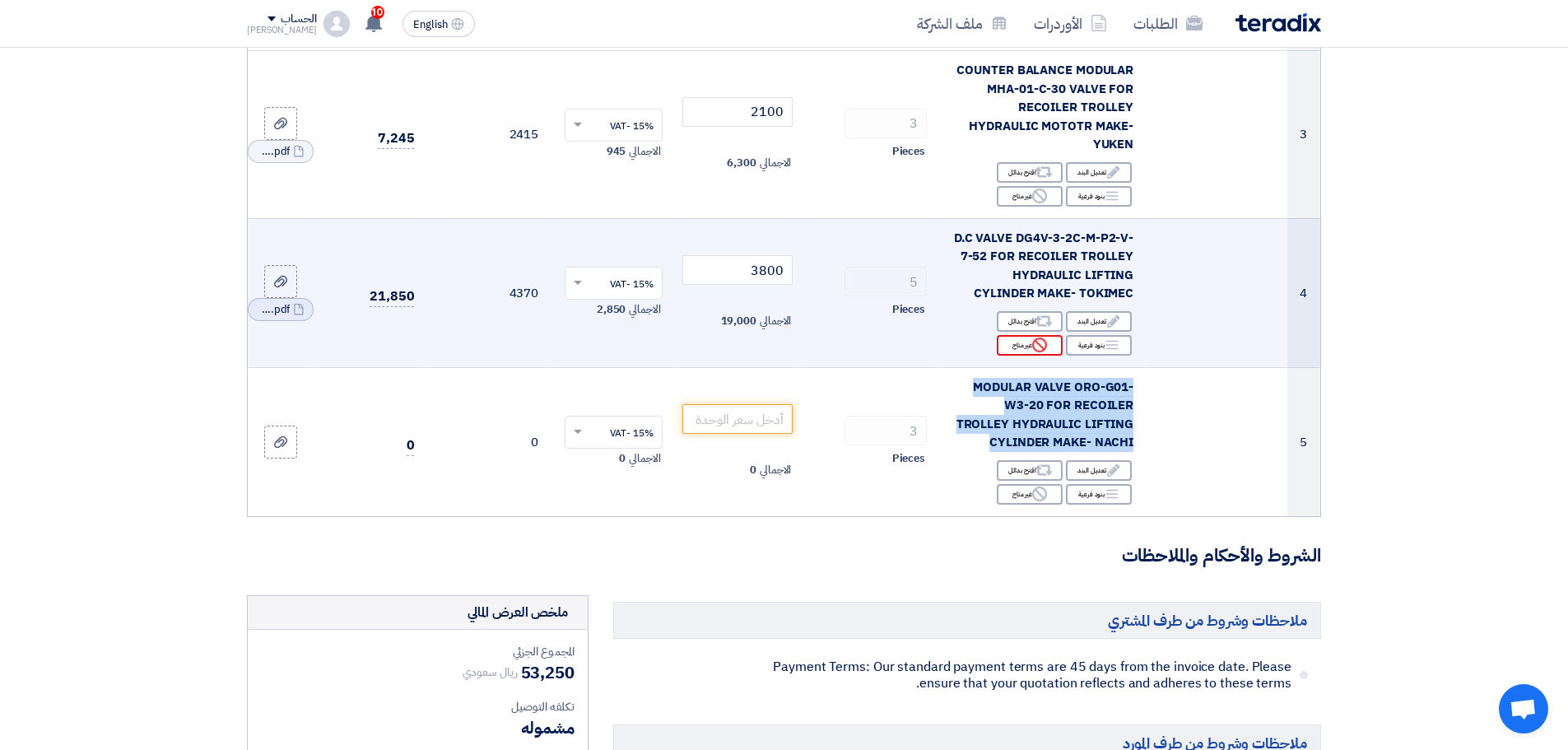
copy td "MODULAR VALVE ORO-G01-W3-20 FOR RECOILER TROLLEY HYDRAULIC LIFTING CYLINDER MAK…"
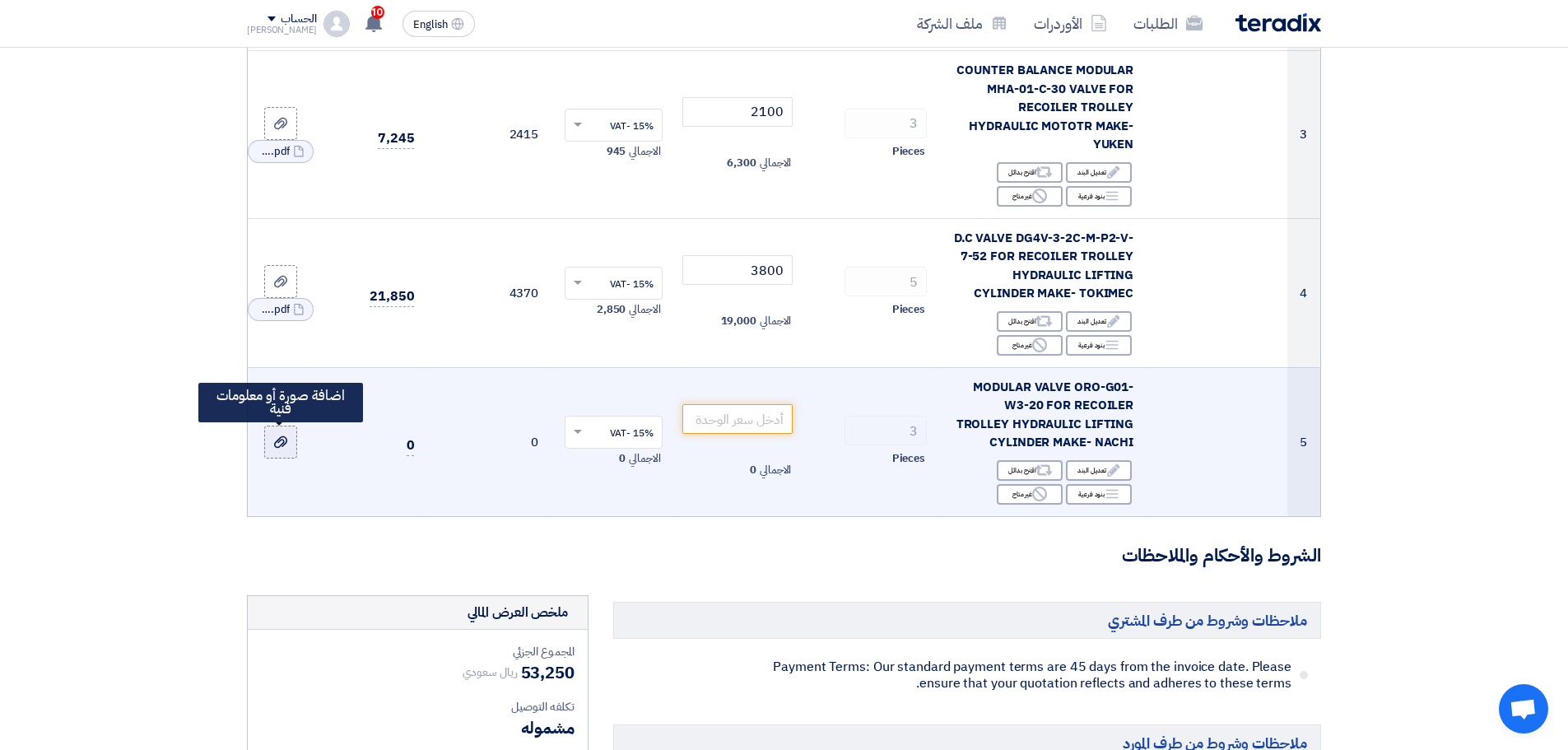
click at [280, 436] on icon at bounding box center [280, 442] width 14 height 14
click at [0, 0] on input "file" at bounding box center [0, 0] width 0 height 0
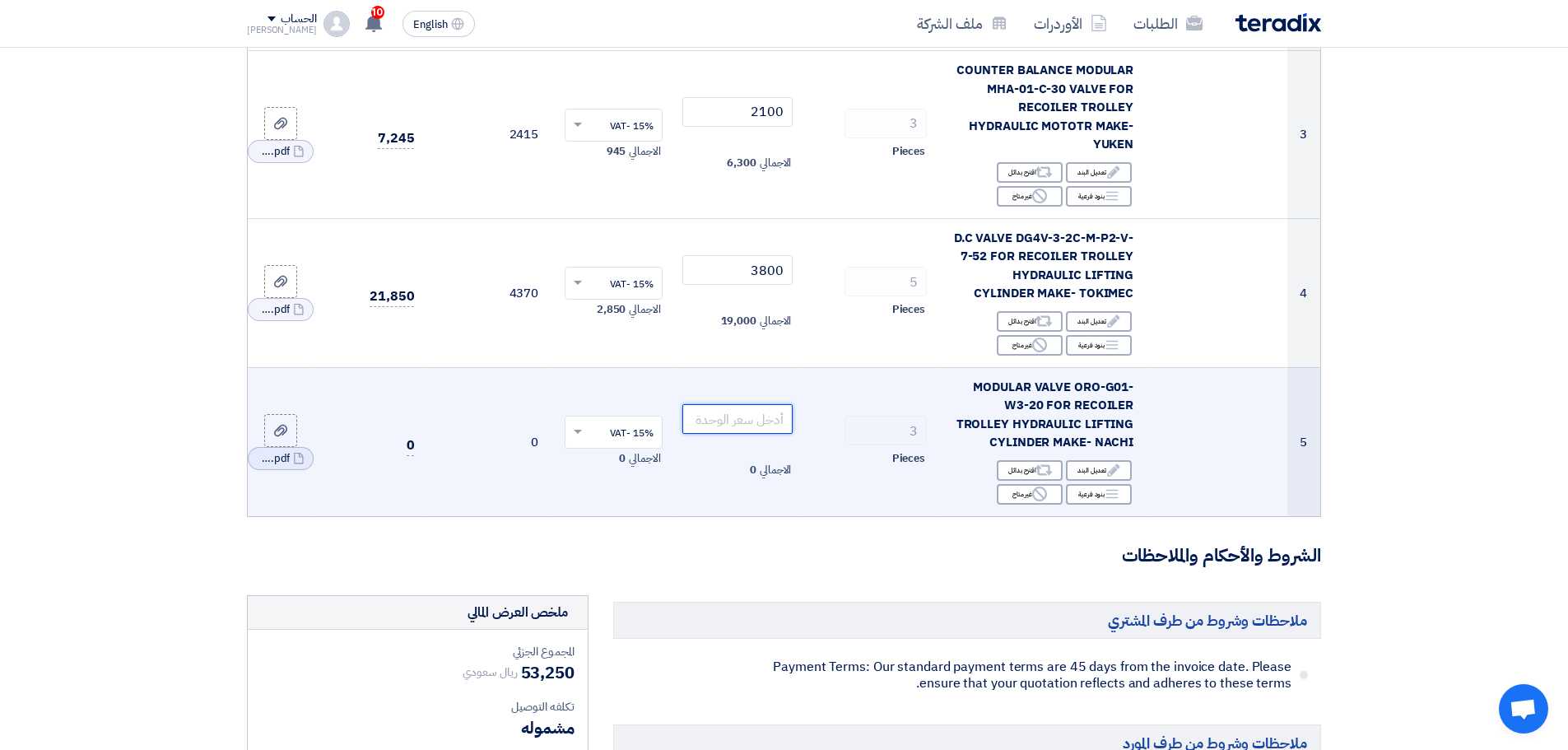
click at [715, 414] on input "number" at bounding box center [737, 419] width 112 height 30
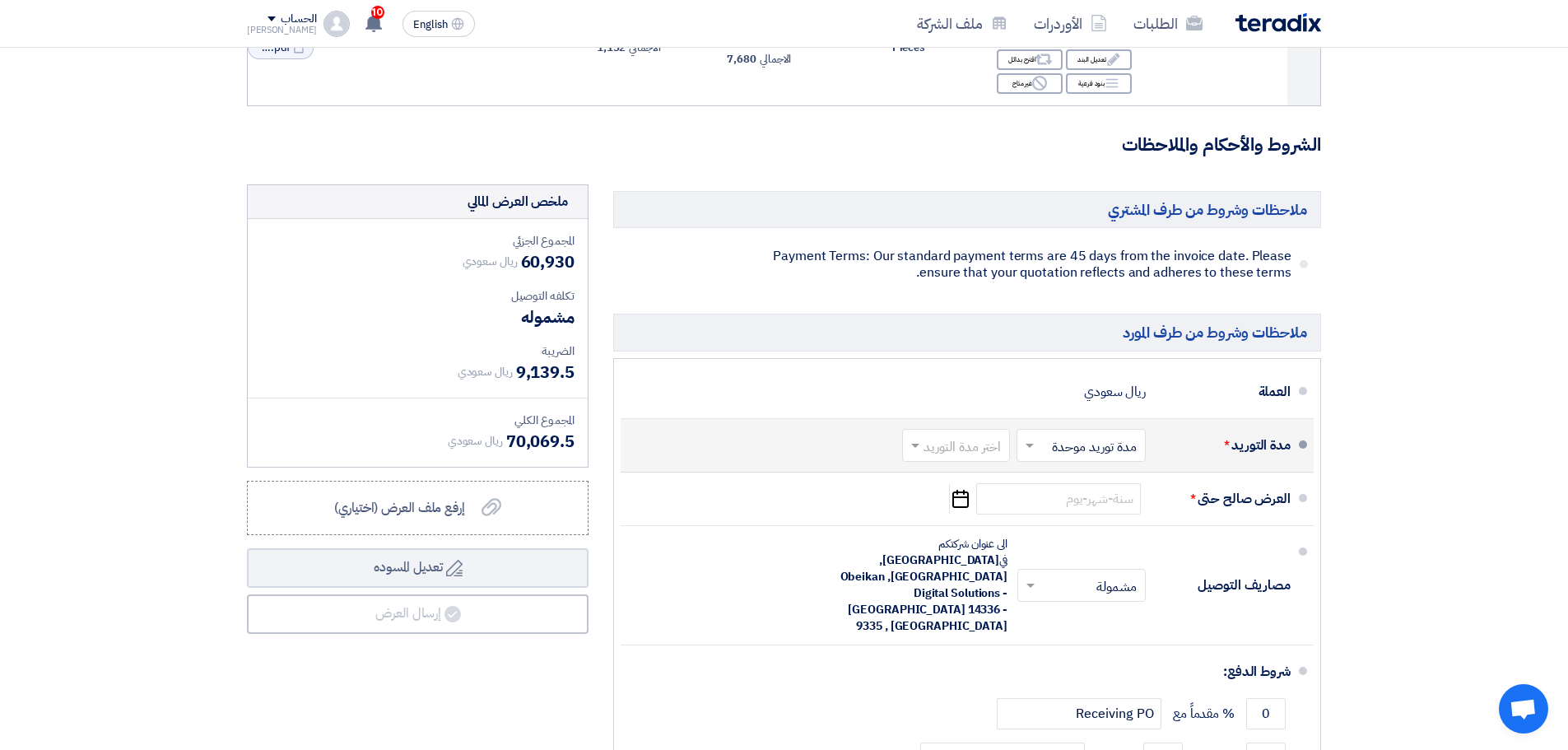
scroll to position [988, 0]
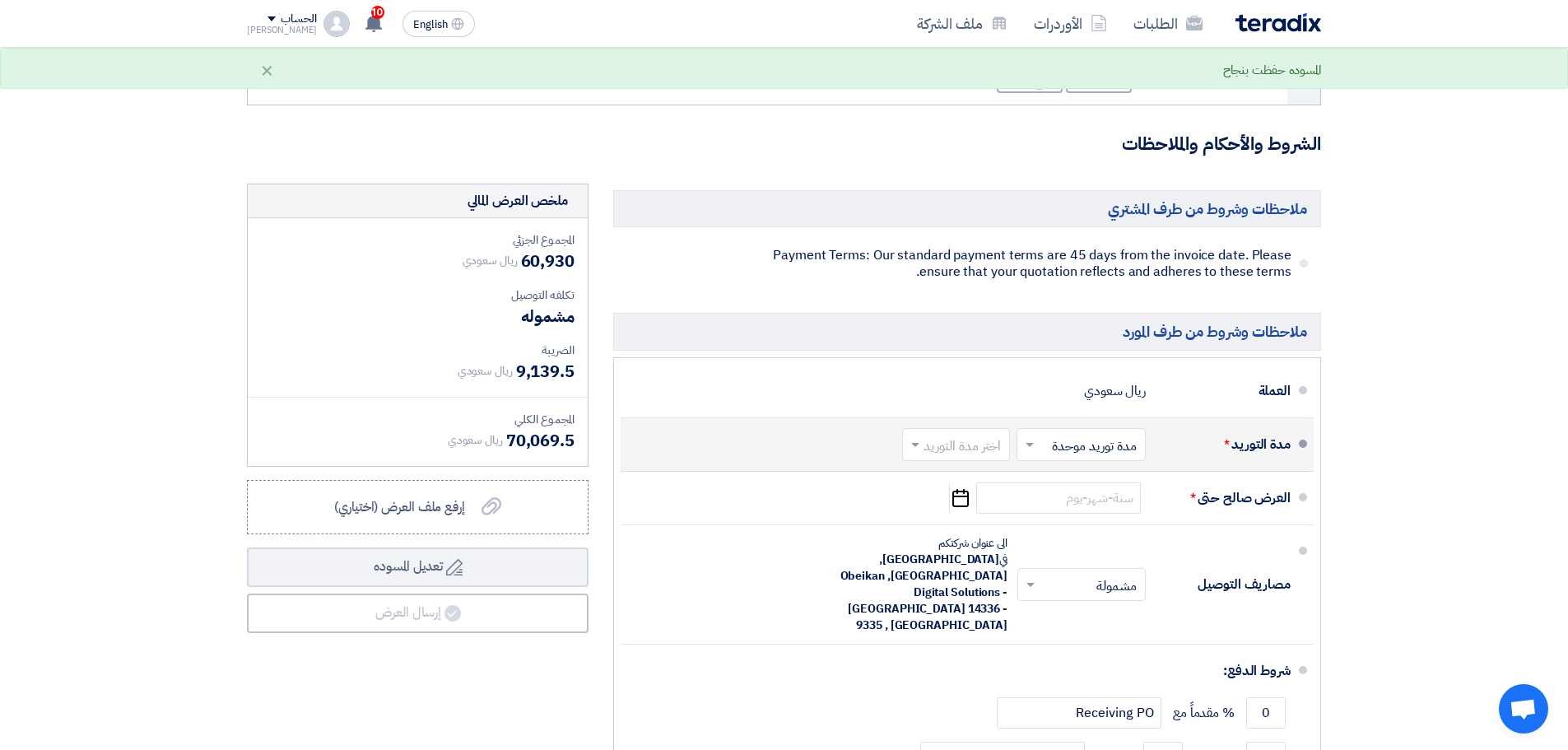
type input "2560"
click at [969, 446] on input "text" at bounding box center [953, 445] width 100 height 24
click at [986, 572] on span "2-4 اسبوع" at bounding box center [977, 571] width 56 height 20
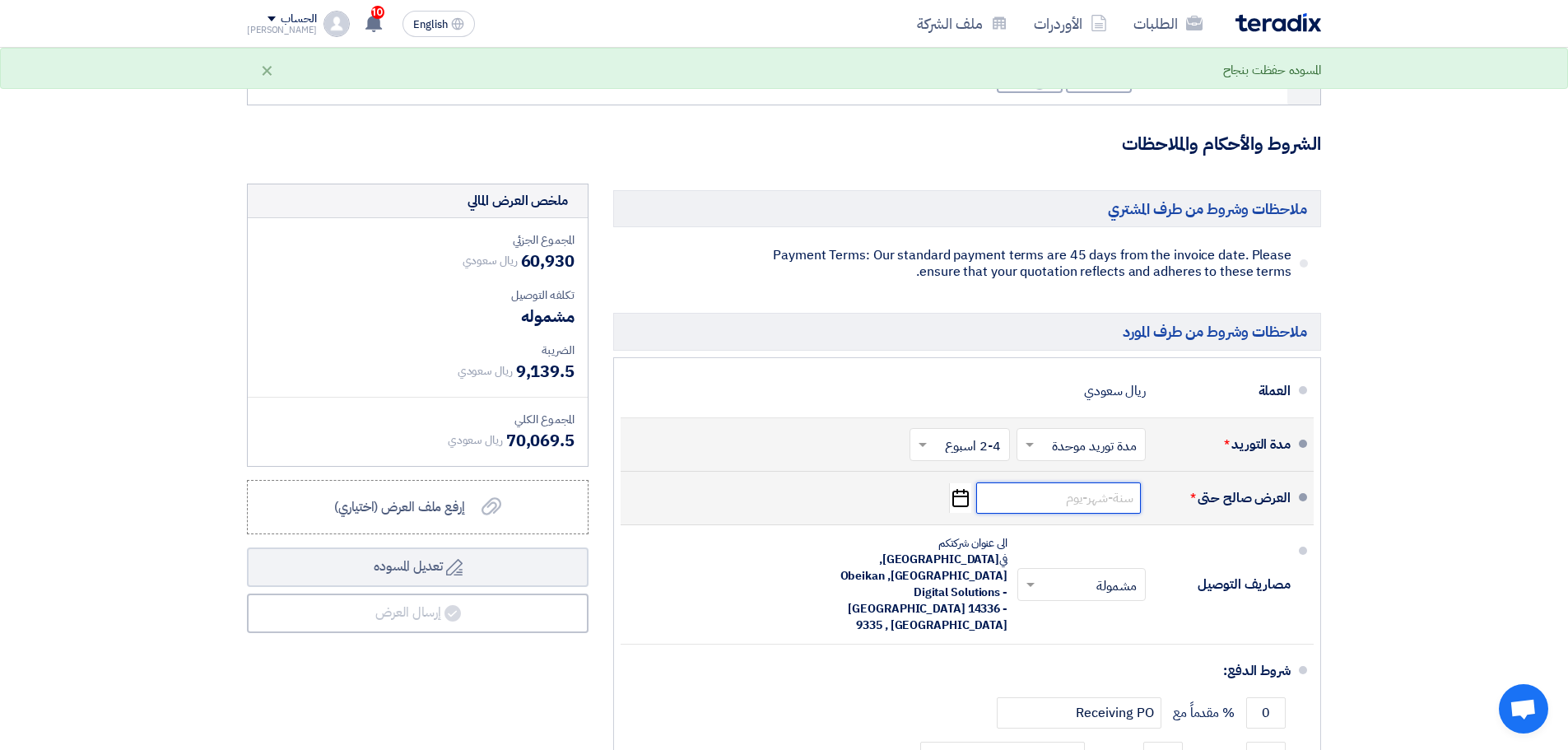
click at [1096, 502] on input at bounding box center [1058, 498] width 165 height 31
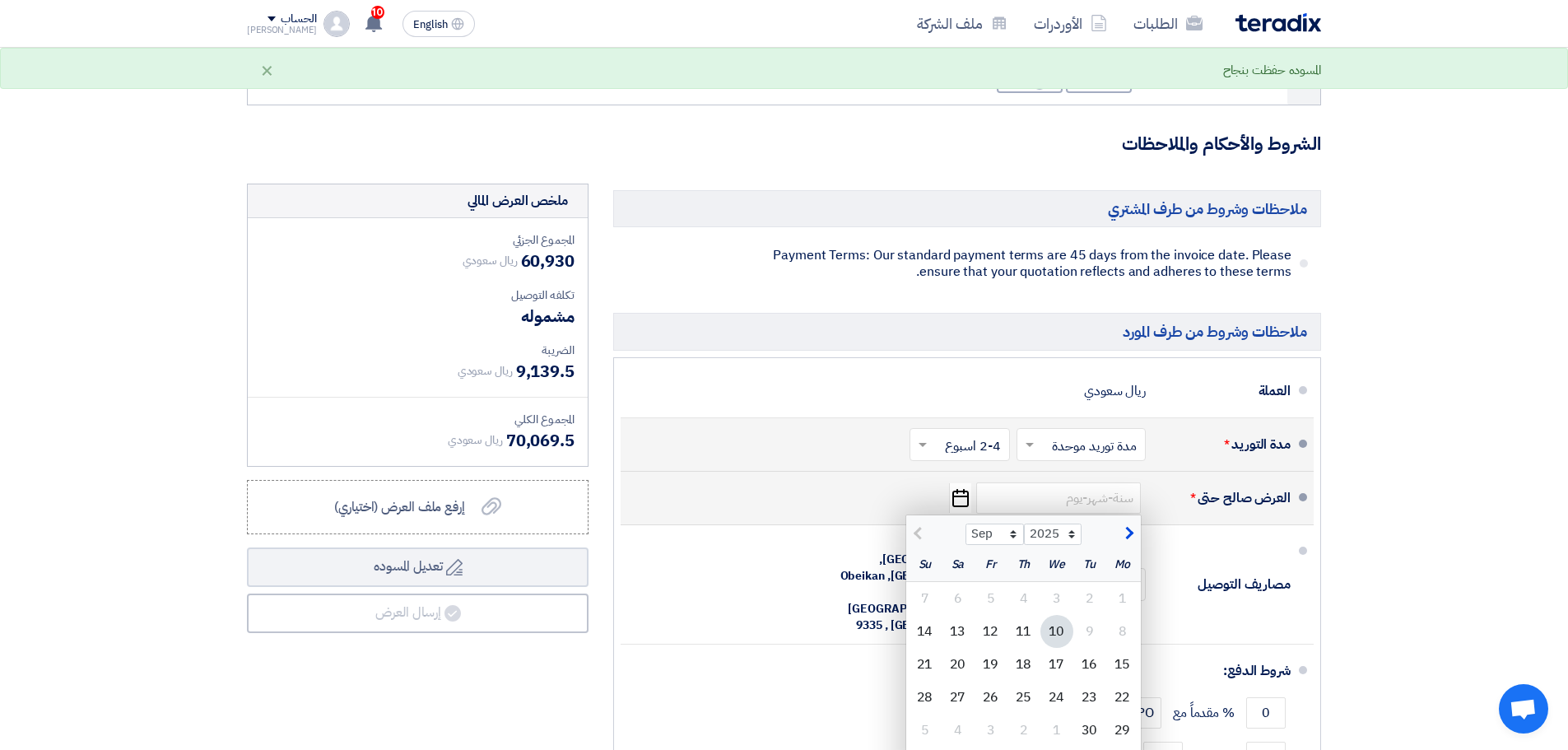
click at [1125, 539] on span "button" at bounding box center [1127, 533] width 9 height 18
select select "10"
click at [1057, 601] on div "1" at bounding box center [1057, 599] width 33 height 33
type input "[DATE]"
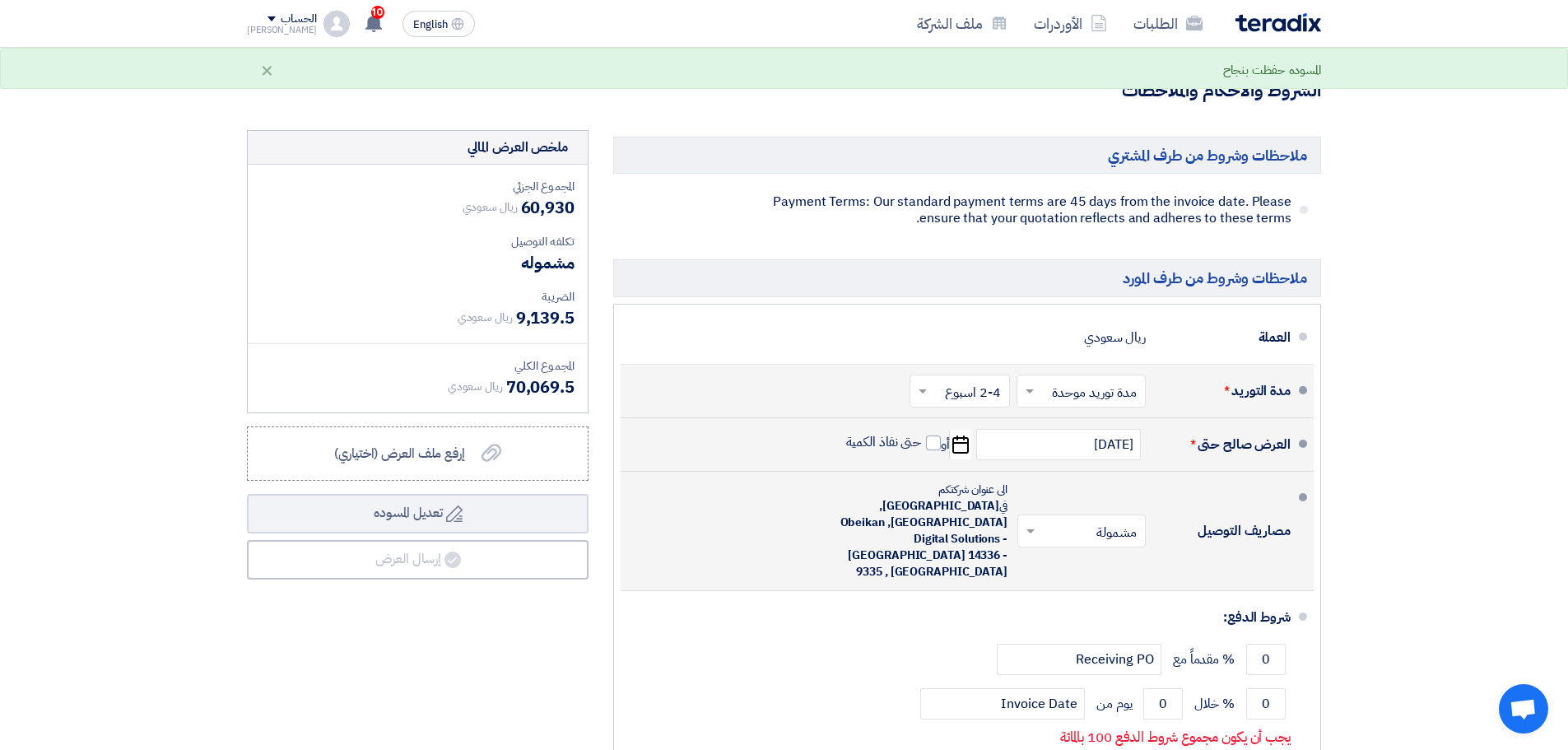
scroll to position [1070, 0]
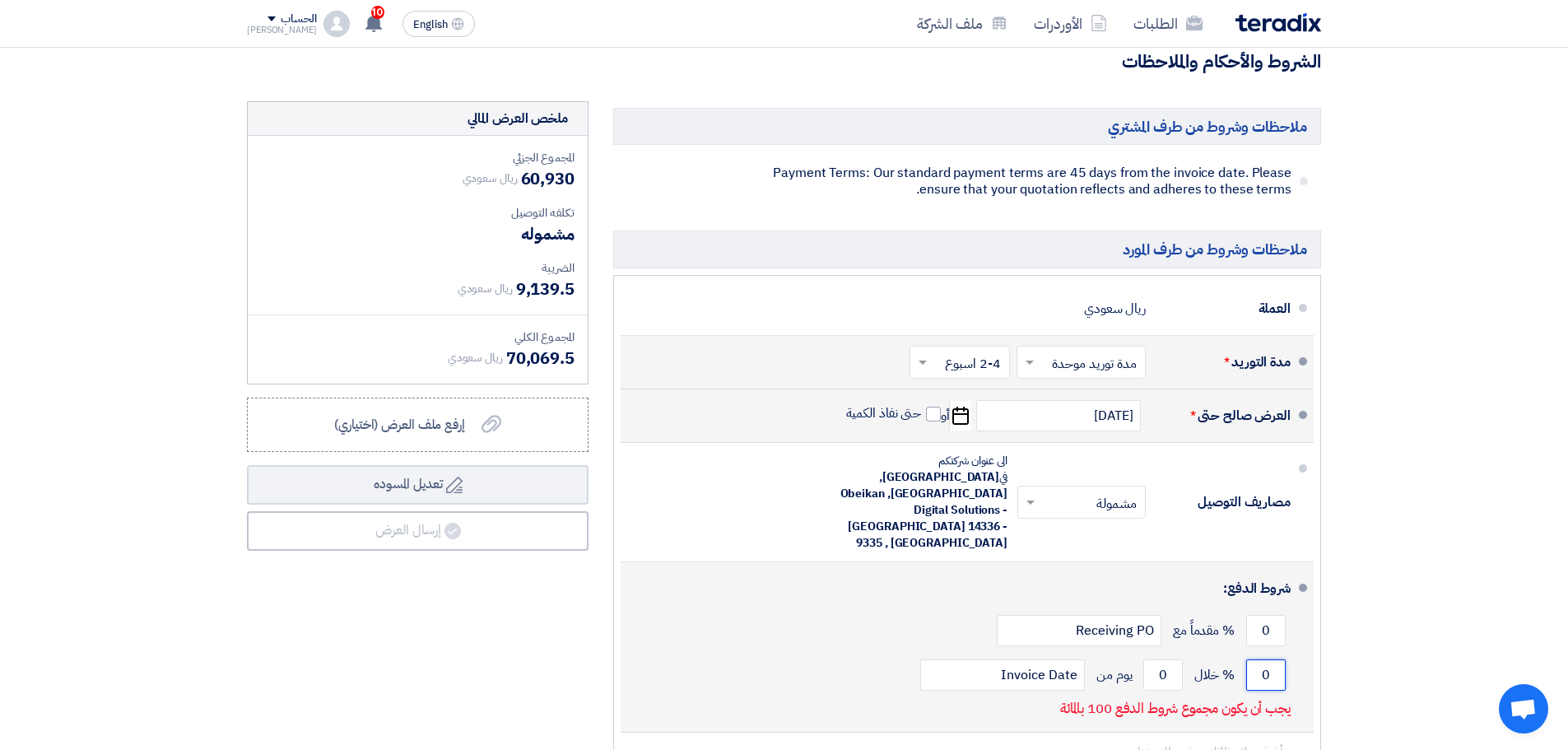
drag, startPoint x: 1261, startPoint y: 620, endPoint x: 1279, endPoint y: 619, distance: 18.0
click at [1279, 659] on input "0" at bounding box center [1266, 675] width 40 height 31
type input "100"
drag, startPoint x: 1171, startPoint y: 629, endPoint x: 1135, endPoint y: 628, distance: 36.0
click at [1135, 653] on div "100 % خلال 0 يوم من Invoice Date" at bounding box center [962, 675] width 657 height 44
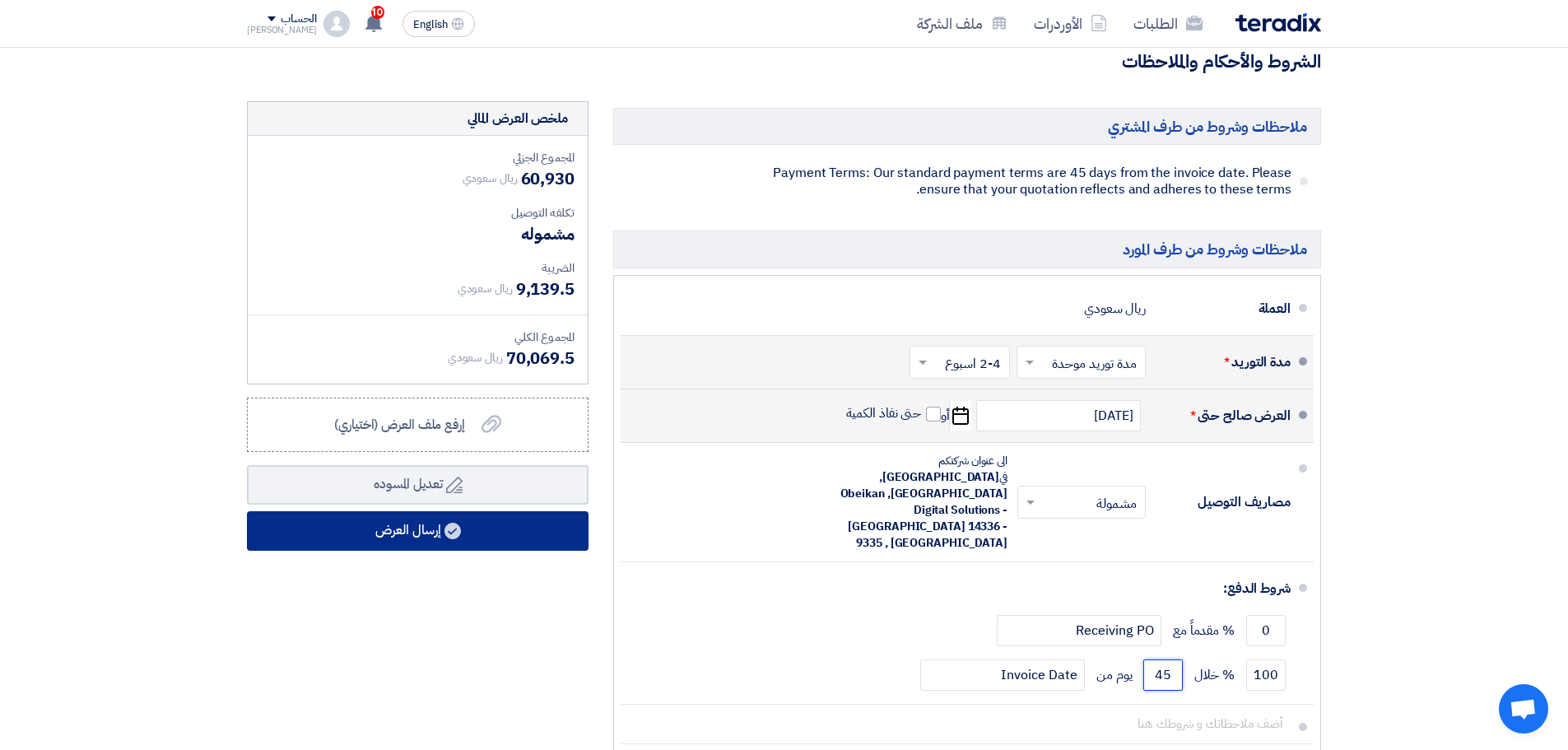
type input "45"
click at [510, 538] on button "إرسال العرض" at bounding box center [417, 531] width 342 height 40
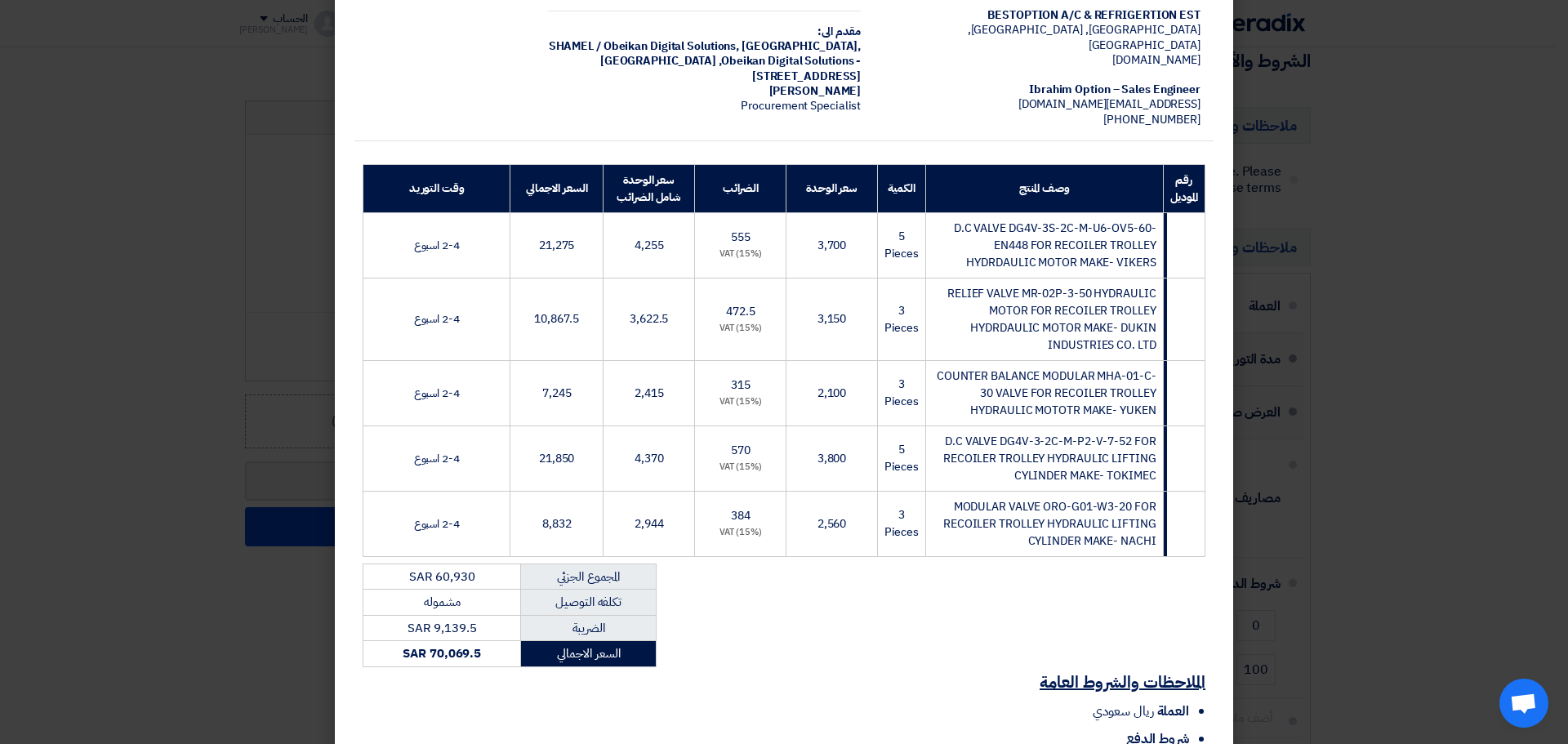
scroll to position [288, 0]
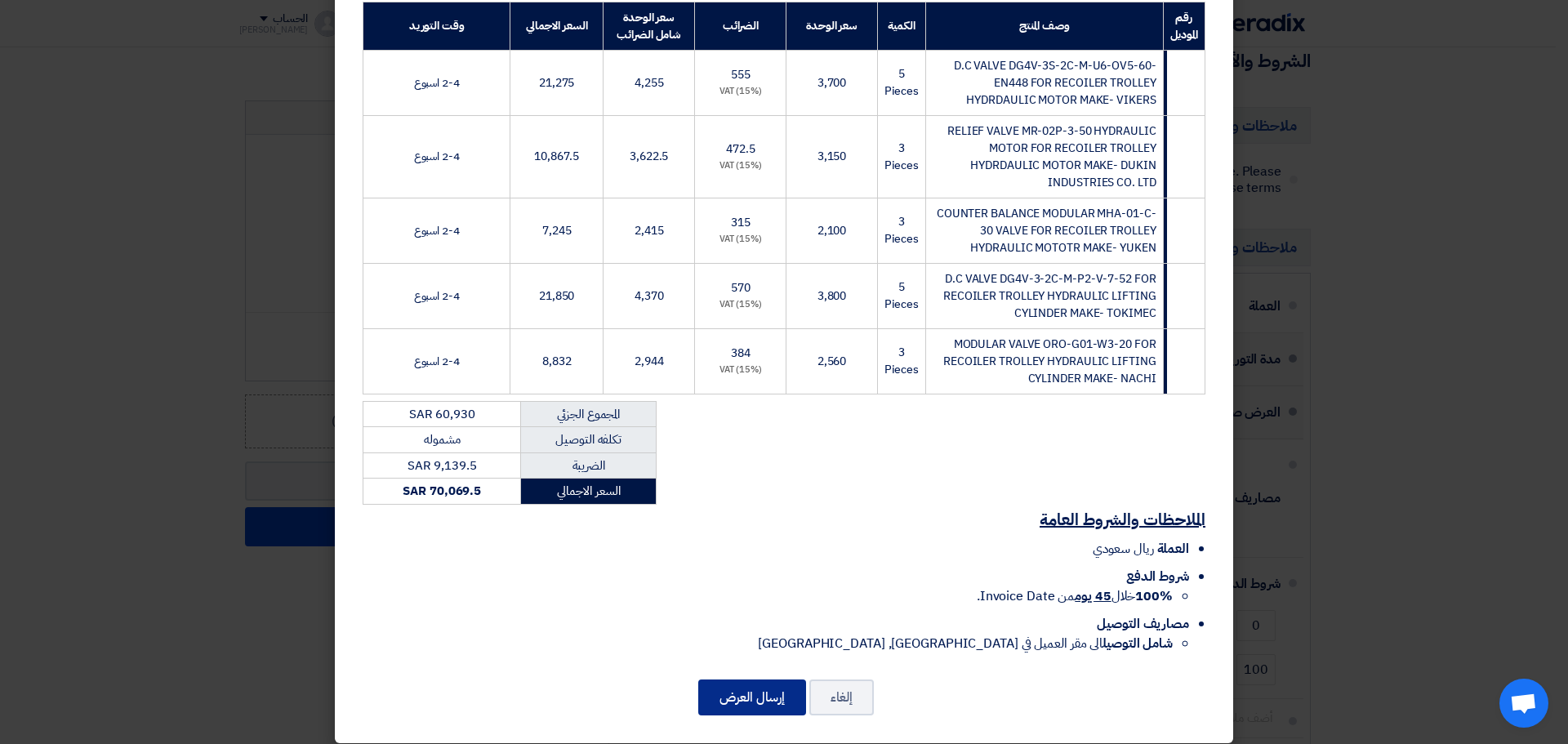
click at [756, 679] on button "إرسال العرض" at bounding box center [752, 697] width 108 height 36
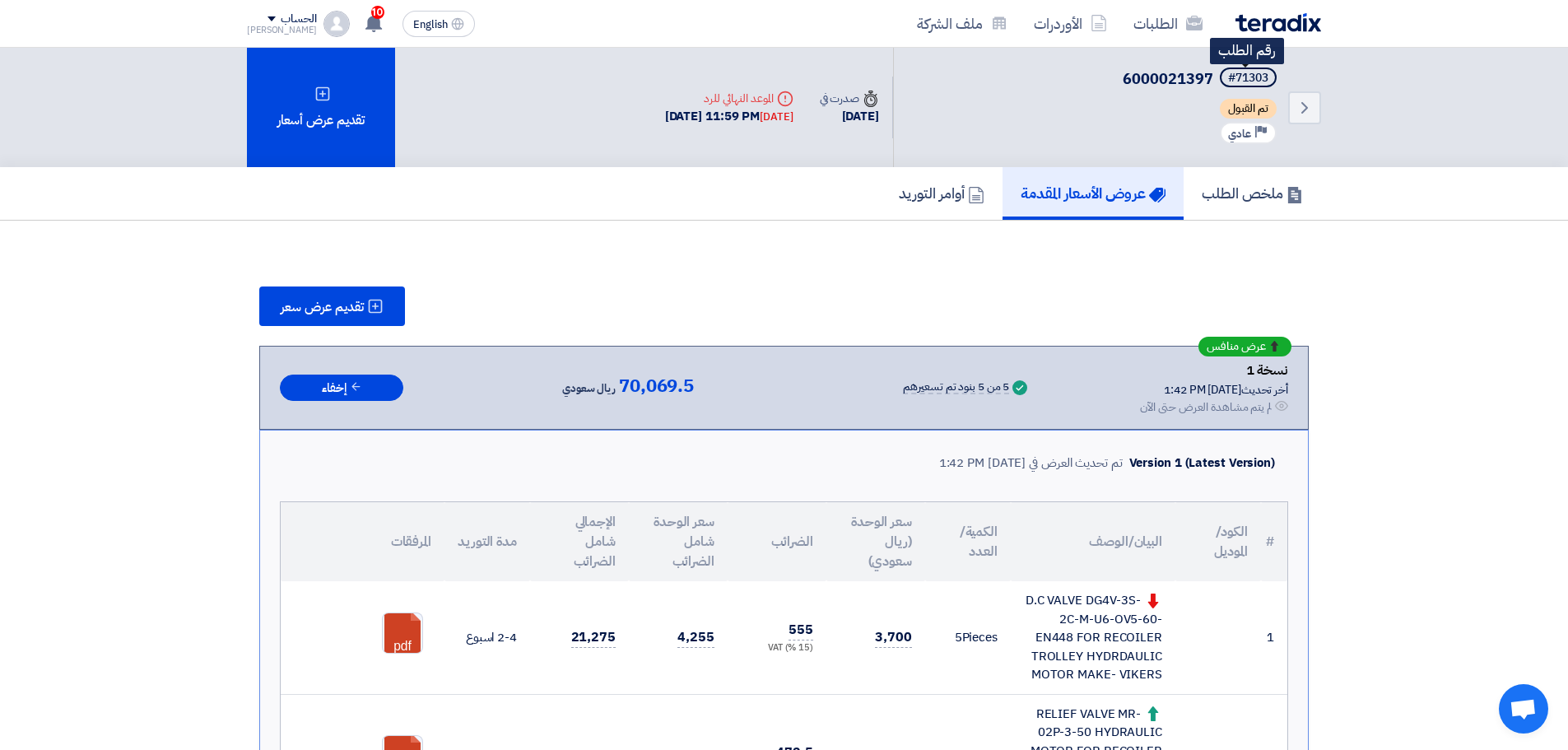
click at [1257, 78] on div "#71303" at bounding box center [1248, 78] width 40 height 12
copy div "71303"
click at [1178, 28] on link "الطلبات" at bounding box center [1167, 24] width 95 height 39
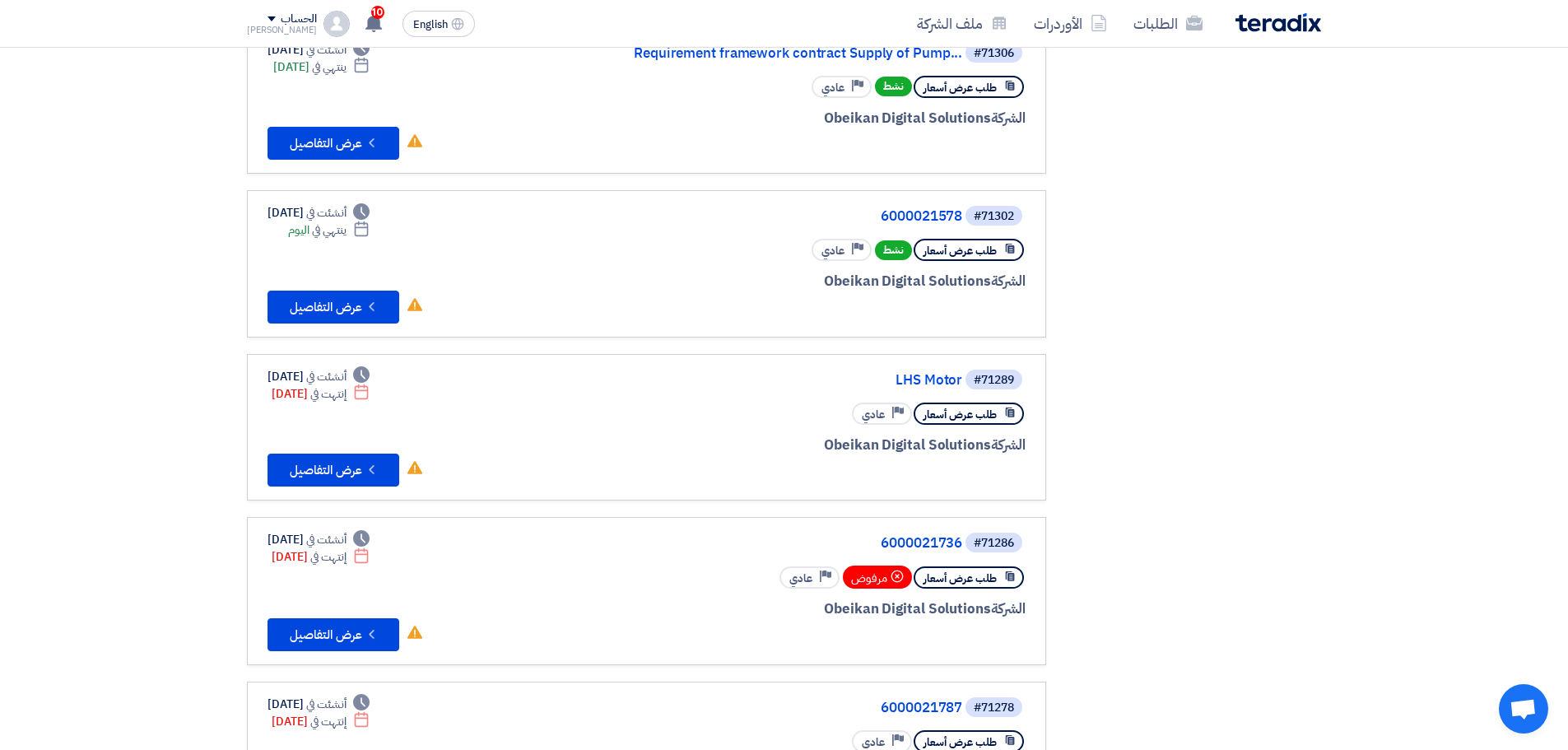
scroll to position [706, 0]
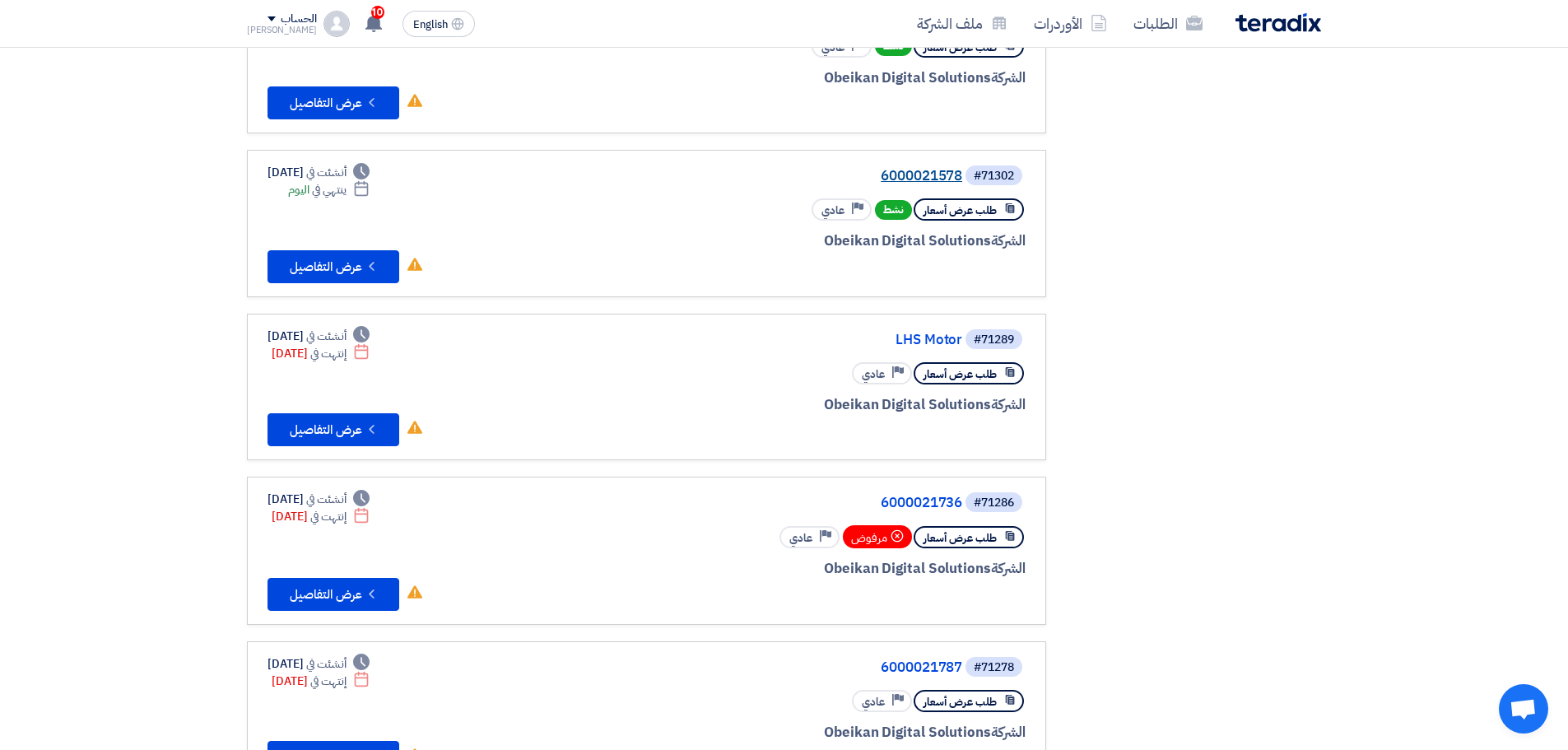
click at [922, 176] on link "6000021578" at bounding box center [797, 176] width 329 height 15
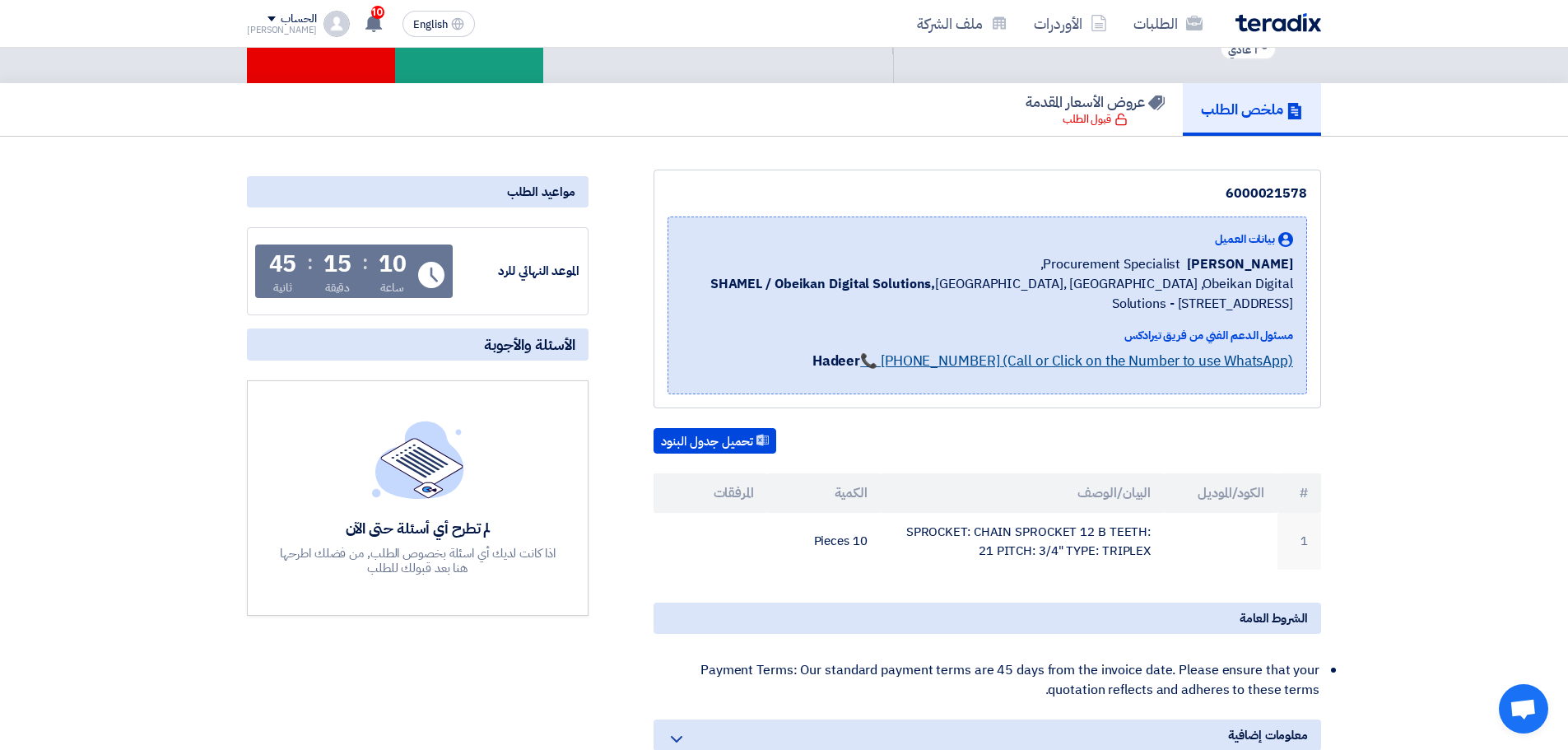
scroll to position [165, 0]
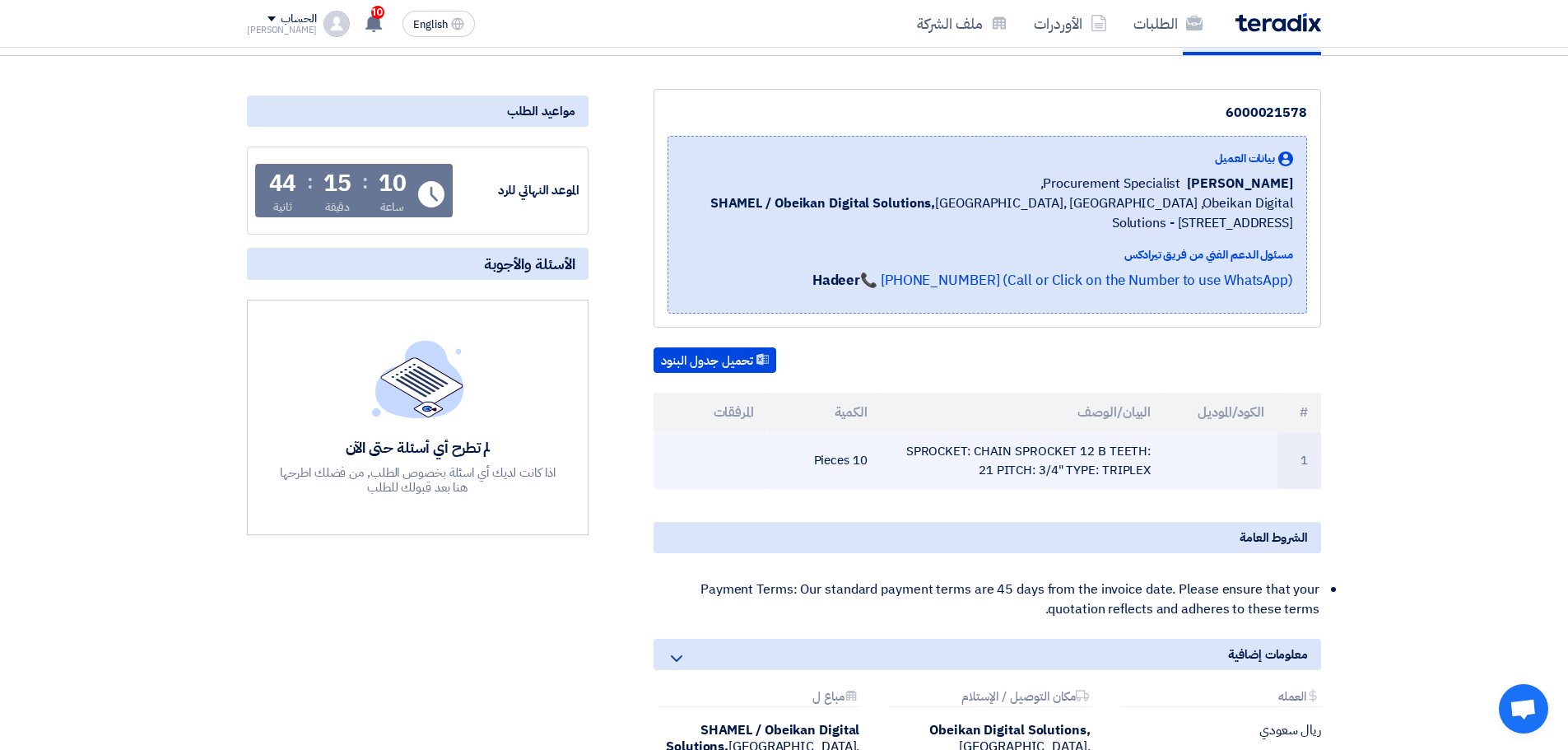
click at [1036, 466] on td "SPROCKET: CHAIN SPROCKET 12 B TEETH: 21 PITCH: 3/4" TYPE: TRIPLEX" at bounding box center [1022, 460] width 284 height 57
copy tr "SPROCKET: CHAIN SPROCKET 12 B TEETH: 21 PITCH: 3/4" TYPE: TRIPLEX"
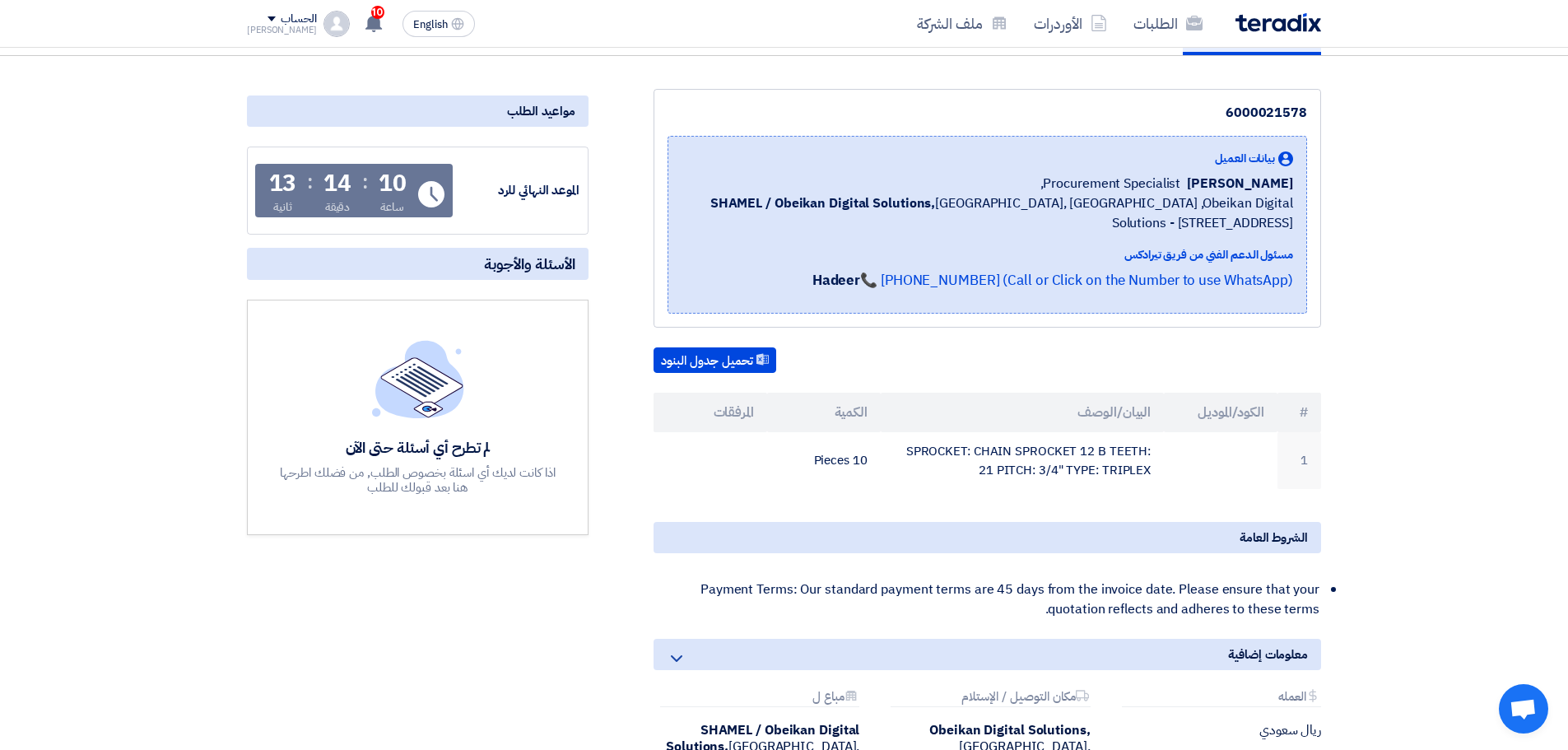
click at [961, 389] on div "تحميل جدول البنود # الكود/الموديل البيان/الوصف الكمية المرفقات 1 SPROCKET: CHAI…" at bounding box center [988, 418] width 667 height 142
